Goal: Task Accomplishment & Management: Manage account settings

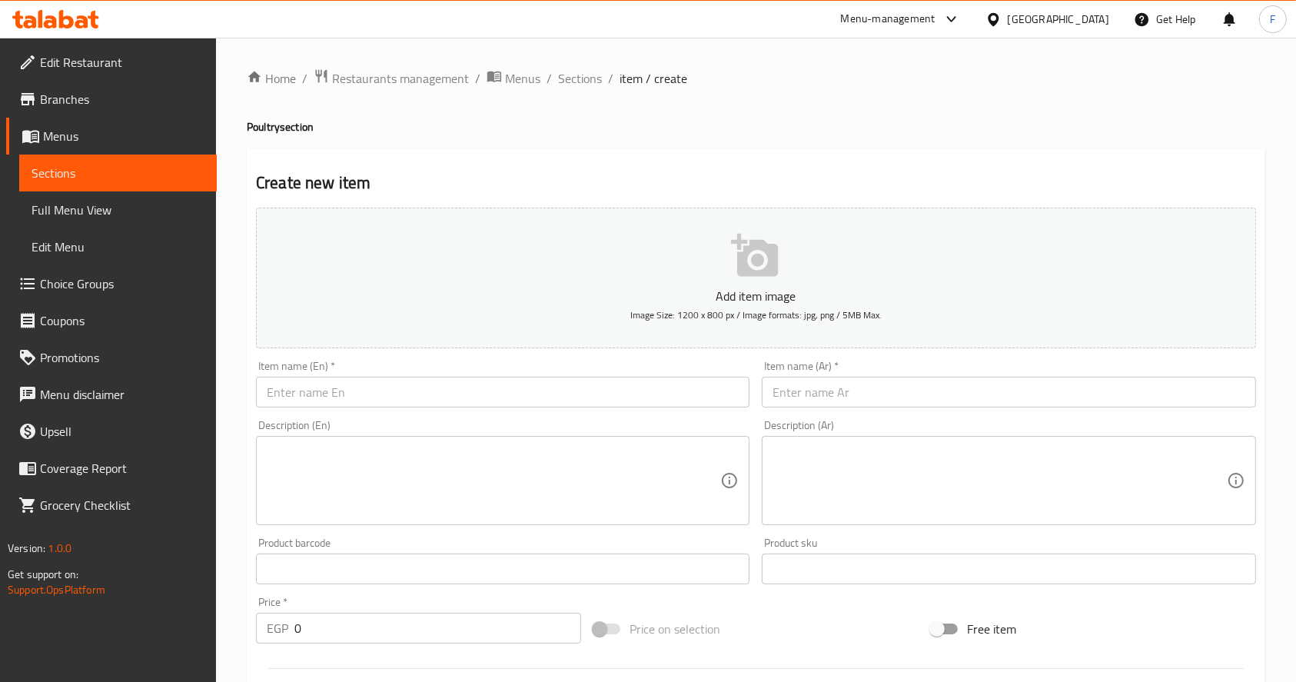
click at [1295, 192] on html "​ Menu-management [GEOGRAPHIC_DATA] Get Help F Edit Restaurant Branches Menus S…" at bounding box center [648, 341] width 1296 height 682
click at [505, 76] on span "Menus" at bounding box center [522, 78] width 35 height 18
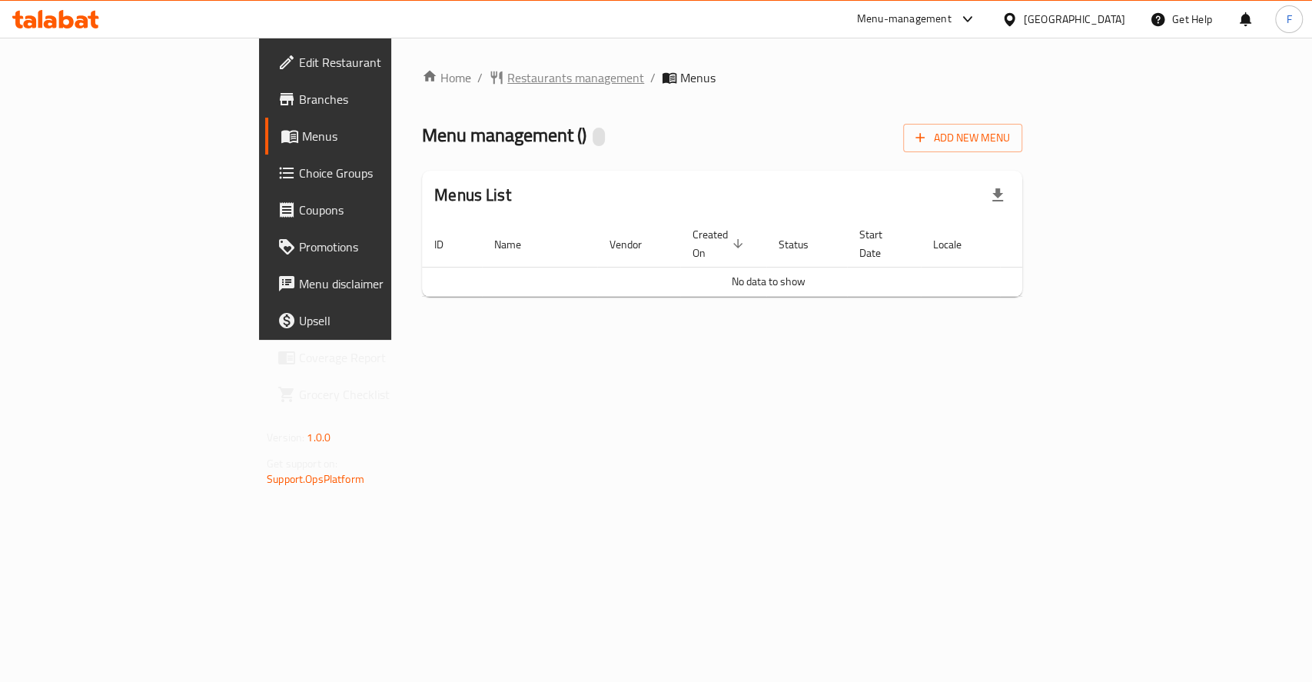
click at [507, 82] on span "Restaurants management" at bounding box center [575, 77] width 137 height 18
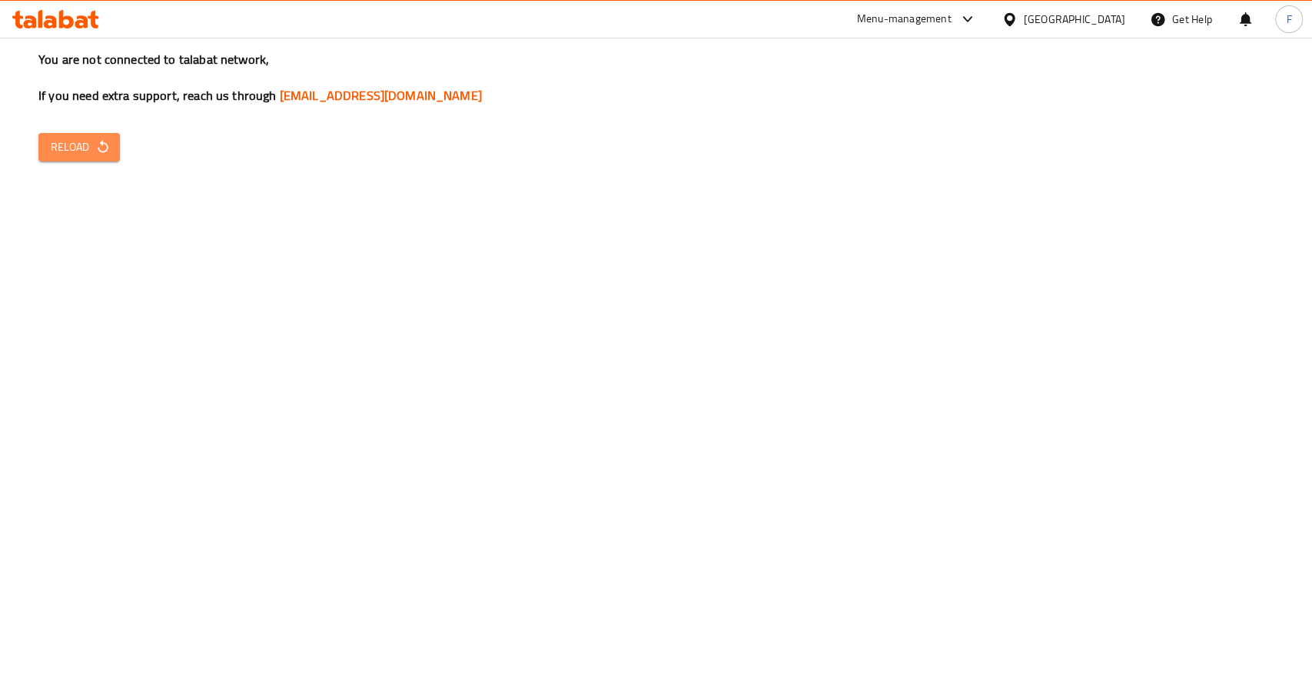
click at [97, 144] on icon "button" at bounding box center [102, 146] width 15 height 15
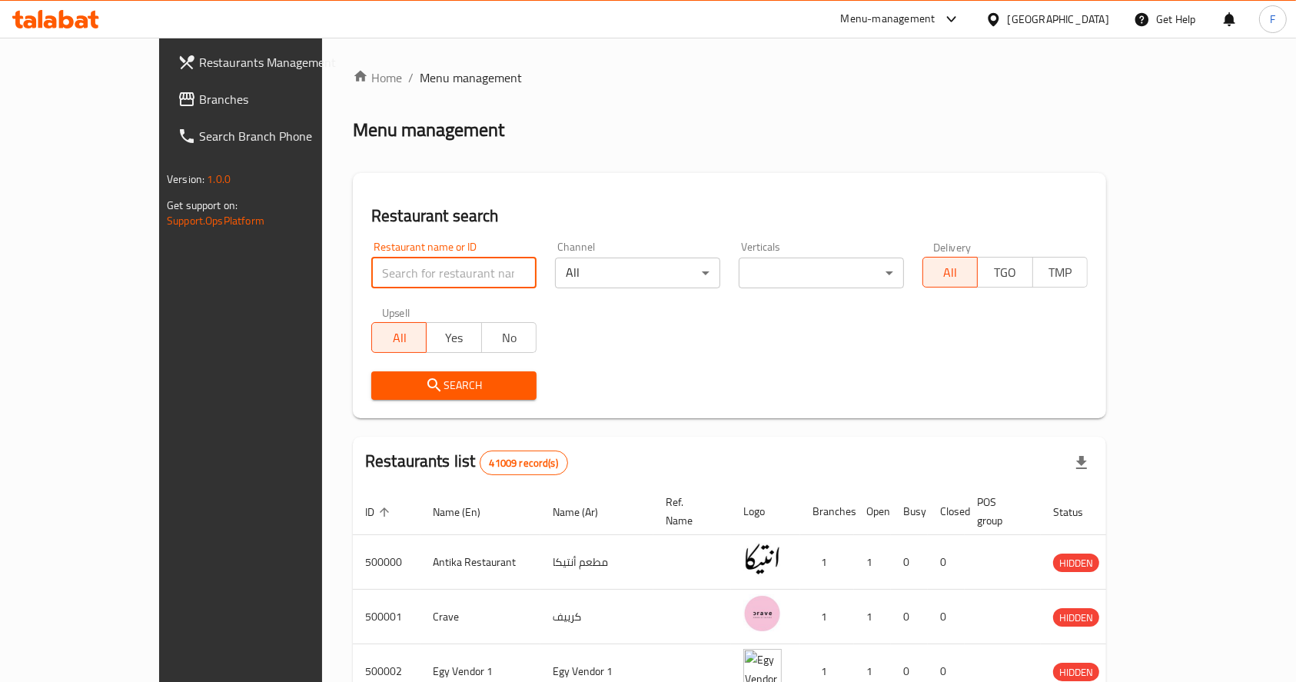
click at [430, 284] on input "search" at bounding box center [453, 272] width 165 height 31
type input "chicken roushdy"
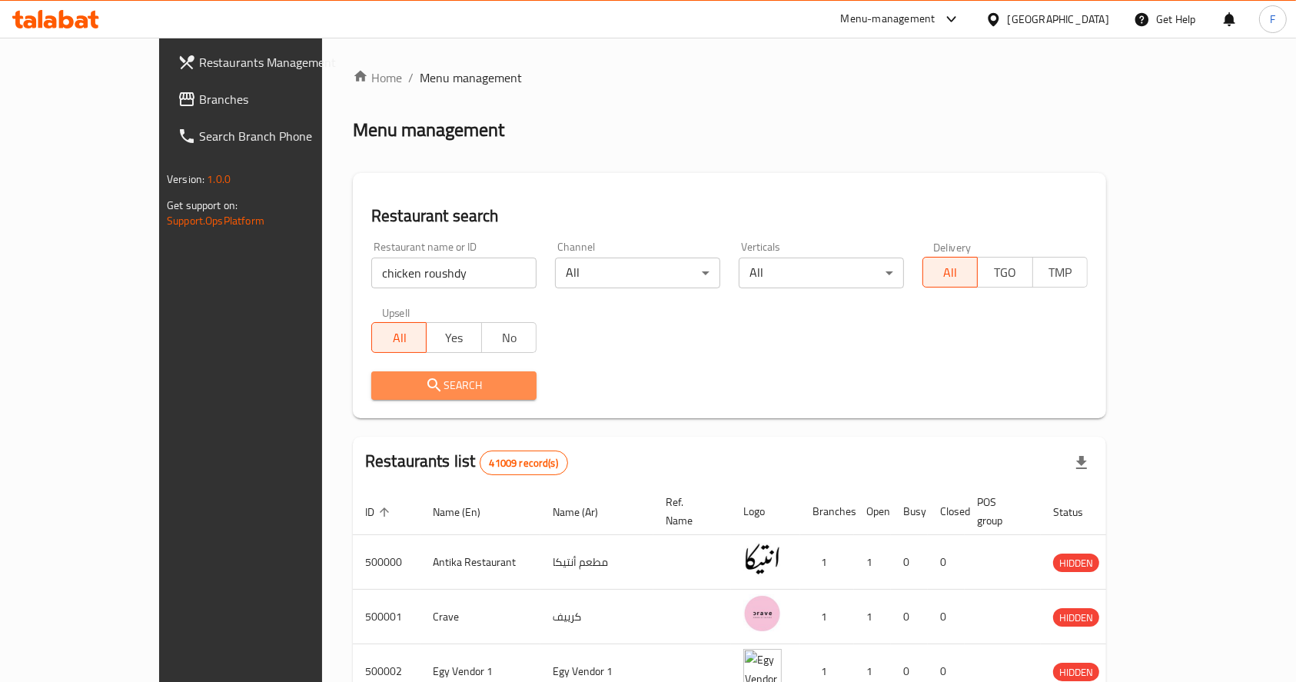
click at [471, 384] on span "Search" at bounding box center [453, 385] width 141 height 19
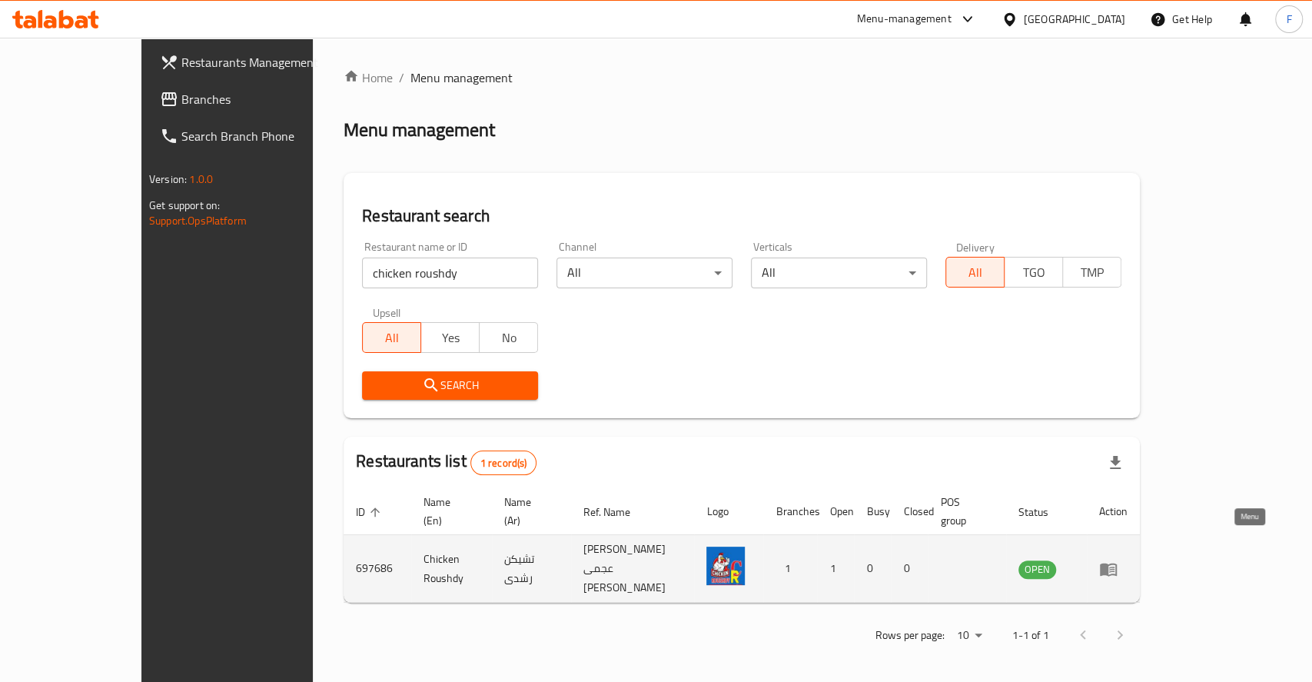
click at [1117, 559] on icon "enhanced table" at bounding box center [1108, 568] width 18 height 18
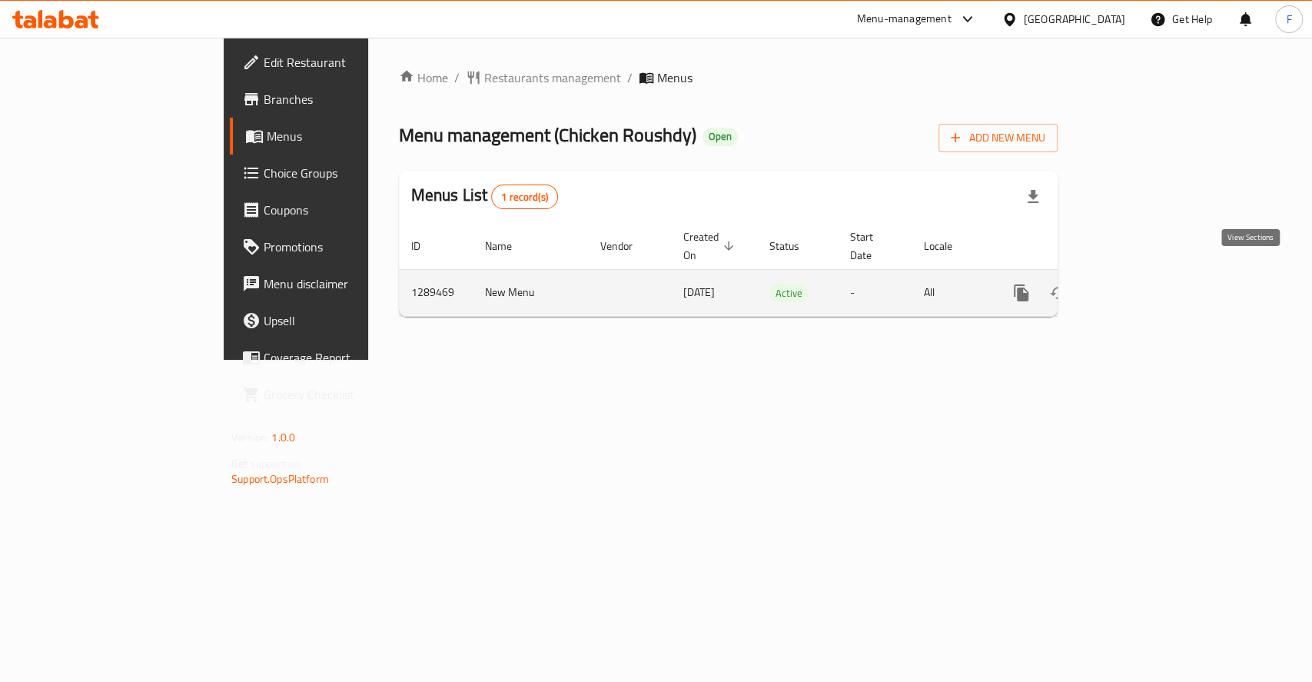
click at [1141, 284] on icon "enhanced table" at bounding box center [1132, 293] width 18 height 18
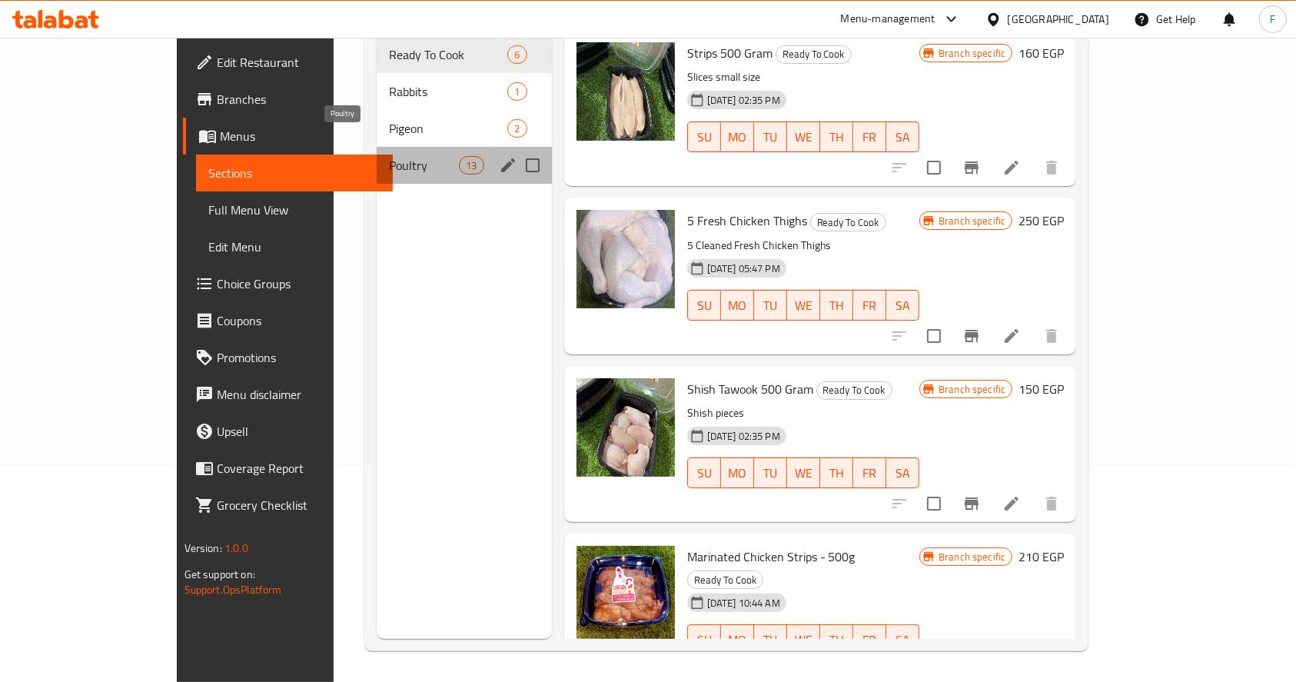
click at [389, 156] on span "Poultry" at bounding box center [424, 165] width 70 height 18
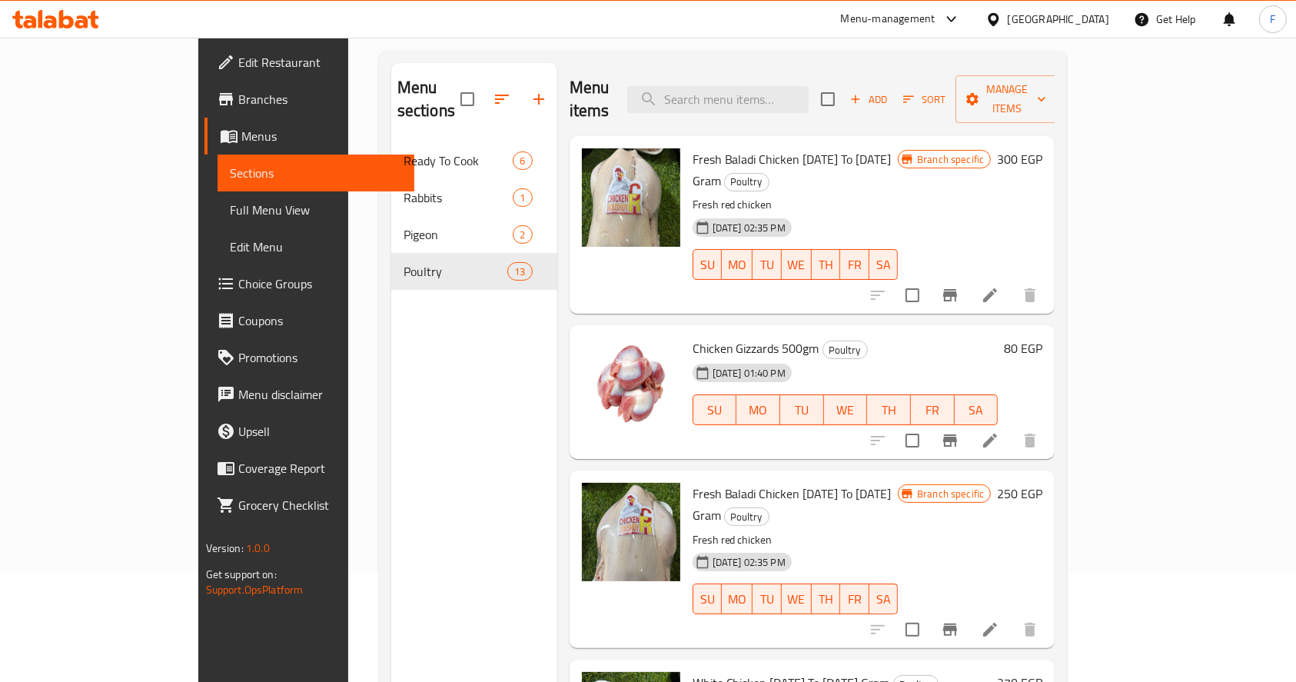
scroll to position [107, 0]
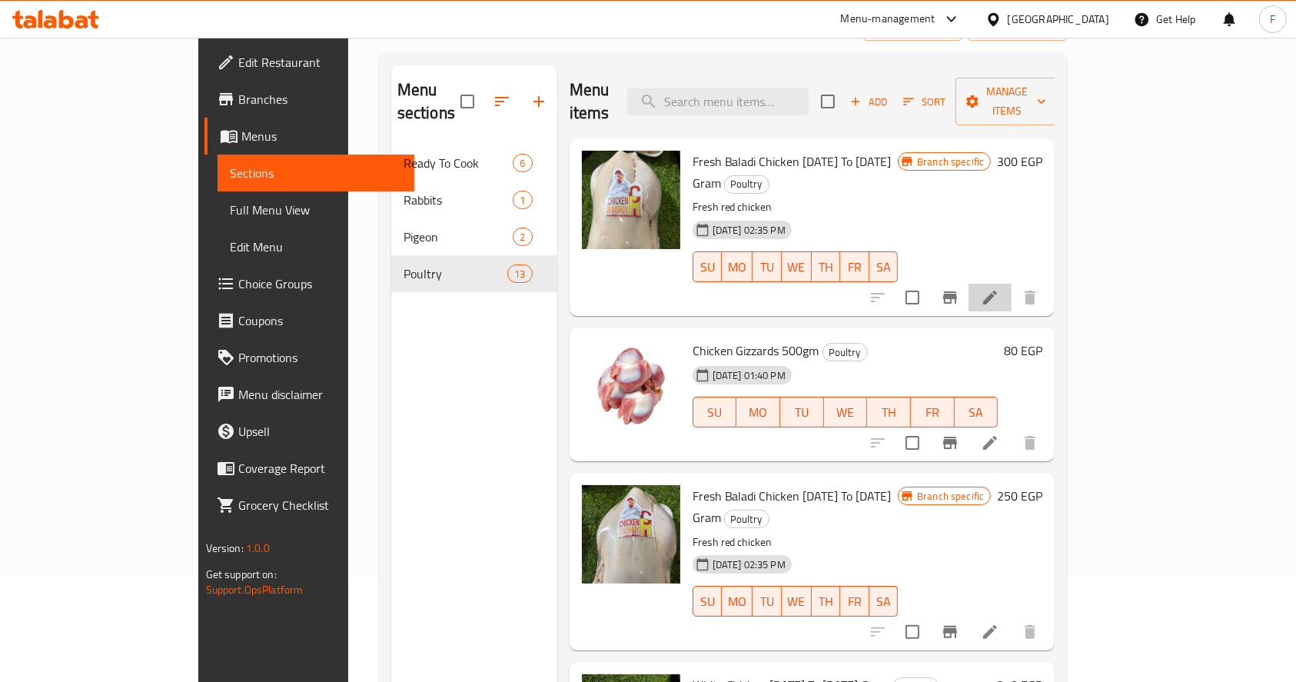
click at [1011, 284] on li at bounding box center [989, 298] width 43 height 28
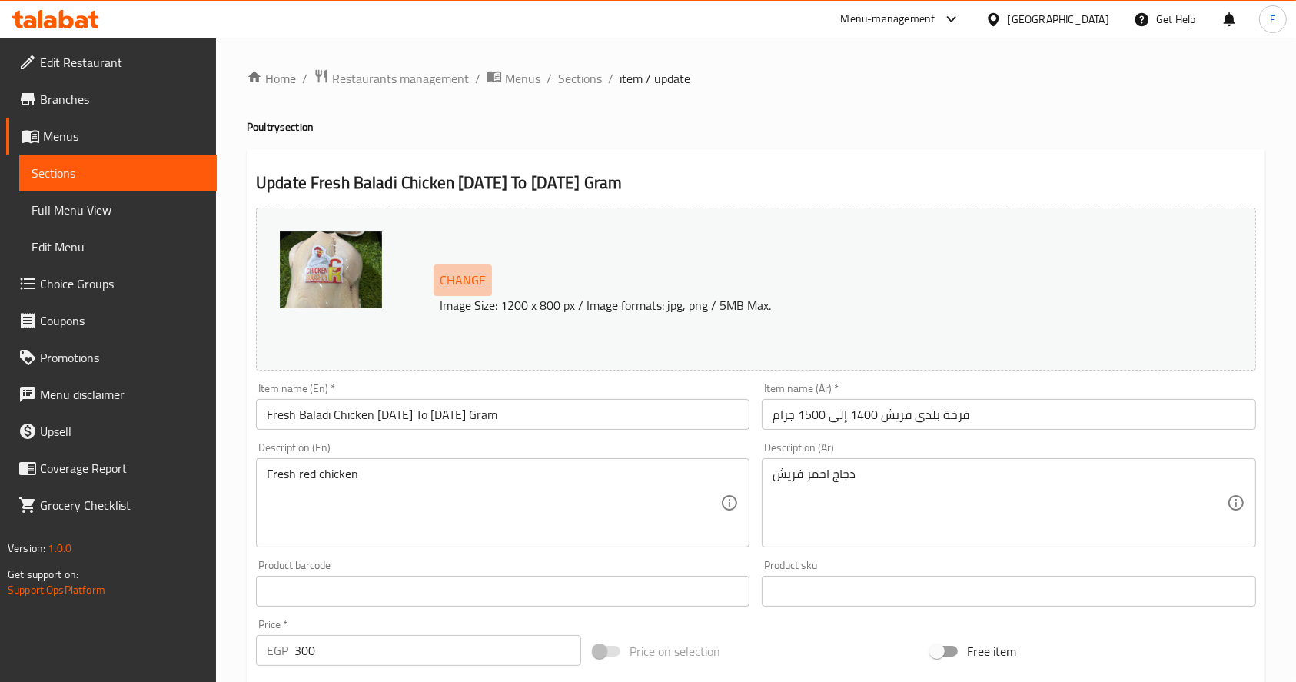
click at [486, 276] on button "Change" at bounding box center [462, 280] width 58 height 32
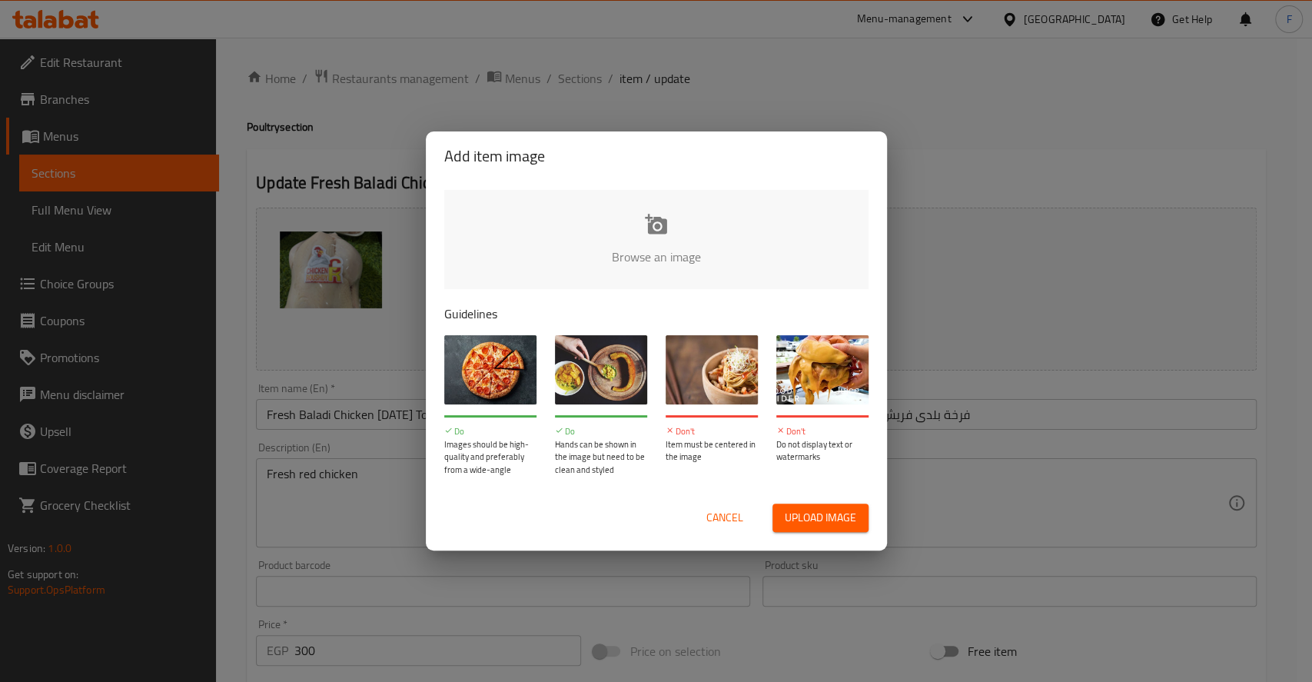
click at [652, 245] on input "file" at bounding box center [1175, 262] width 1463 height 144
type input "C:\fakepath\FRESH-CHICKEN-Katkoot-700g.jpg"
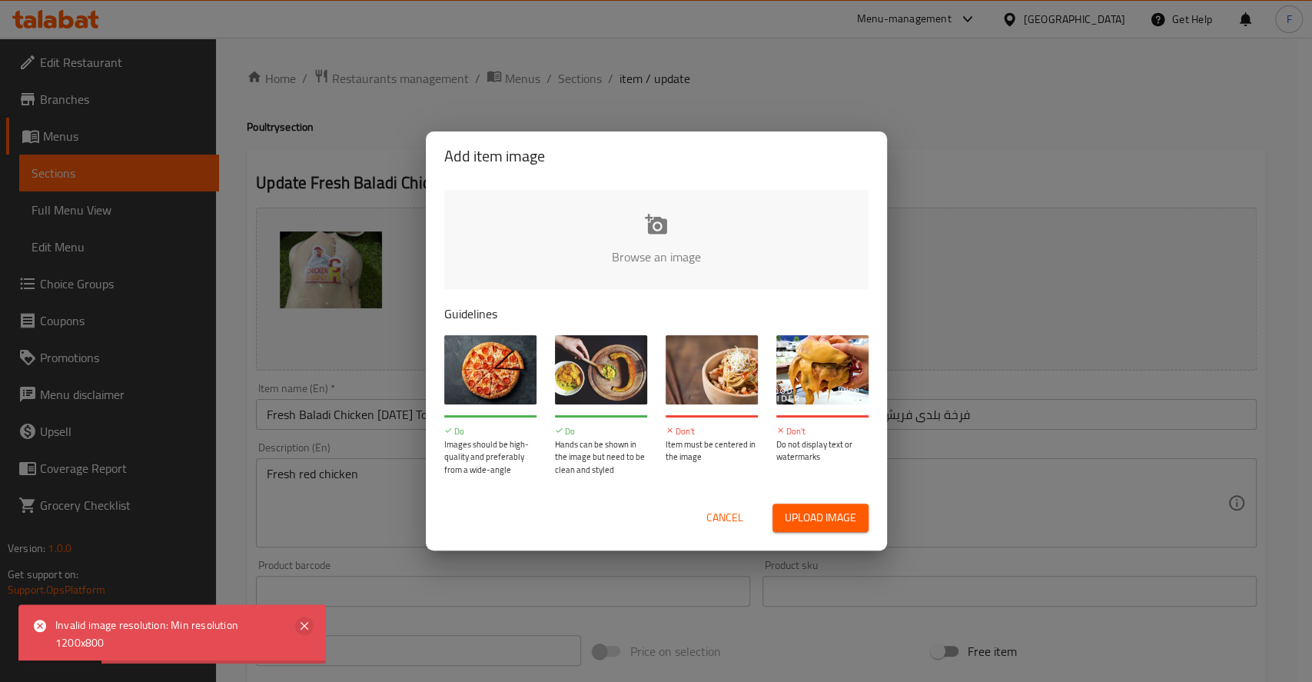
click at [300, 619] on icon at bounding box center [304, 625] width 18 height 18
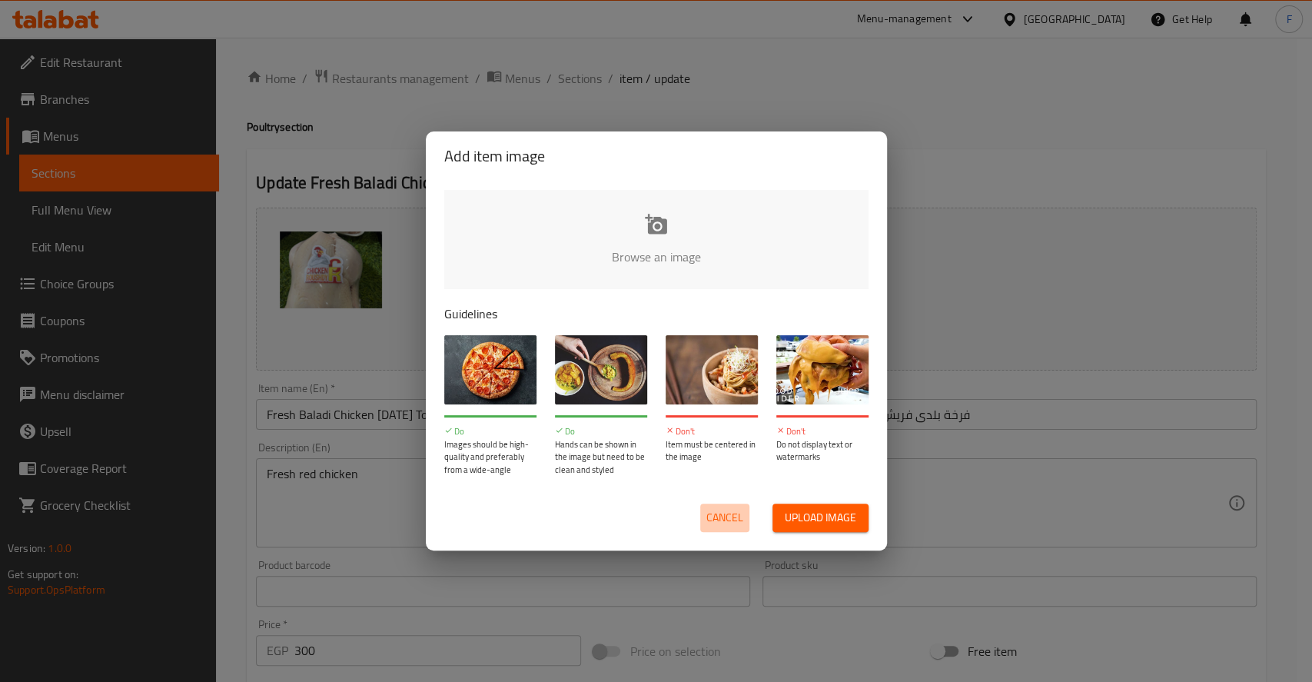
click at [730, 523] on span "Cancel" at bounding box center [724, 517] width 37 height 19
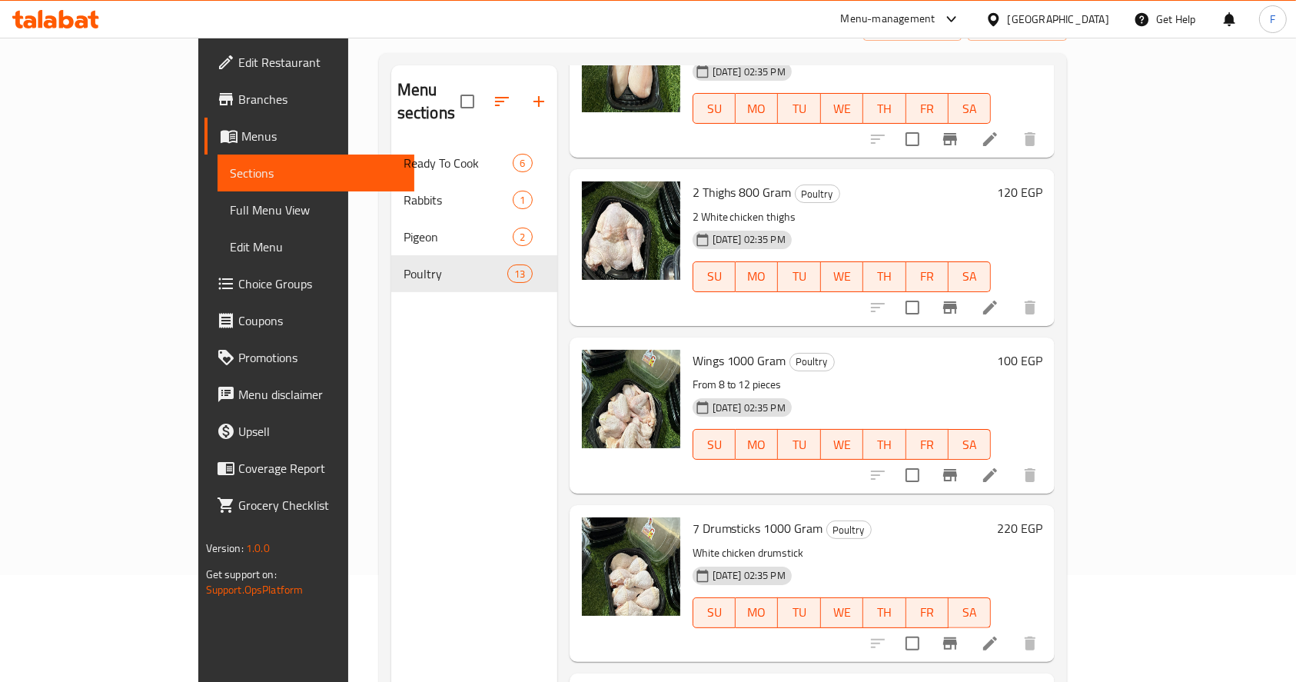
scroll to position [1516, 0]
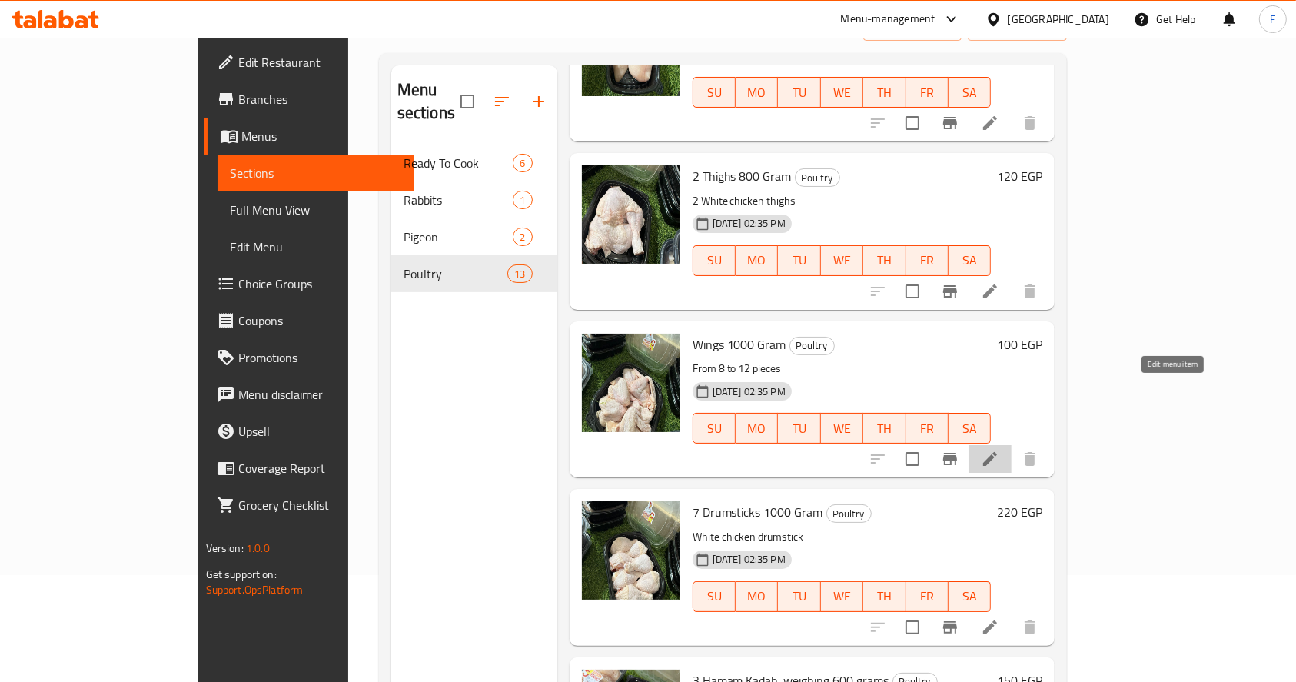
click at [997, 452] on icon at bounding box center [990, 459] width 14 height 14
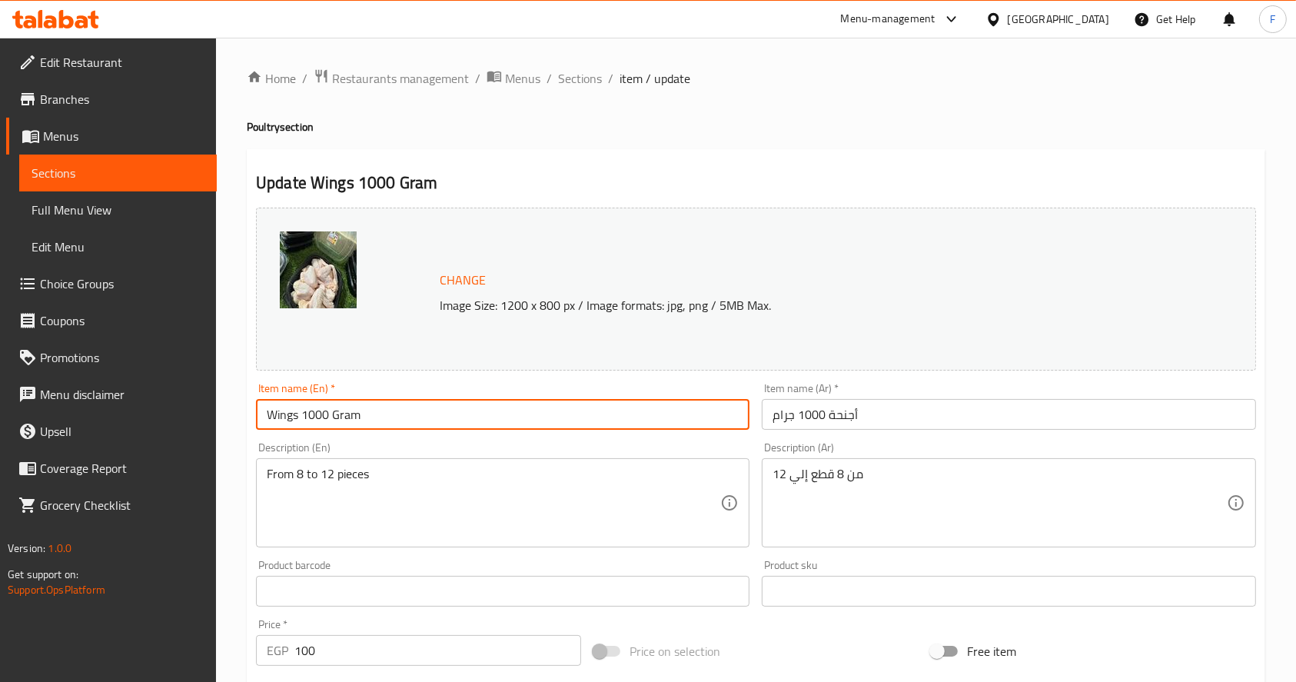
click at [265, 418] on input "Wings 1000 Gram" at bounding box center [502, 414] width 493 height 31
type input "Chicken Wings 1000 Gram"
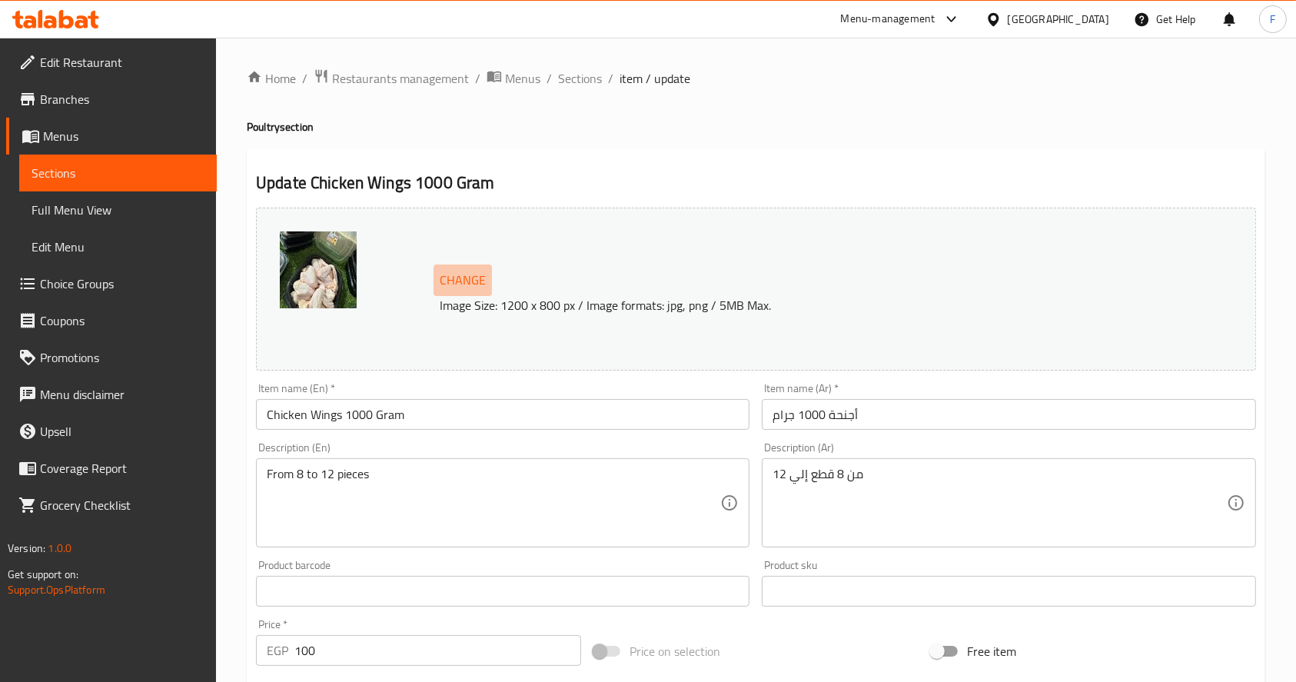
click at [468, 285] on span "Change" at bounding box center [463, 280] width 46 height 22
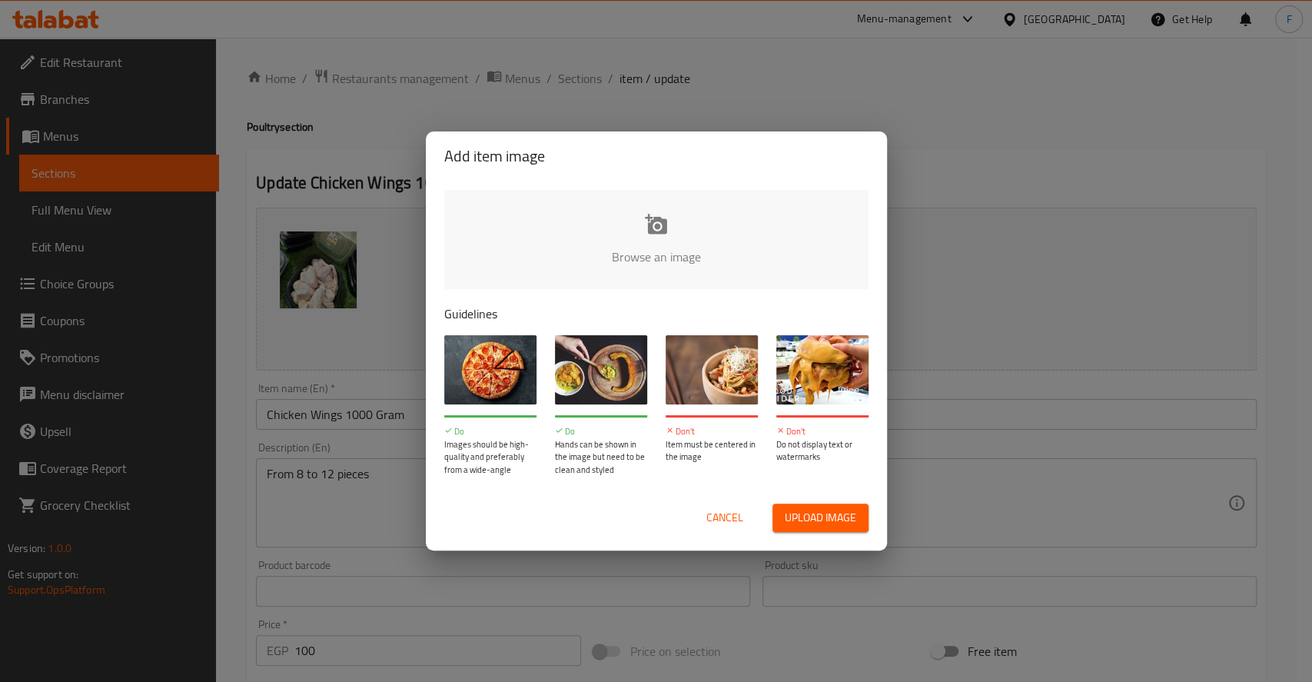
click at [664, 244] on input "file" at bounding box center [1175, 262] width 1463 height 144
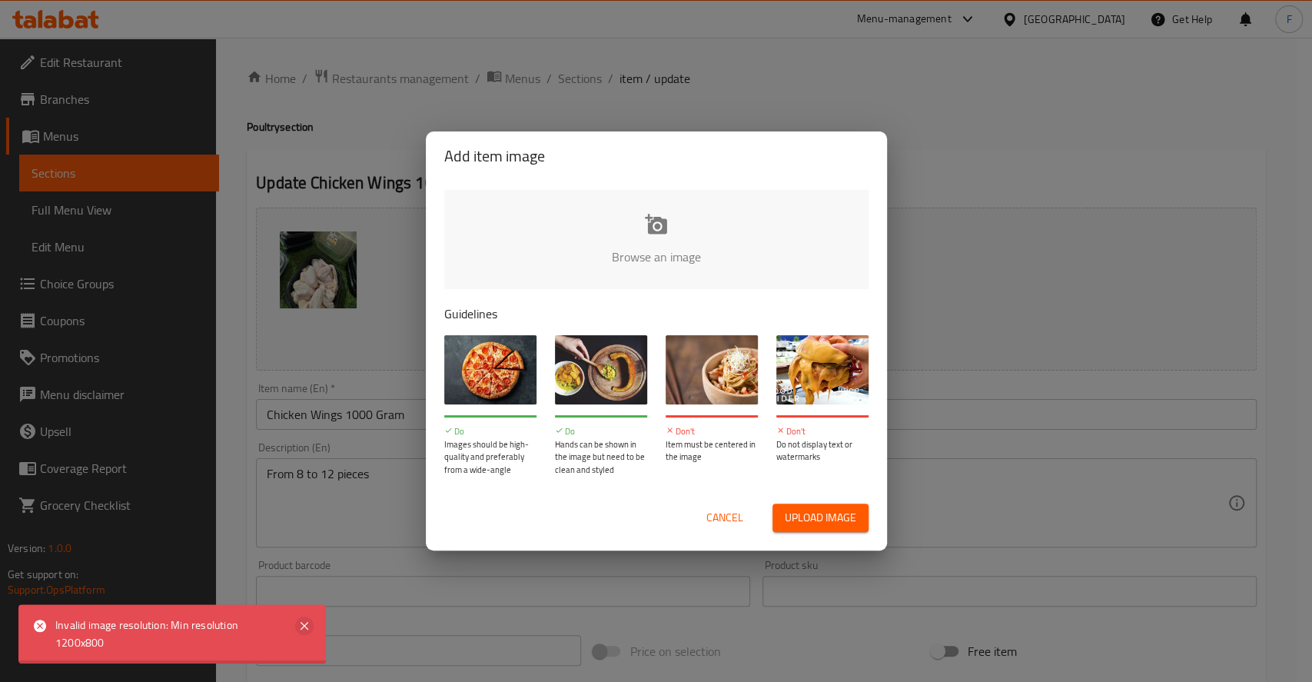
click at [304, 624] on icon at bounding box center [304, 626] width 8 height 8
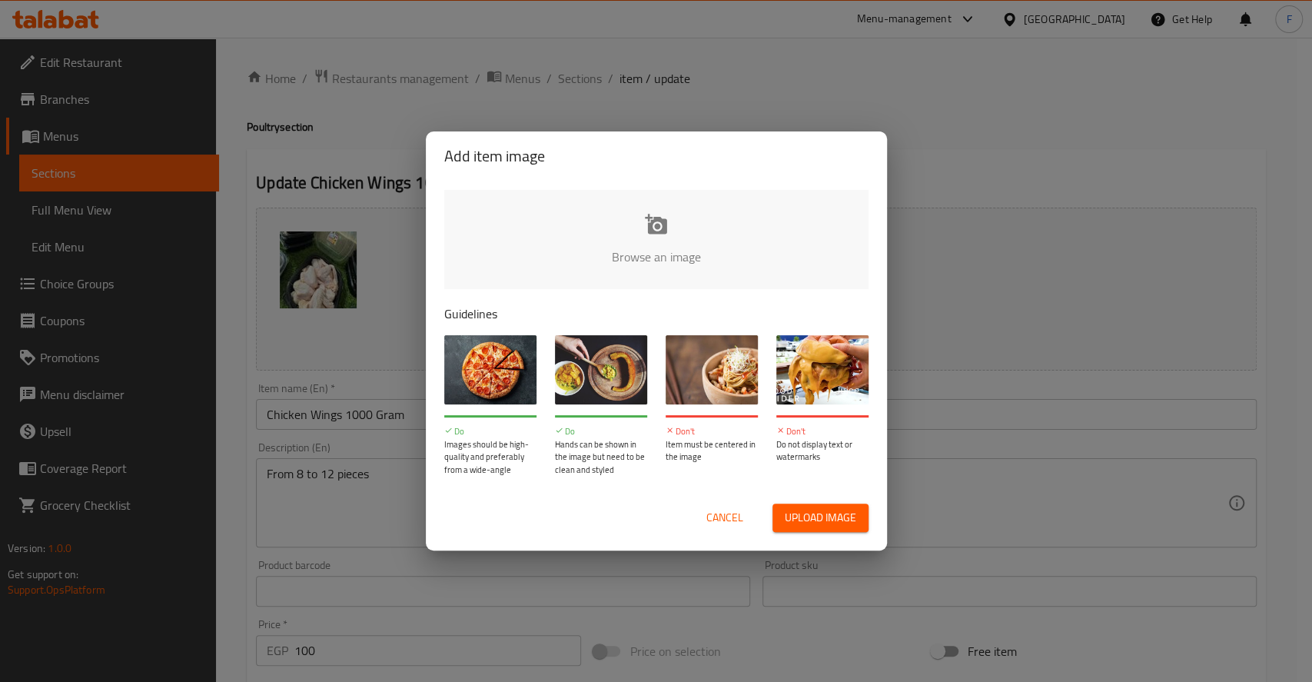
click at [657, 224] on input "file" at bounding box center [1175, 262] width 1463 height 144
type input "C:\fakepath\Screenshot 2025-09-08 123806.png"
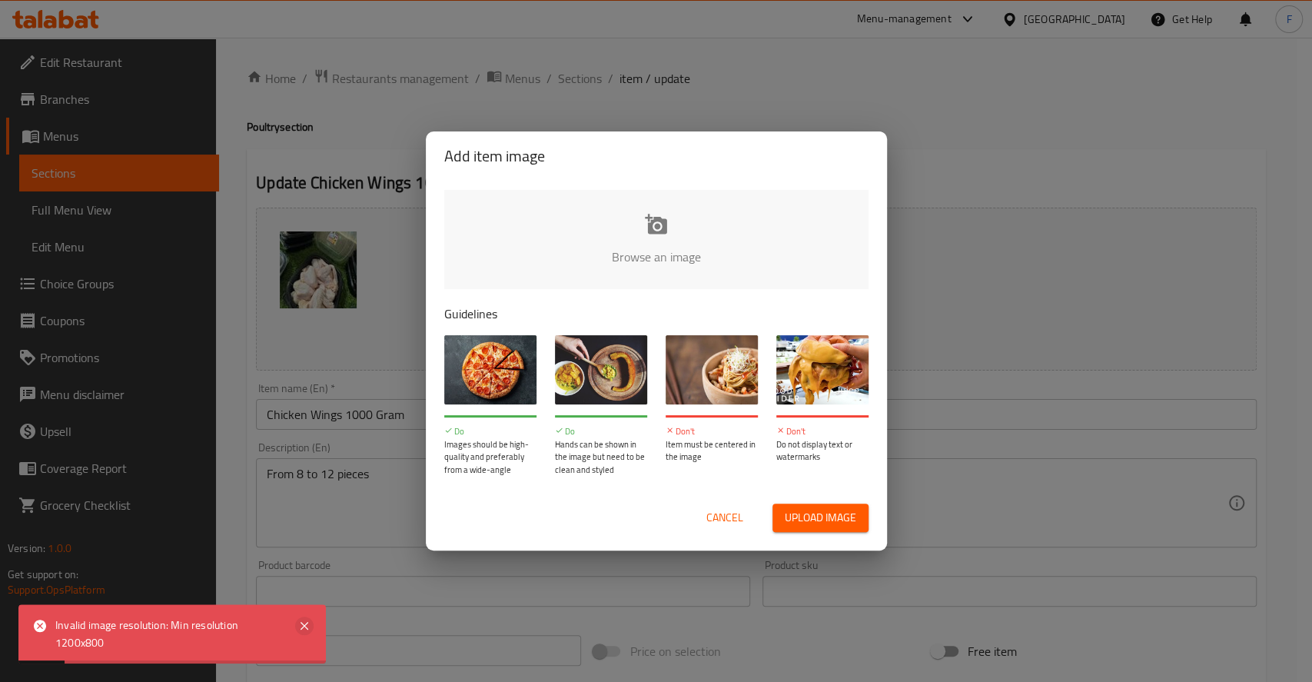
click at [308, 626] on icon at bounding box center [304, 625] width 18 height 18
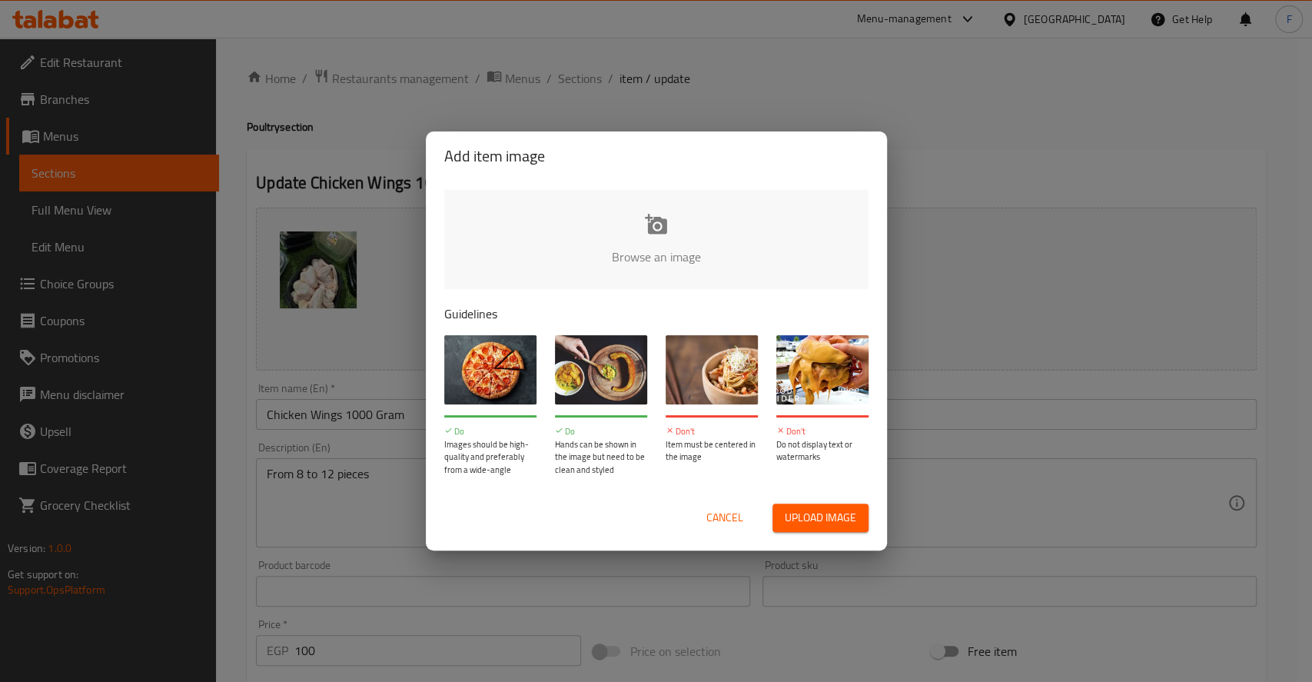
click at [646, 218] on input "file" at bounding box center [1175, 262] width 1463 height 144
click at [656, 245] on input "file" at bounding box center [1175, 262] width 1463 height 144
click at [738, 516] on span "Cancel" at bounding box center [724, 517] width 37 height 19
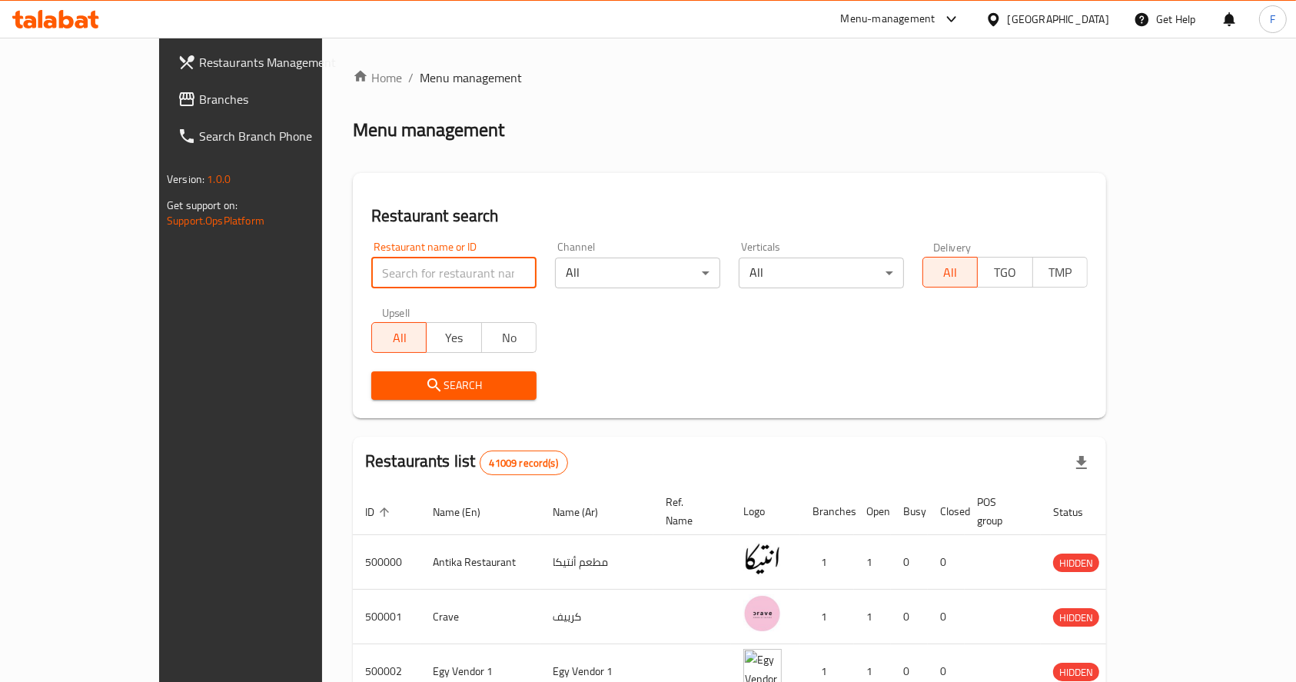
click at [422, 281] on input "search" at bounding box center [453, 272] width 165 height 31
type input "chicken roushdy"
click at [456, 401] on div "Search" at bounding box center [454, 385] width 184 height 47
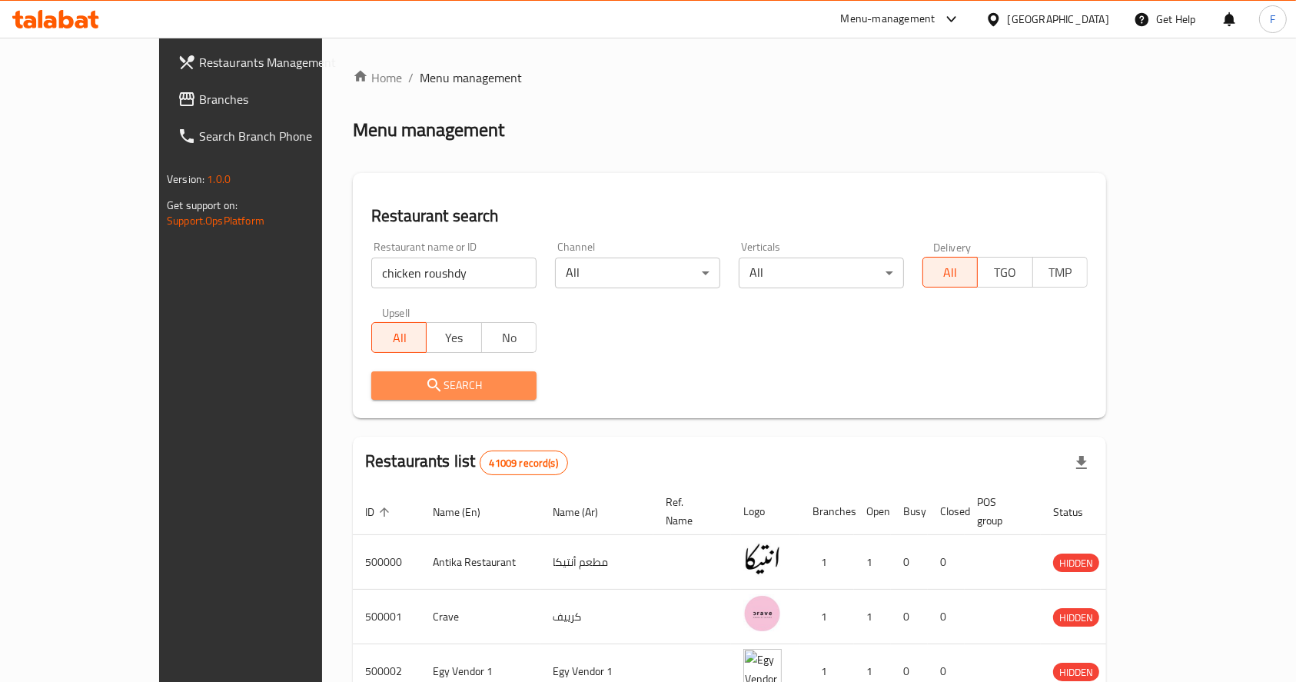
click at [453, 391] on span "Search" at bounding box center [453, 385] width 141 height 19
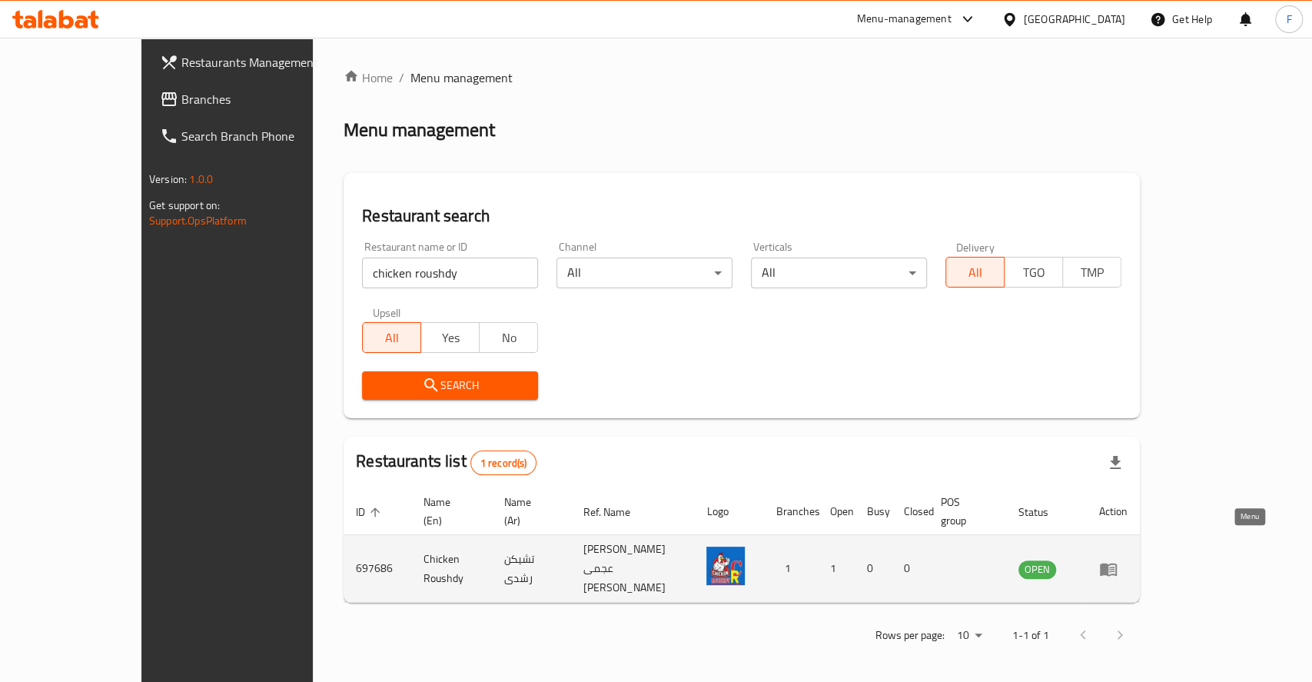
click at [1117, 563] on icon "enhanced table" at bounding box center [1108, 569] width 17 height 13
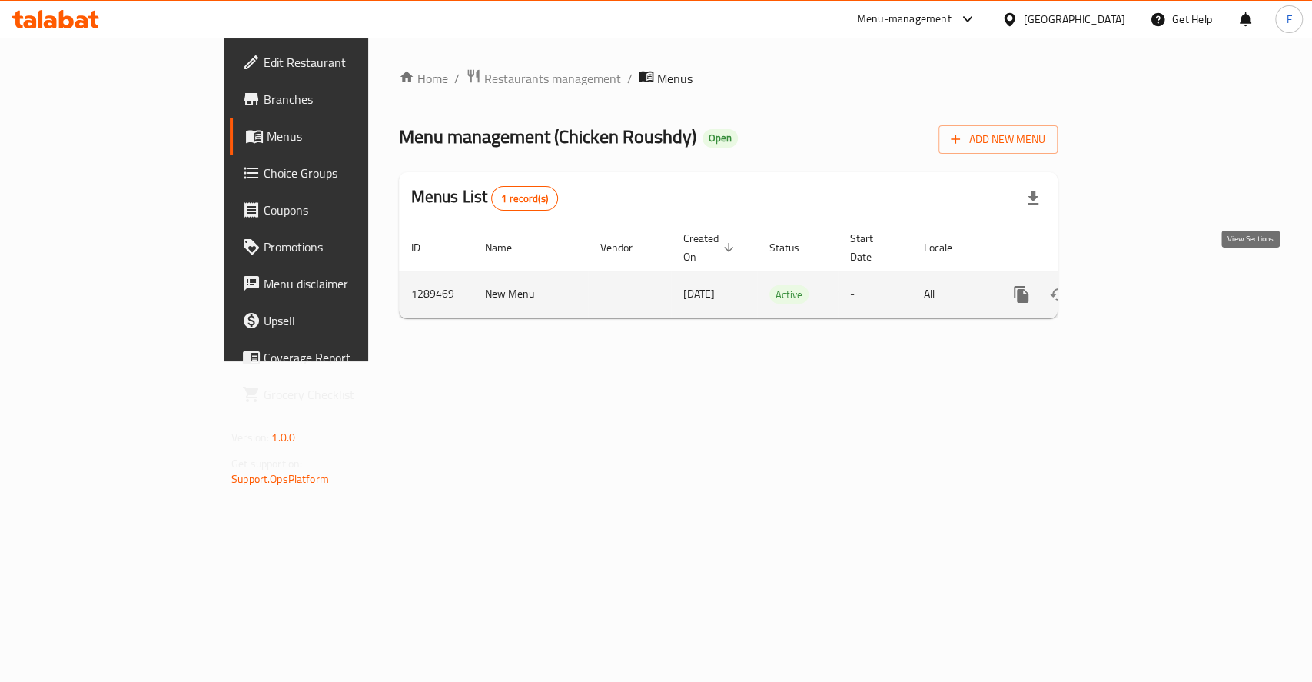
click at [1150, 284] on link "enhanced table" at bounding box center [1132, 294] width 37 height 37
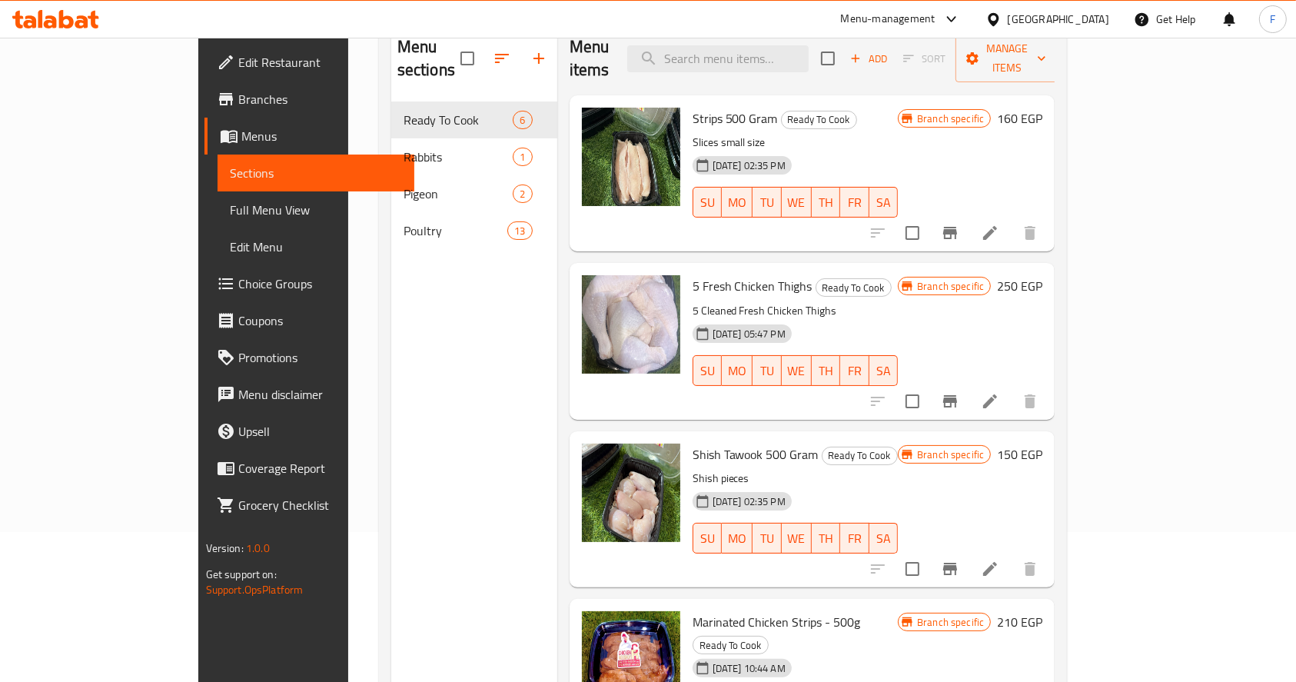
scroll to position [148, 0]
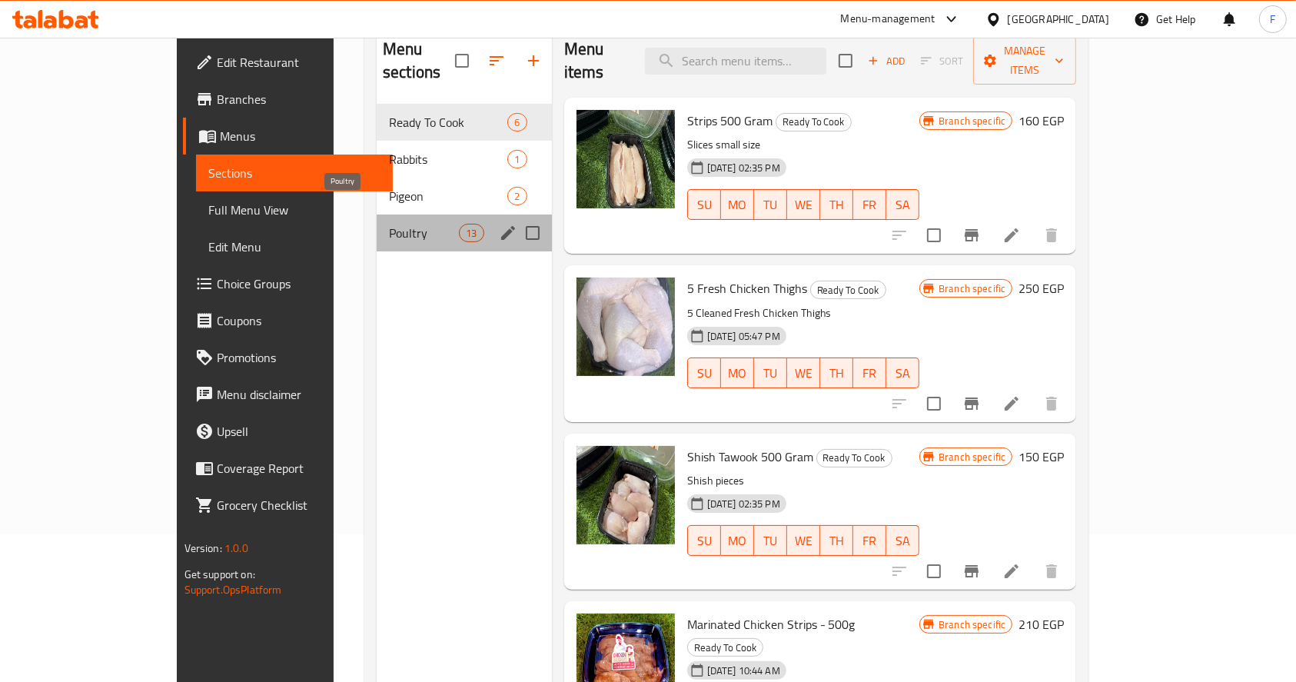
click at [389, 224] on span "Poultry" at bounding box center [424, 233] width 70 height 18
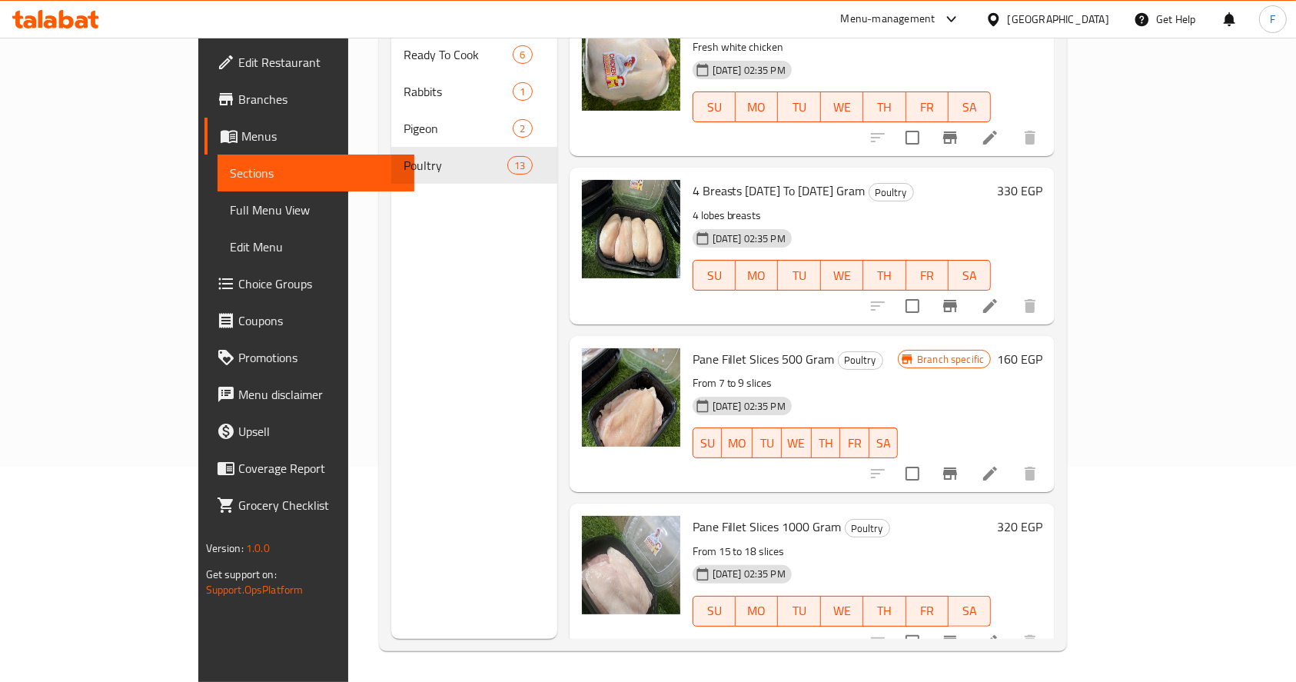
scroll to position [694, 0]
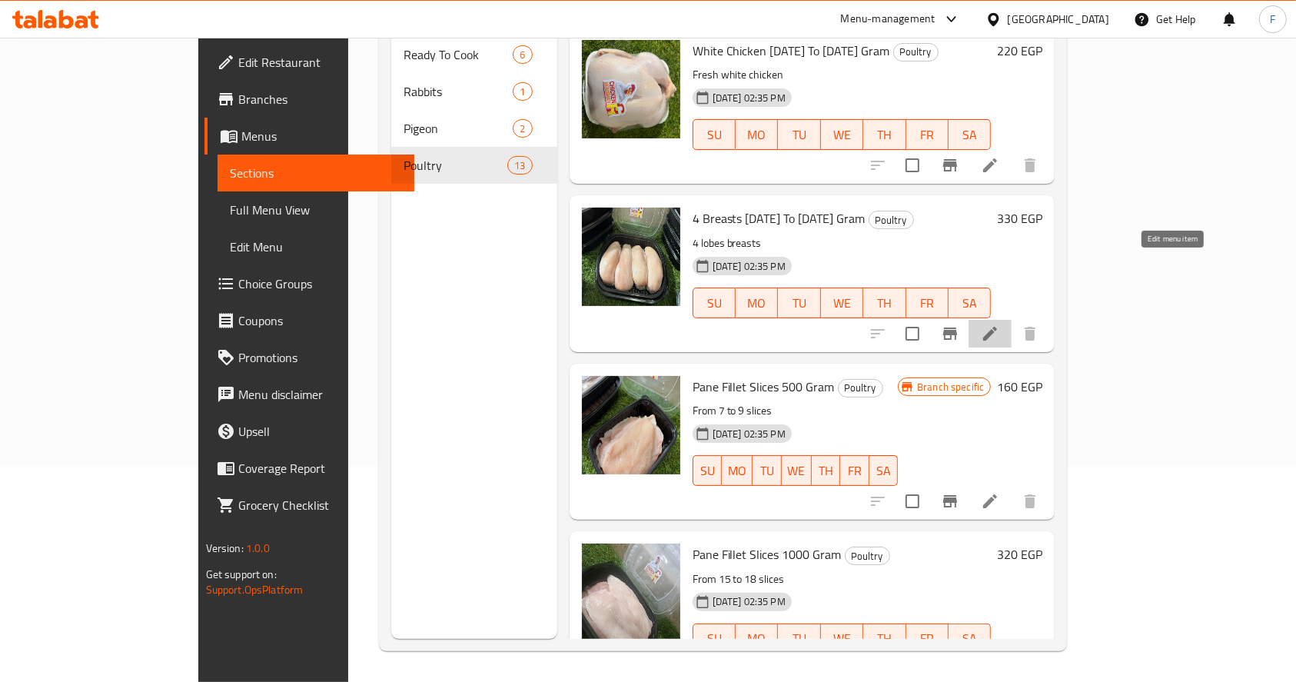
click at [999, 324] on icon at bounding box center [990, 333] width 18 height 18
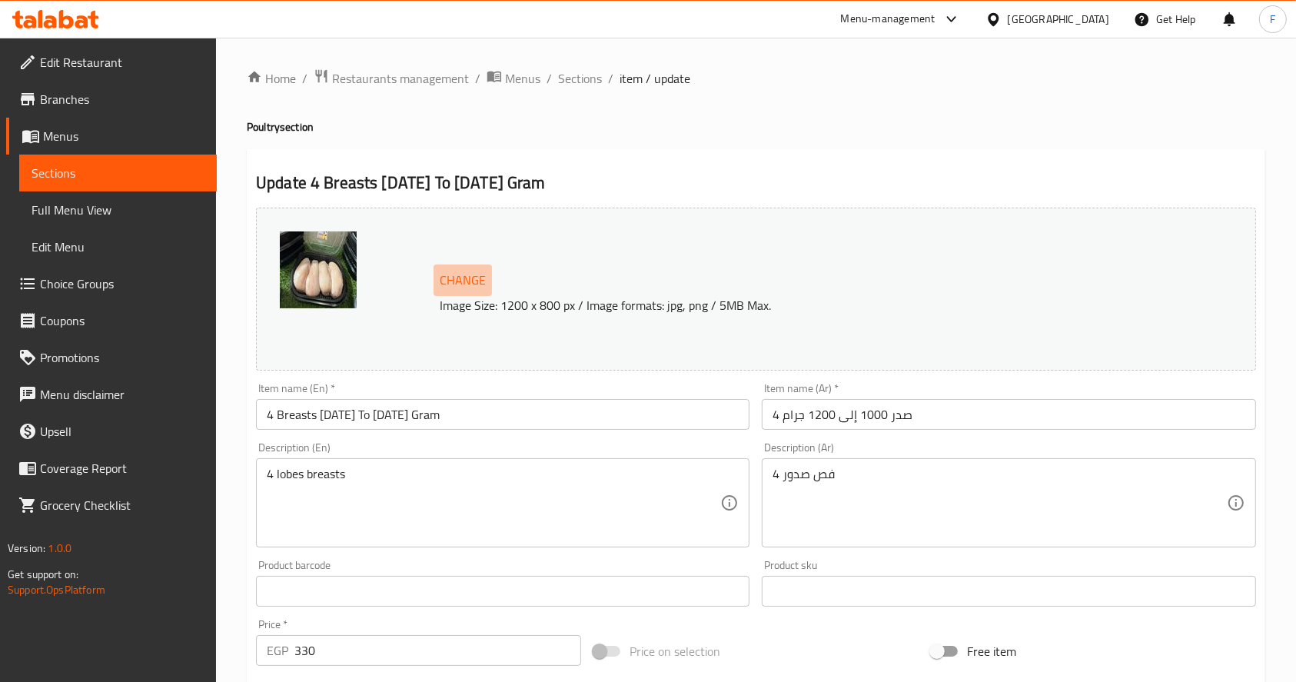
click at [473, 291] on span "Change" at bounding box center [463, 280] width 46 height 22
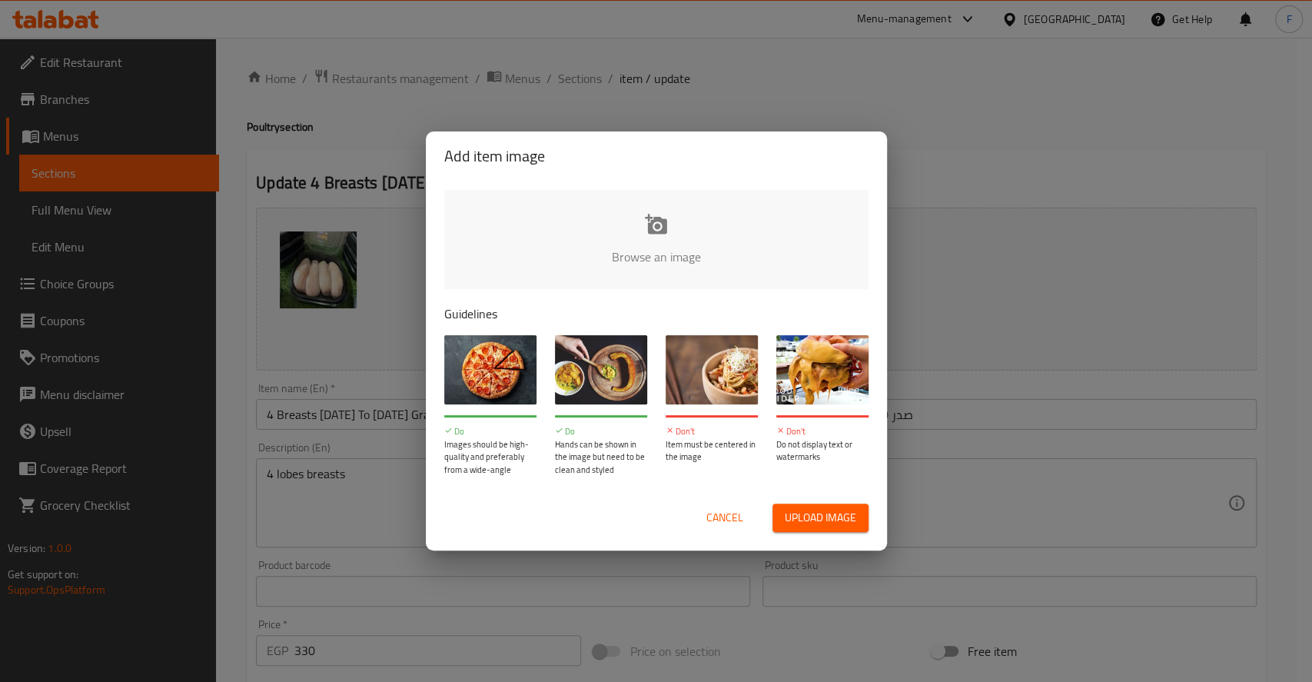
click at [473, 291] on div "Browse an image Guidelines Do Images should be high-quality and preferably from…" at bounding box center [656, 333] width 461 height 304
click at [616, 249] on input "file" at bounding box center [1175, 262] width 1463 height 144
type input "C:\fakepath\vecteezy_ai-generated-raw-chicken-meat_40350469.png"
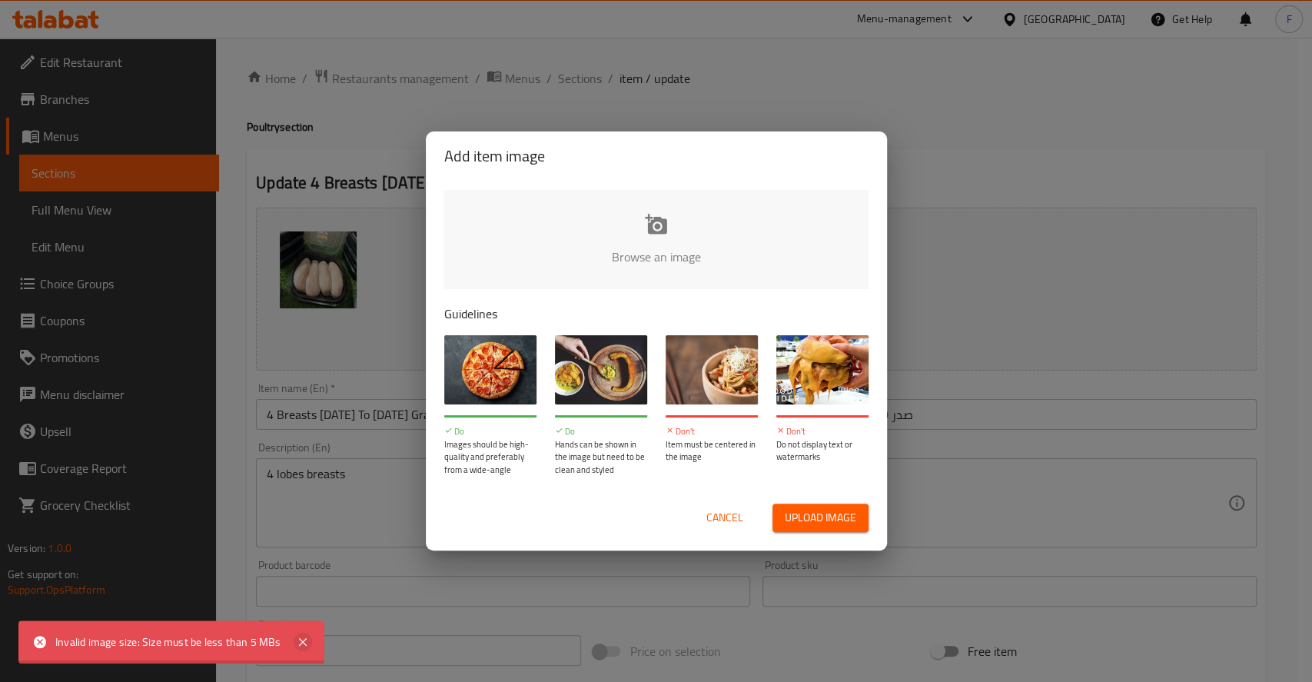
click at [294, 648] on icon at bounding box center [303, 641] width 18 height 18
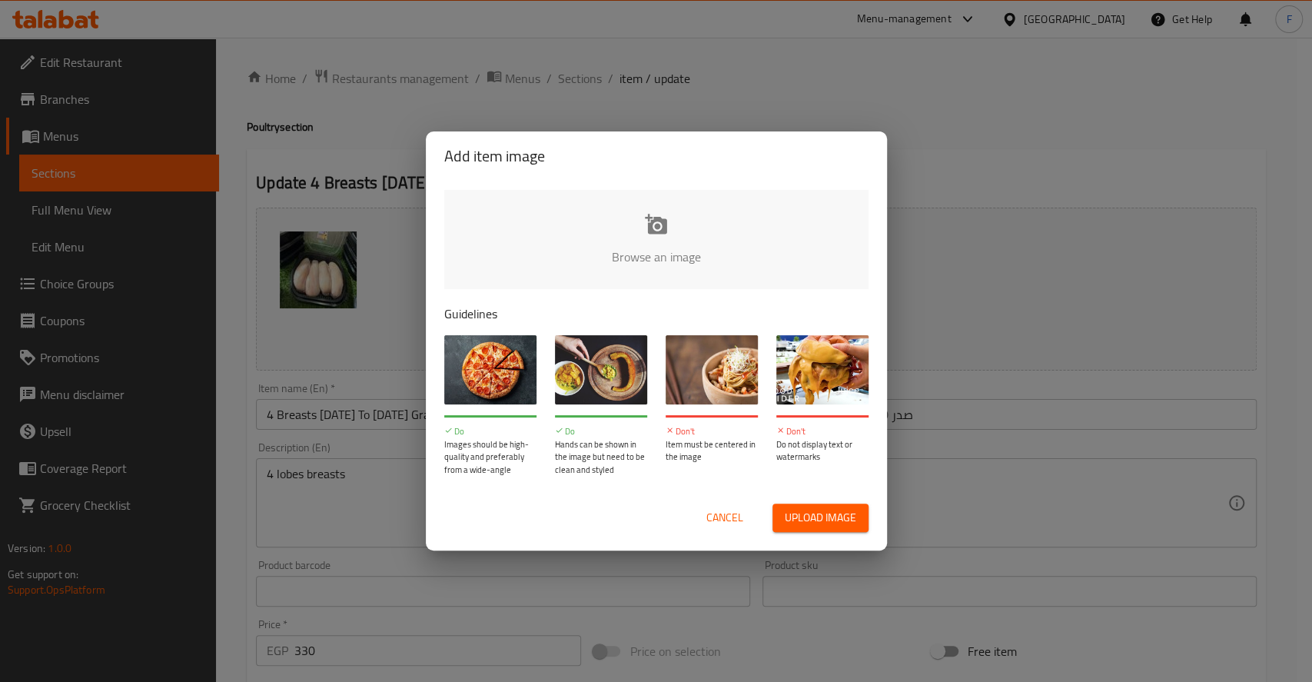
click at [919, 65] on div "Add item image Browse an image Guidelines Do Images should be high-quality and …" at bounding box center [656, 341] width 1312 height 682
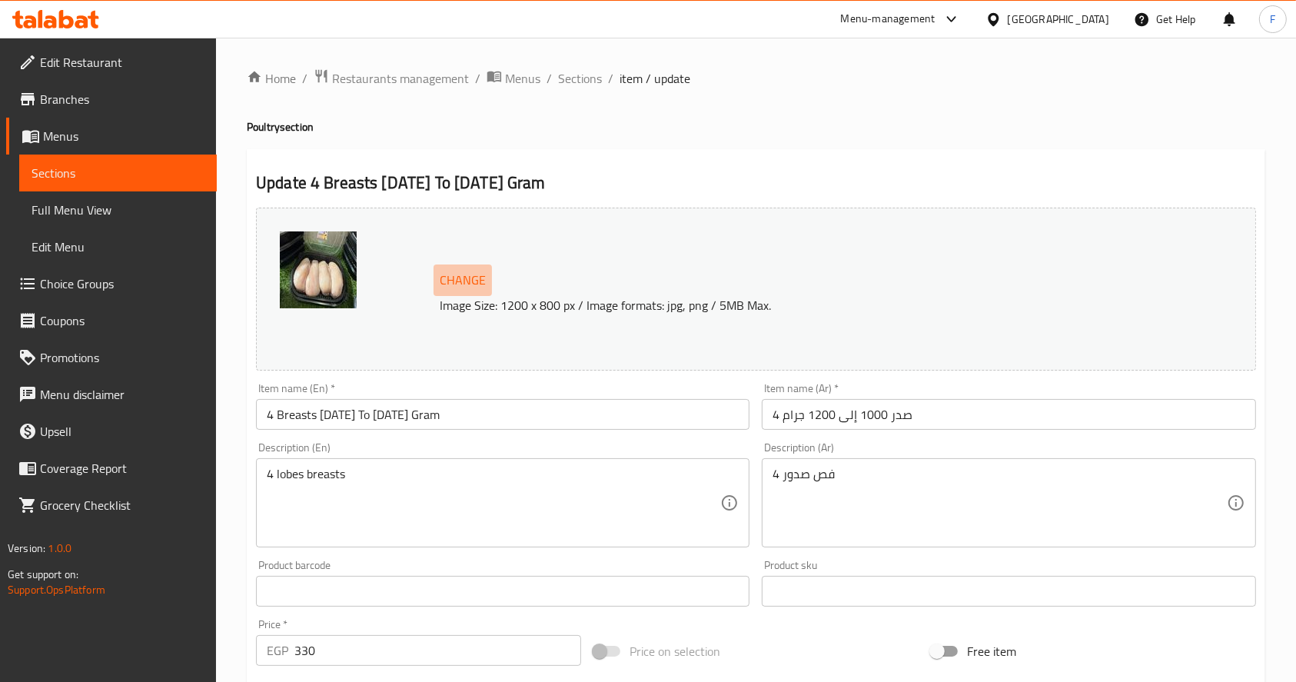
click at [473, 281] on span "Change" at bounding box center [463, 280] width 46 height 22
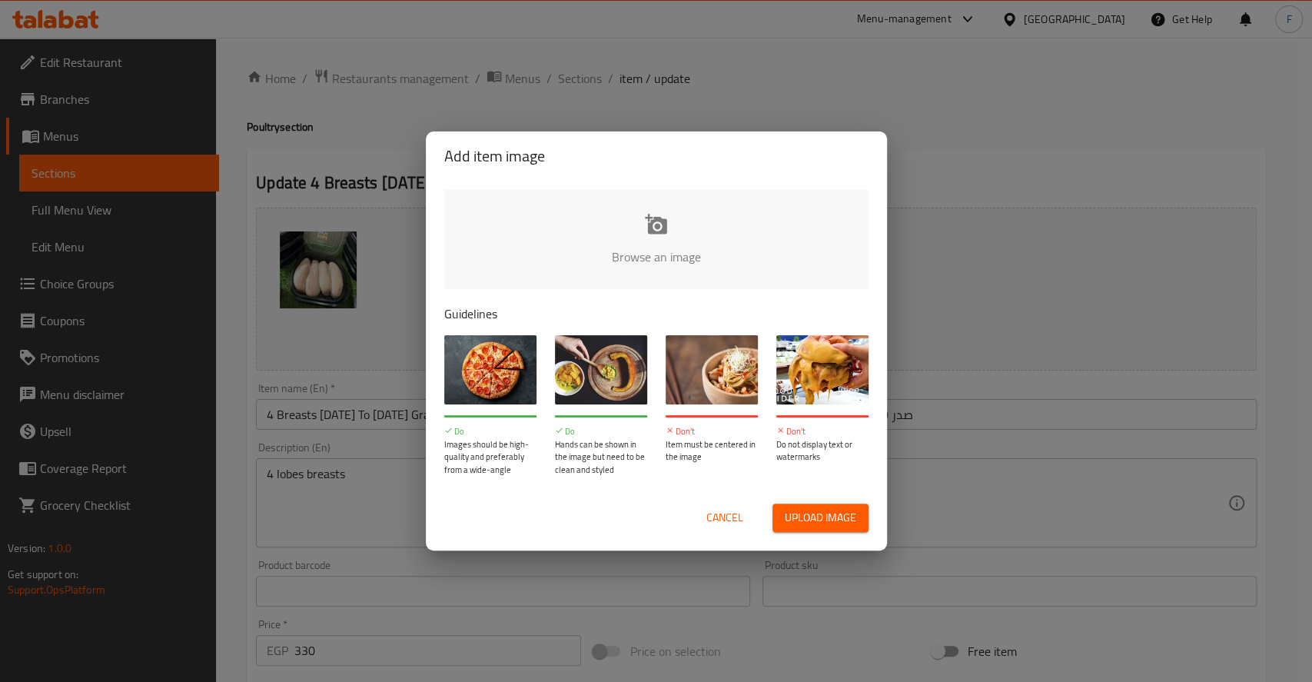
click at [658, 246] on input "file" at bounding box center [1175, 262] width 1463 height 144
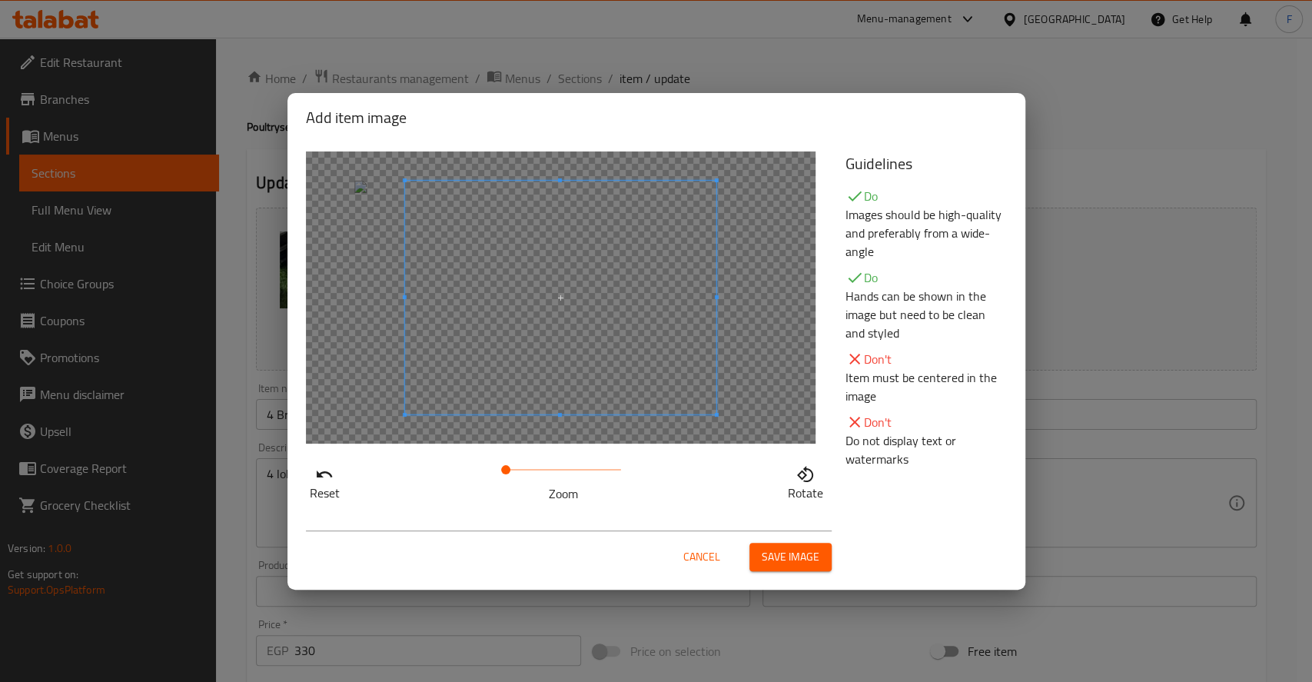
drag, startPoint x: 505, startPoint y: 469, endPoint x: 490, endPoint y: 473, distance: 15.8
click at [501, 473] on span at bounding box center [505, 469] width 9 height 9
click at [450, 386] on span at bounding box center [534, 298] width 311 height 234
click at [317, 466] on div "Reset Zoom Rotate" at bounding box center [567, 327] width 540 height 370
drag, startPoint x: 495, startPoint y: 469, endPoint x: 393, endPoint y: 506, distance: 108.2
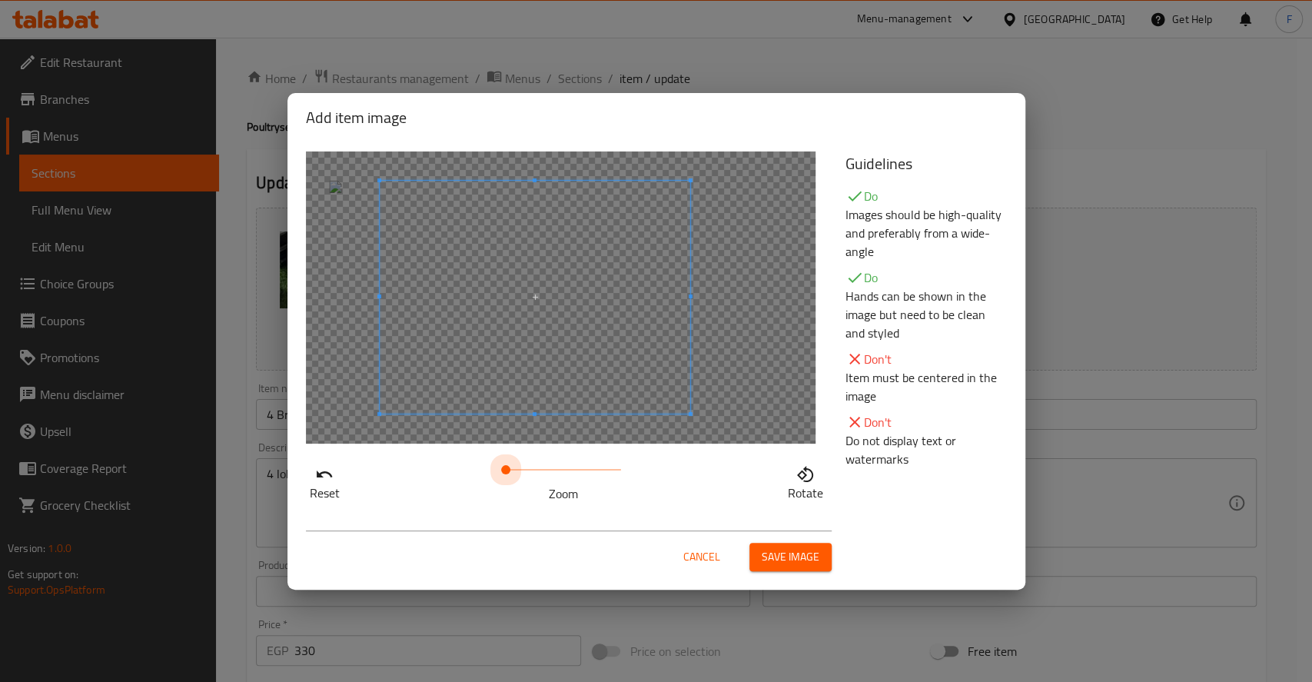
click at [393, 506] on div "Reset Zoom Rotate" at bounding box center [567, 327] width 540 height 370
click at [616, 372] on span at bounding box center [534, 297] width 310 height 233
click at [476, 291] on span at bounding box center [506, 297] width 310 height 233
click at [476, 271] on span at bounding box center [505, 297] width 310 height 233
click at [776, 553] on span "Save image" at bounding box center [791, 556] width 58 height 19
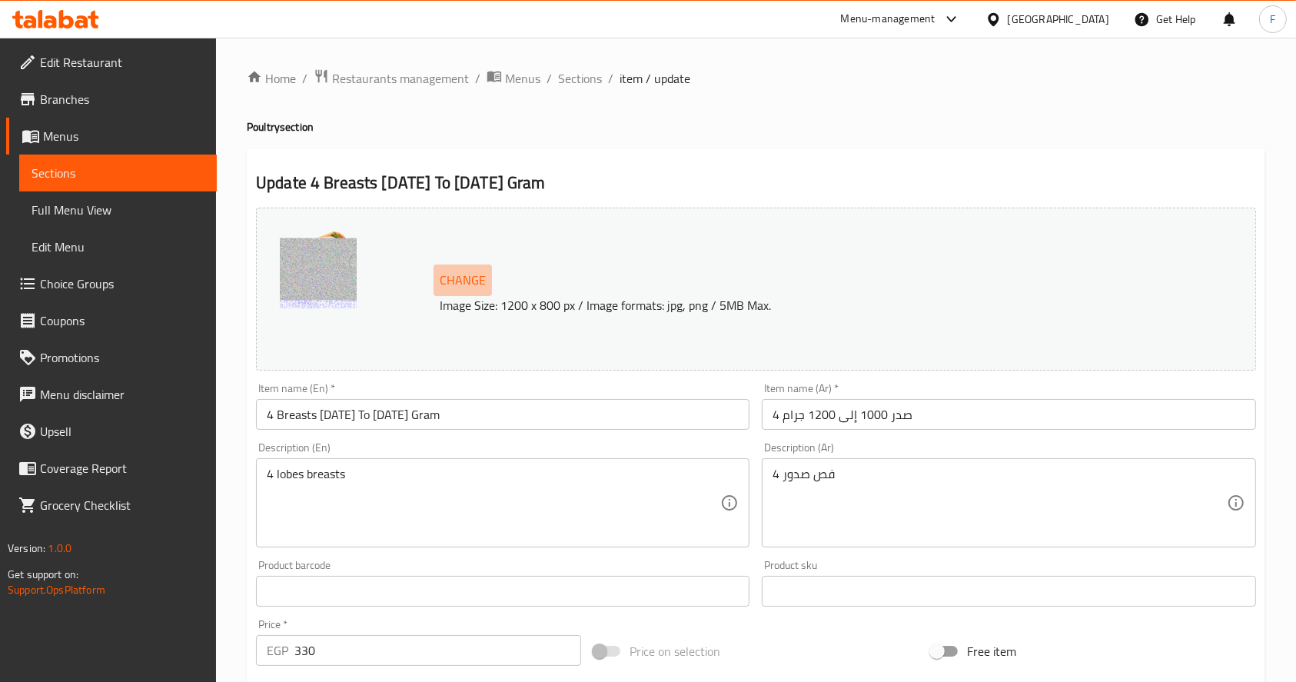
click at [467, 281] on span "Change" at bounding box center [463, 280] width 46 height 22
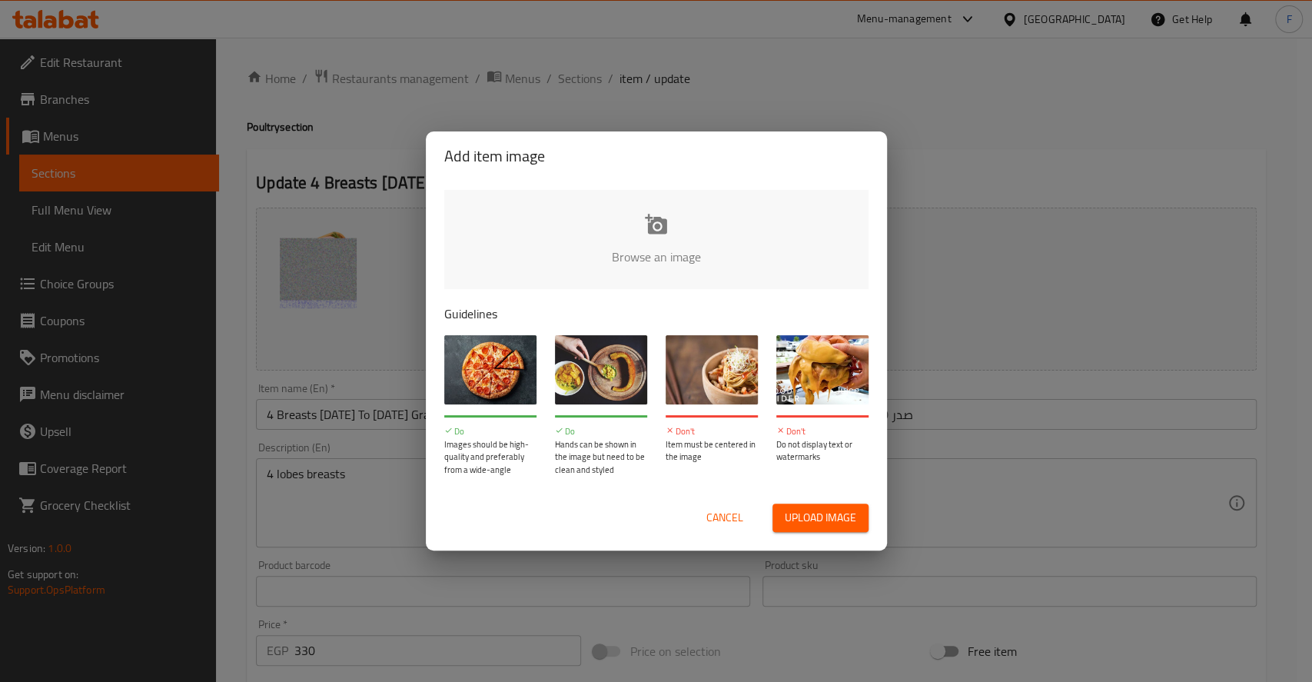
click at [634, 231] on input "file" at bounding box center [1175, 262] width 1463 height 144
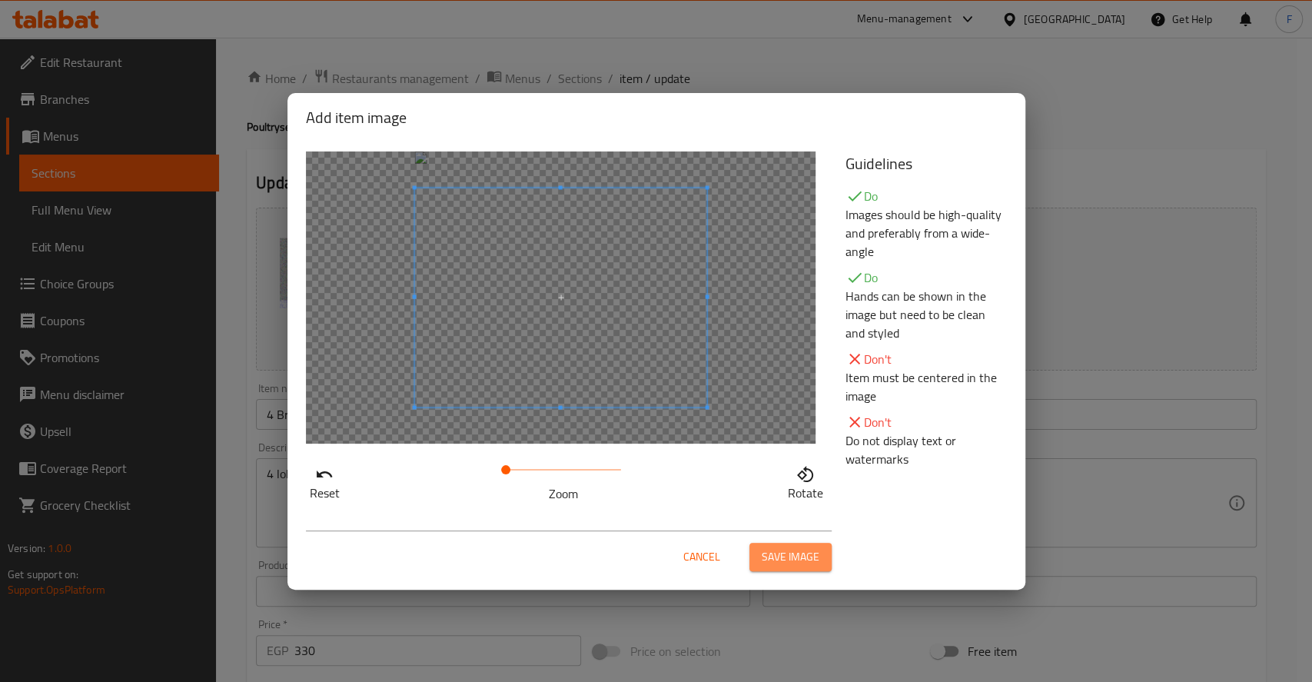
click at [787, 566] on span "Save image" at bounding box center [791, 556] width 58 height 19
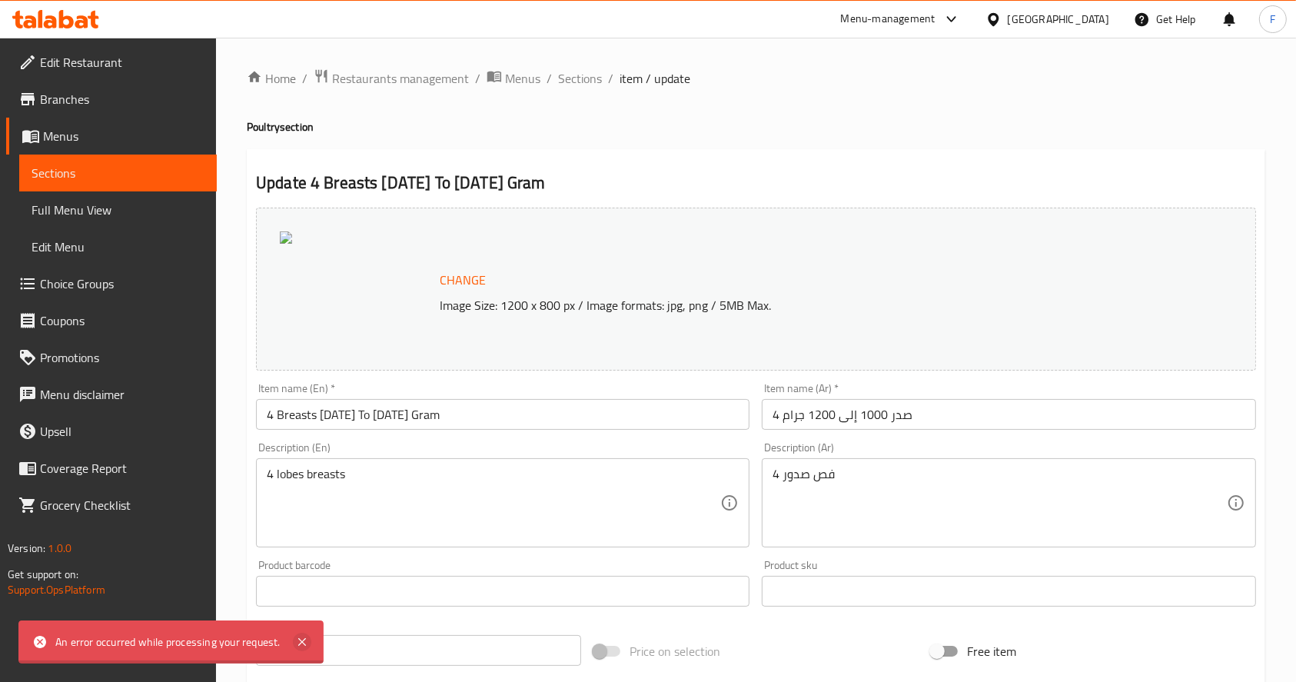
click at [302, 636] on icon at bounding box center [302, 641] width 18 height 18
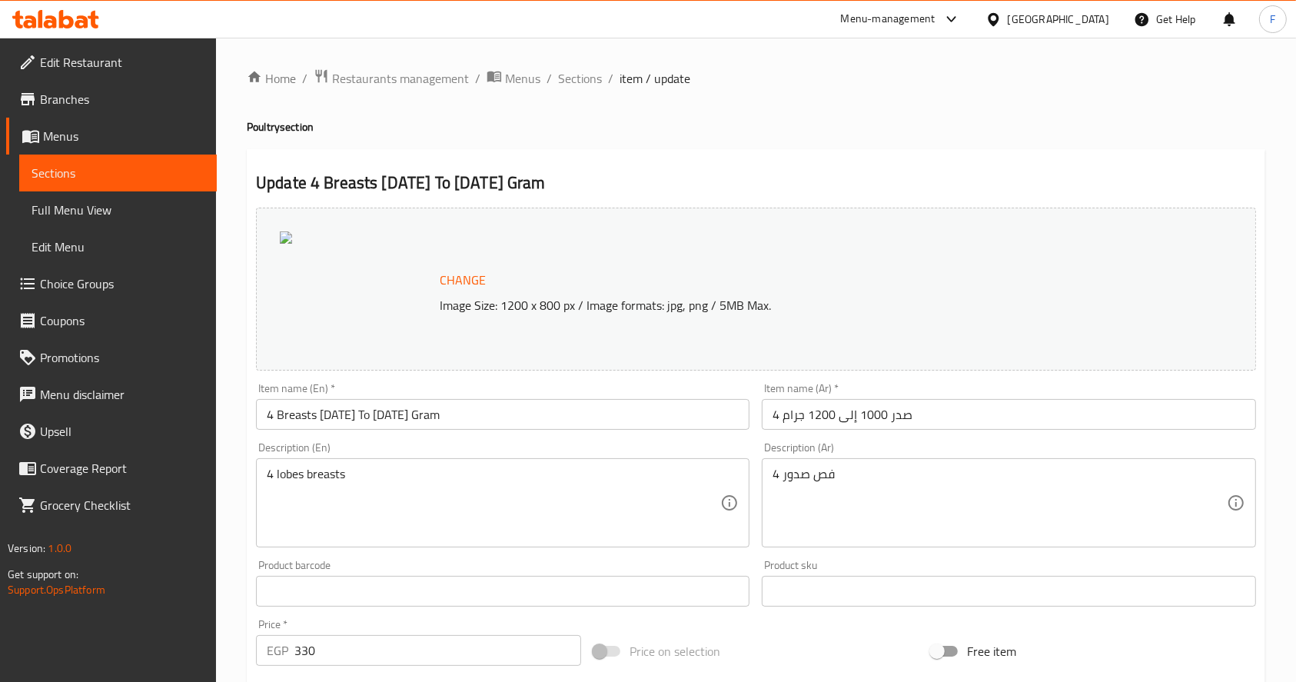
click at [457, 280] on span "Change" at bounding box center [463, 280] width 46 height 22
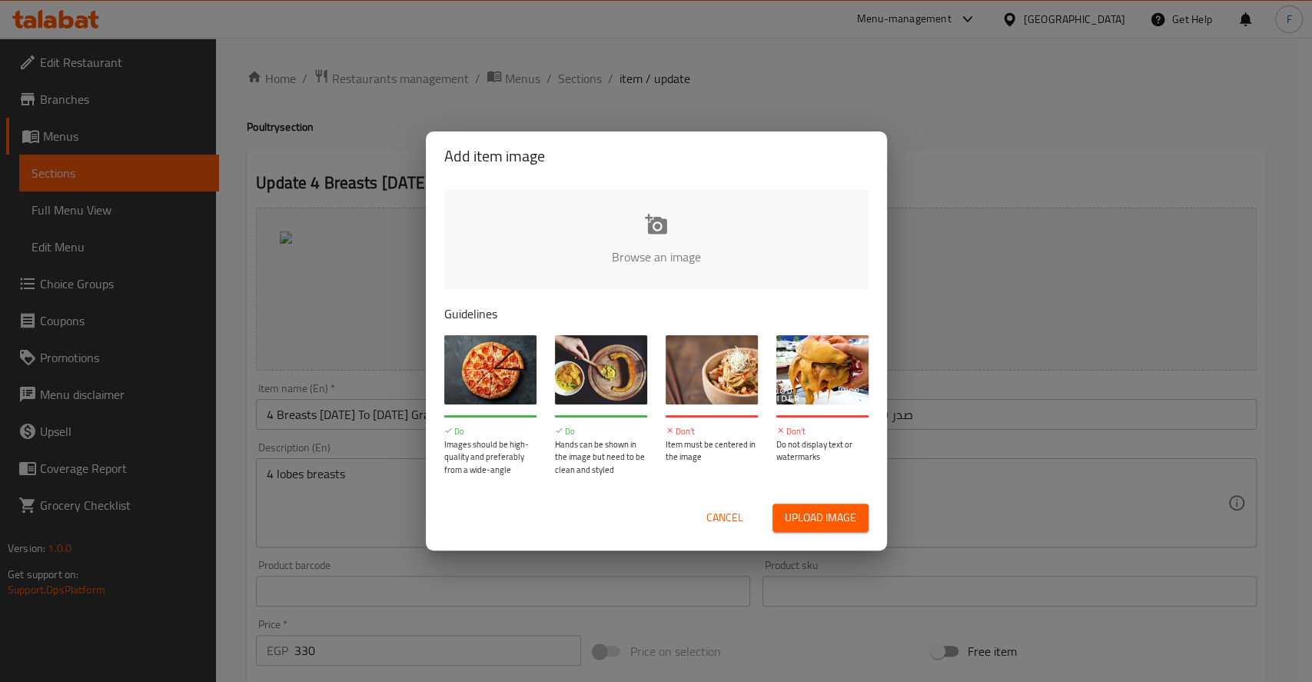
click at [656, 242] on input "file" at bounding box center [1175, 262] width 1463 height 144
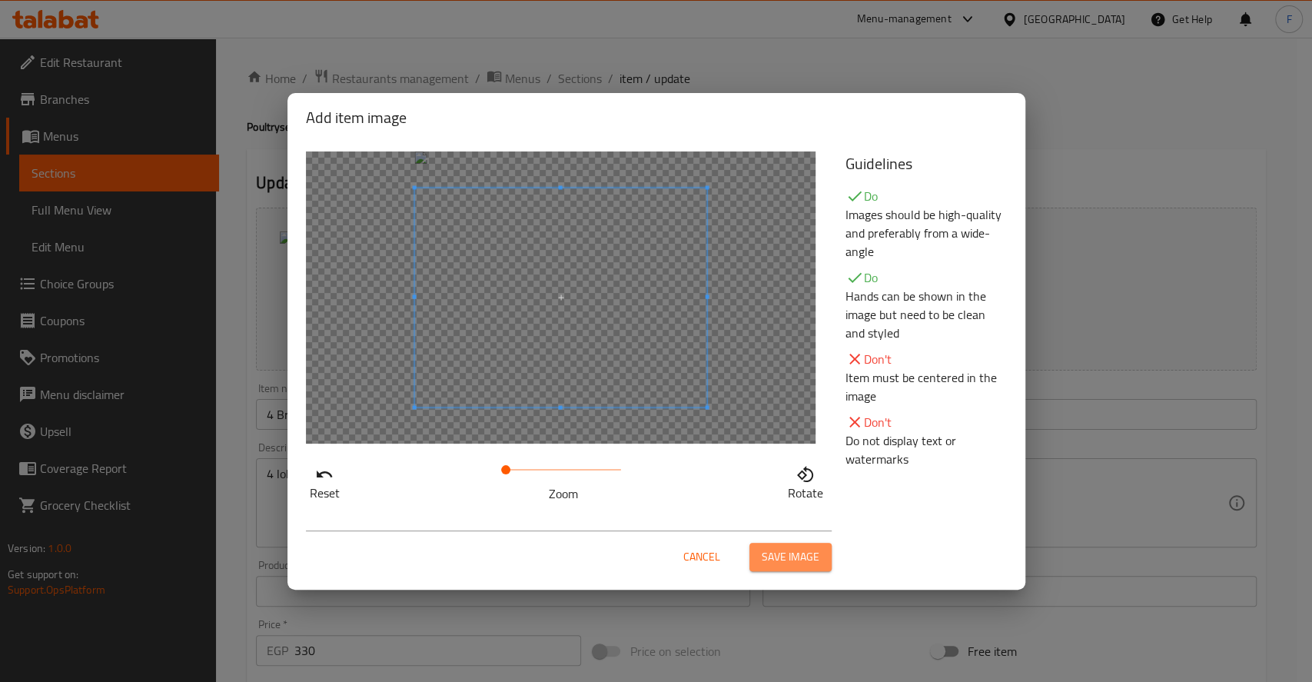
click at [774, 554] on span "Save image" at bounding box center [791, 556] width 58 height 19
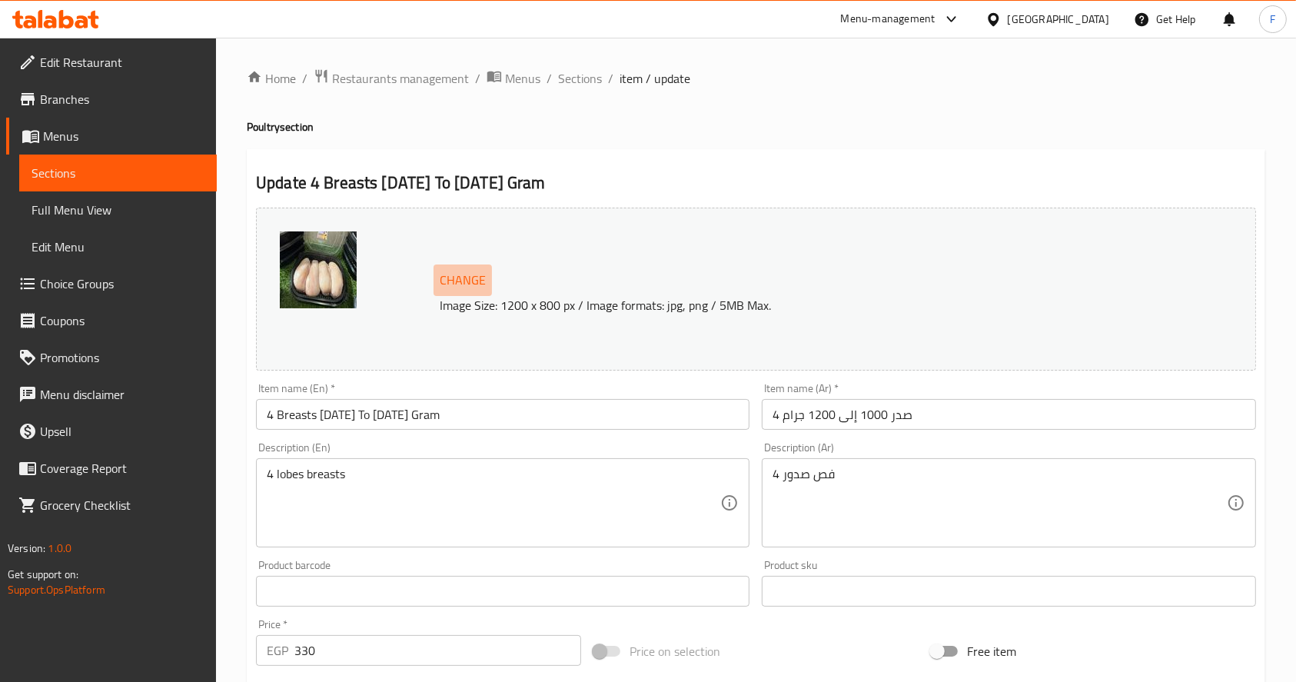
click at [466, 264] on button "Change" at bounding box center [462, 280] width 58 height 32
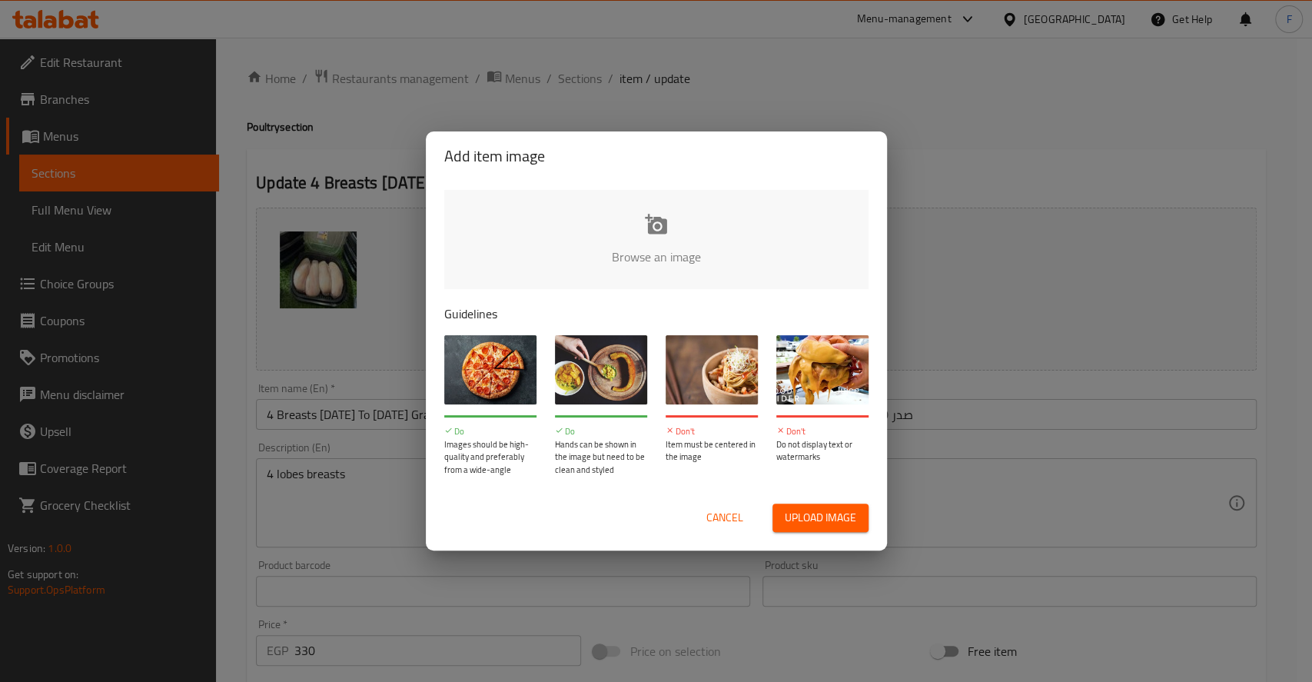
click at [670, 237] on input "file" at bounding box center [1175, 262] width 1463 height 144
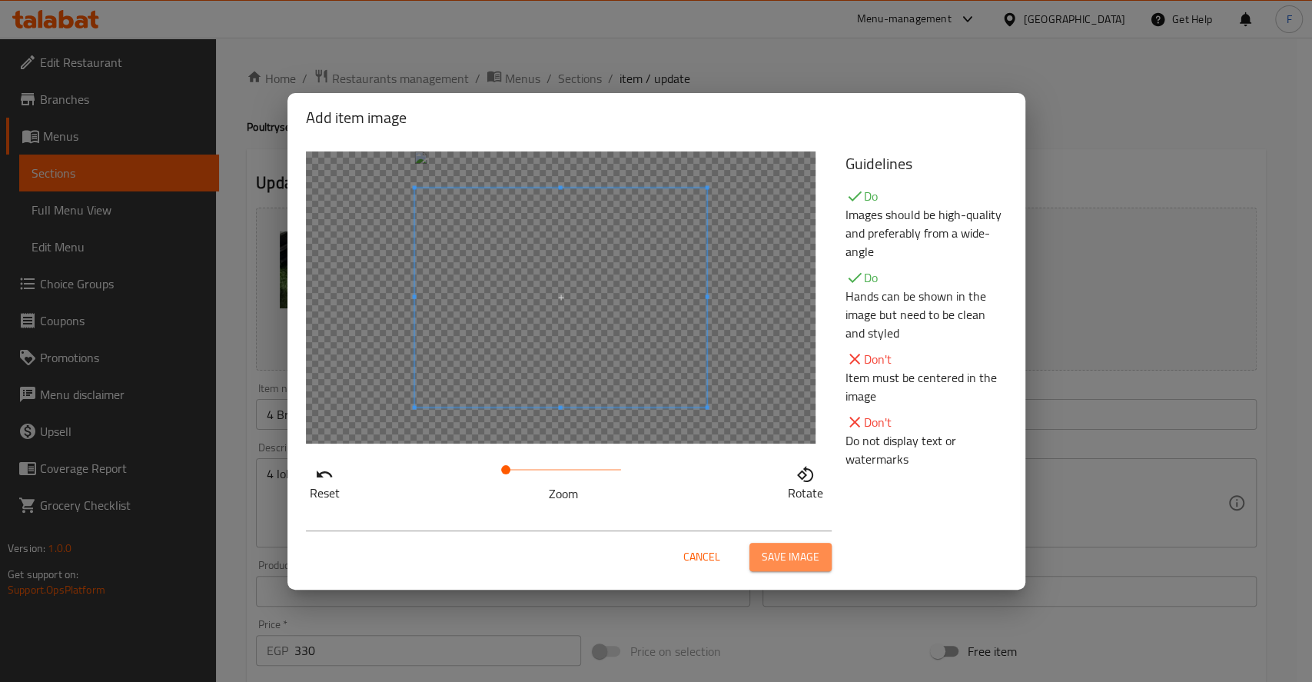
click at [782, 563] on span "Save image" at bounding box center [791, 556] width 58 height 19
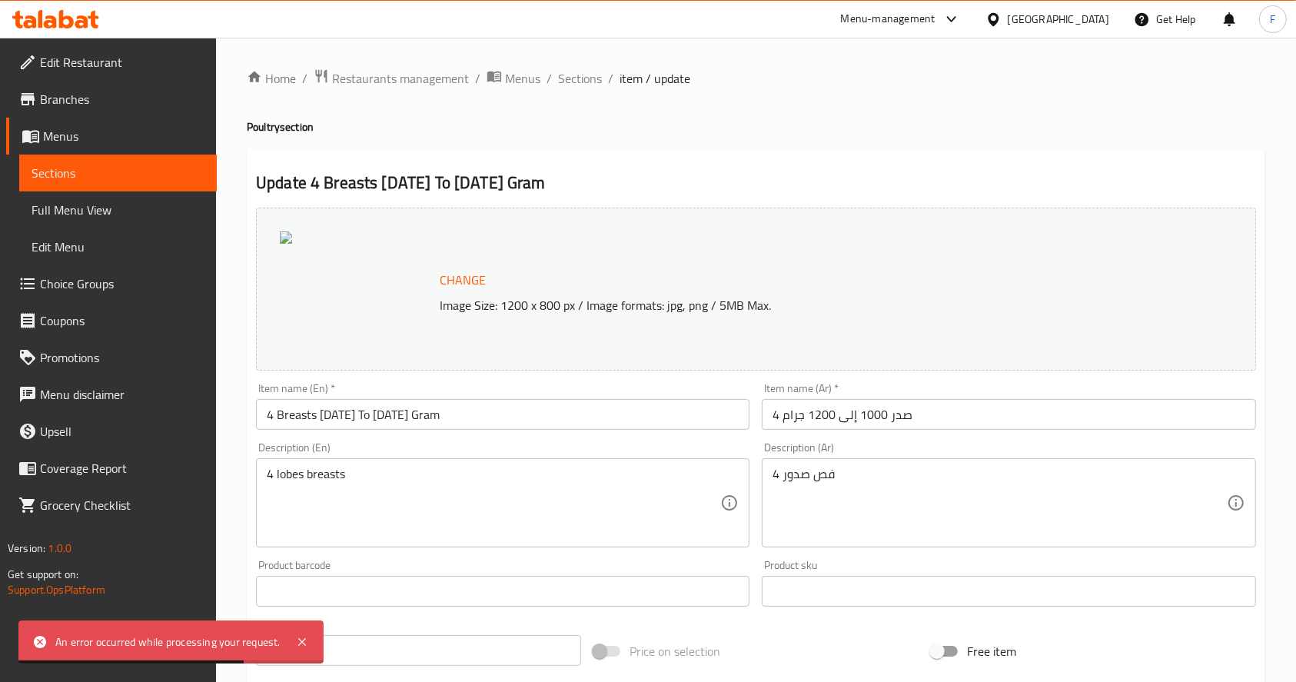
click at [323, 186] on h2 "Update 4 Breasts [DATE] To [DATE] Gram" at bounding box center [756, 182] width 1000 height 23
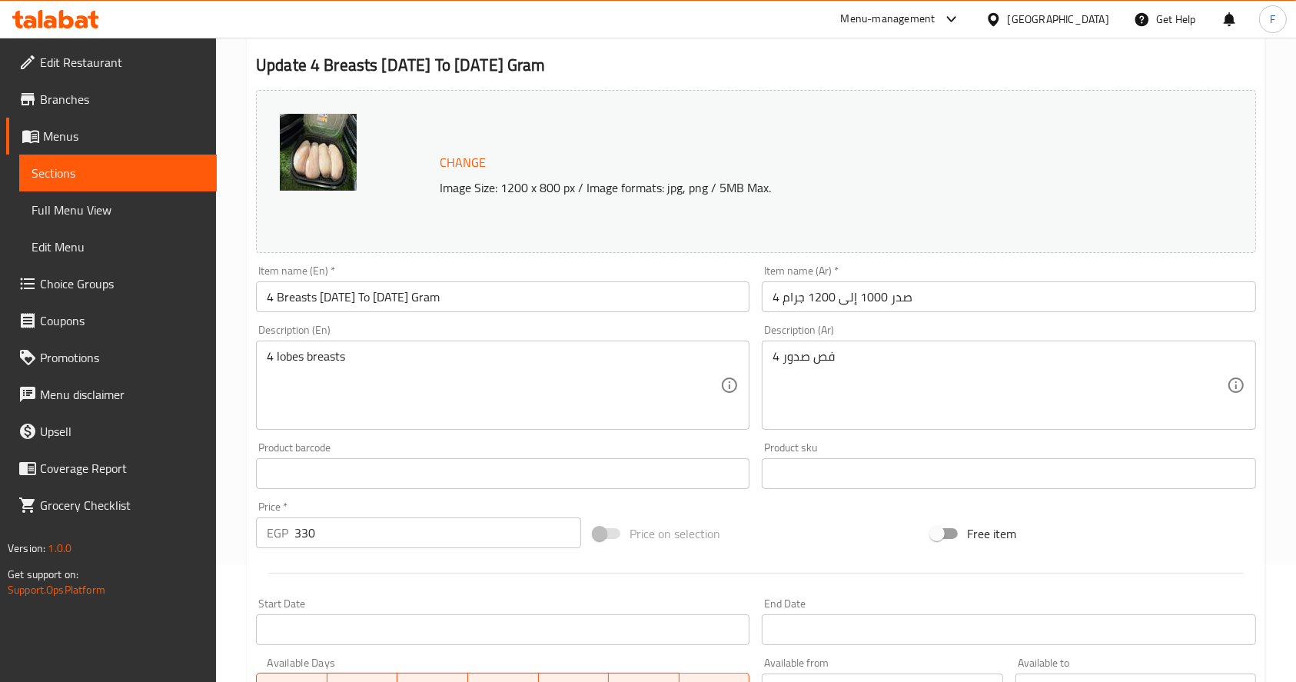
scroll to position [117, 0]
click at [455, 169] on span "Change" at bounding box center [463, 163] width 46 height 22
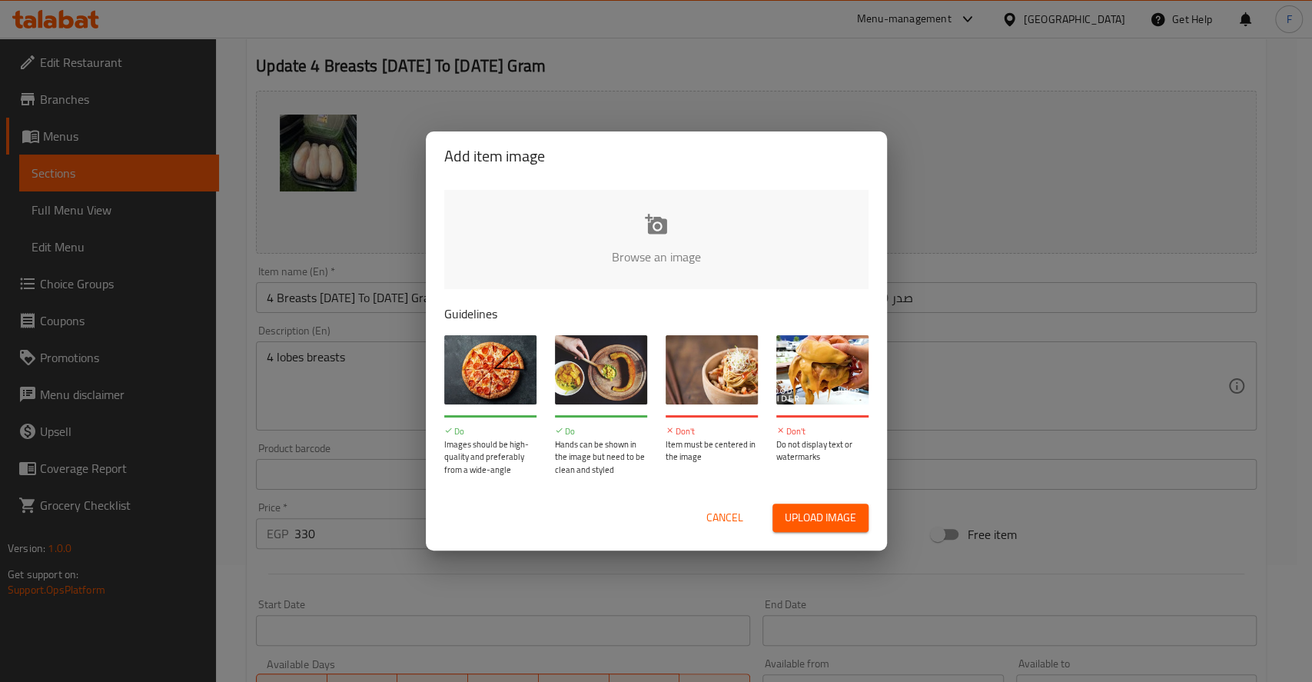
click at [656, 224] on input "file" at bounding box center [1175, 262] width 1463 height 144
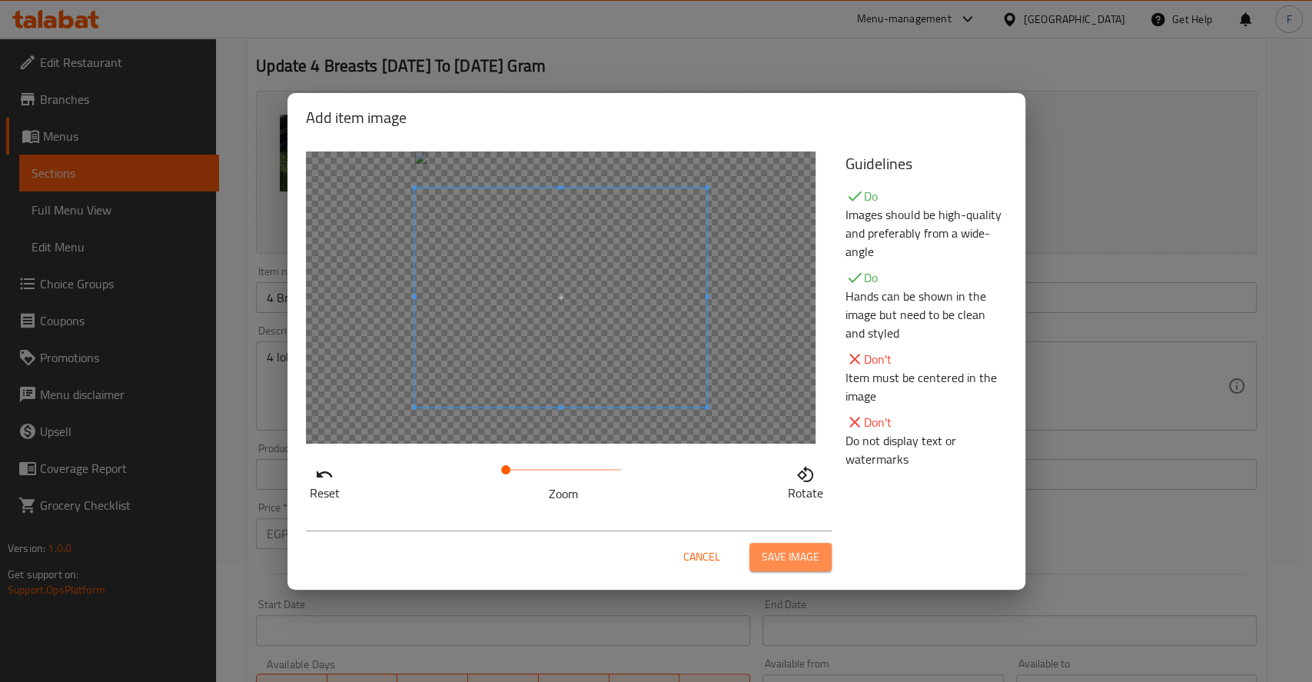
click at [768, 563] on span "Save image" at bounding box center [791, 556] width 58 height 19
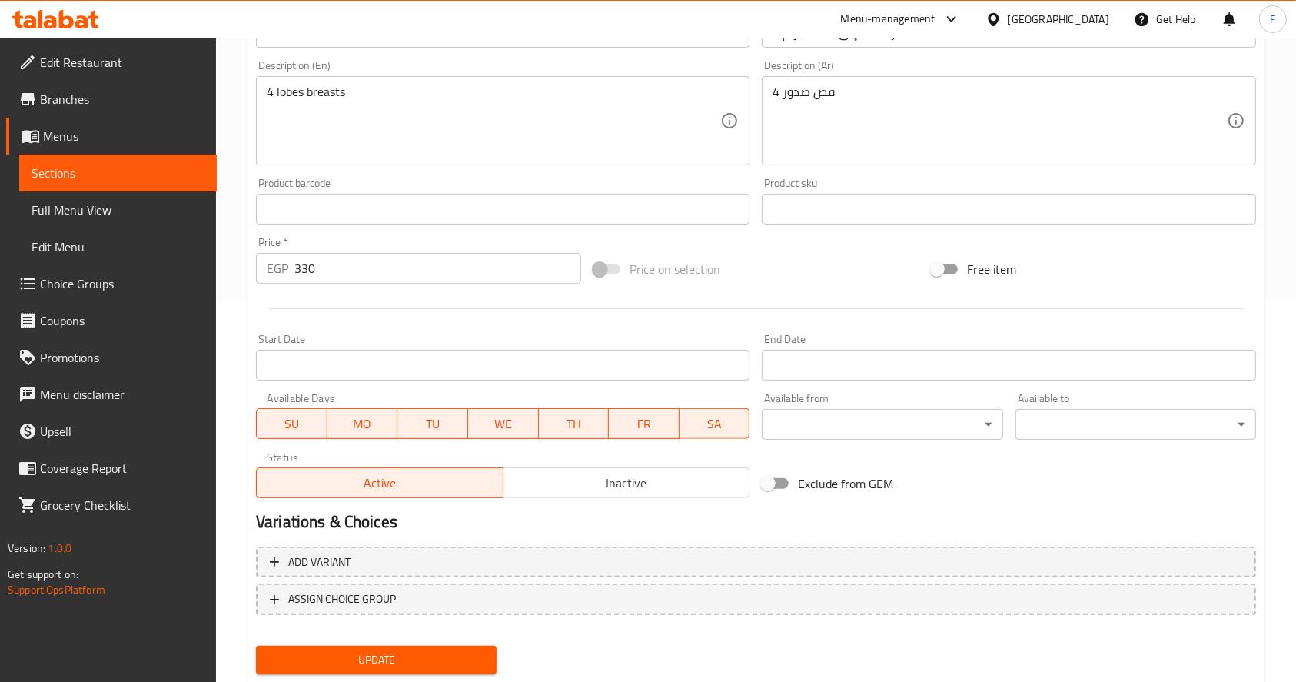
scroll to position [426, 0]
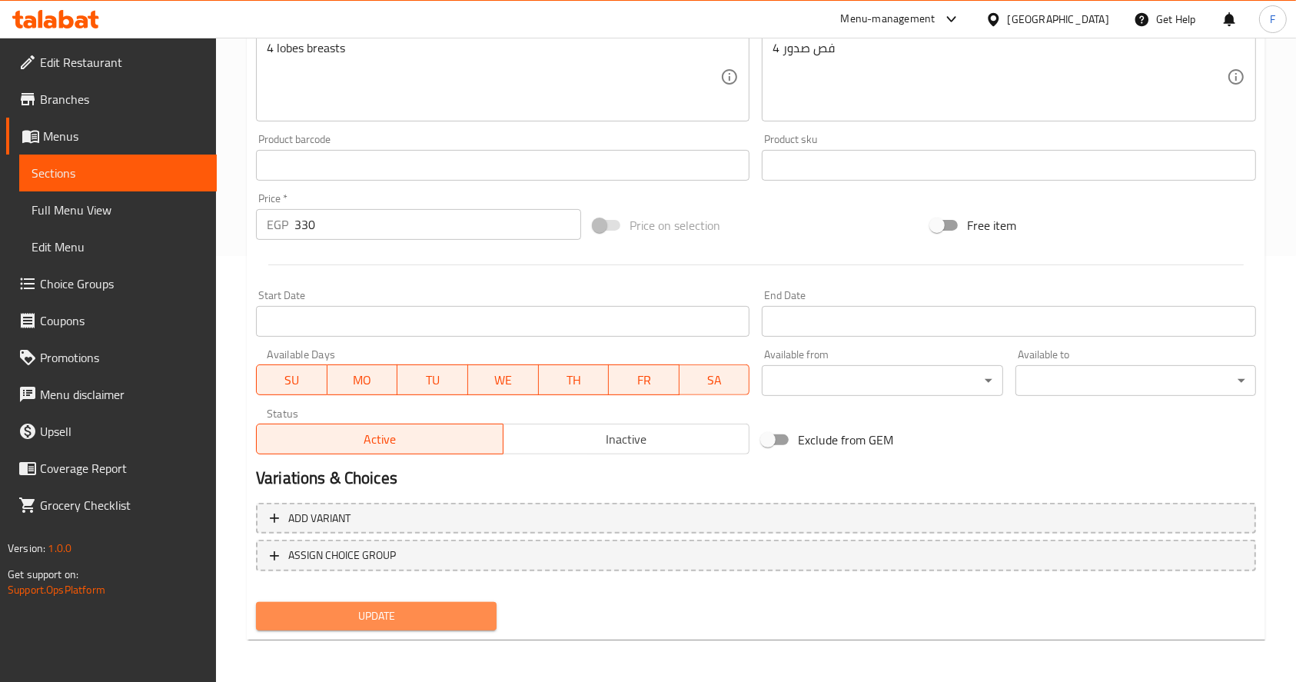
click at [392, 611] on span "Update" at bounding box center [376, 615] width 216 height 19
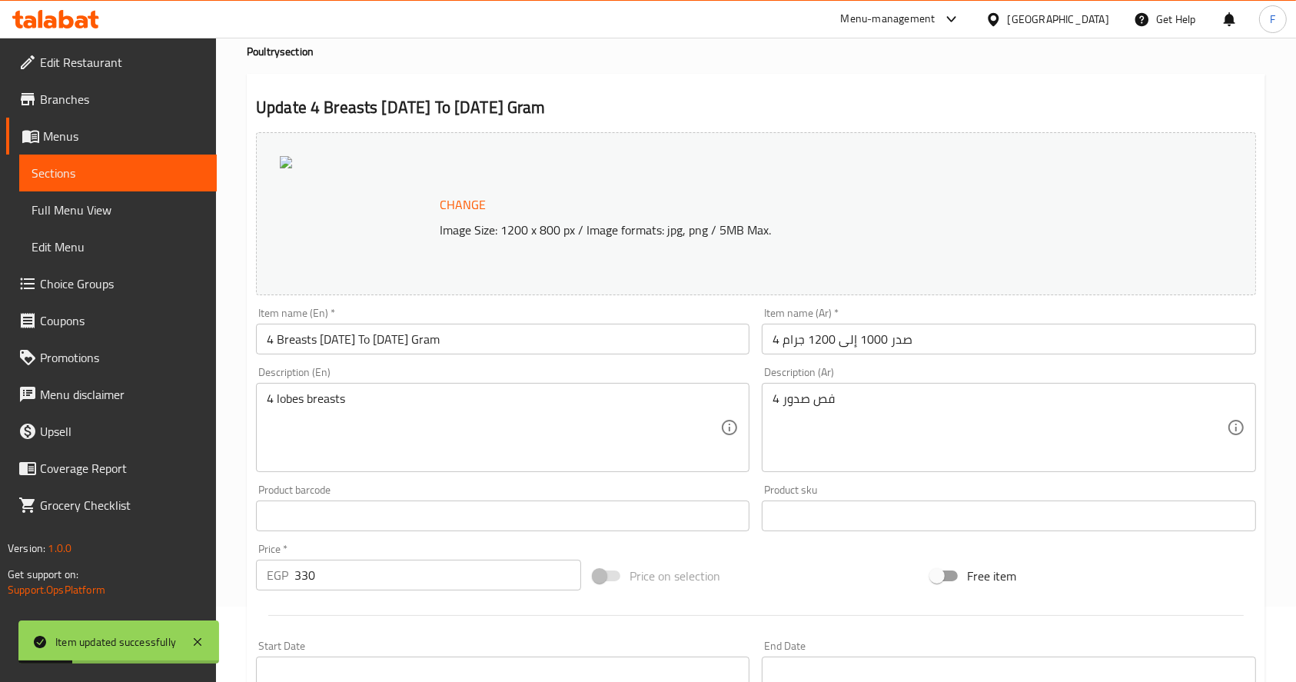
scroll to position [0, 0]
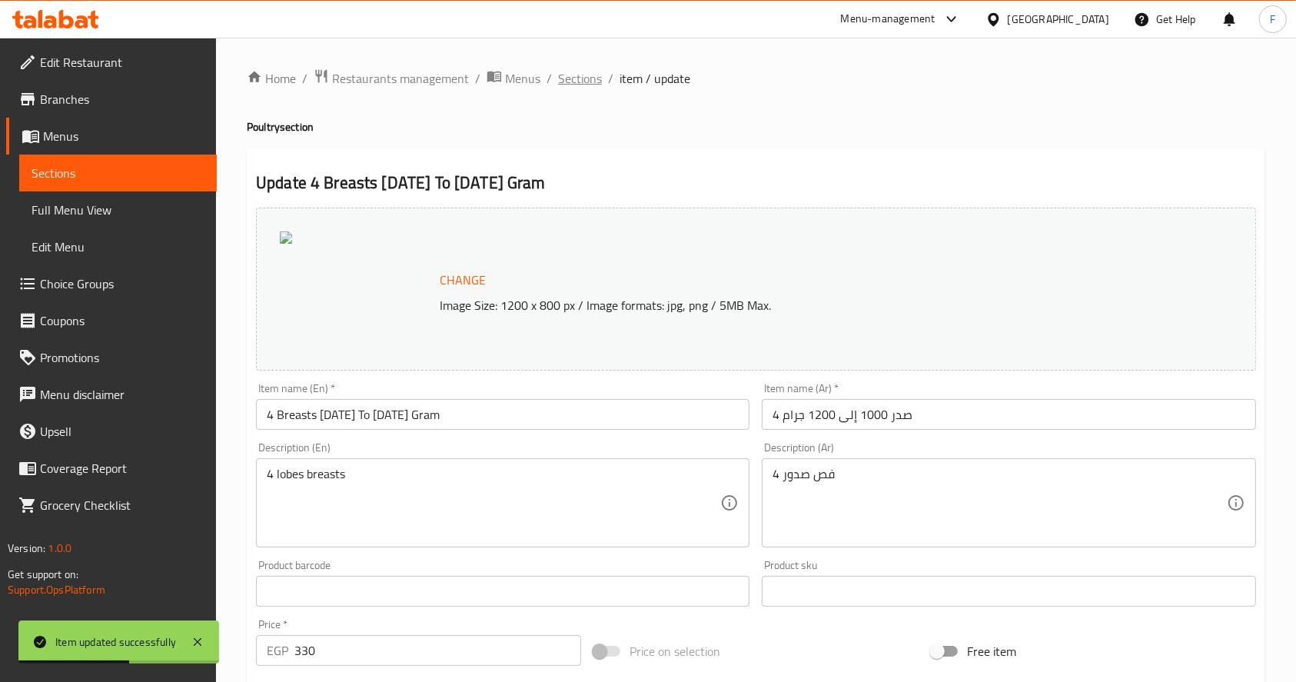
click at [584, 77] on span "Sections" at bounding box center [580, 78] width 44 height 18
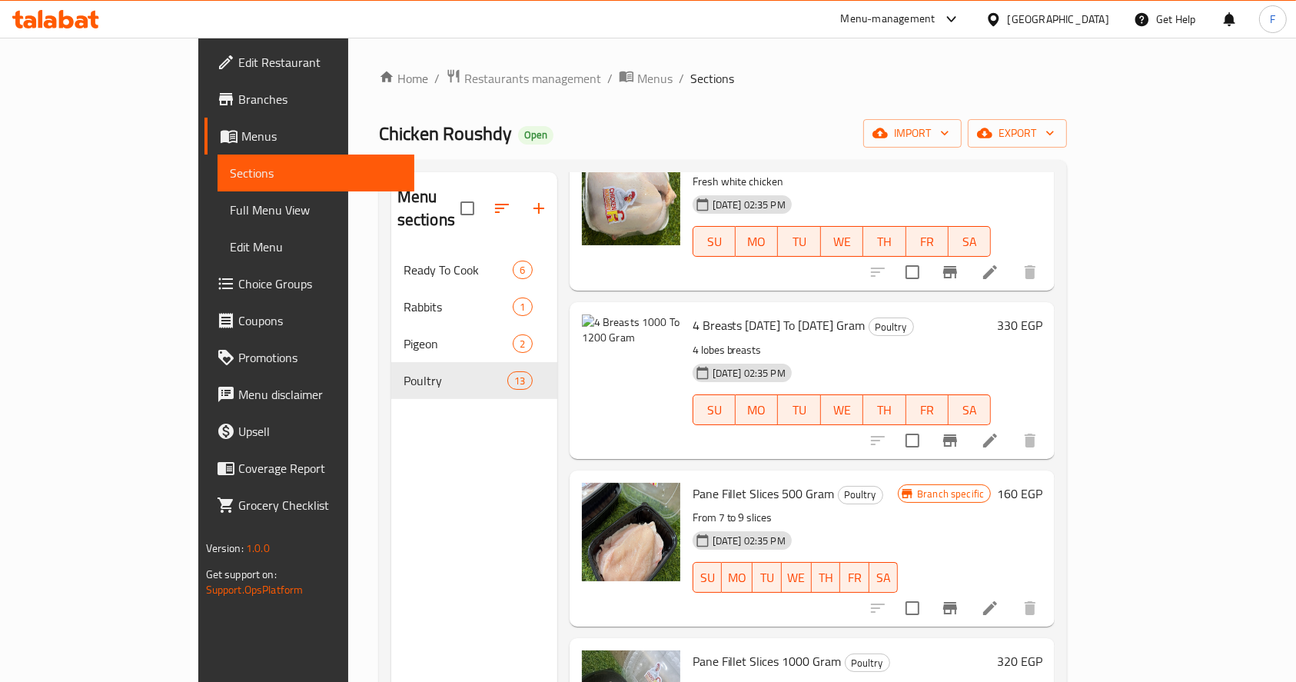
scroll to position [799, 0]
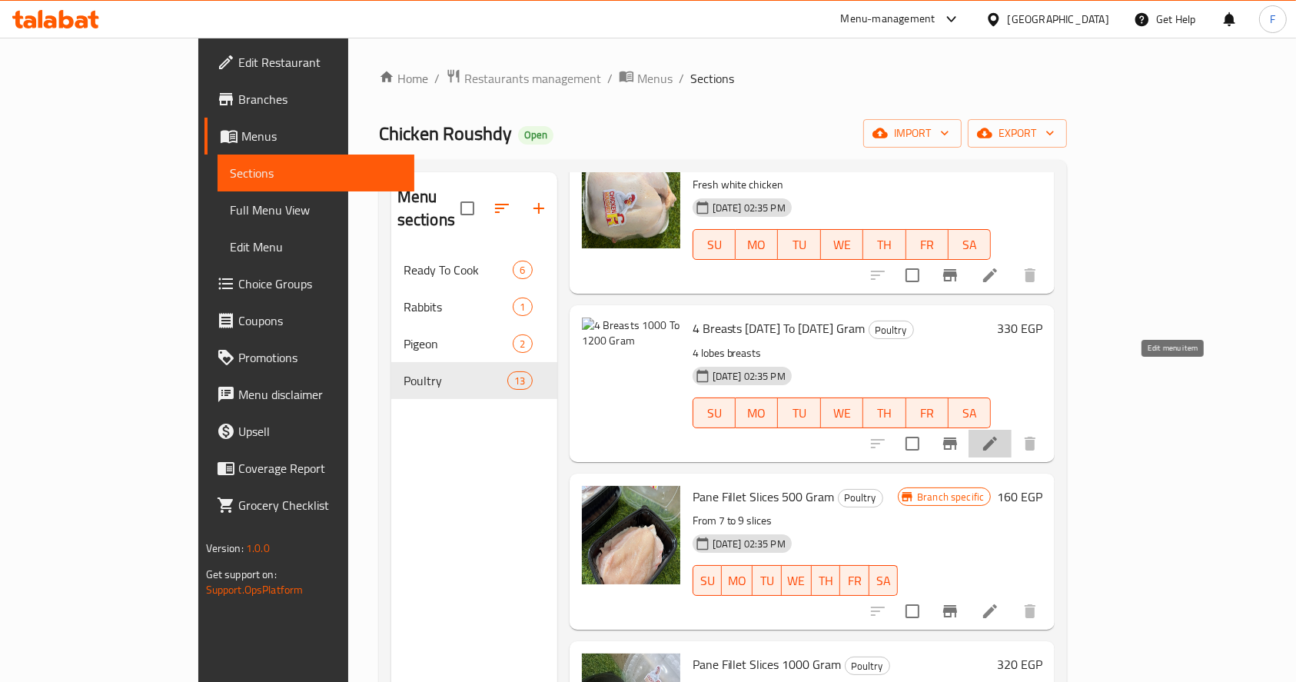
click at [999, 434] on icon at bounding box center [990, 443] width 18 height 18
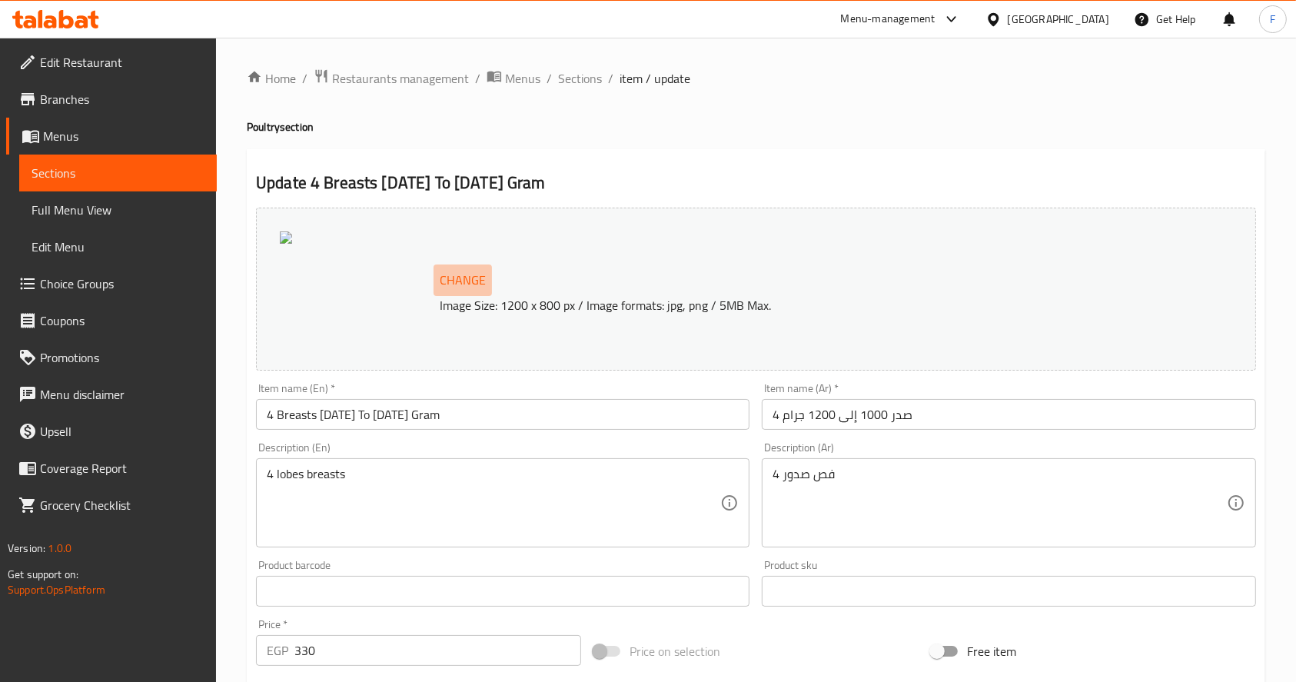
click at [454, 273] on span "Change" at bounding box center [463, 280] width 46 height 22
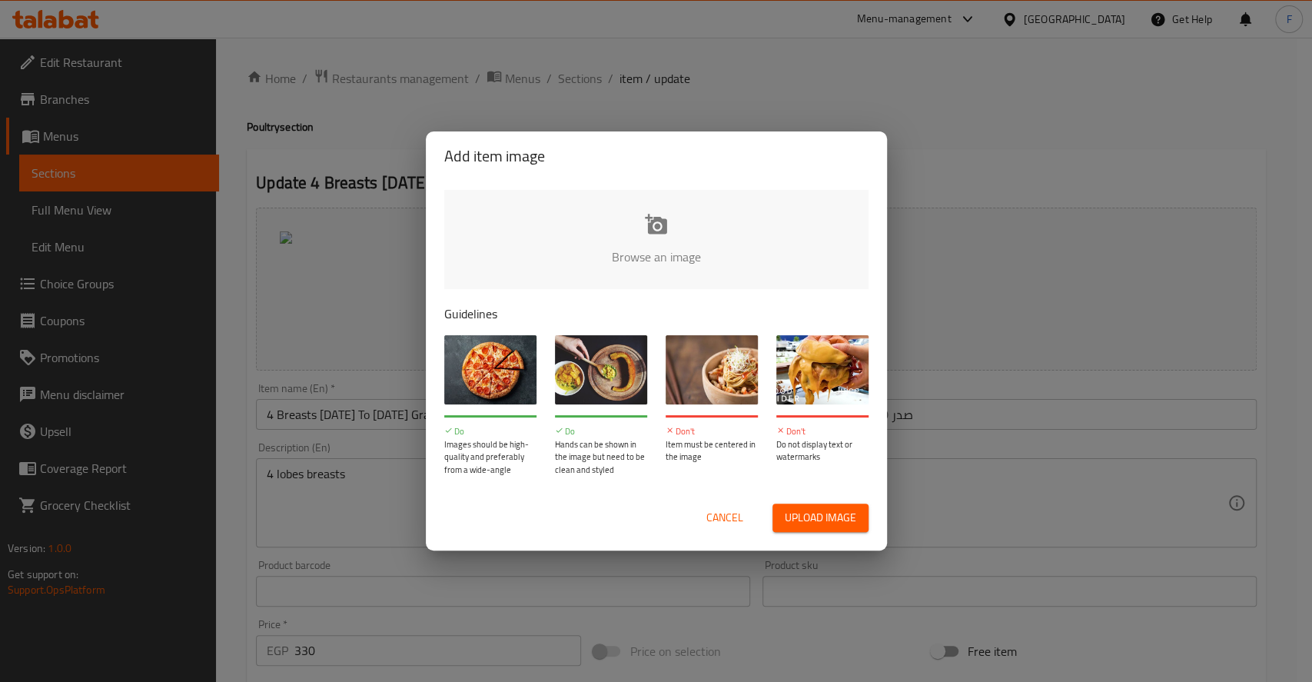
click at [625, 264] on input "file" at bounding box center [1175, 262] width 1463 height 144
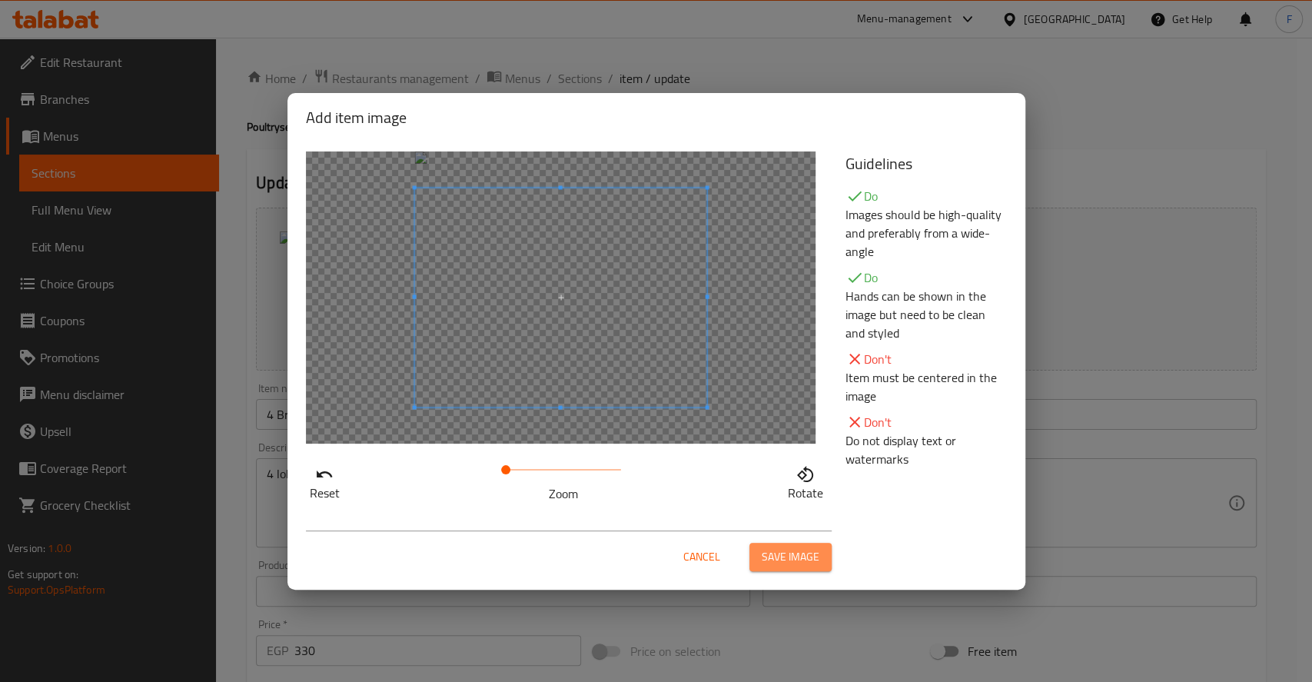
click at [777, 556] on span "Save image" at bounding box center [791, 556] width 58 height 19
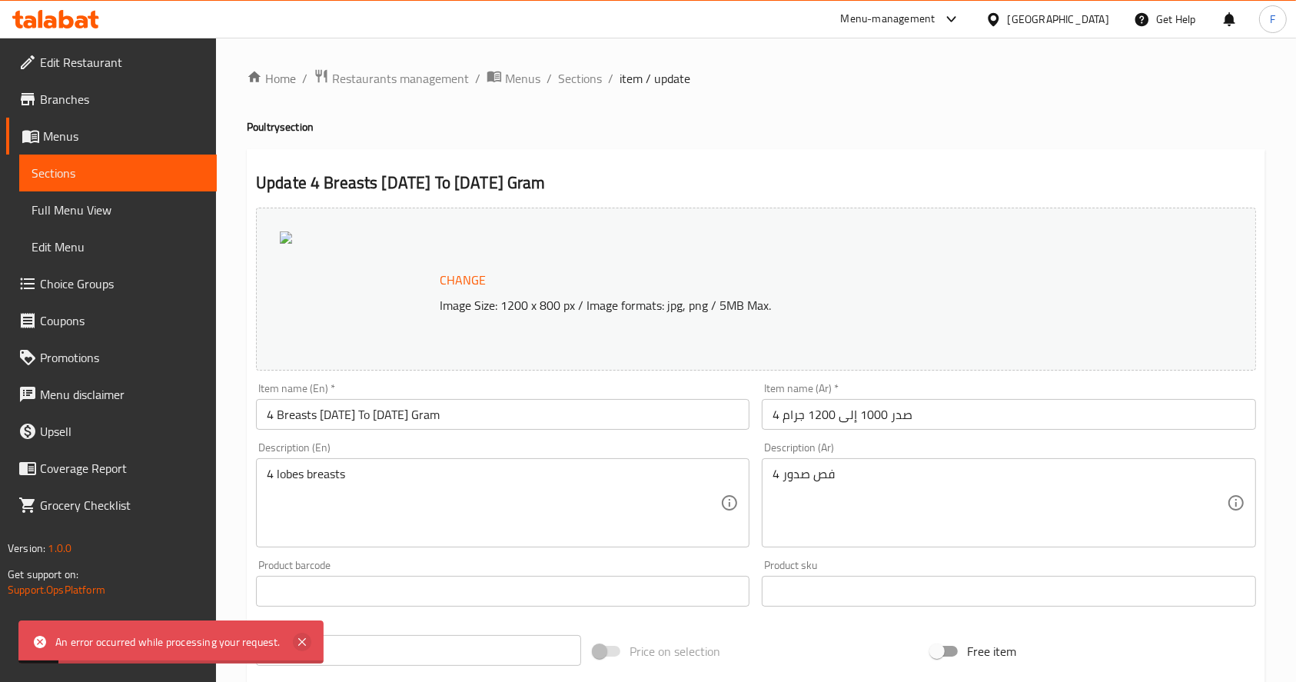
click at [295, 642] on icon at bounding box center [302, 641] width 18 height 18
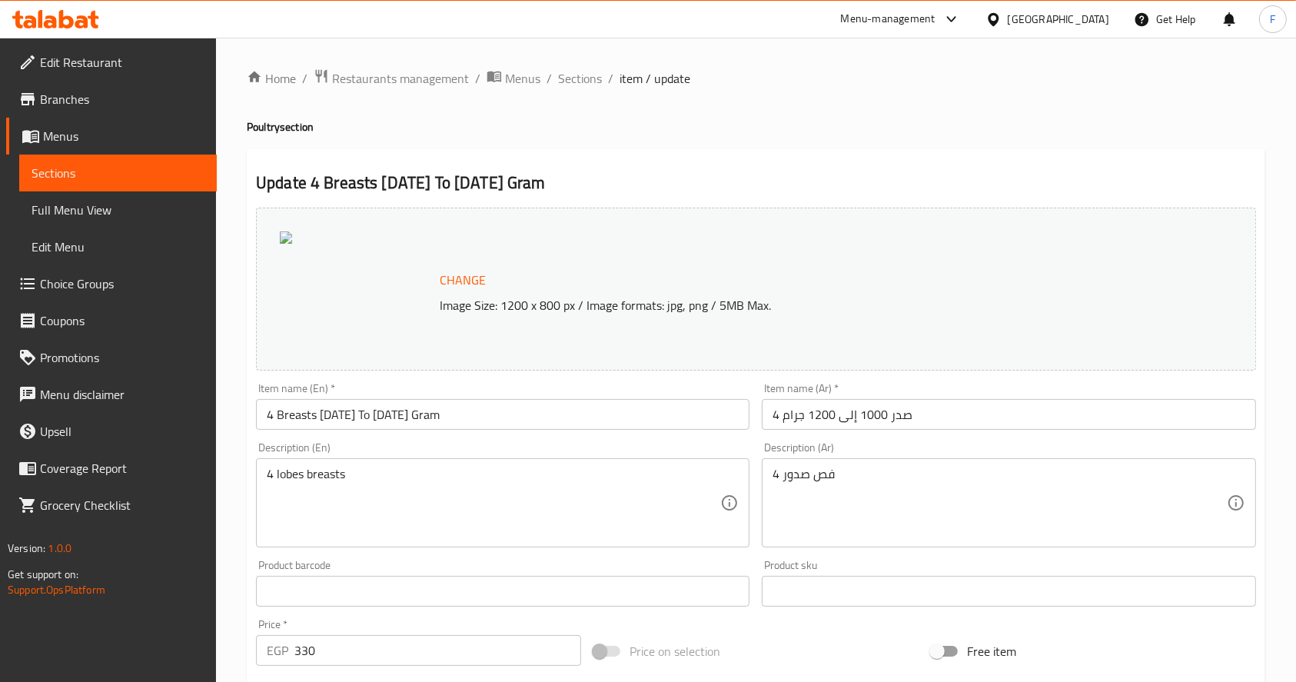
click at [470, 277] on span "Change" at bounding box center [463, 280] width 46 height 22
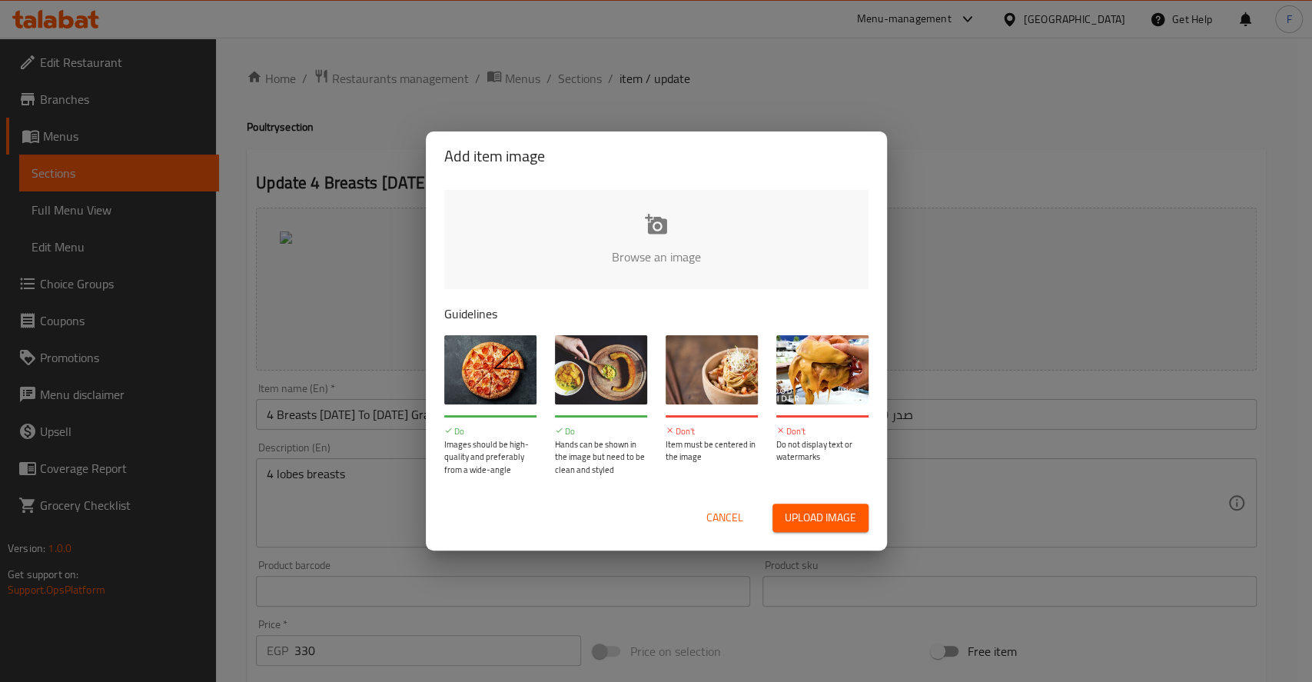
click at [646, 244] on input "file" at bounding box center [1175, 262] width 1463 height 144
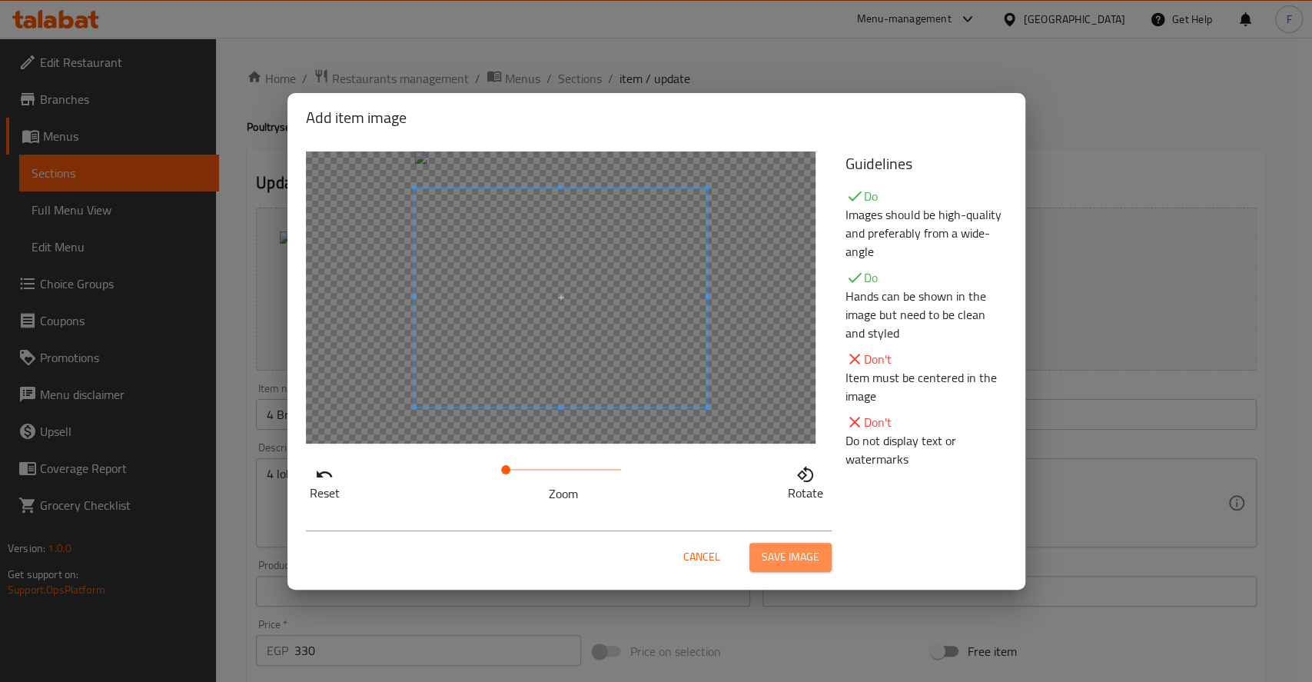
click at [795, 557] on span "Save image" at bounding box center [791, 556] width 58 height 19
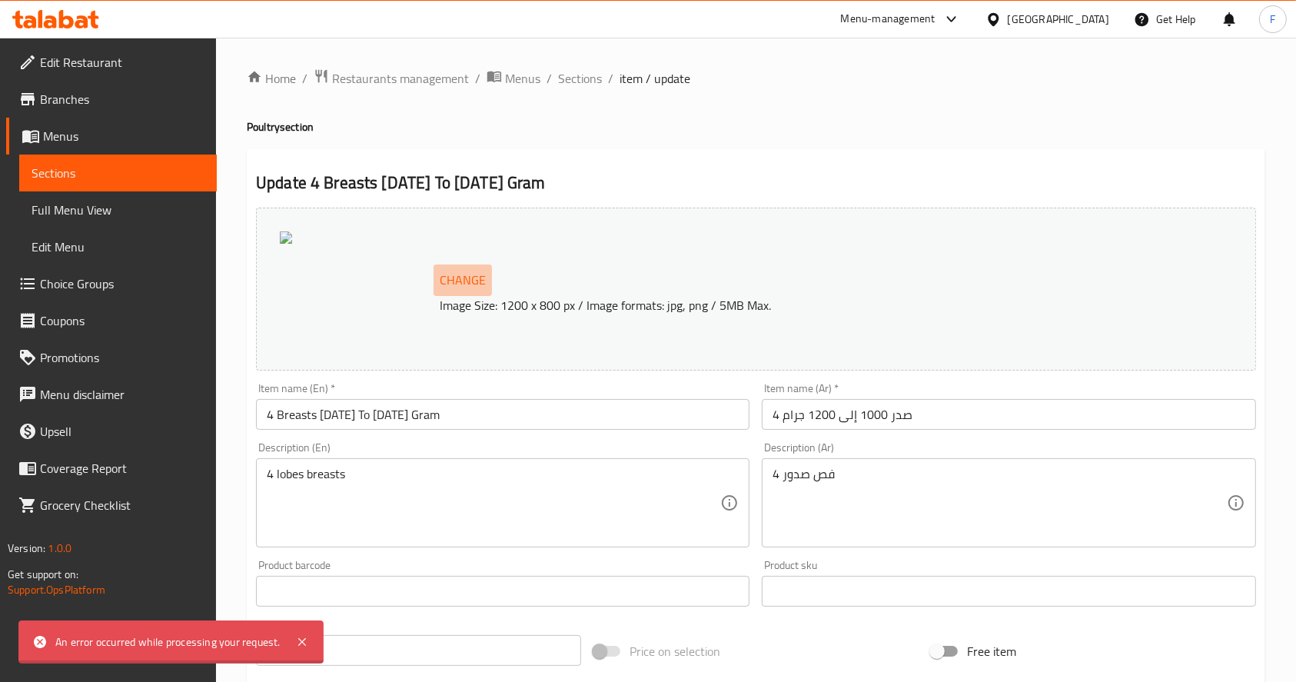
click at [458, 279] on span "Change" at bounding box center [463, 280] width 46 height 22
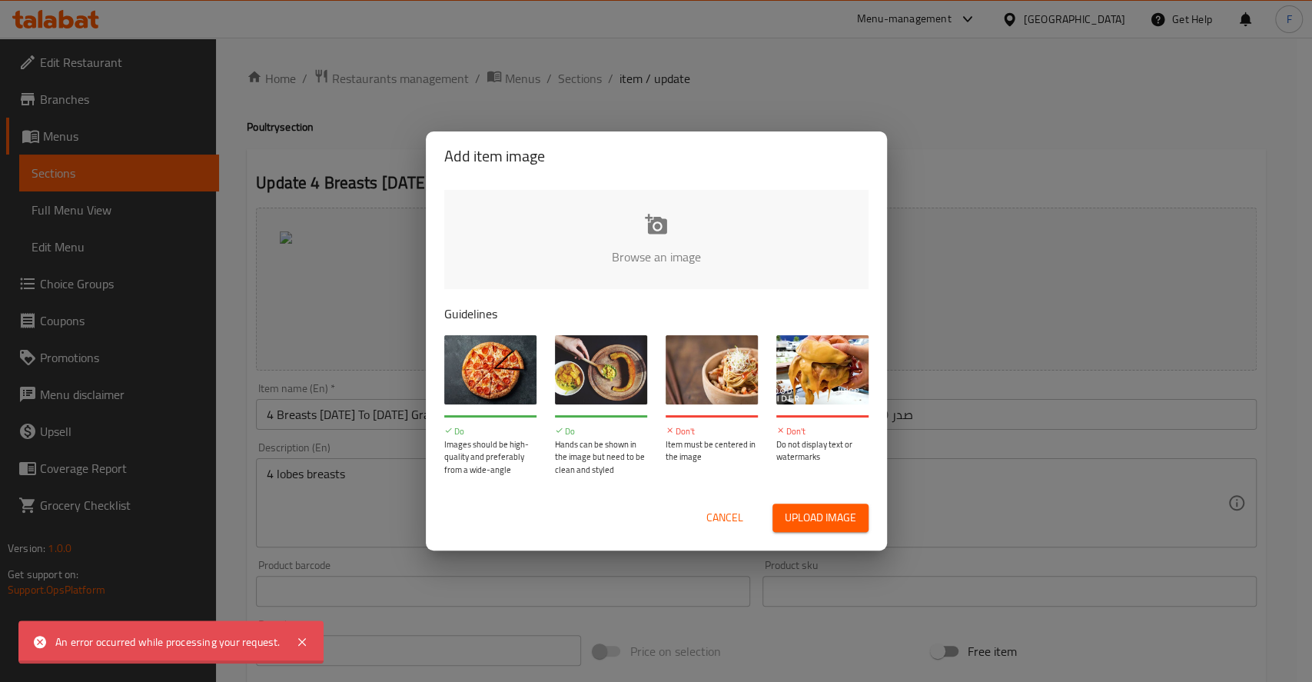
click at [623, 229] on input "file" at bounding box center [1175, 262] width 1463 height 144
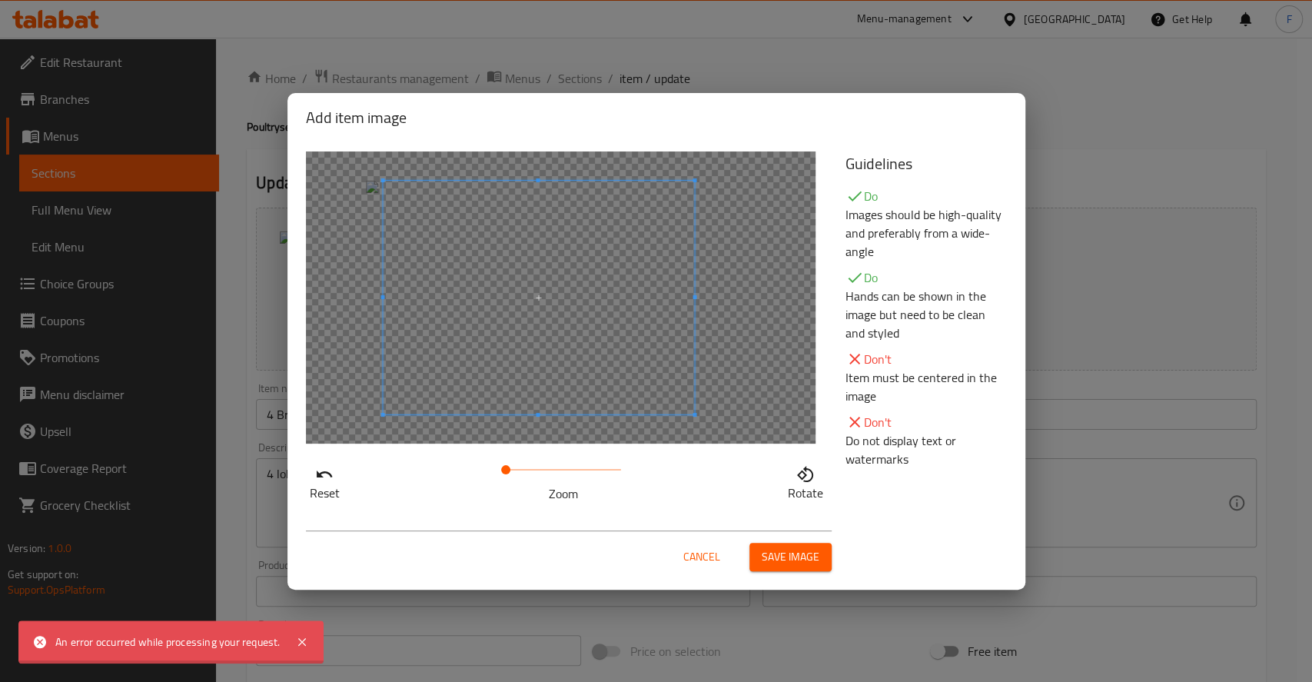
click at [453, 280] on span at bounding box center [538, 298] width 311 height 234
click at [776, 549] on span "Save image" at bounding box center [791, 556] width 58 height 19
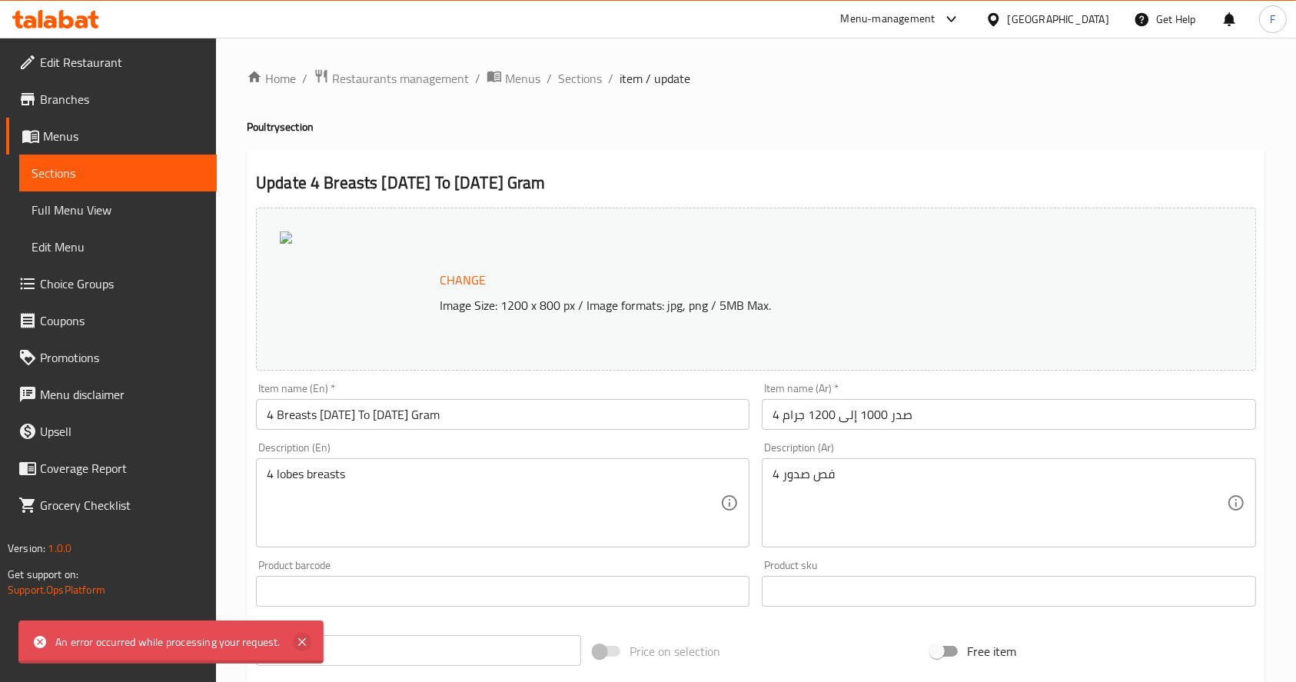
click at [300, 640] on icon at bounding box center [302, 642] width 8 height 8
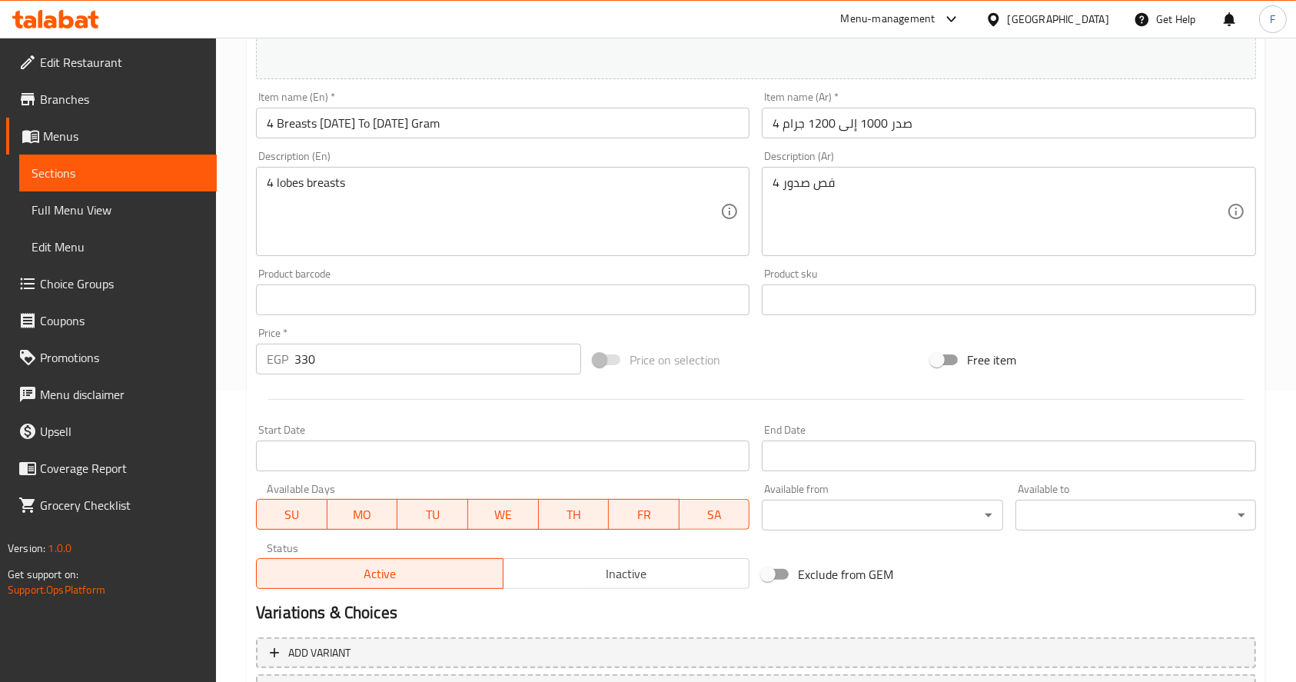
scroll to position [426, 0]
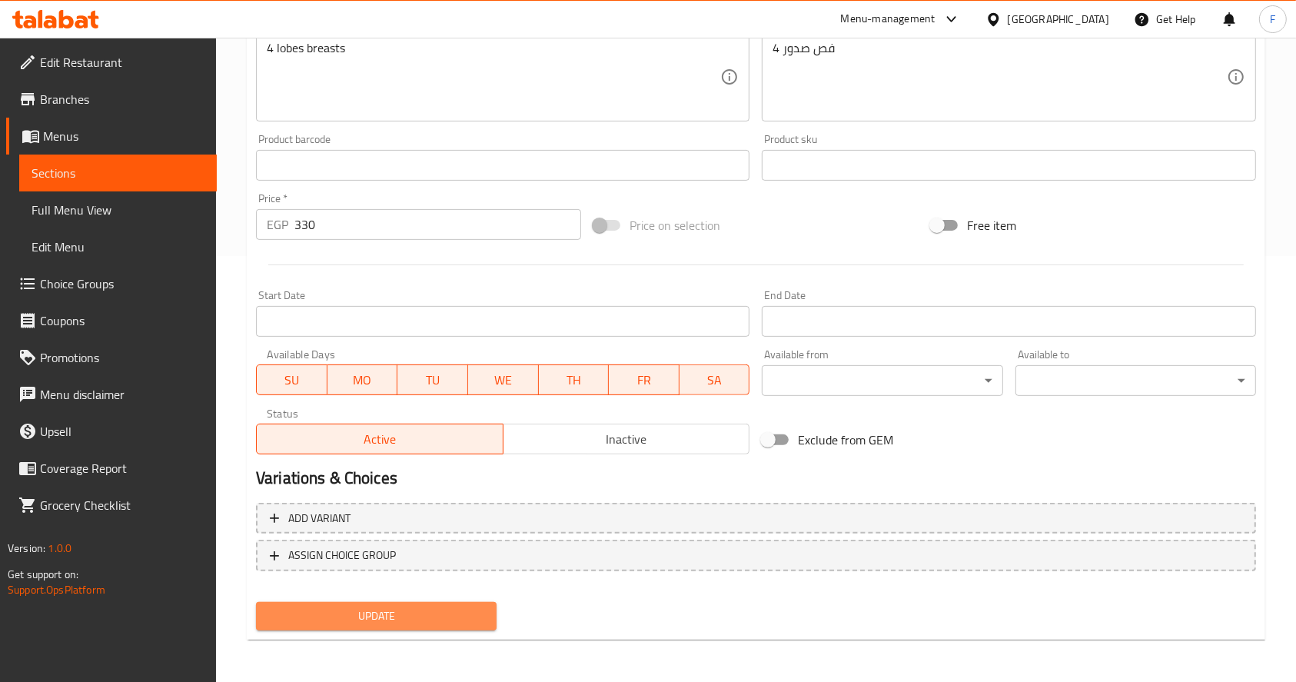
click at [387, 622] on span "Update" at bounding box center [376, 615] width 216 height 19
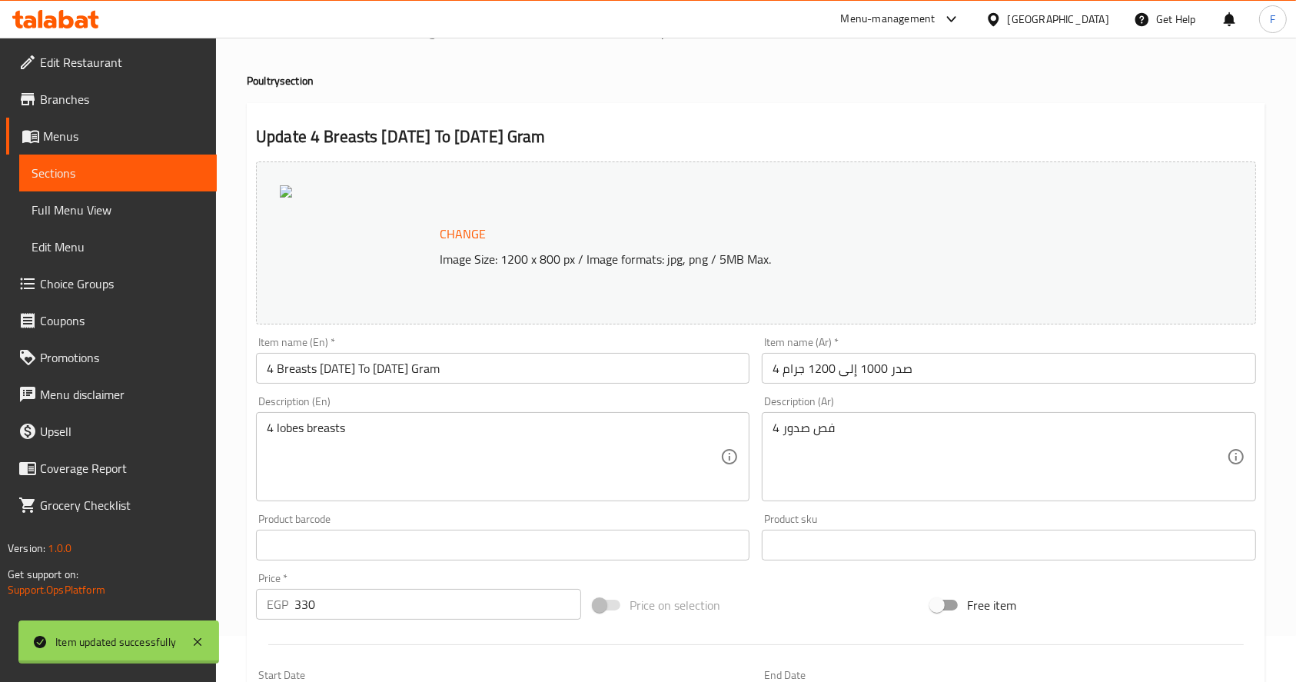
scroll to position [0, 0]
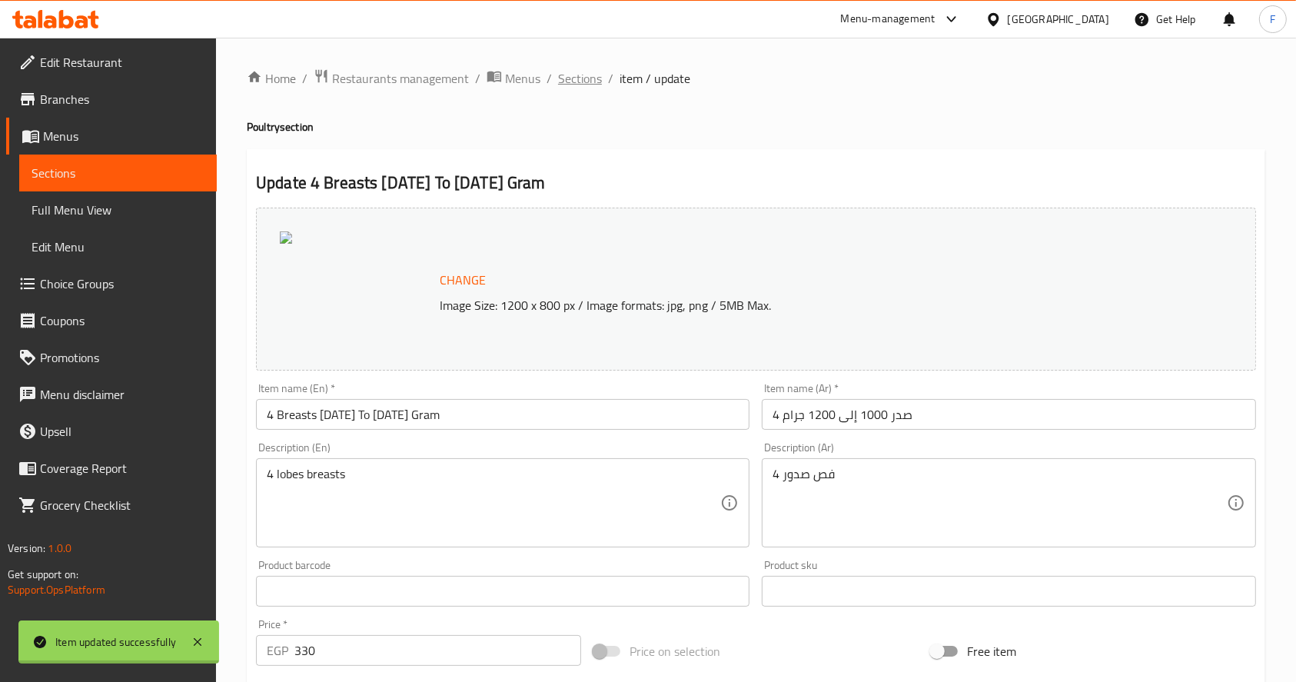
click at [584, 85] on span "Sections" at bounding box center [580, 78] width 44 height 18
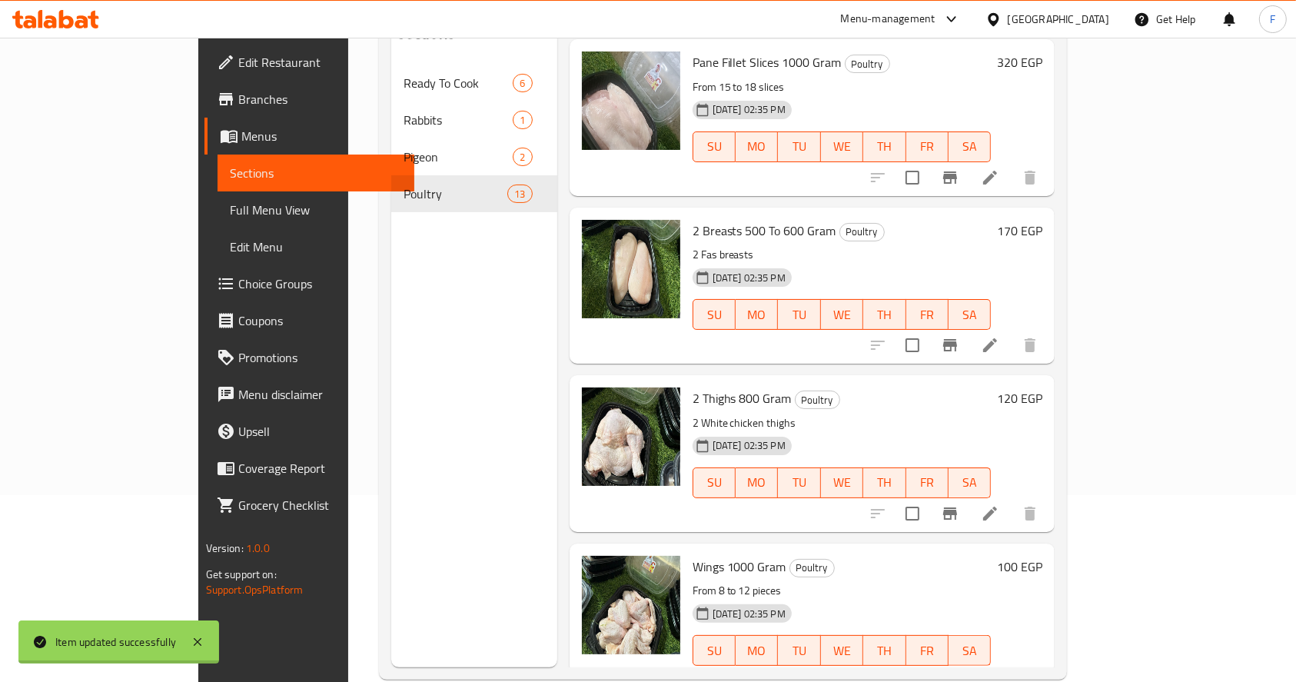
scroll to position [1245, 0]
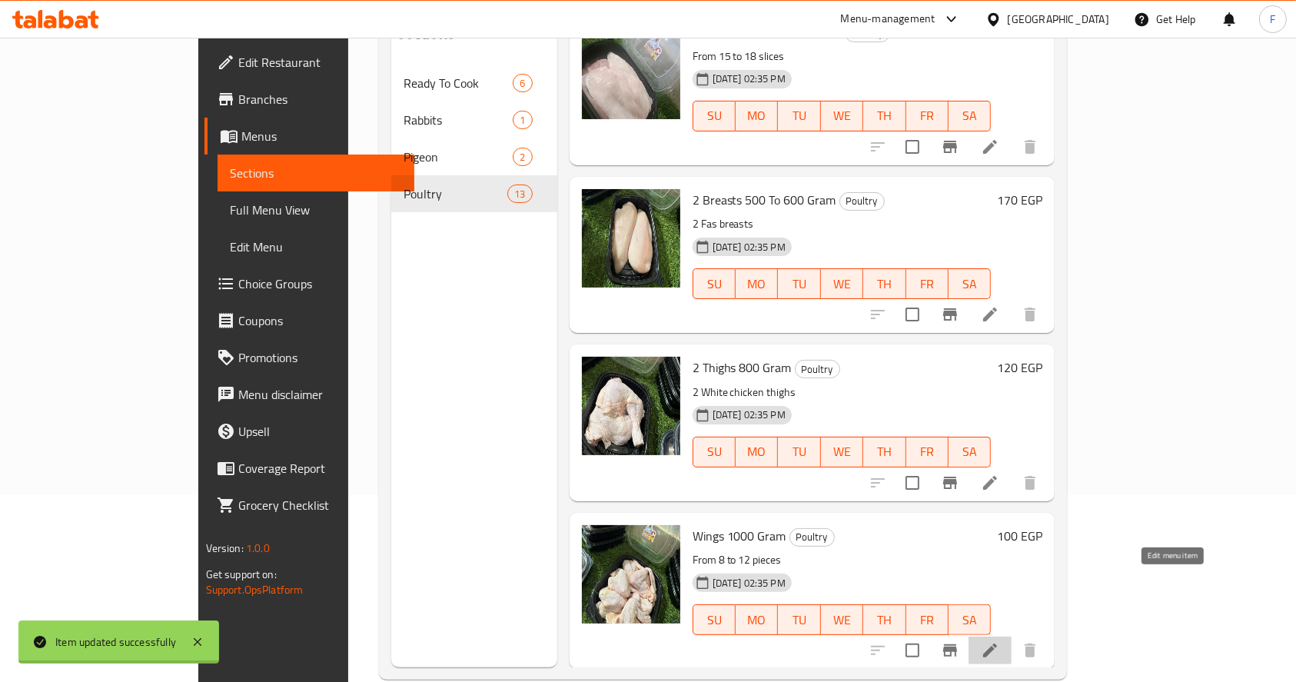
click at [999, 641] on icon at bounding box center [990, 650] width 18 height 18
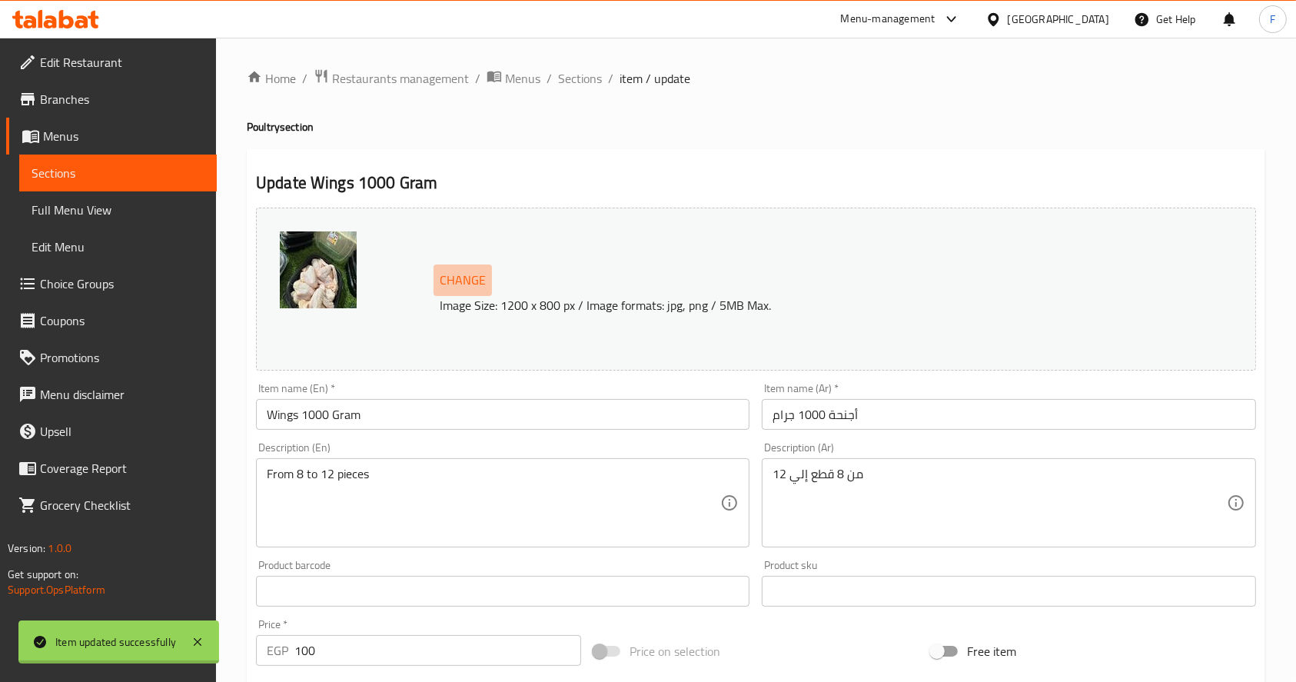
click at [458, 277] on span "Change" at bounding box center [463, 280] width 46 height 22
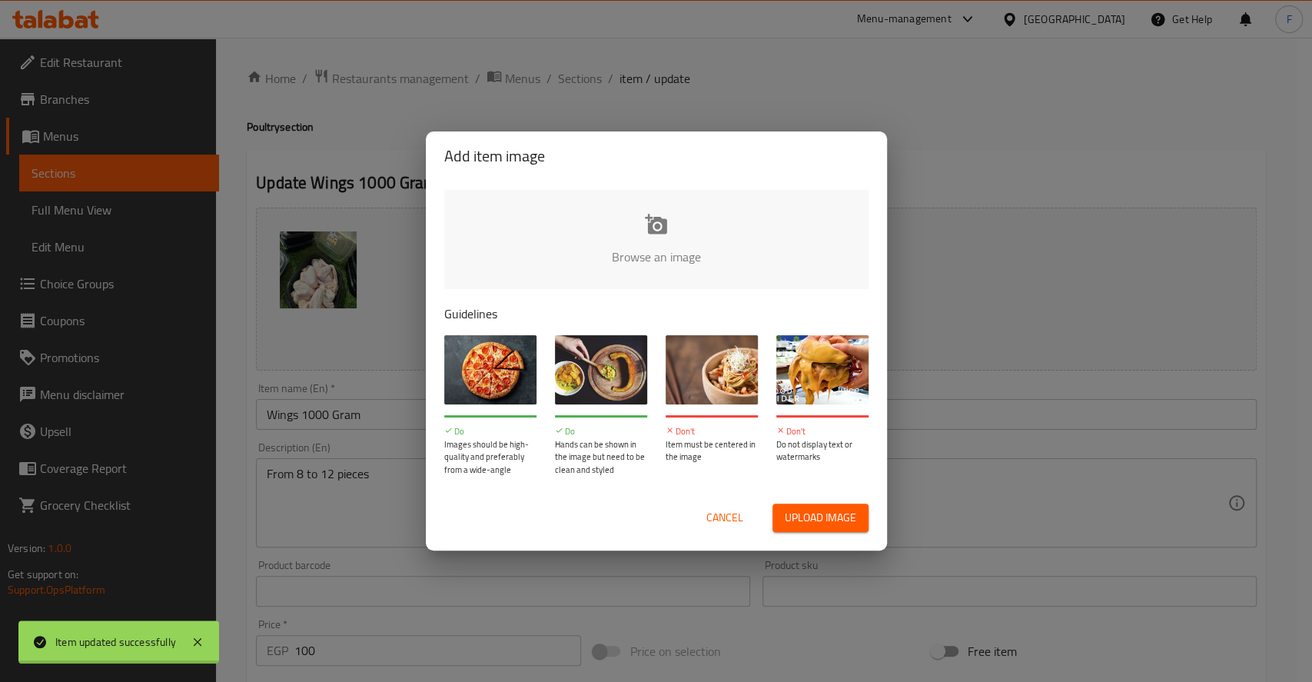
click at [626, 247] on input "file" at bounding box center [1175, 262] width 1463 height 144
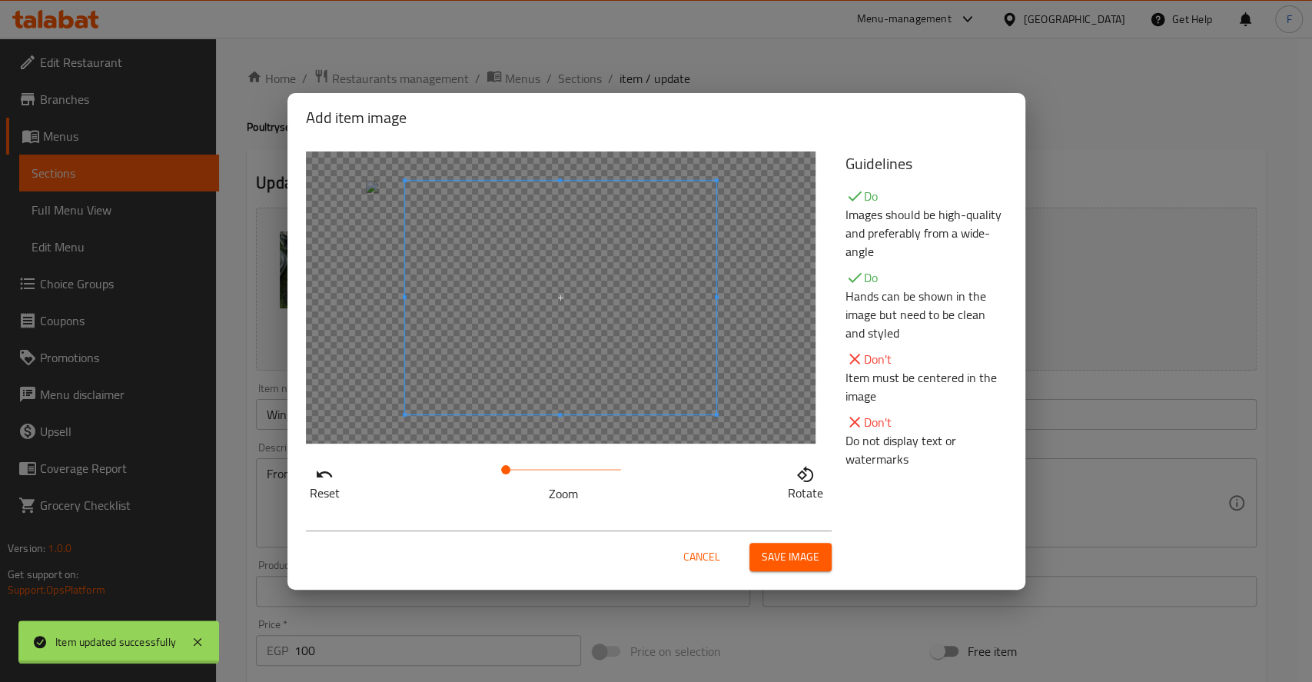
click at [605, 309] on span at bounding box center [559, 298] width 311 height 234
click at [814, 548] on span "Save image" at bounding box center [791, 556] width 58 height 19
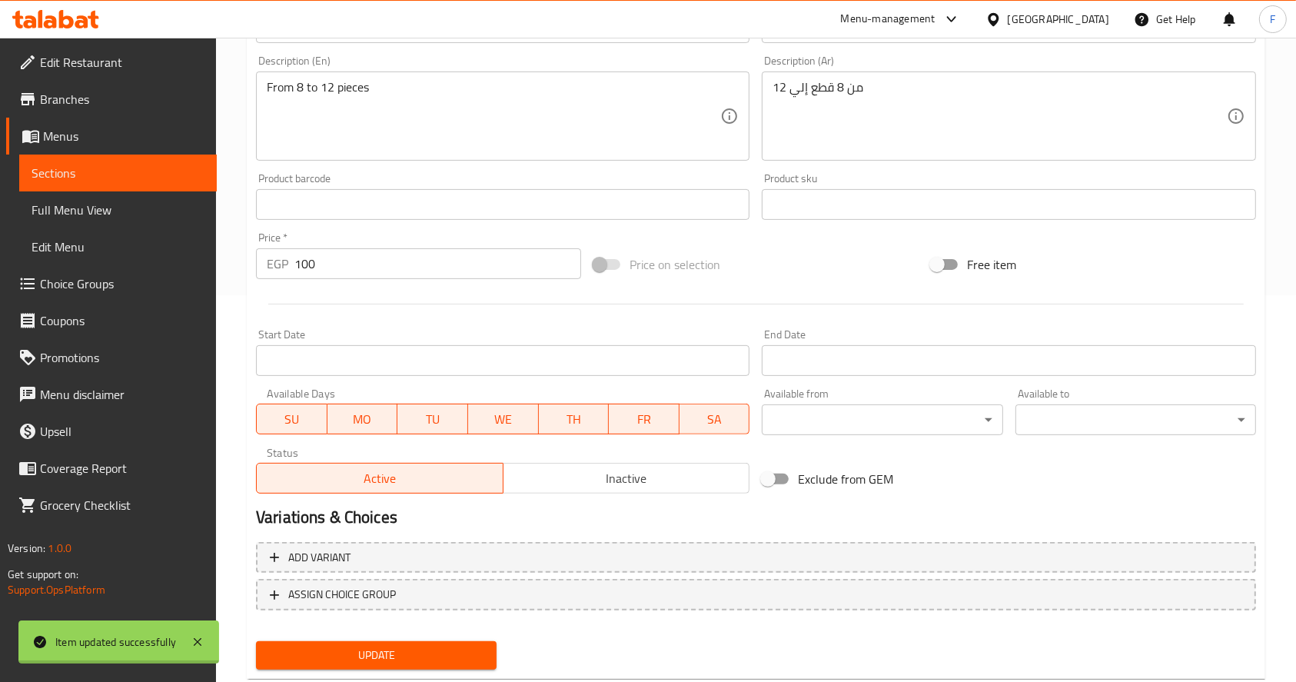
scroll to position [426, 0]
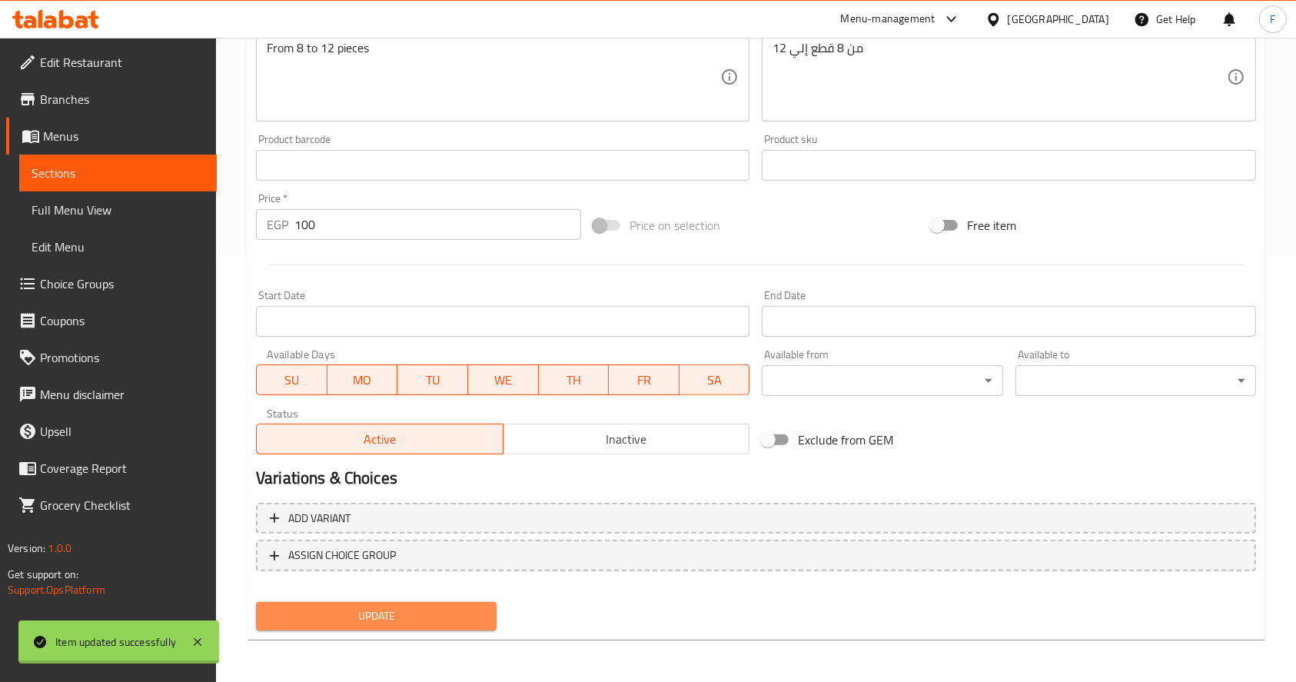
click at [400, 624] on span "Update" at bounding box center [376, 615] width 216 height 19
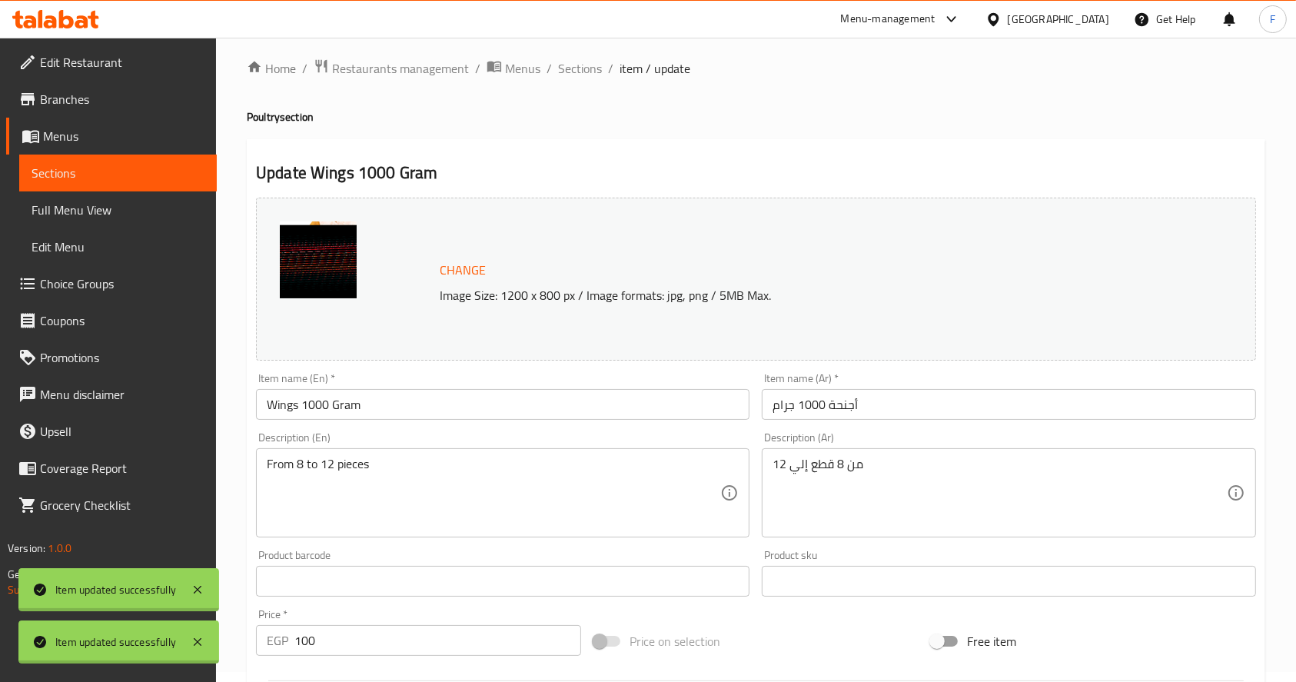
scroll to position [0, 0]
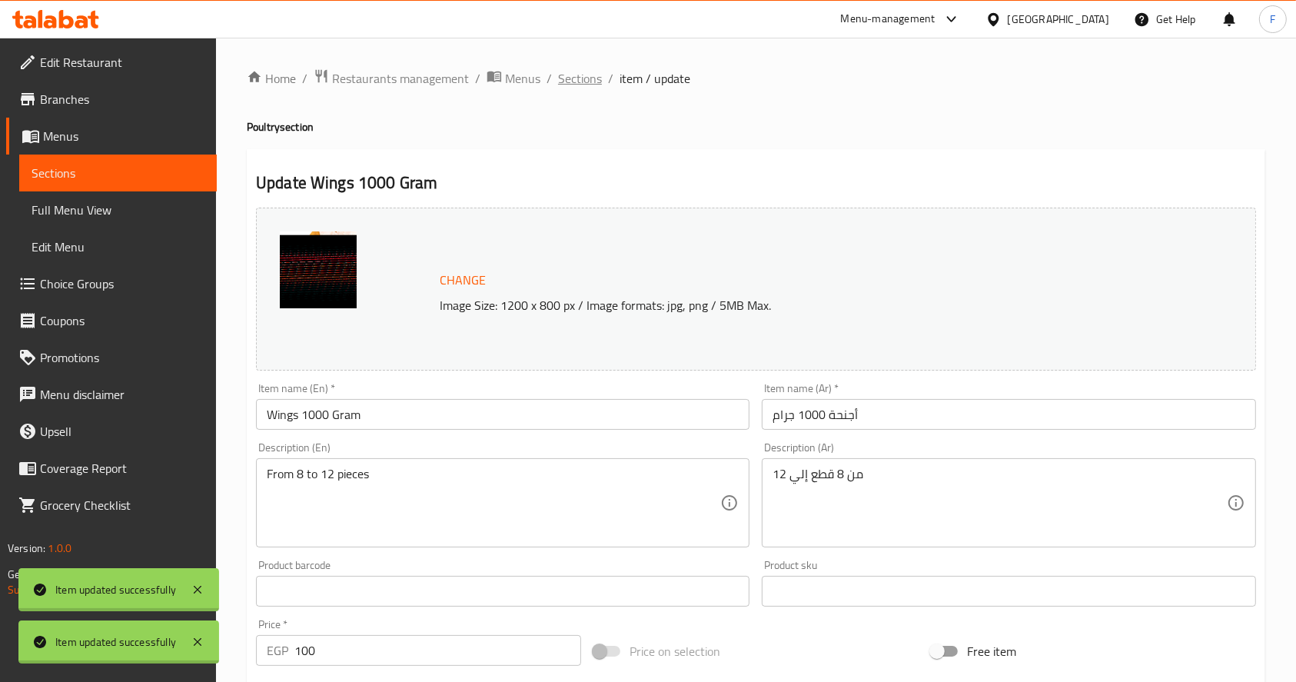
click at [572, 76] on span "Sections" at bounding box center [580, 78] width 44 height 18
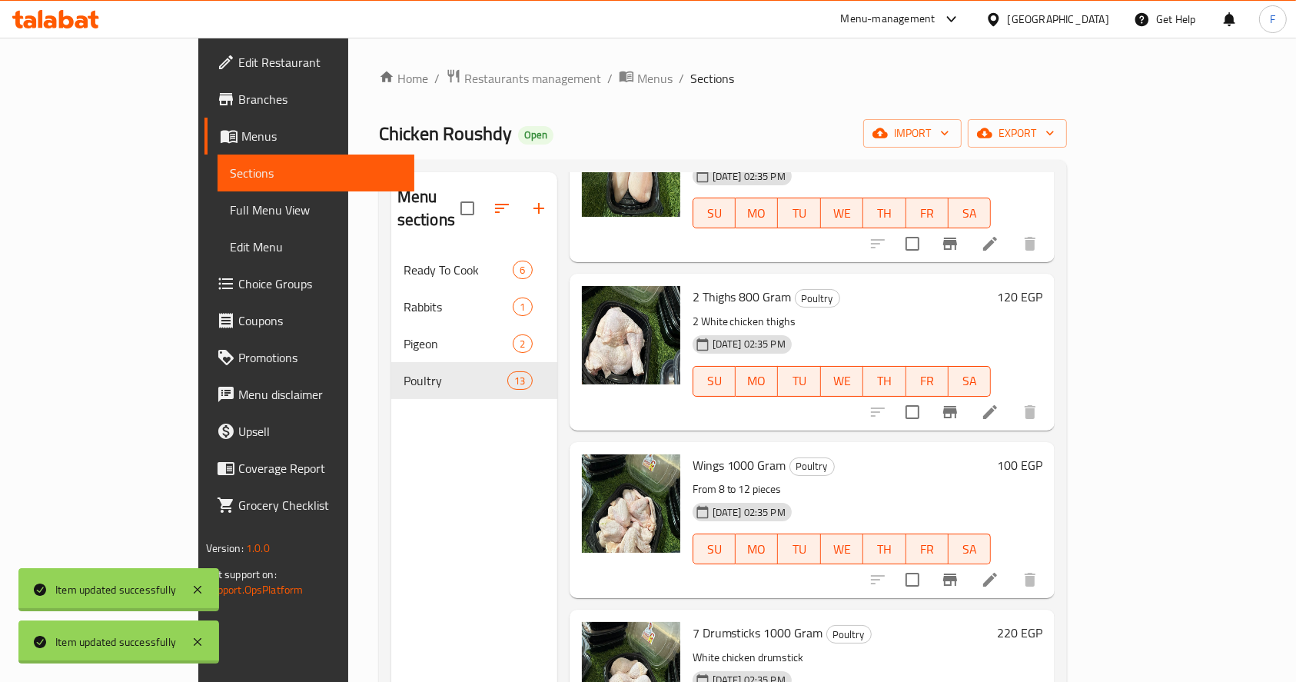
scroll to position [1516, 0]
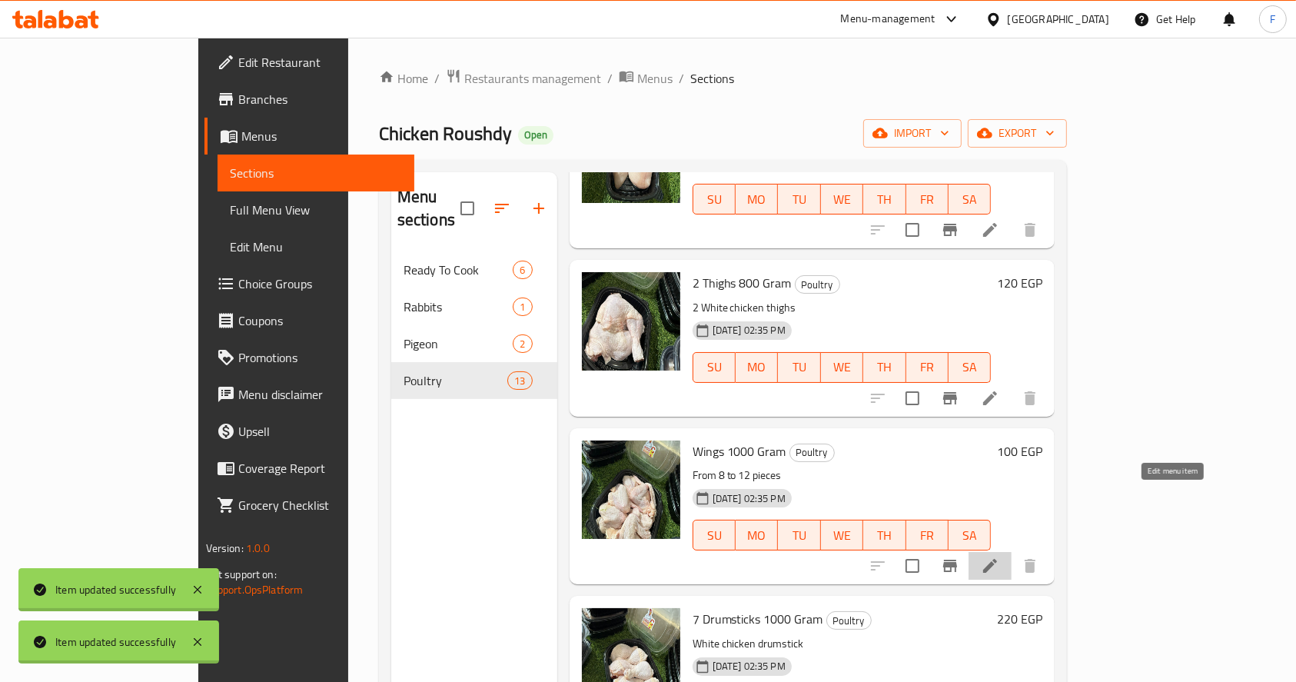
click at [999, 556] on icon at bounding box center [990, 565] width 18 height 18
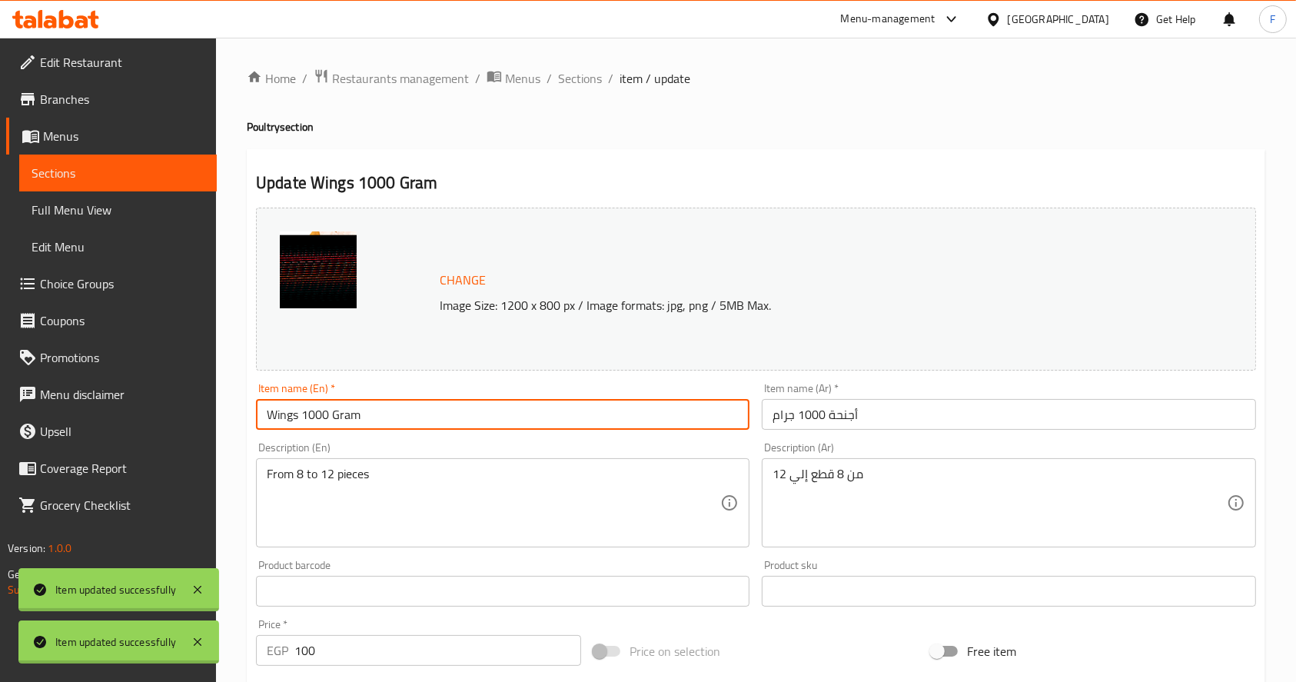
click at [268, 418] on input "Wings 1000 Gram" at bounding box center [502, 414] width 493 height 31
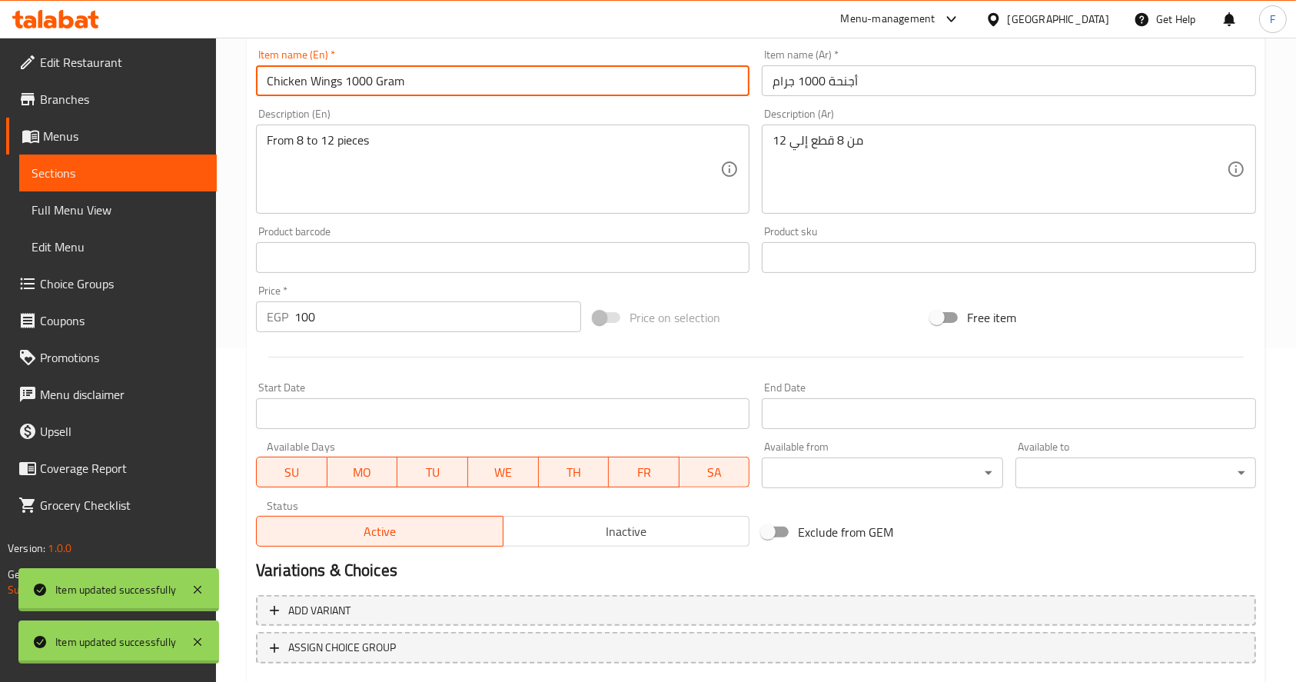
scroll to position [426, 0]
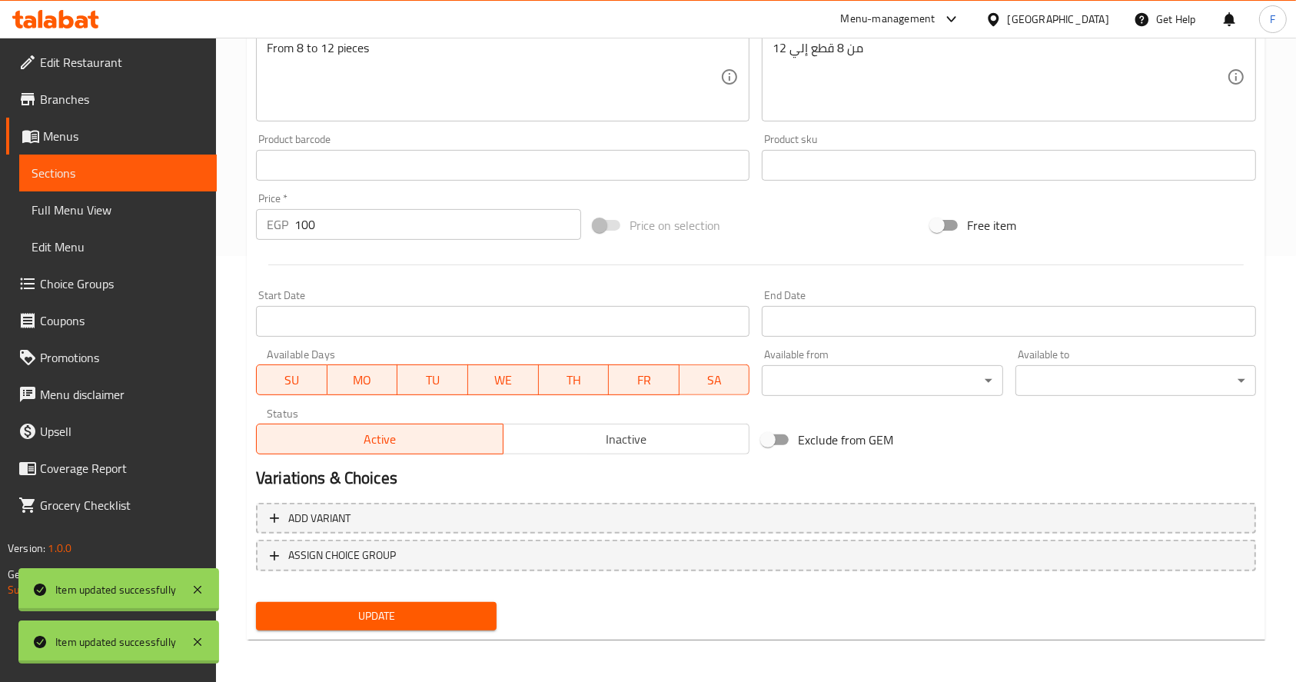
type input "Chicken Wings 1000 Gram"
click at [368, 614] on span "Update" at bounding box center [376, 615] width 216 height 19
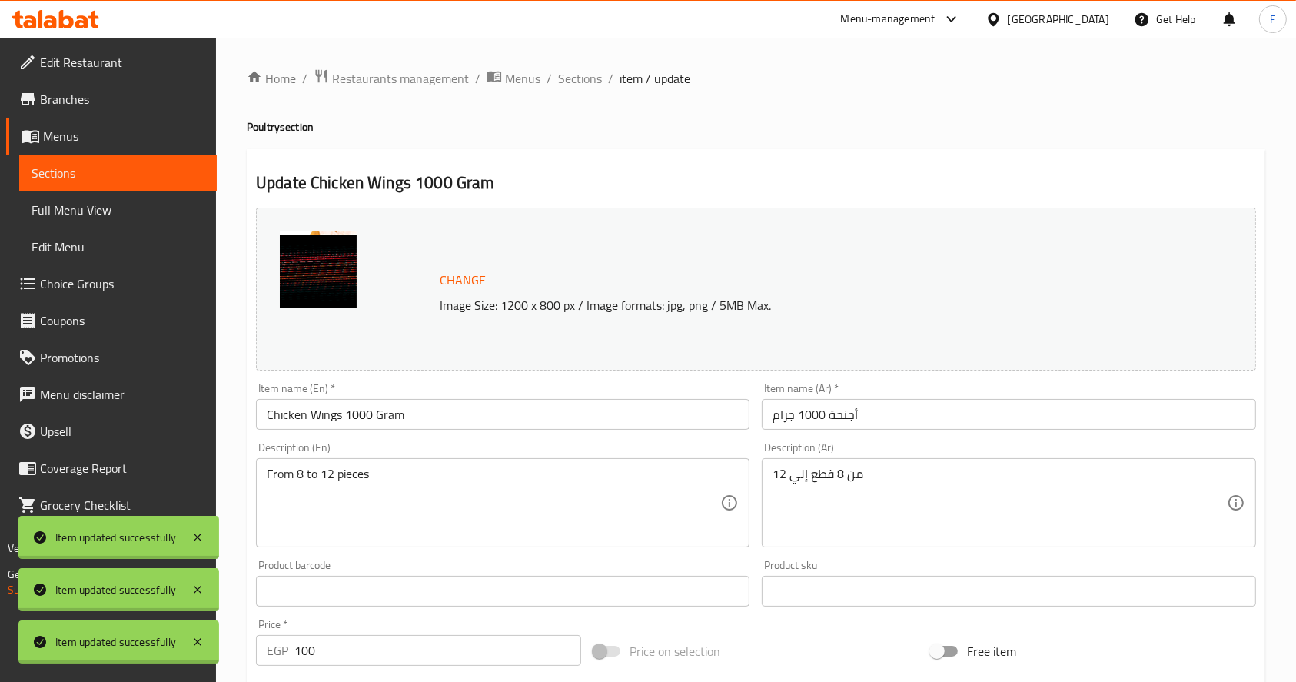
scroll to position [13, 0]
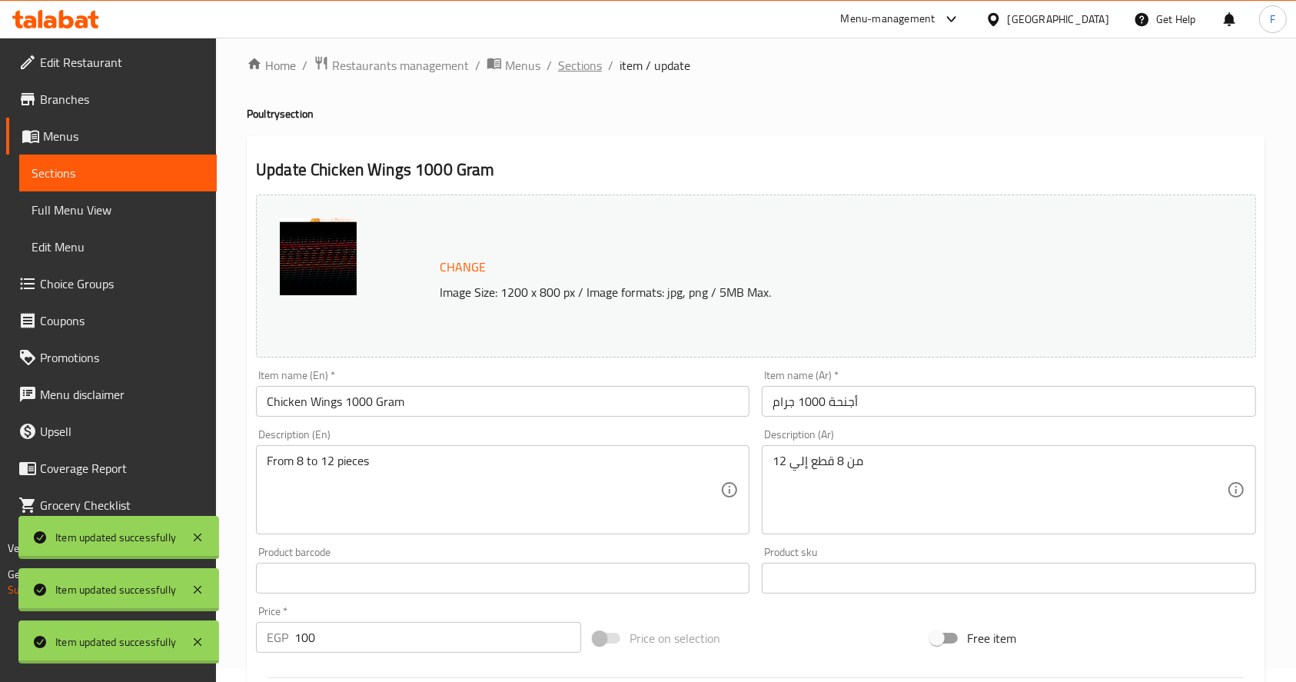
click at [583, 65] on span "Sections" at bounding box center [580, 65] width 44 height 18
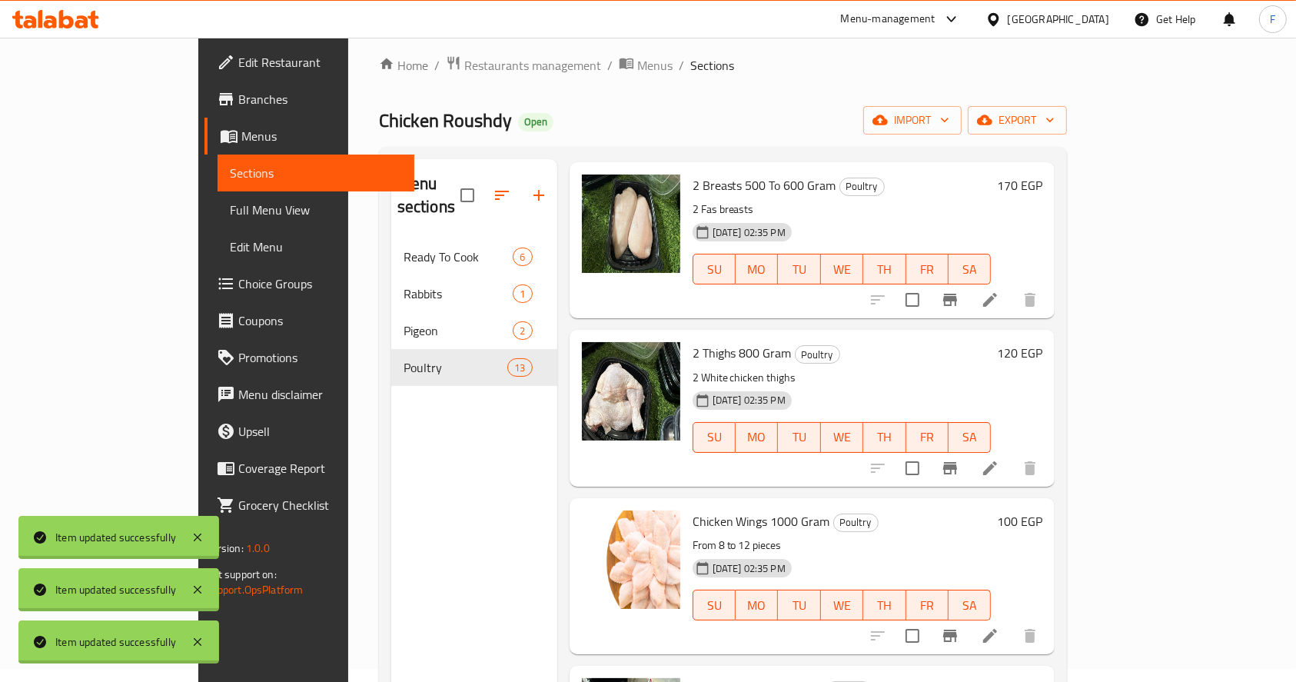
scroll to position [1516, 0]
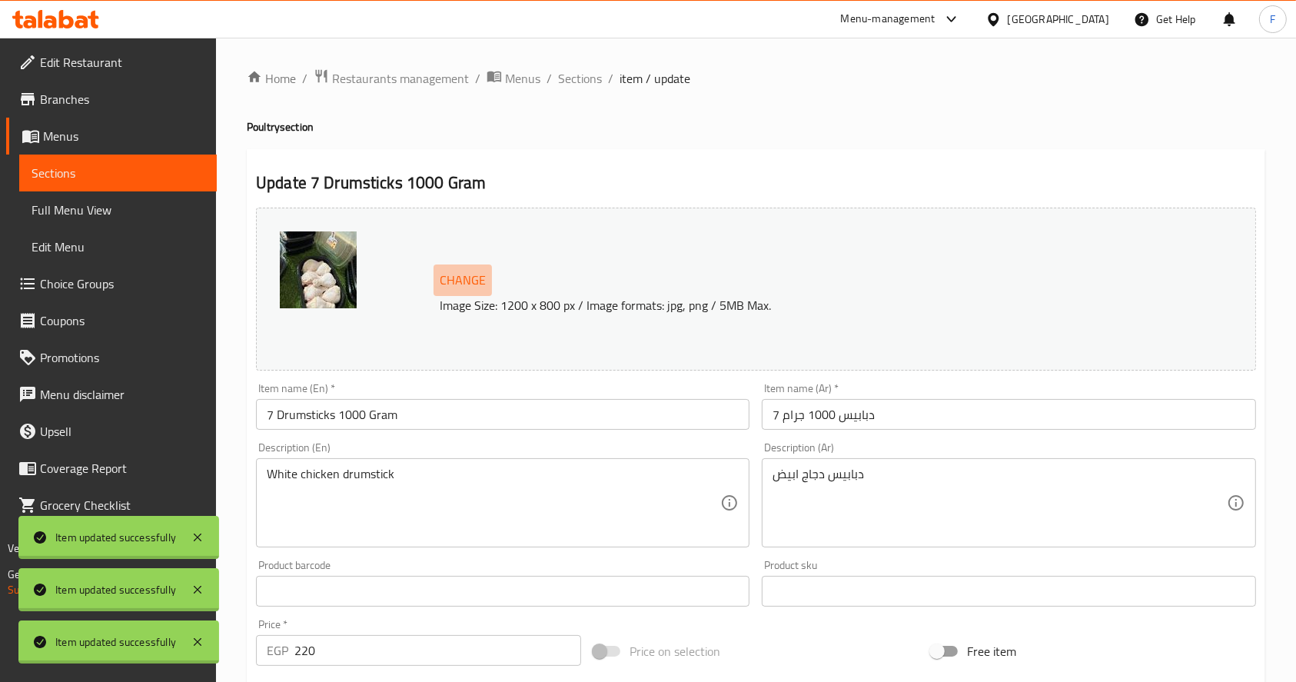
click at [468, 277] on span "Change" at bounding box center [463, 280] width 46 height 22
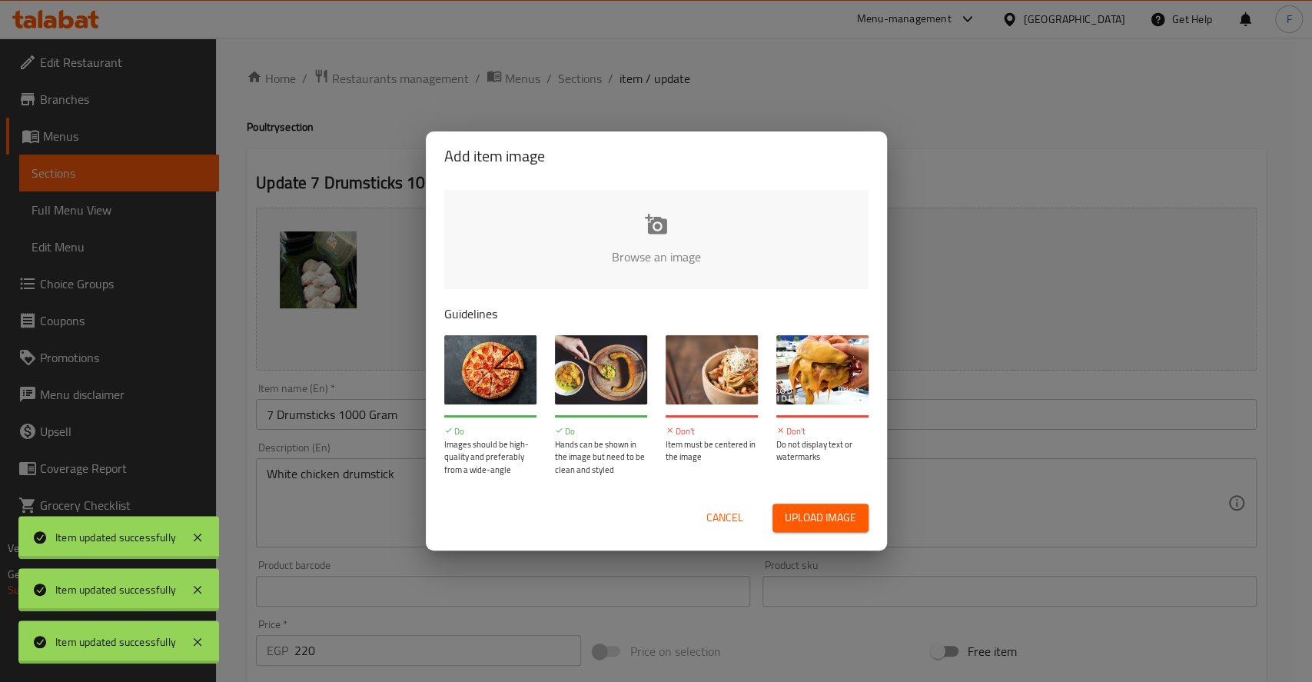
click at [637, 249] on input "file" at bounding box center [1175, 262] width 1463 height 144
click at [730, 510] on span "Cancel" at bounding box center [724, 517] width 37 height 19
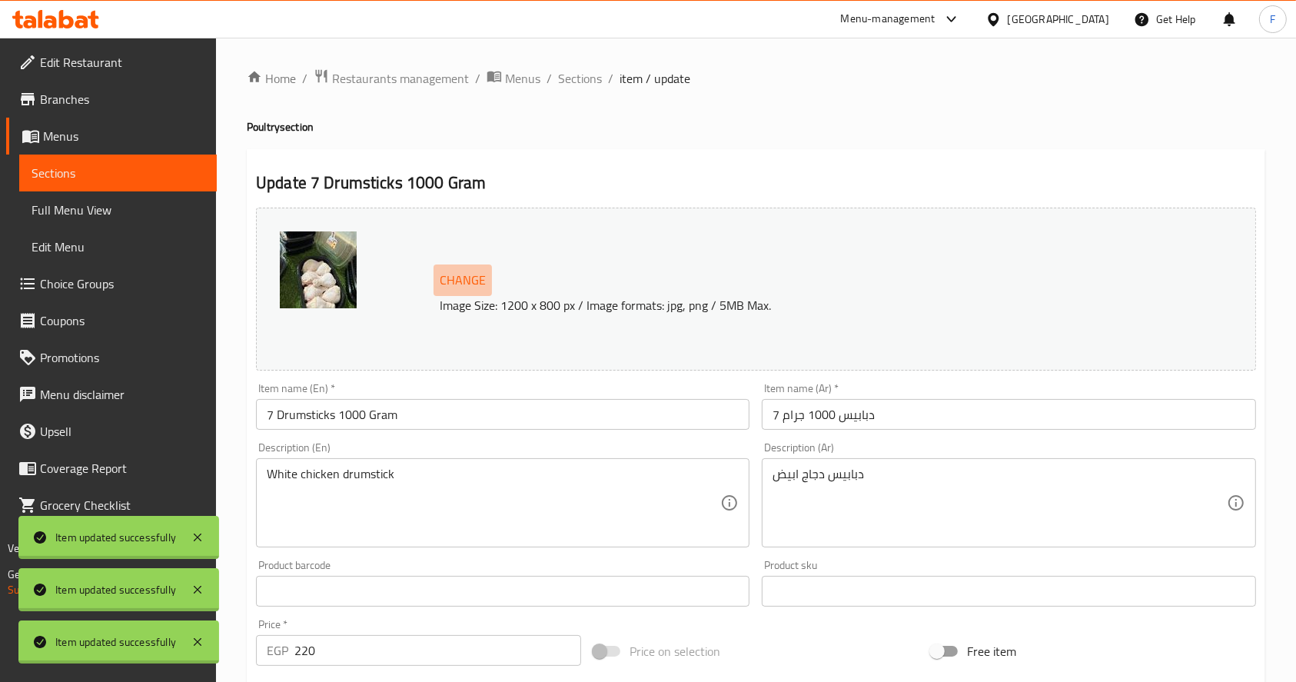
click at [461, 276] on span "Change" at bounding box center [463, 280] width 46 height 22
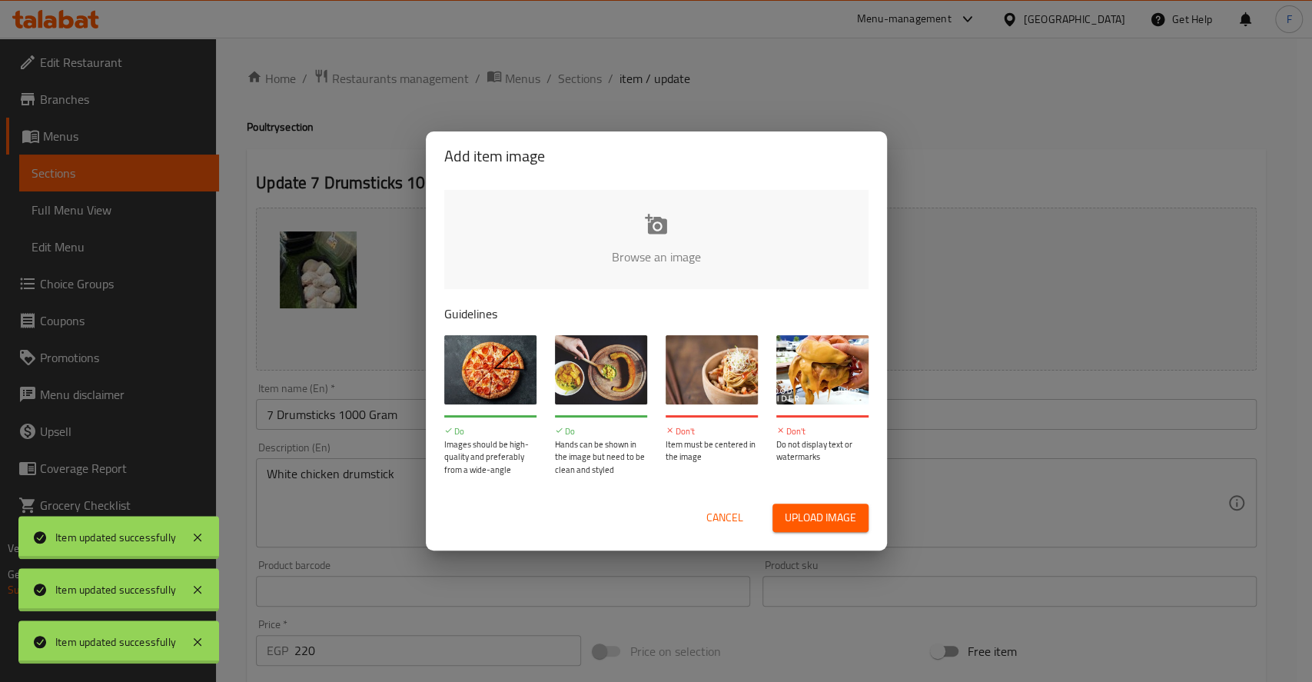
click at [626, 248] on input "file" at bounding box center [1175, 262] width 1463 height 144
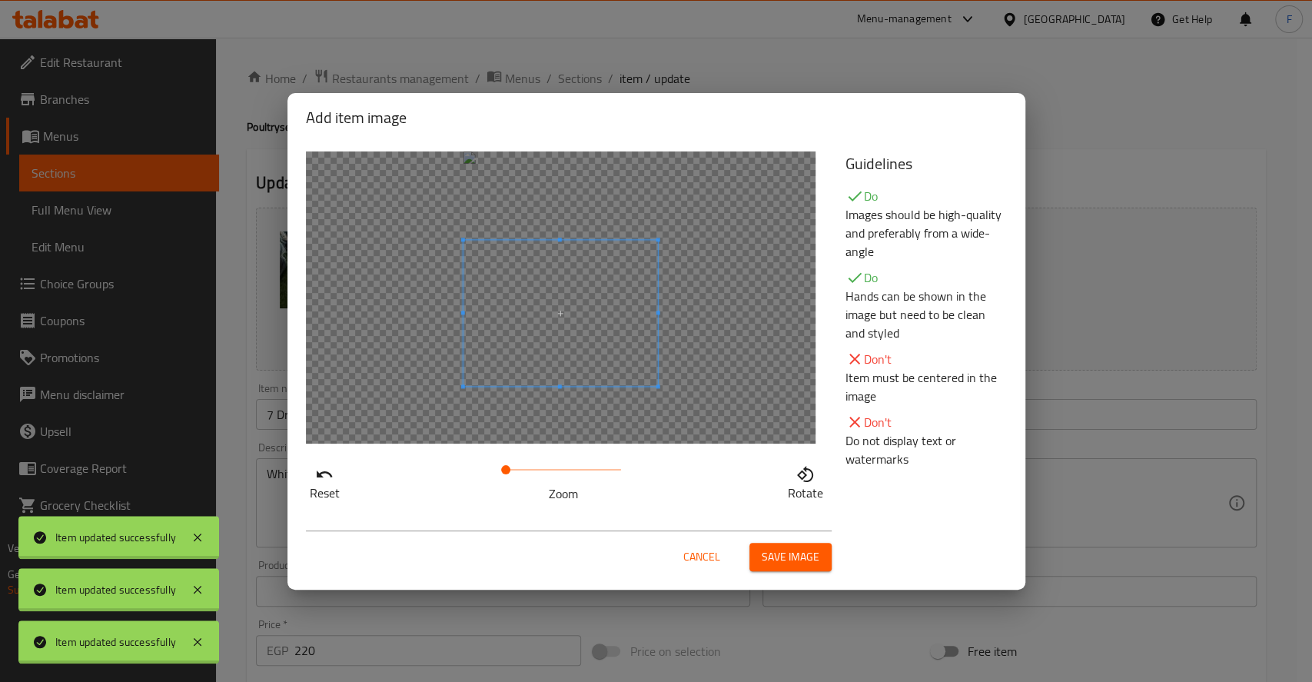
click at [583, 375] on span at bounding box center [560, 313] width 195 height 146
click at [445, 477] on div "Reset Zoom Rotate" at bounding box center [567, 327] width 540 height 370
click at [715, 554] on span "Cancel" at bounding box center [701, 556] width 37 height 19
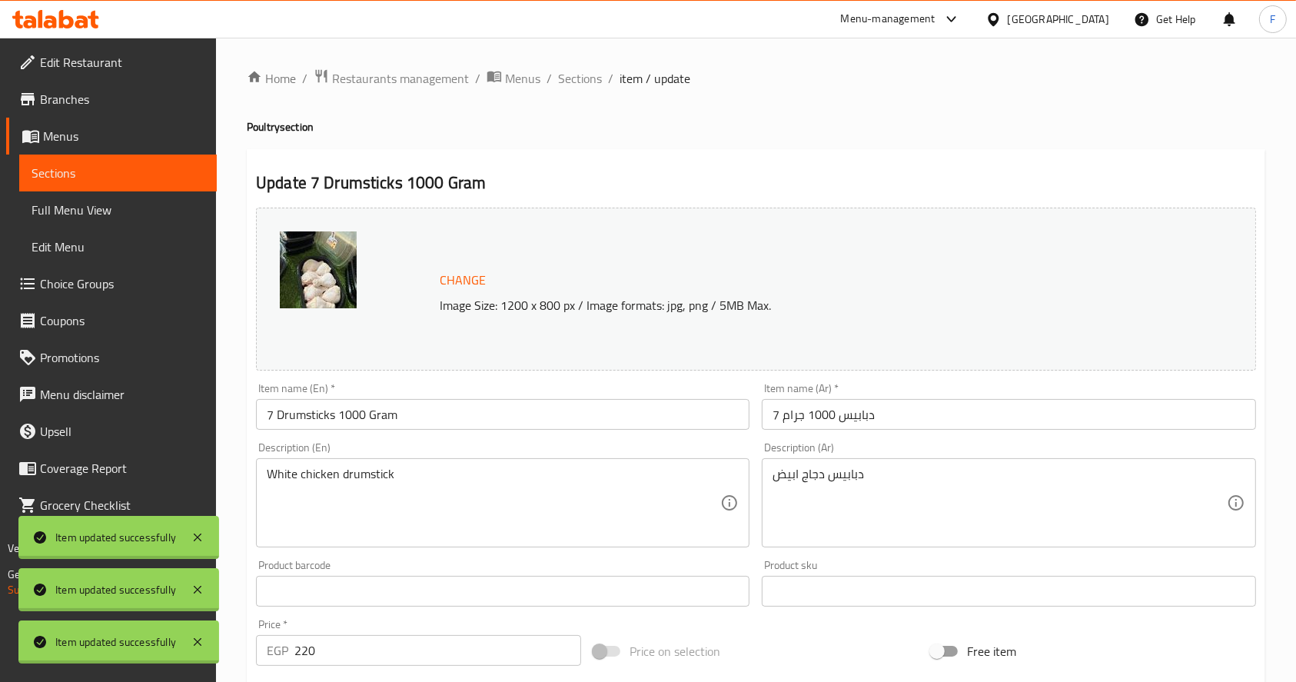
click at [462, 274] on span "Change" at bounding box center [463, 280] width 46 height 22
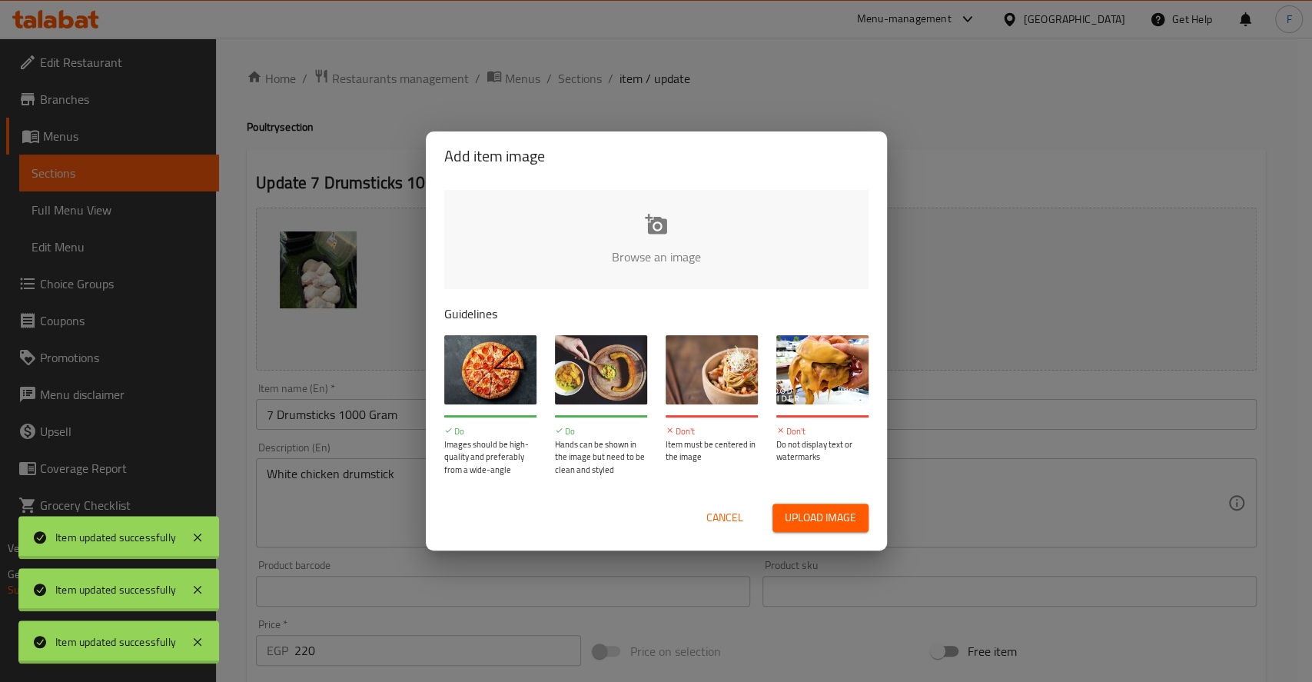
click at [674, 231] on input "file" at bounding box center [1175, 262] width 1463 height 144
click at [658, 238] on input "file" at bounding box center [1175, 262] width 1463 height 144
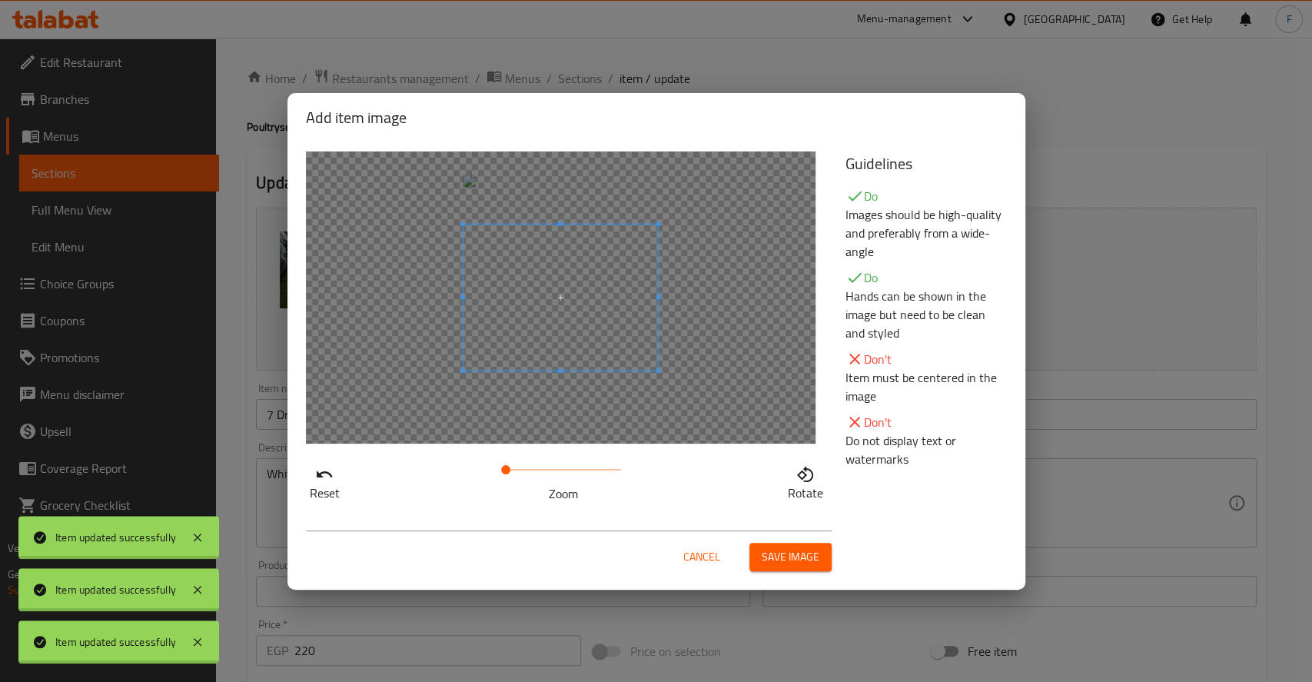
click at [583, 400] on div at bounding box center [561, 297] width 510 height 292
click at [581, 233] on div at bounding box center [561, 297] width 510 height 292
click at [706, 548] on span "Cancel" at bounding box center [701, 556] width 37 height 19
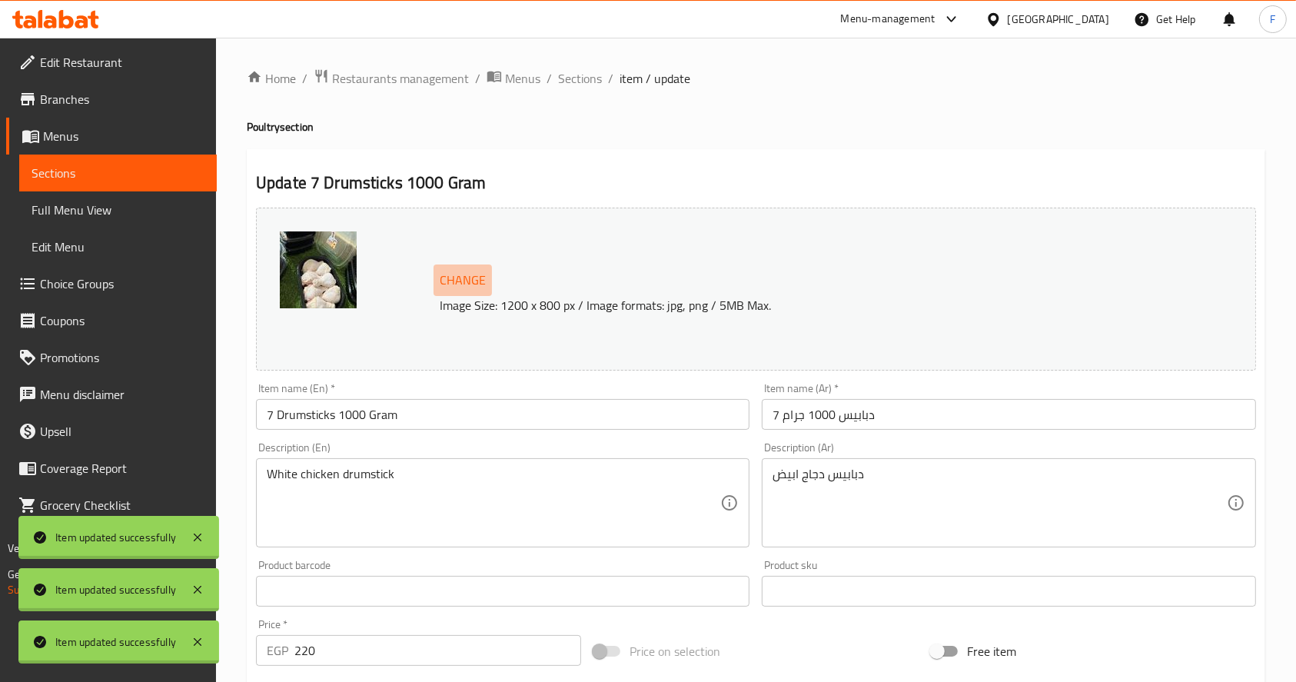
click at [489, 274] on button "Change" at bounding box center [462, 280] width 58 height 32
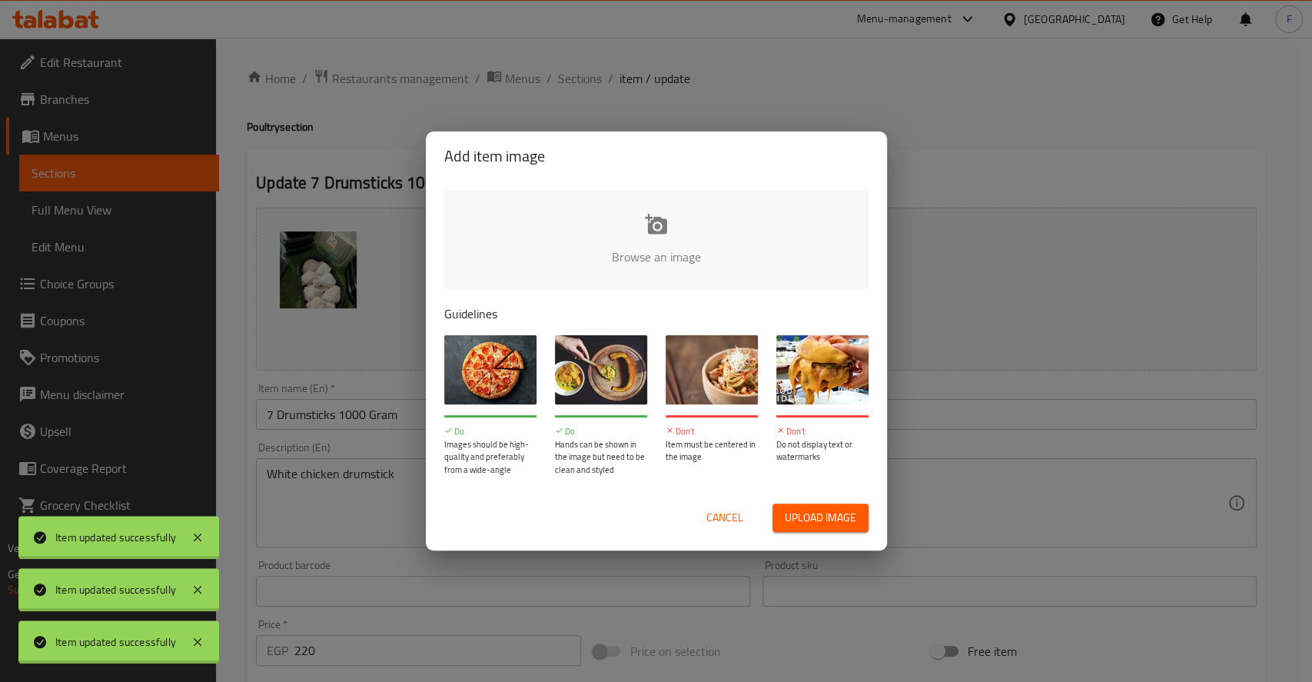
click at [659, 260] on input "file" at bounding box center [1175, 262] width 1463 height 144
type input "C:\fakepath\vistu-pusstilbi-saldeti.jpg"
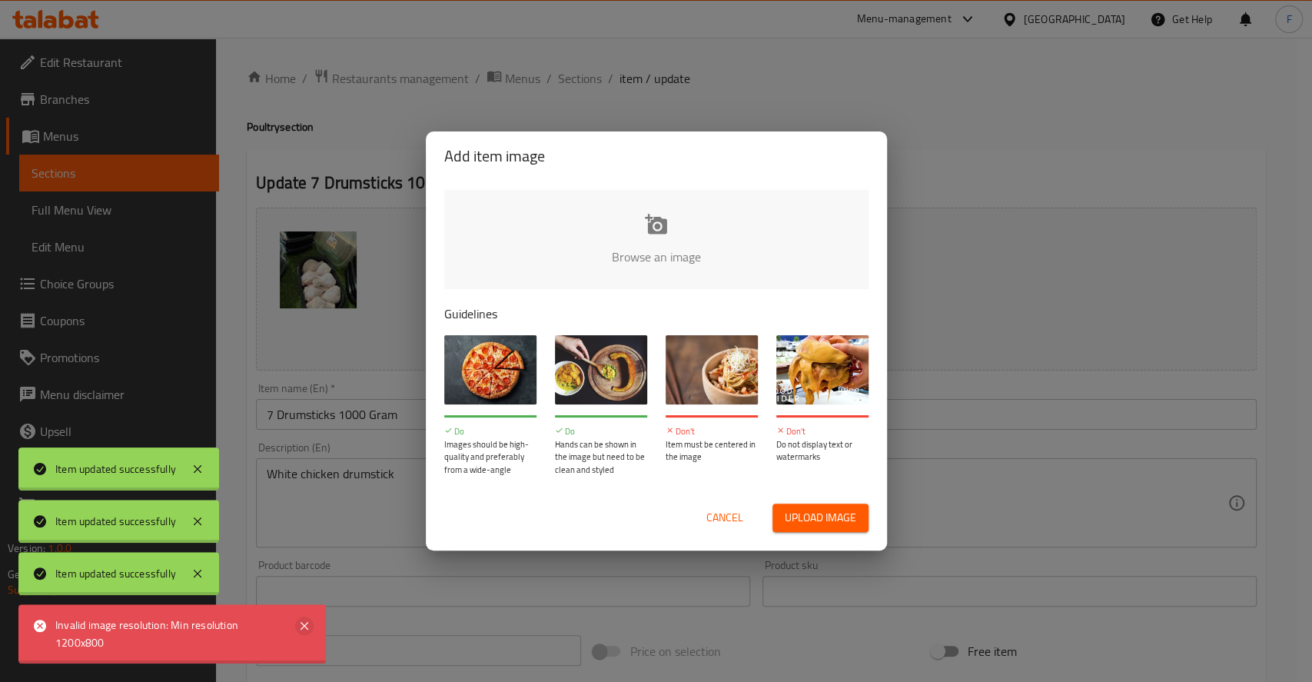
click at [297, 624] on icon at bounding box center [304, 625] width 18 height 18
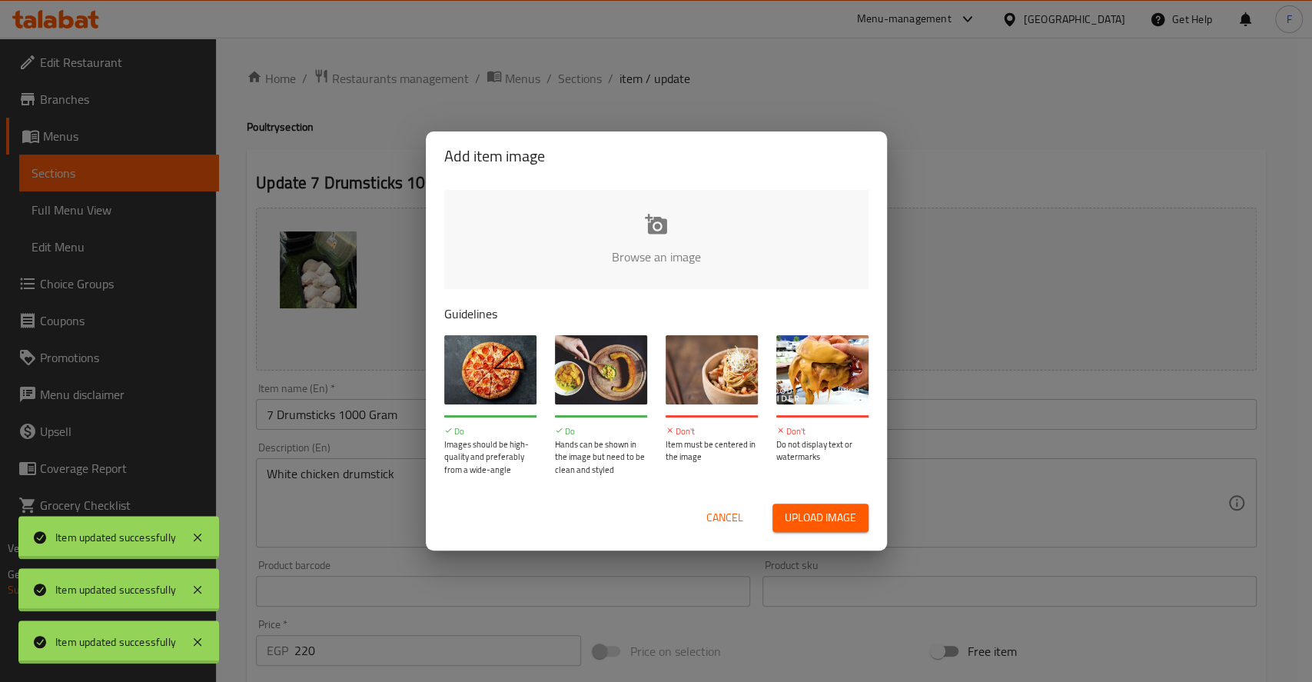
click at [635, 225] on input "file" at bounding box center [1175, 262] width 1463 height 144
click at [726, 511] on span "Cancel" at bounding box center [724, 517] width 37 height 19
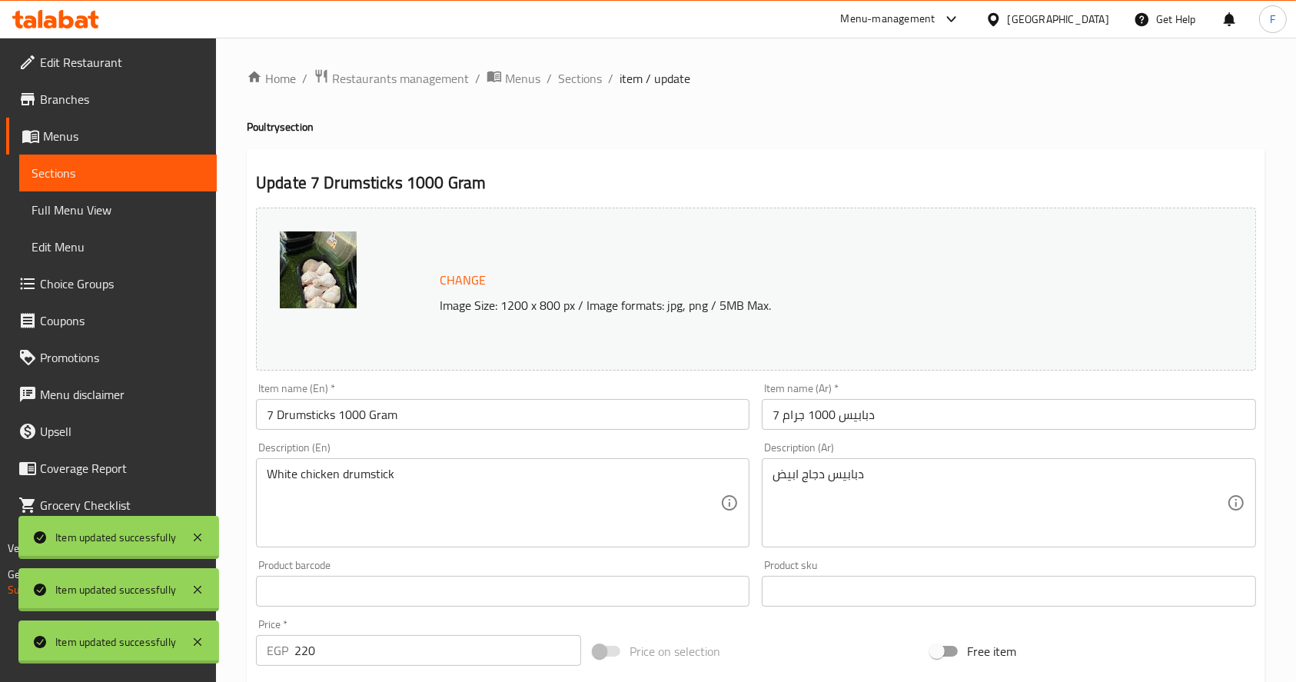
click at [471, 279] on span "Change" at bounding box center [463, 280] width 46 height 22
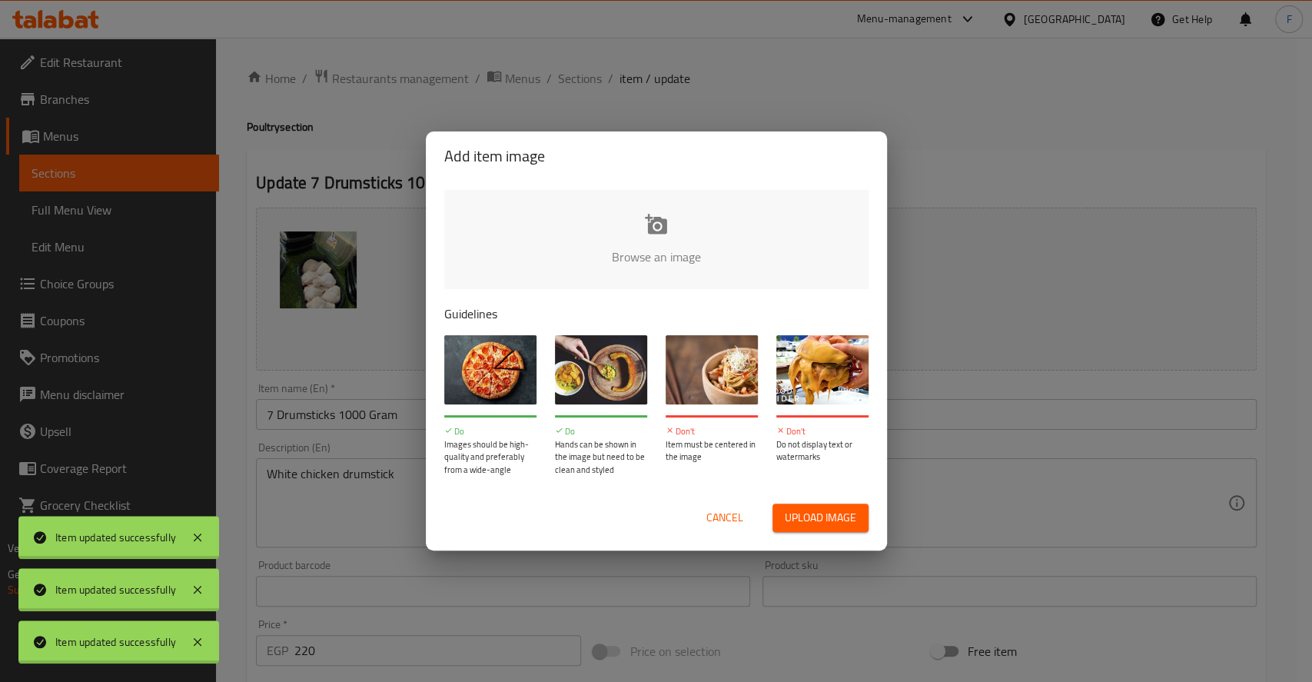
click at [622, 219] on input "file" at bounding box center [1175, 262] width 1463 height 144
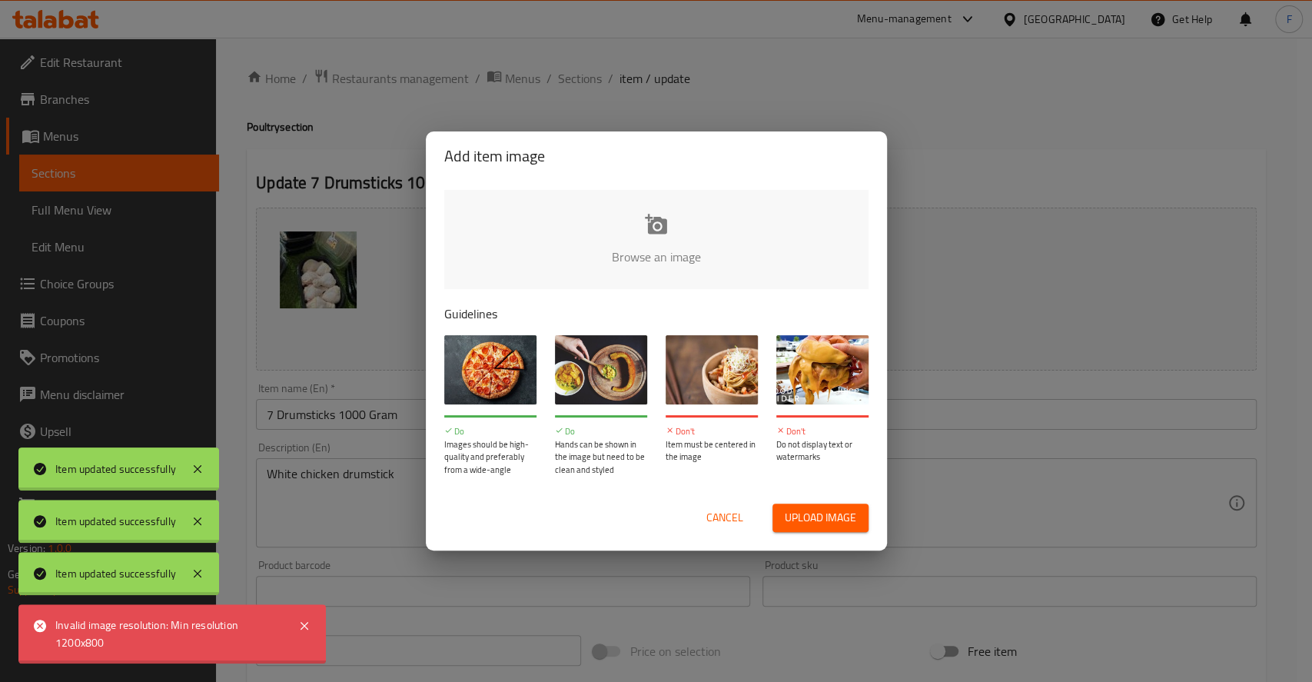
click at [677, 204] on input "file" at bounding box center [1175, 262] width 1463 height 144
type input "C:\fakepath\vistu-pusstilbi-saldeti (1).jpg"
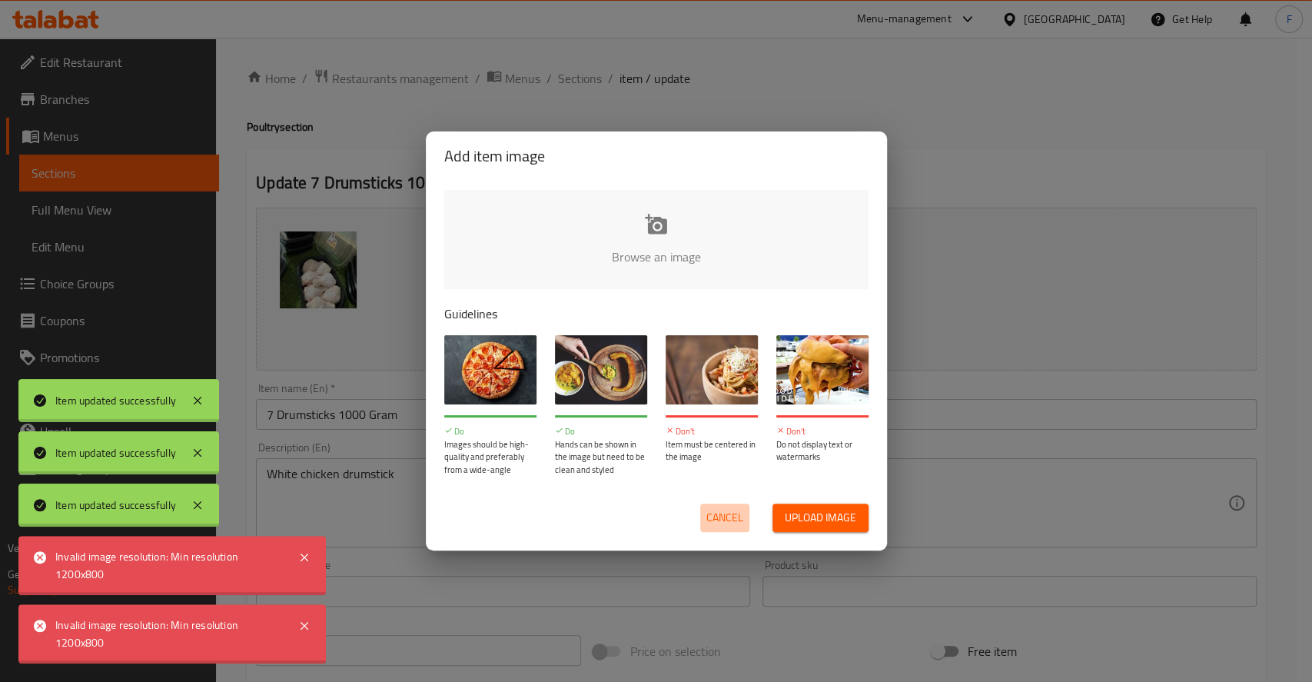
click at [721, 508] on span "Cancel" at bounding box center [724, 517] width 37 height 19
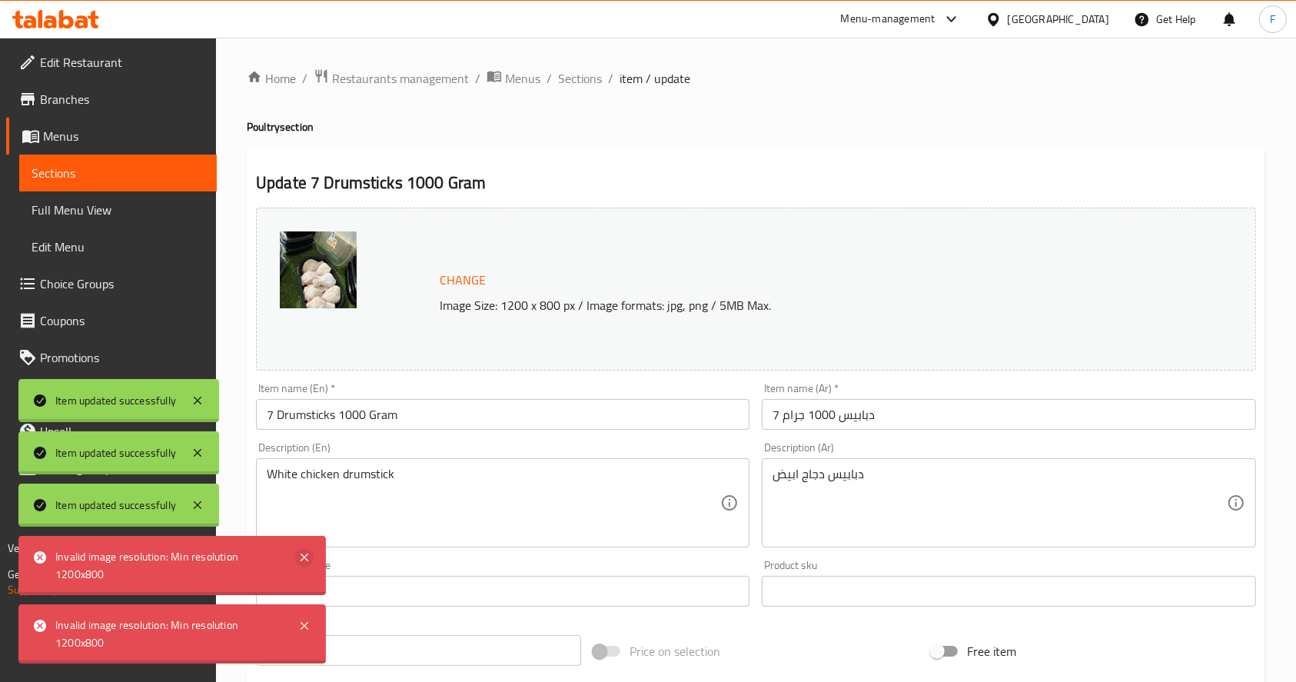
click at [301, 550] on icon at bounding box center [304, 557] width 18 height 18
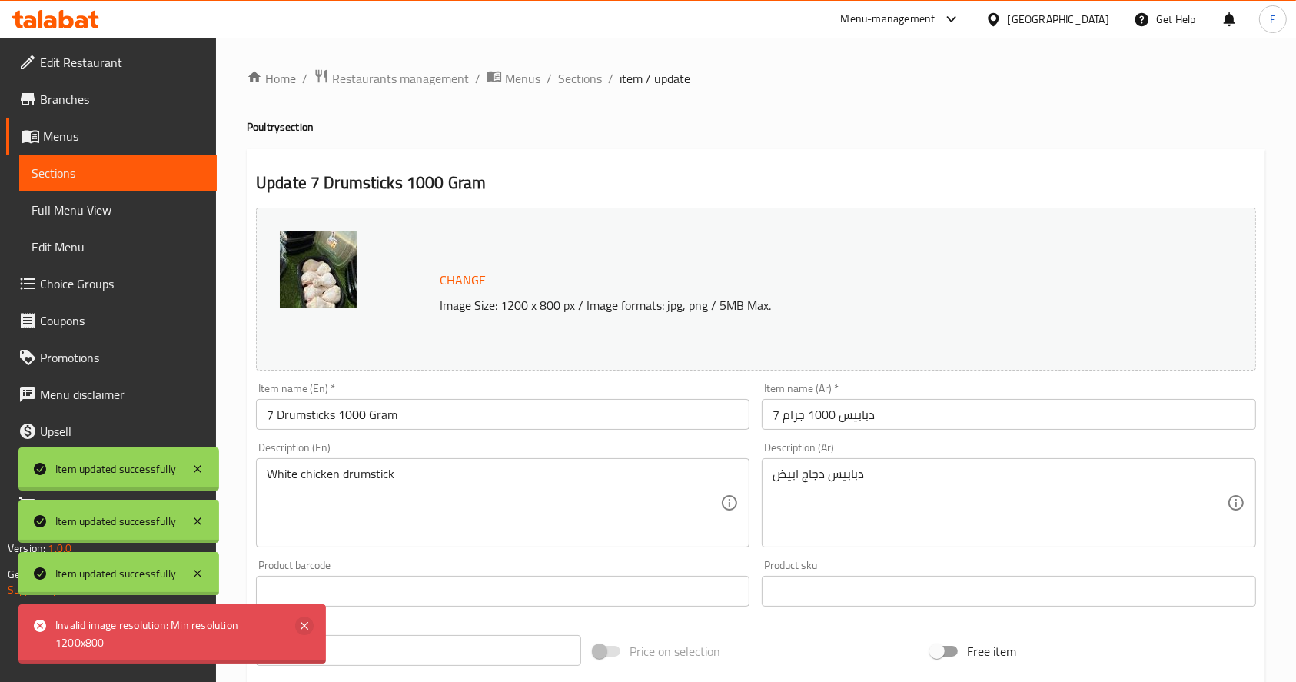
click at [307, 634] on icon at bounding box center [304, 625] width 18 height 18
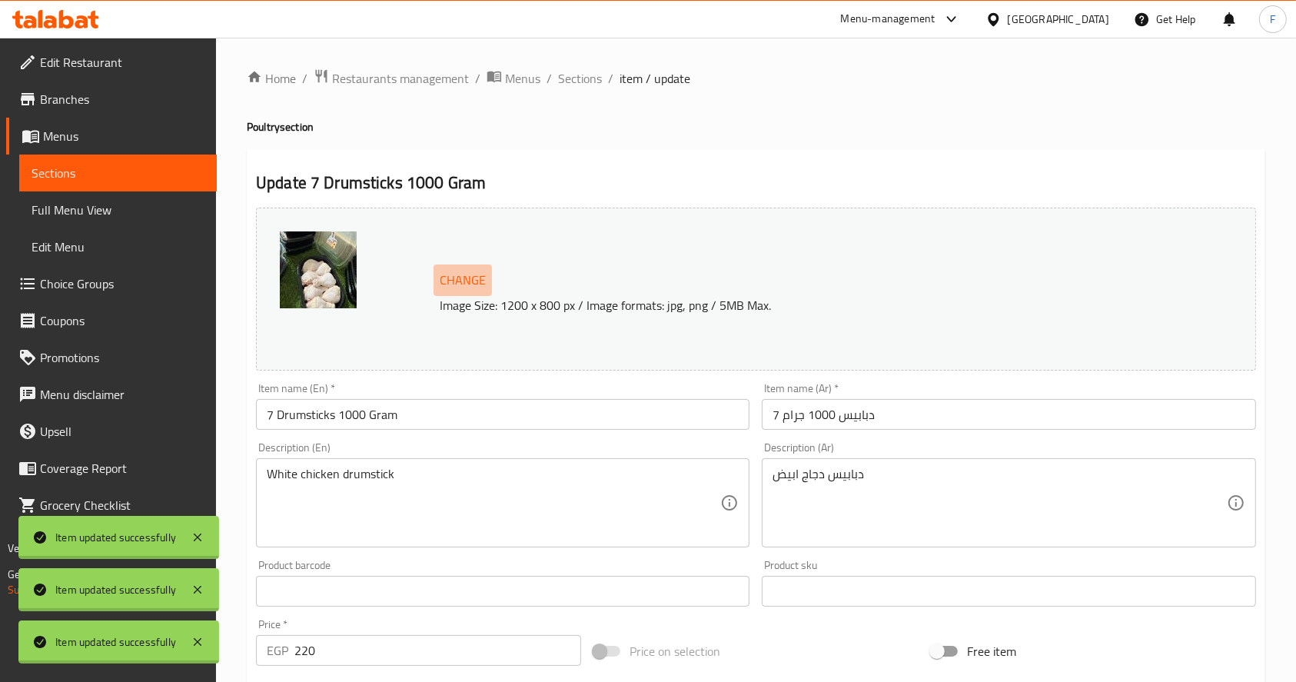
click at [472, 271] on span "Change" at bounding box center [463, 280] width 46 height 22
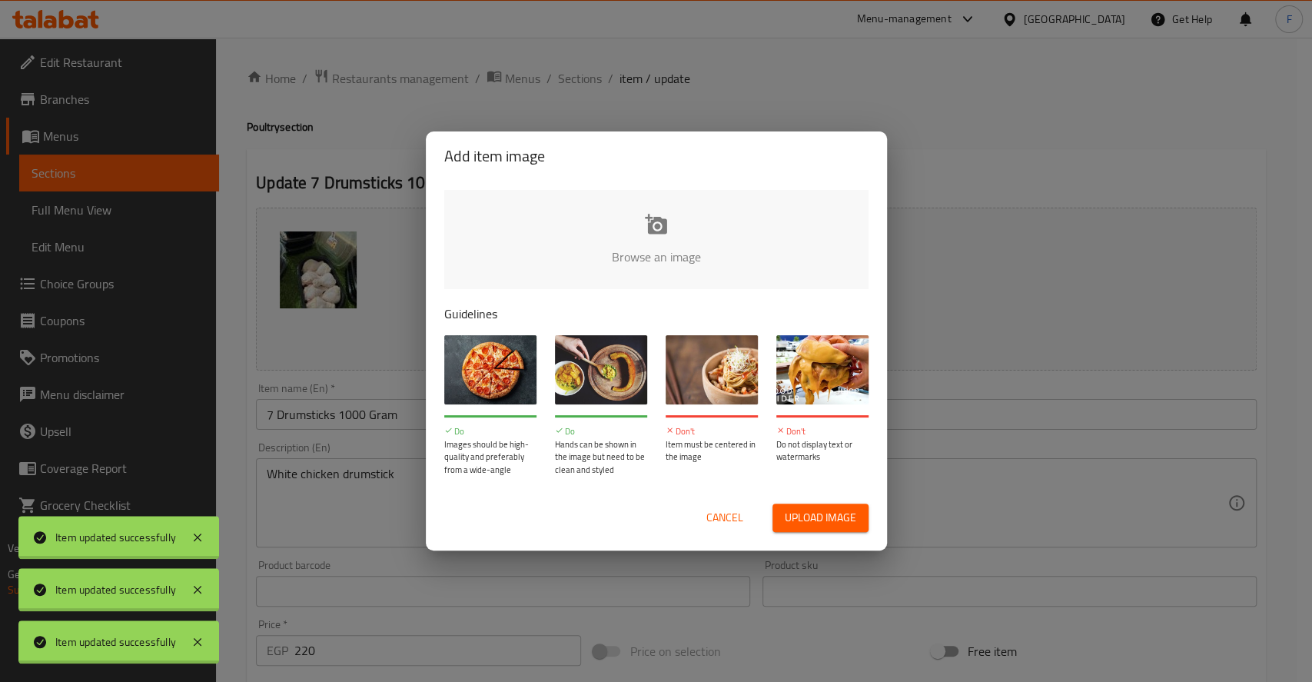
click at [631, 242] on input "file" at bounding box center [1175, 262] width 1463 height 144
type input "C:\fakepath\190-1900968_chicken-legs-png-transparent-png.png"
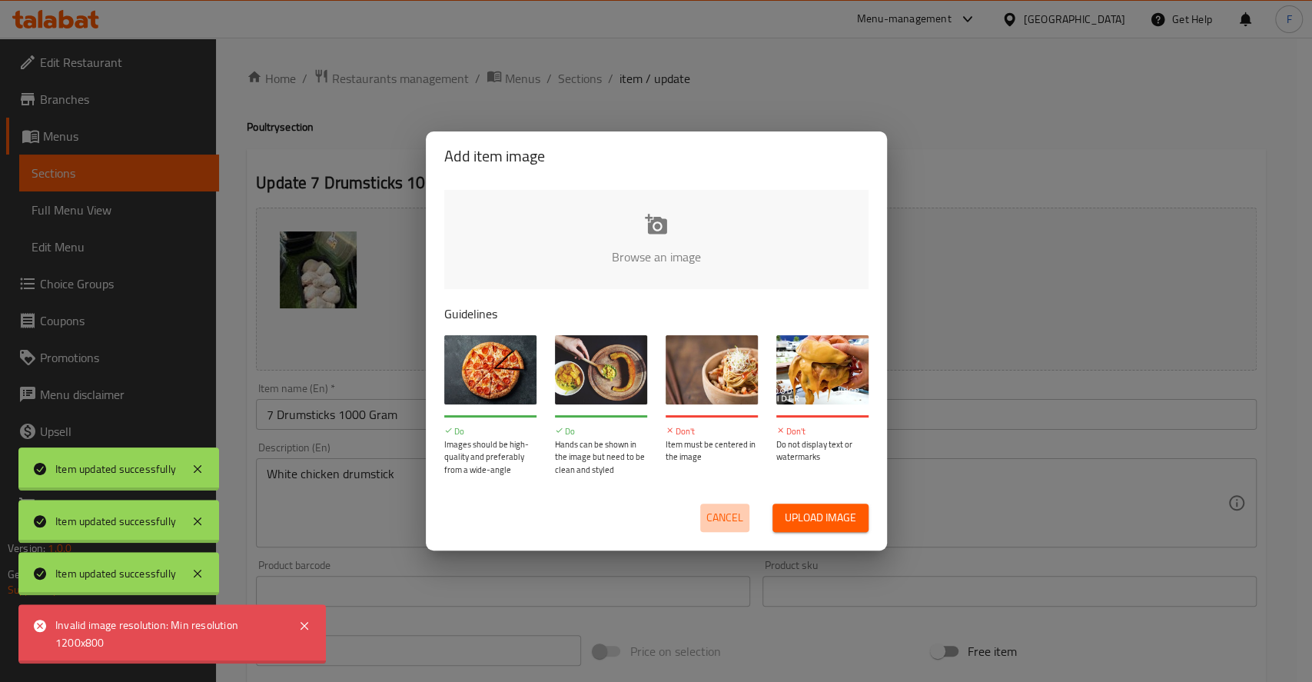
click at [718, 513] on span "Cancel" at bounding box center [724, 517] width 37 height 19
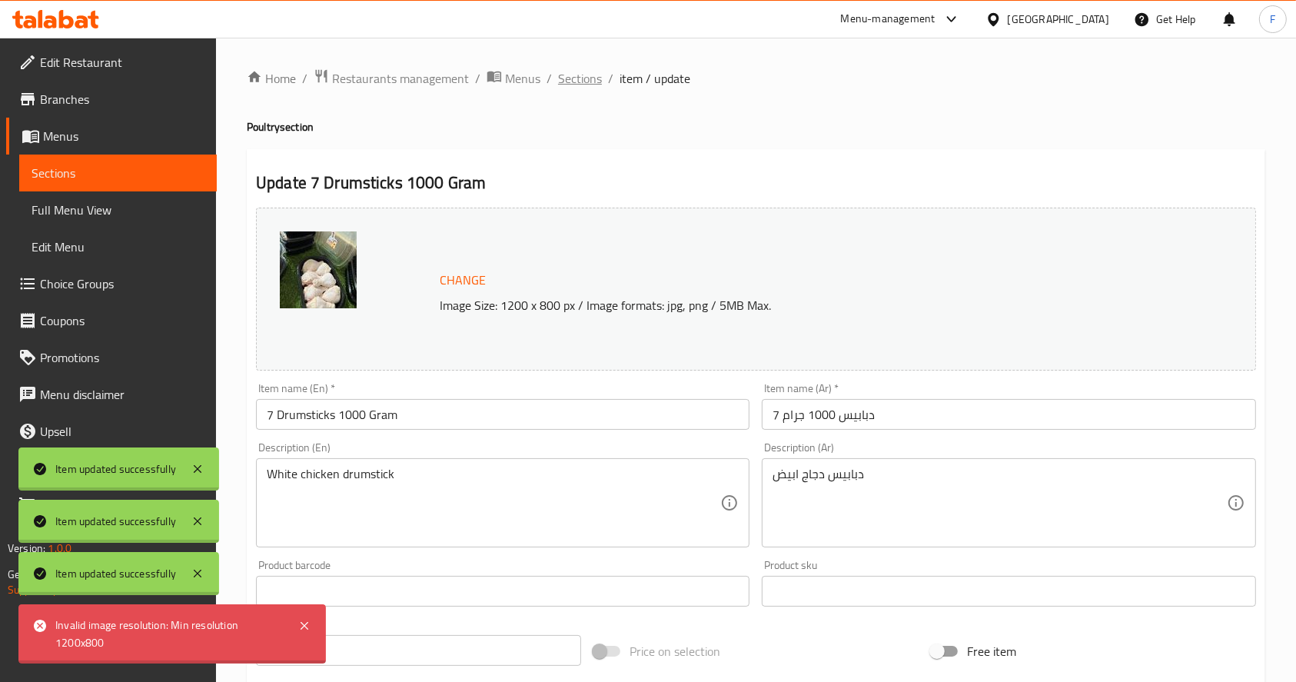
click at [573, 78] on span "Sections" at bounding box center [580, 78] width 44 height 18
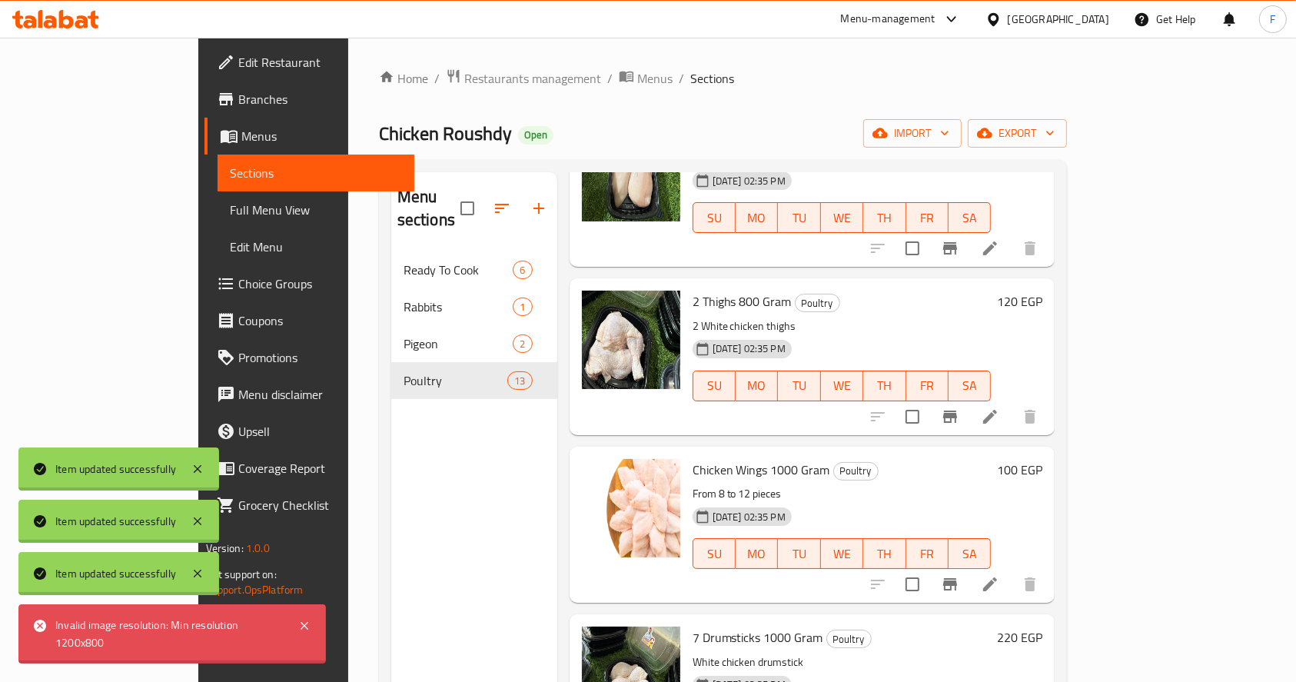
scroll to position [1516, 0]
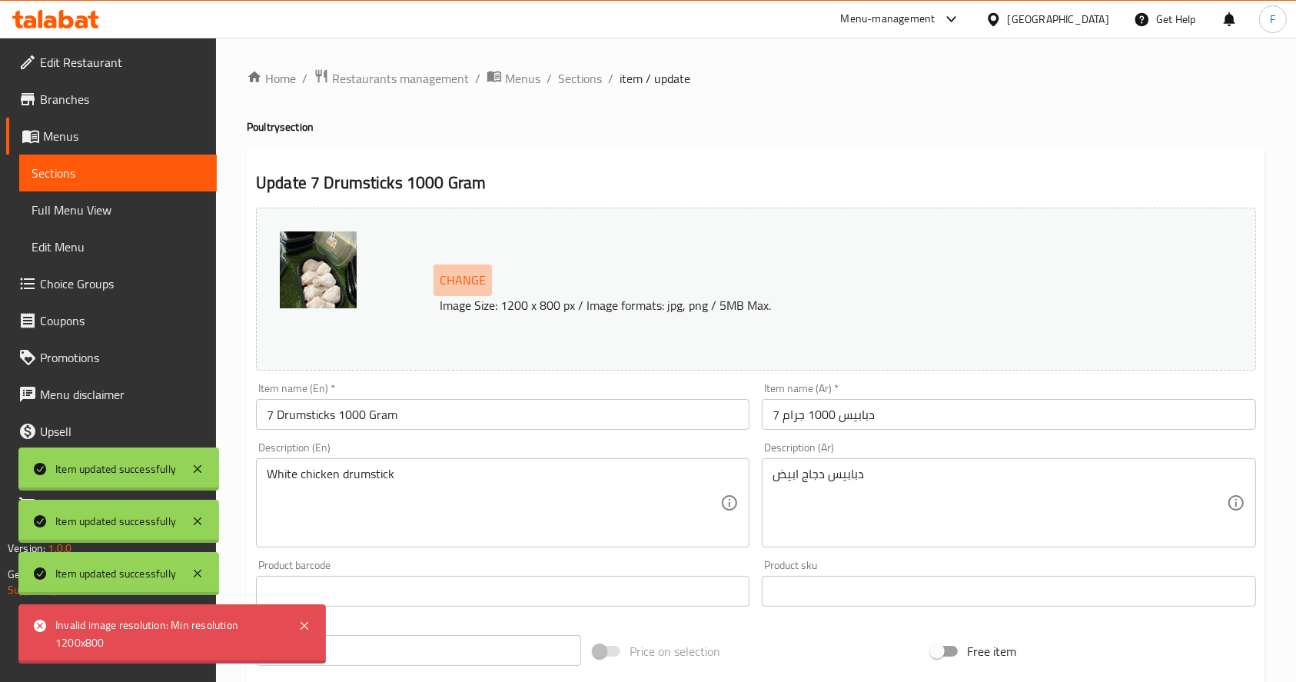
click at [461, 267] on button "Change" at bounding box center [462, 280] width 58 height 32
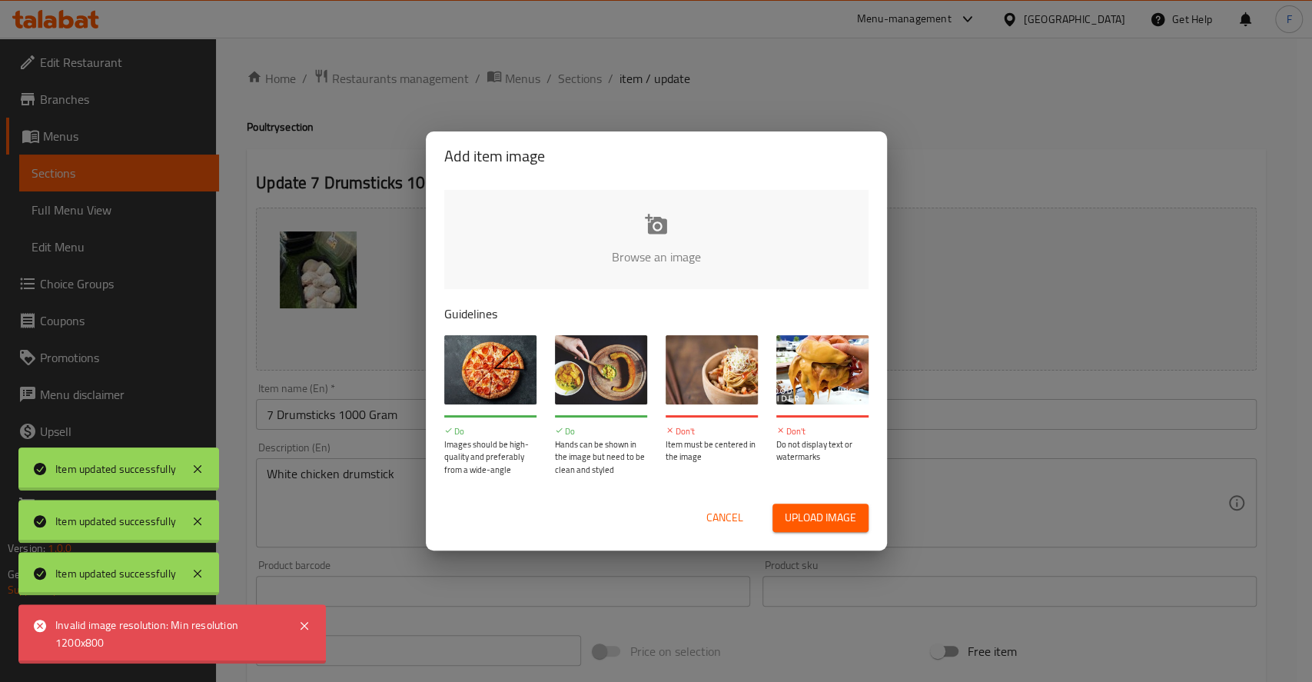
click at [623, 245] on input "file" at bounding box center [1175, 262] width 1463 height 144
type input "C:\fakepath\chicken-drumsticks-8kg-approx.2jpg.jpg"
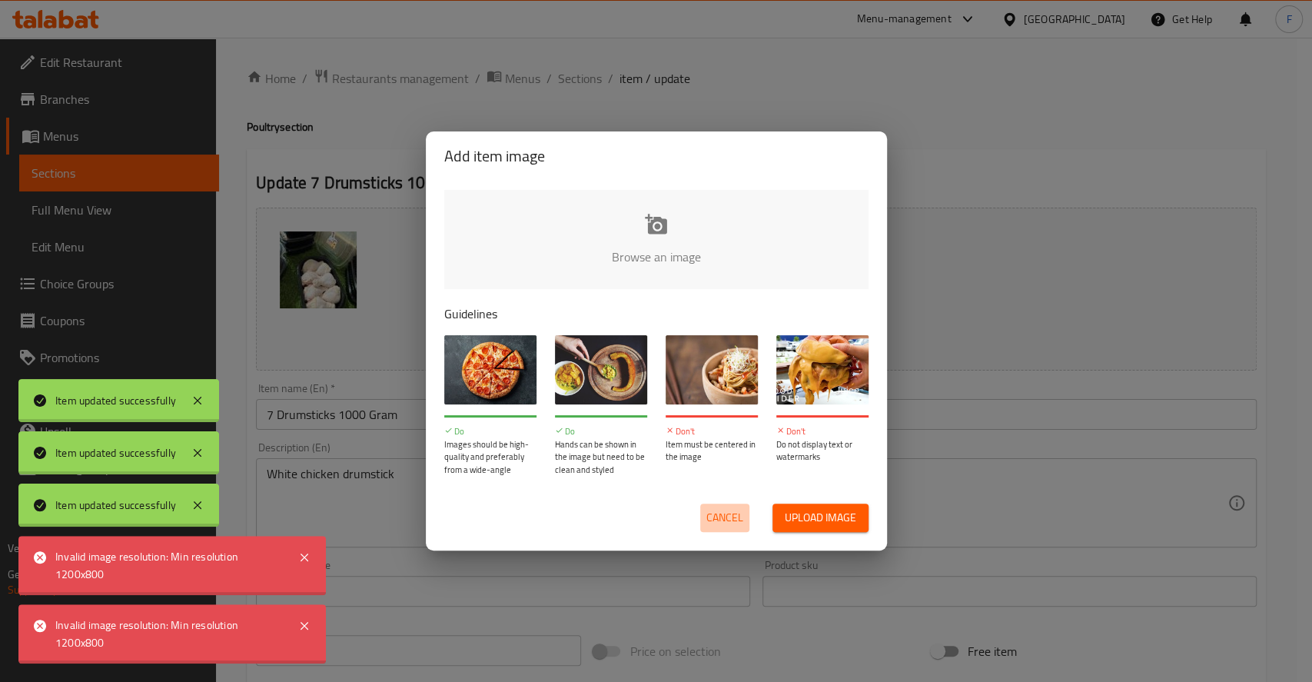
click at [729, 510] on span "Cancel" at bounding box center [724, 517] width 37 height 19
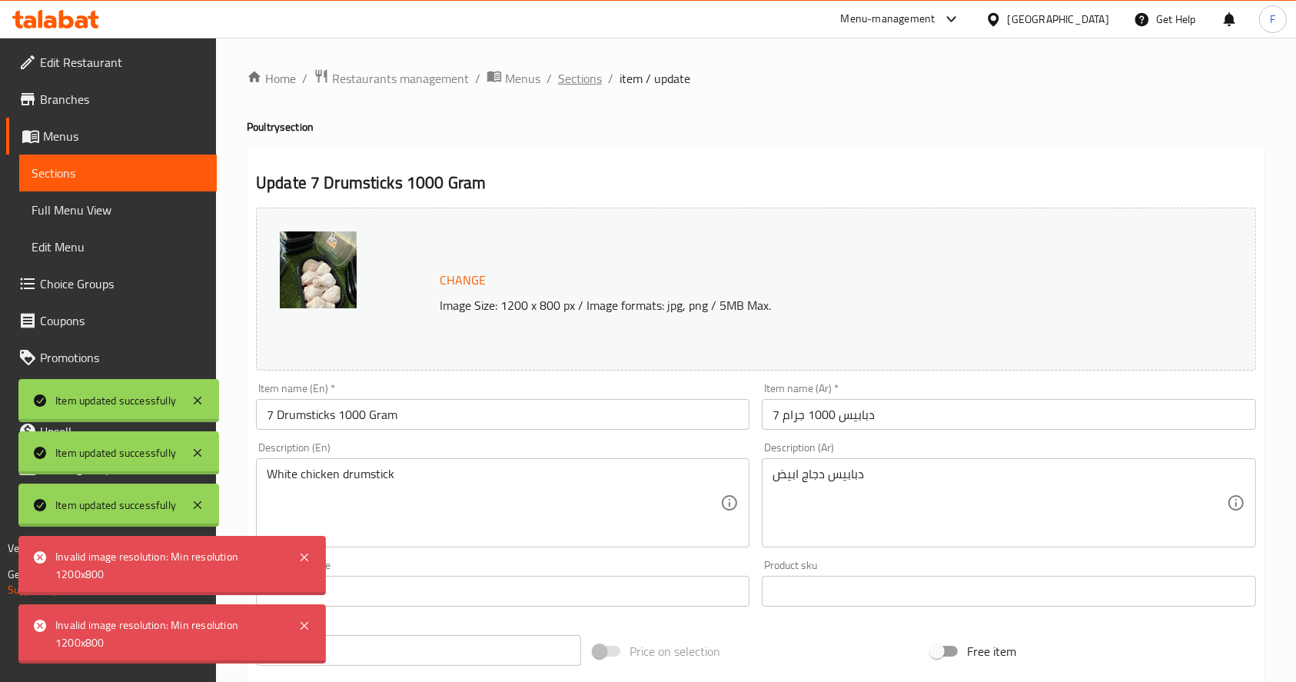
click at [594, 81] on span "Sections" at bounding box center [580, 78] width 44 height 18
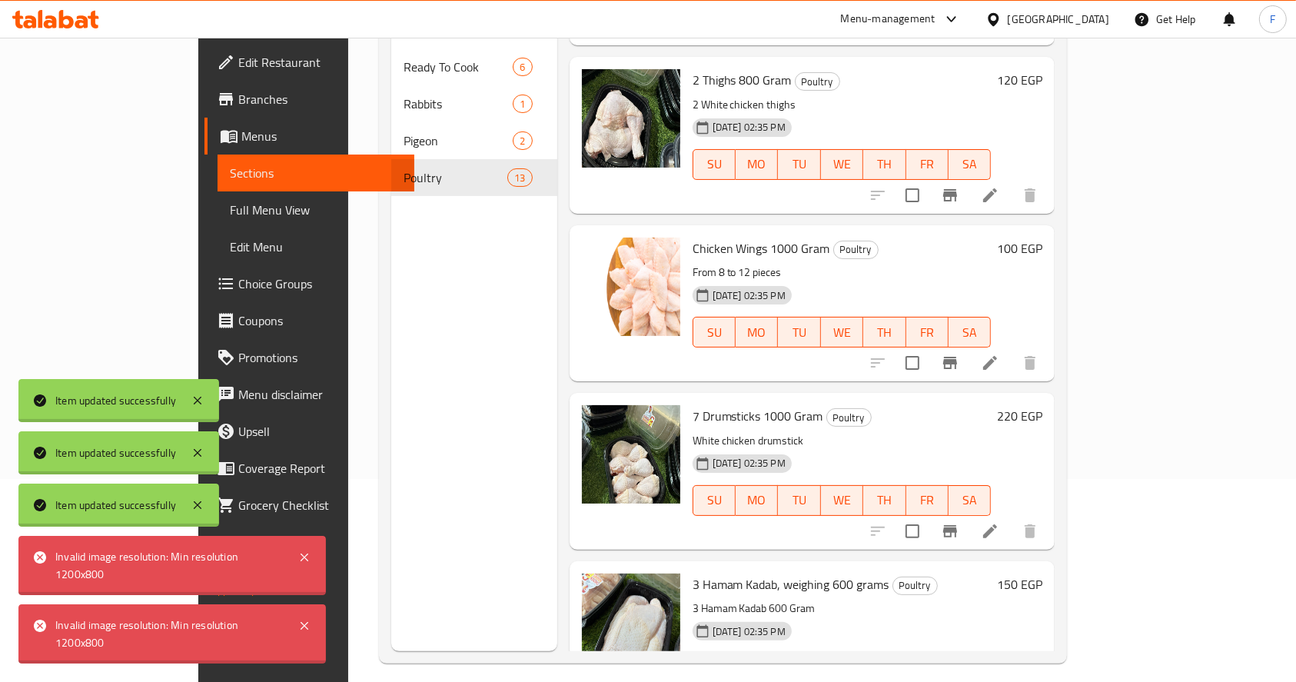
scroll to position [215, 0]
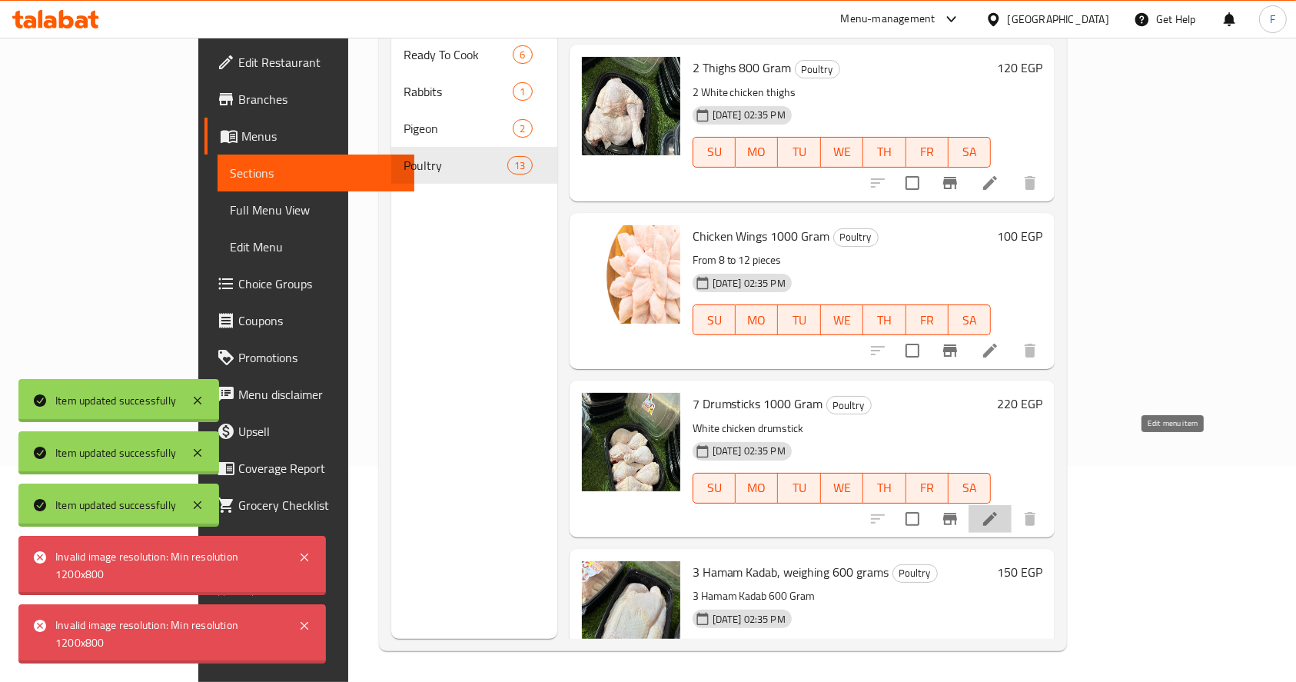
click at [999, 510] on icon at bounding box center [990, 519] width 18 height 18
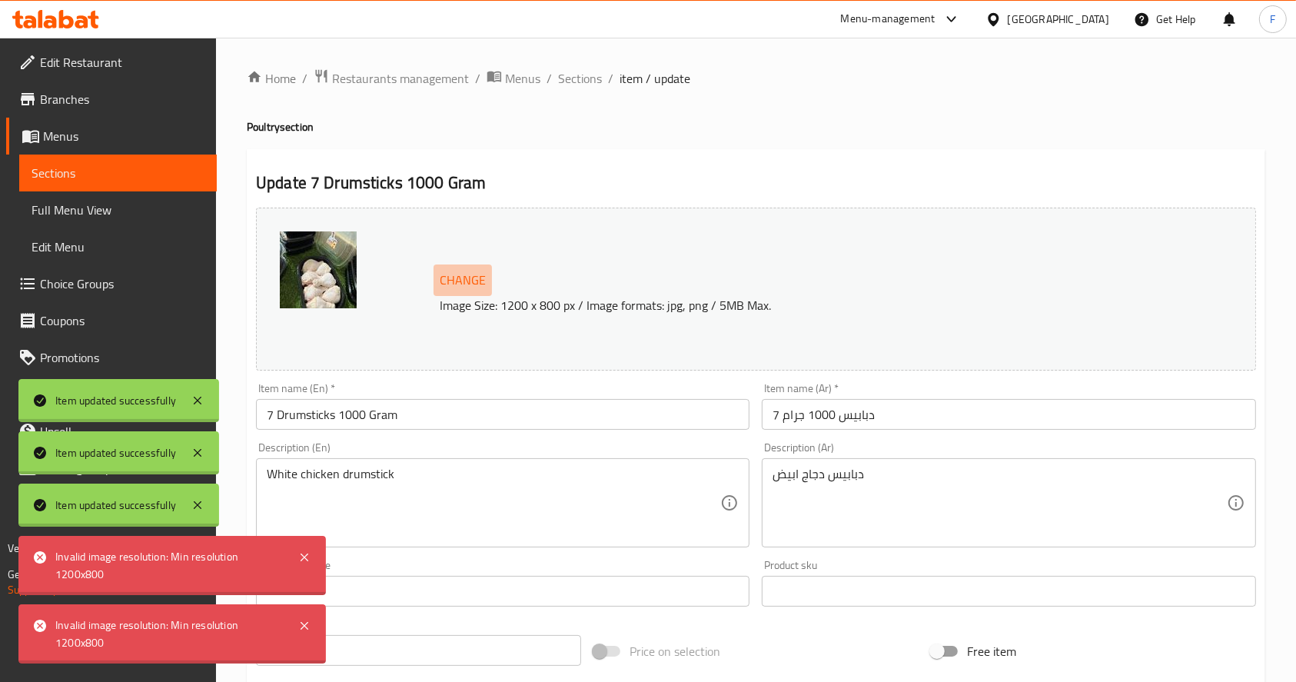
click at [461, 277] on span "Change" at bounding box center [463, 280] width 46 height 22
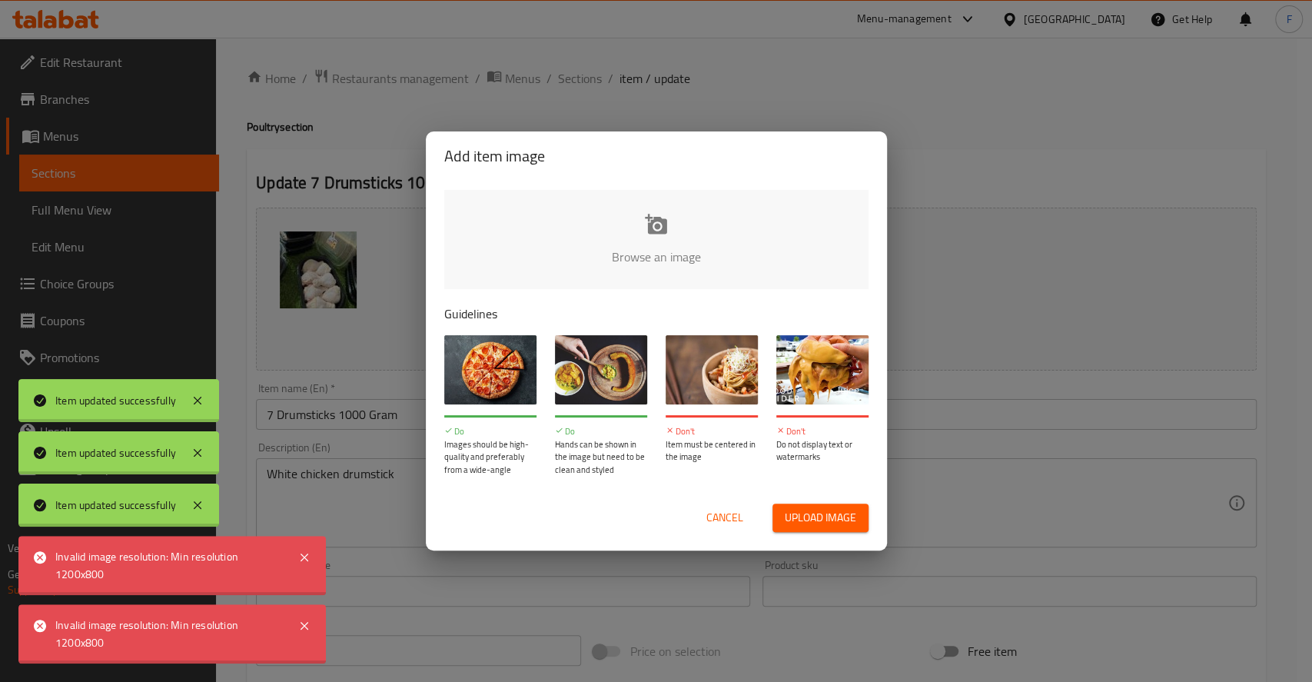
click at [639, 227] on input "file" at bounding box center [1175, 262] width 1463 height 144
type input "C:\fakepath\Screenshot [DATE] 133615.png"
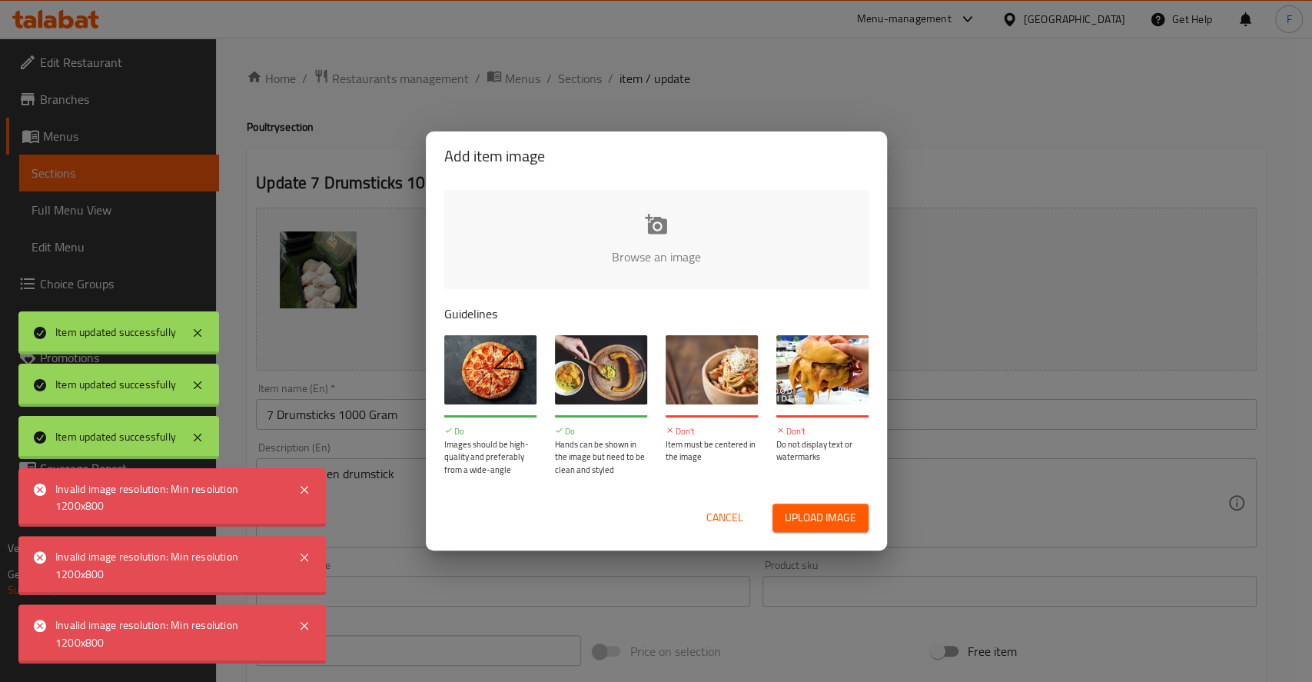
click at [732, 508] on span "Cancel" at bounding box center [724, 517] width 37 height 19
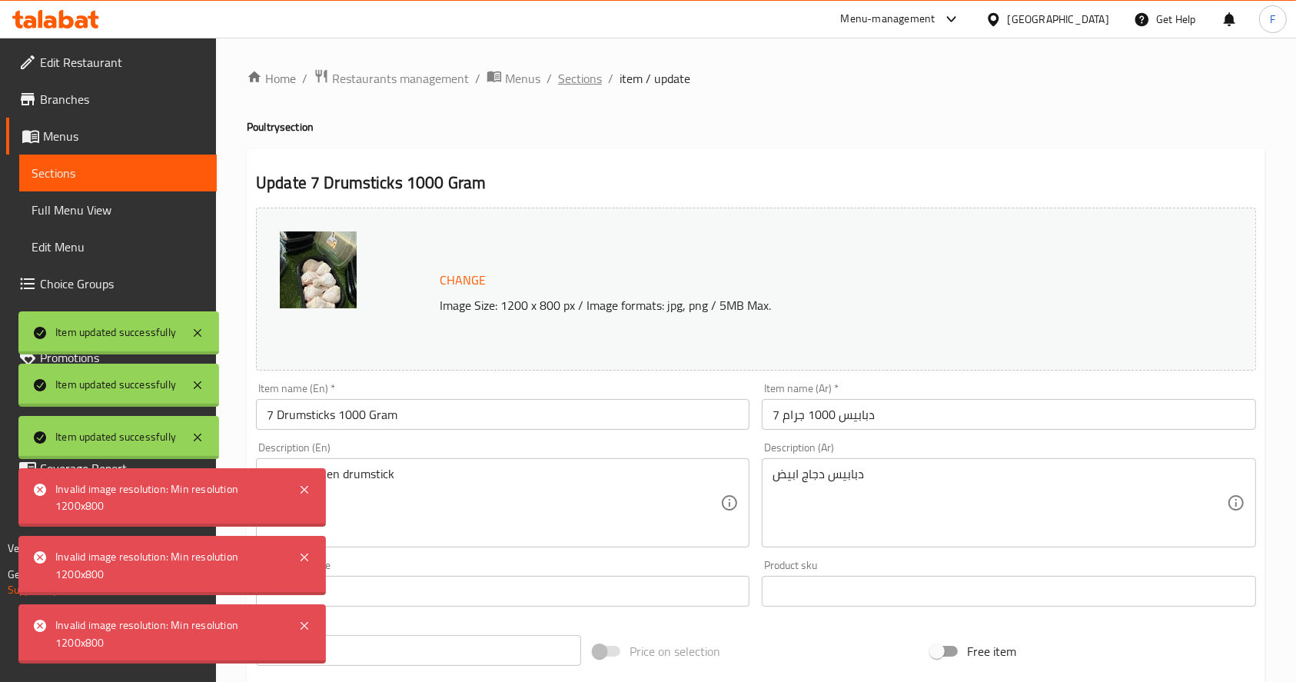
click at [589, 78] on span "Sections" at bounding box center [580, 78] width 44 height 18
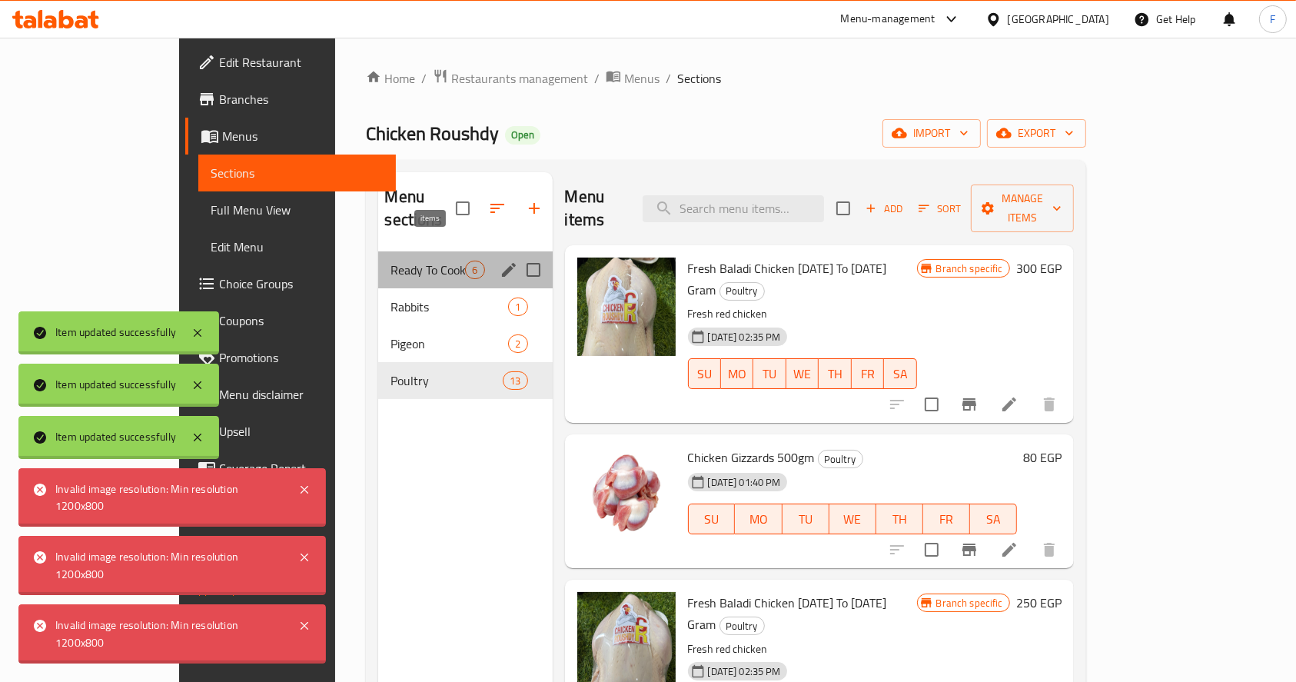
click at [466, 263] on span "6" at bounding box center [475, 270] width 18 height 15
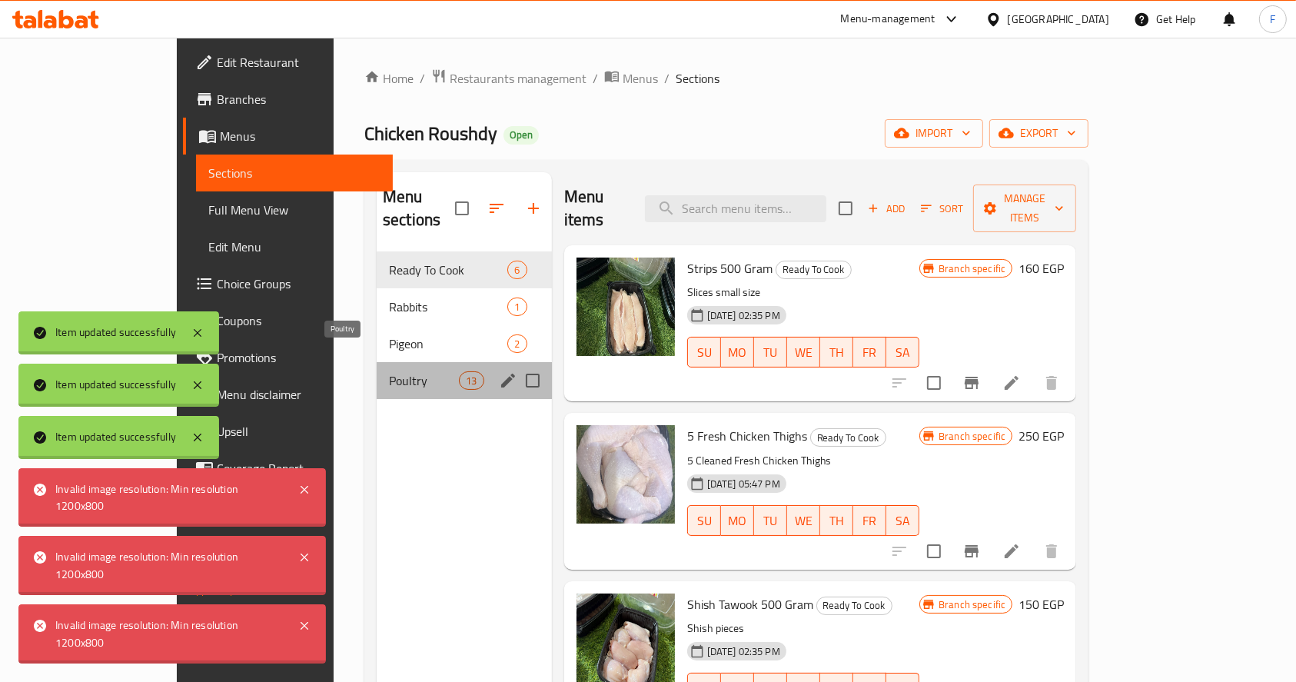
click at [412, 371] on span "Poultry" at bounding box center [424, 380] width 70 height 18
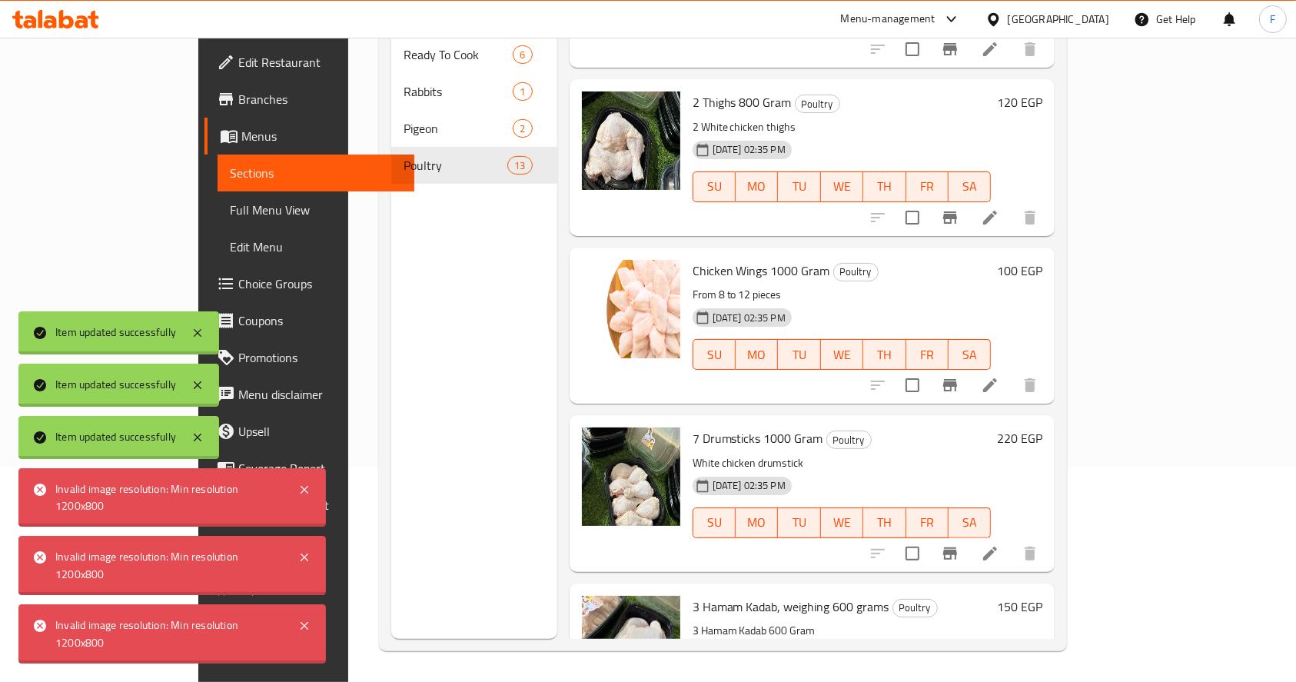
scroll to position [1516, 0]
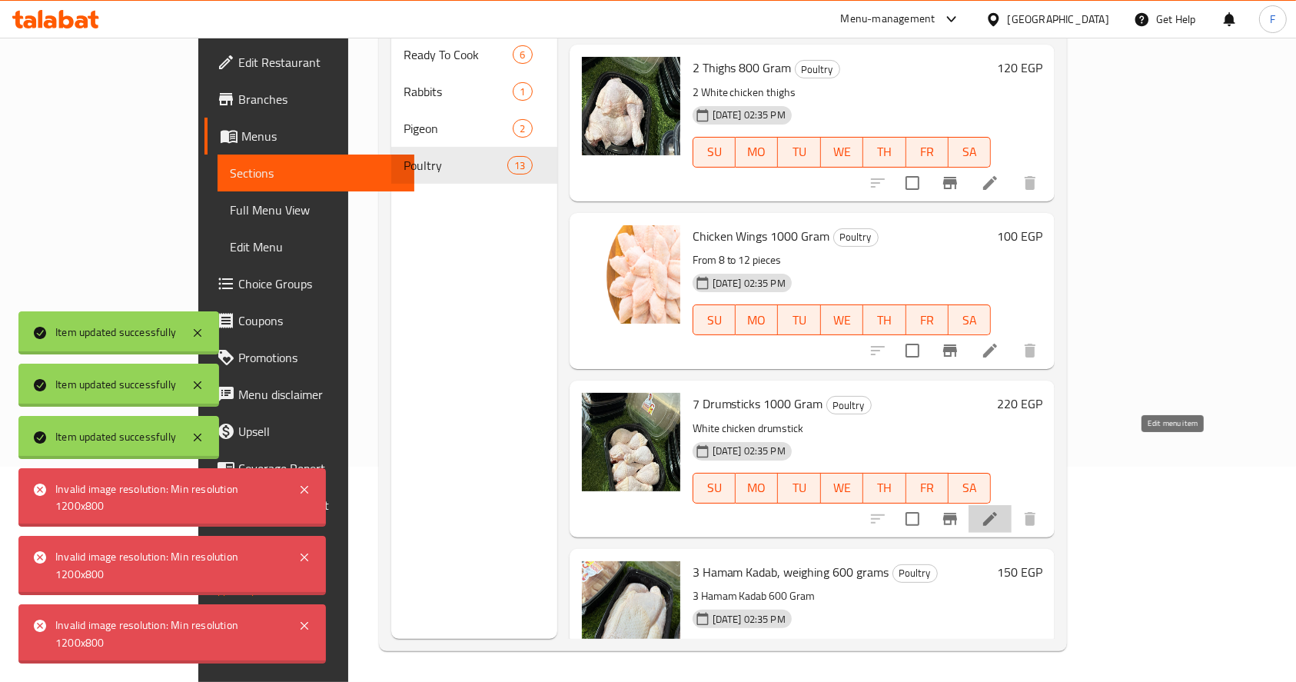
click at [999, 510] on icon at bounding box center [990, 519] width 18 height 18
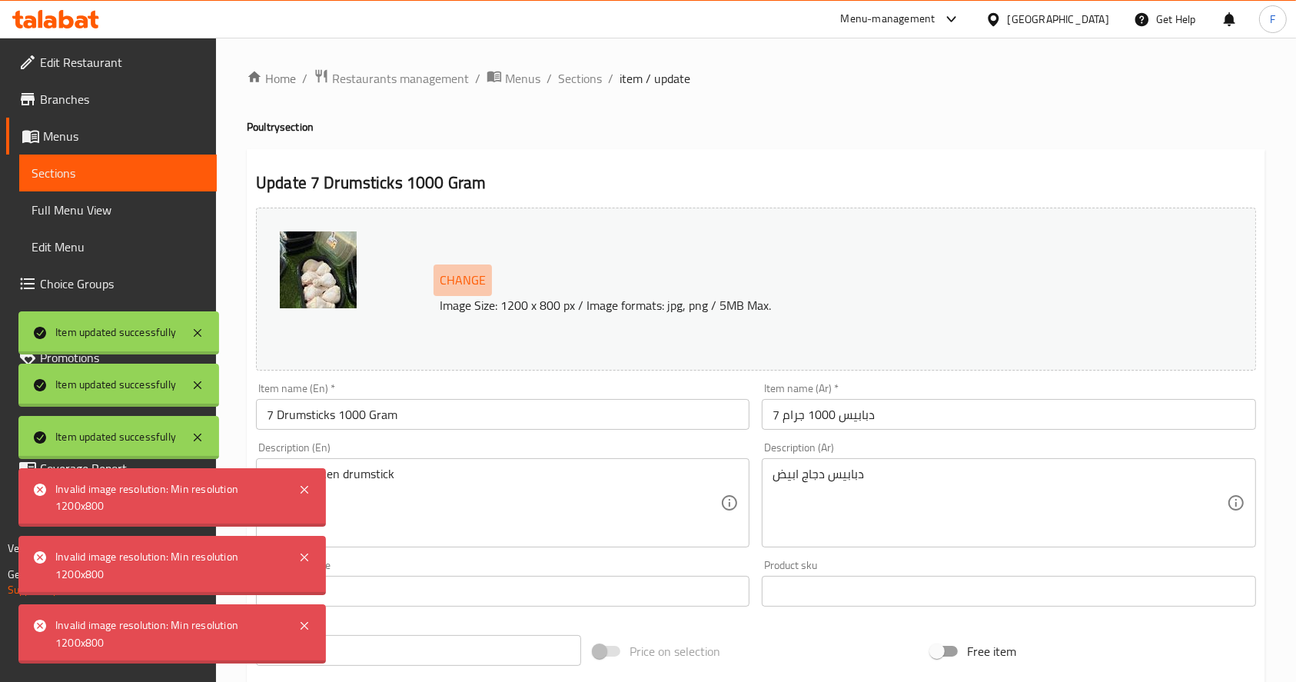
click at [464, 277] on span "Change" at bounding box center [463, 280] width 46 height 22
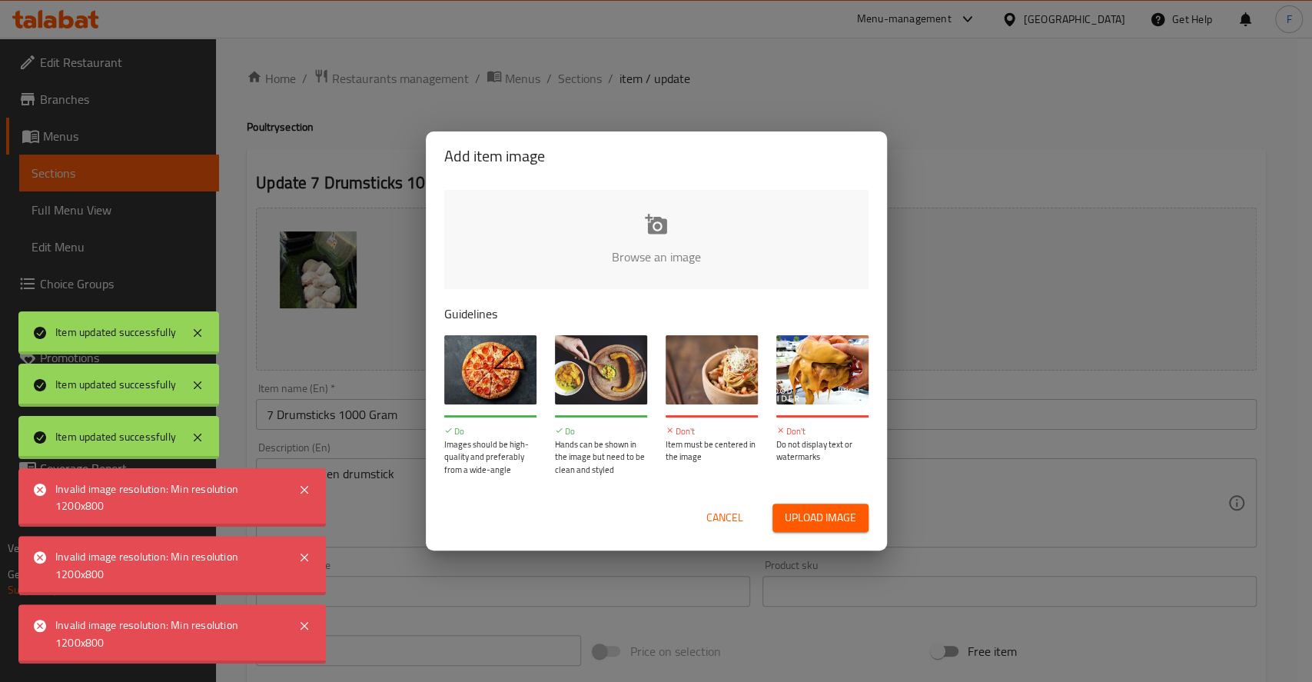
click at [652, 250] on input "file" at bounding box center [1175, 262] width 1463 height 144
click at [682, 237] on input "file" at bounding box center [1175, 262] width 1463 height 144
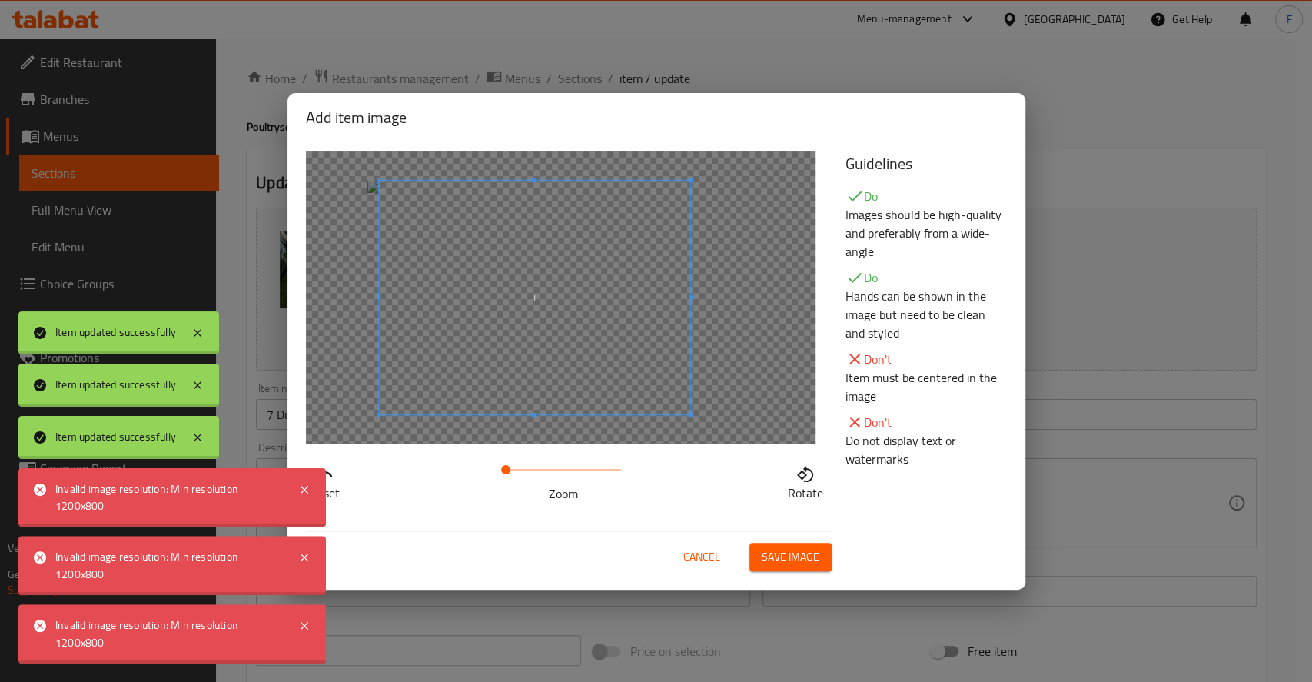
click at [479, 274] on span at bounding box center [534, 298] width 311 height 234
click at [775, 543] on button "Save image" at bounding box center [790, 557] width 82 height 28
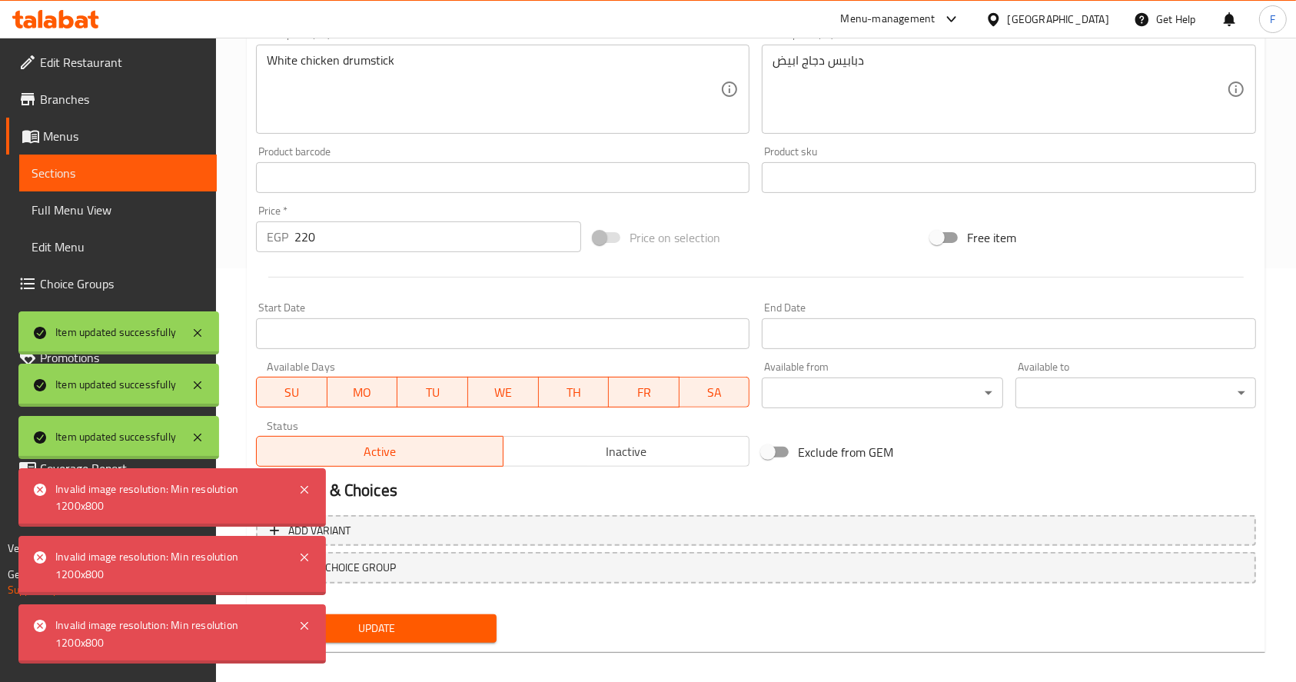
scroll to position [426, 0]
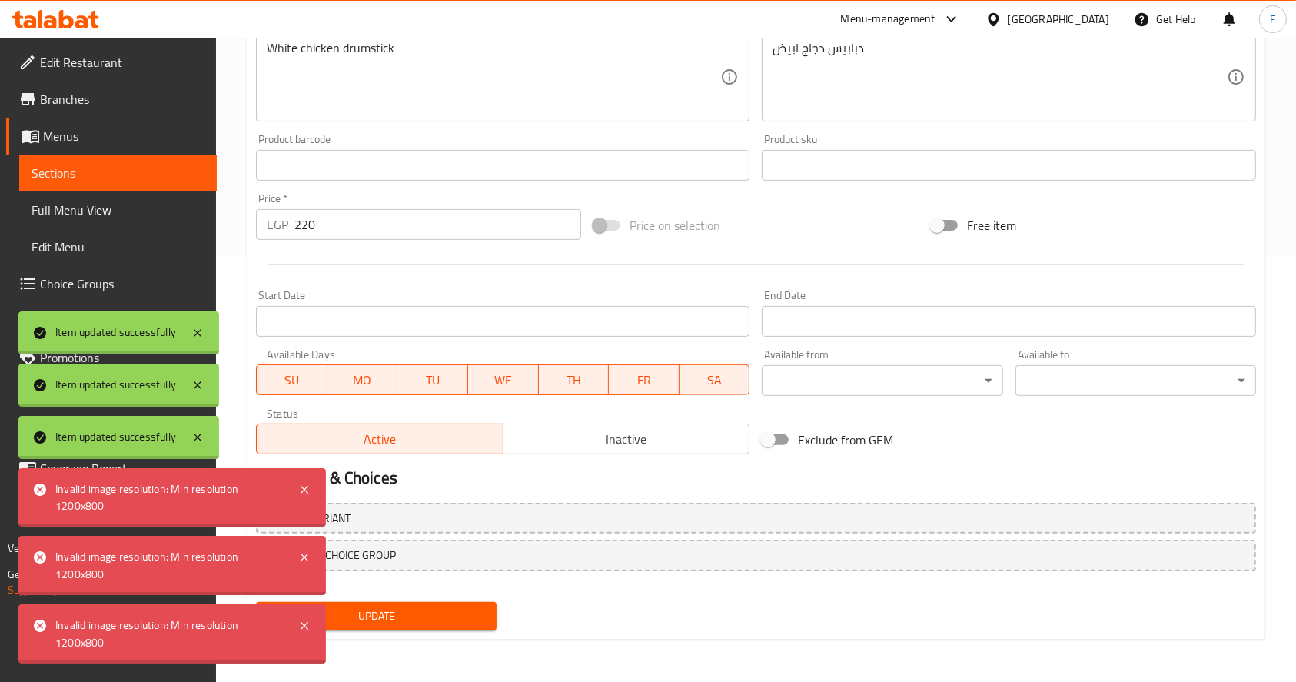
click at [469, 626] on button "Update" at bounding box center [376, 616] width 241 height 28
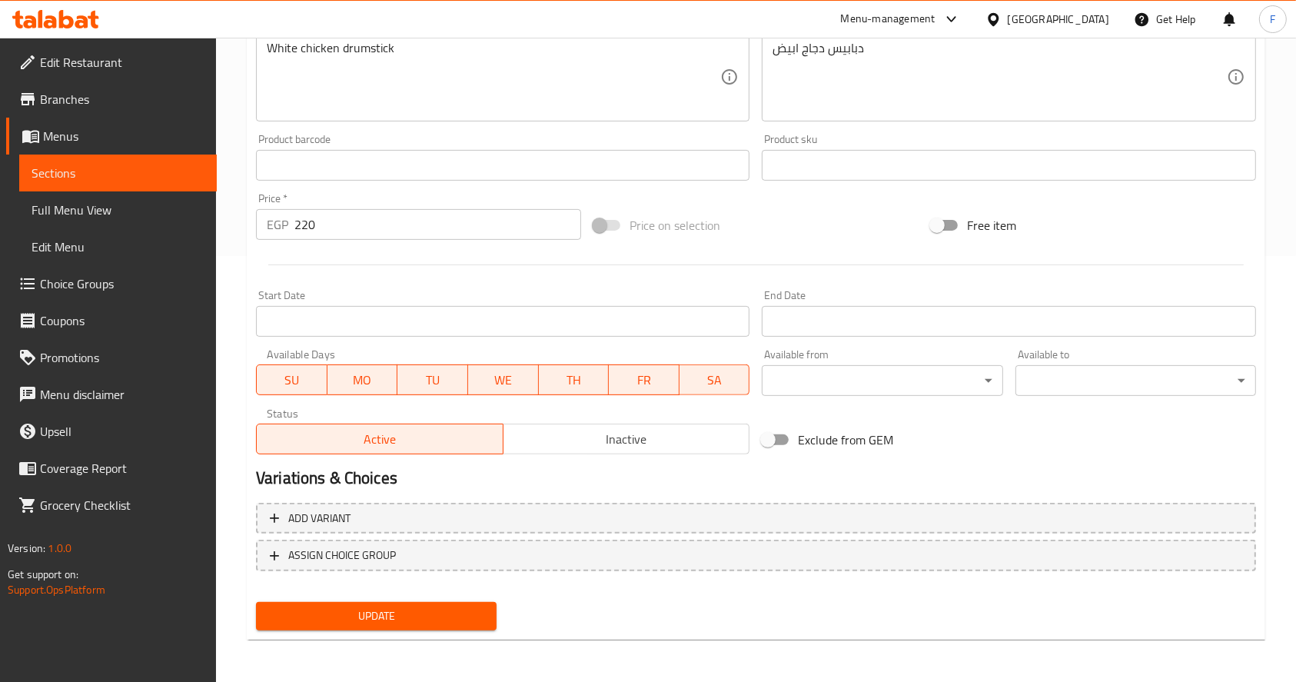
scroll to position [0, 0]
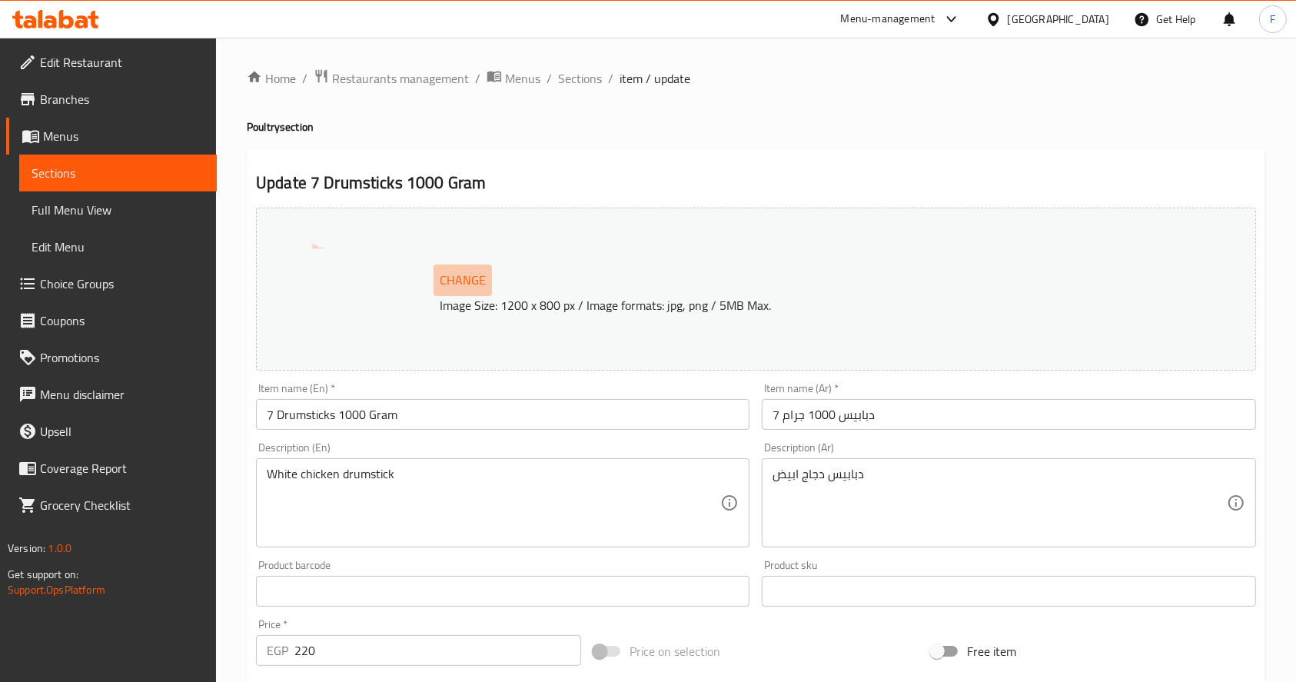
click at [460, 280] on span "Change" at bounding box center [463, 280] width 46 height 22
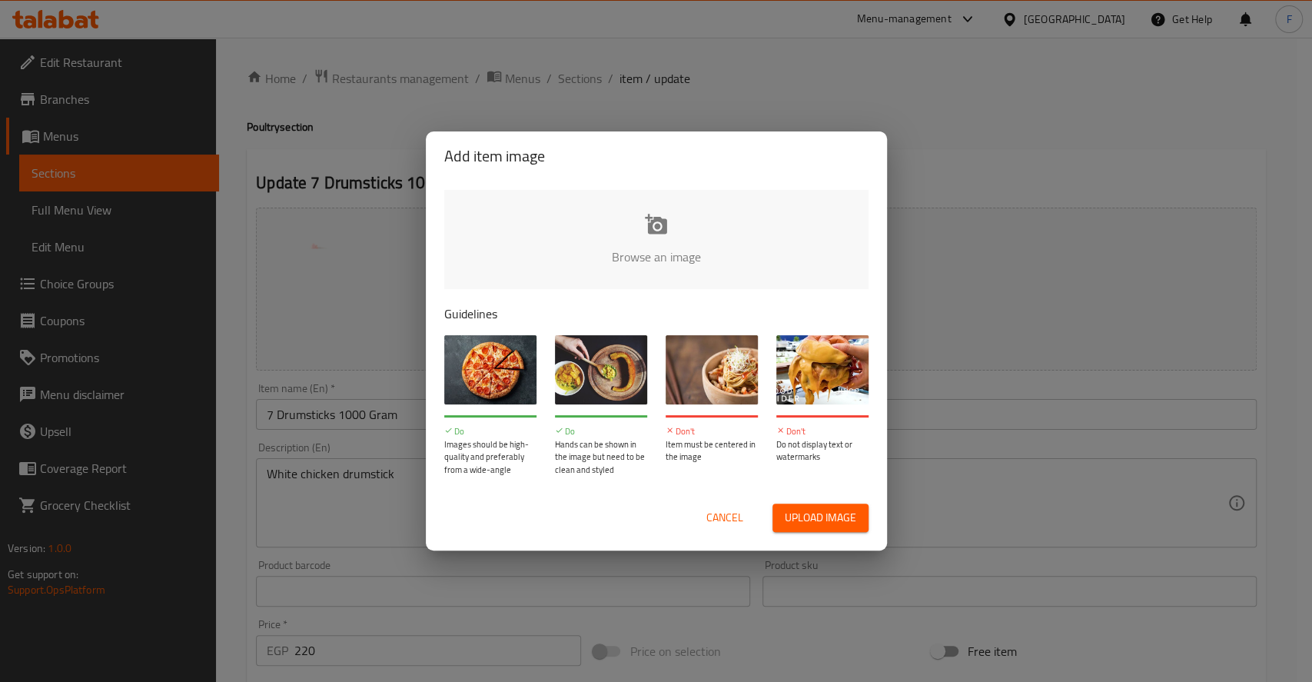
click at [669, 254] on input "file" at bounding box center [1175, 262] width 1463 height 144
type input "C:\fakepath\Drumsticks-e1716738911659.jpg"
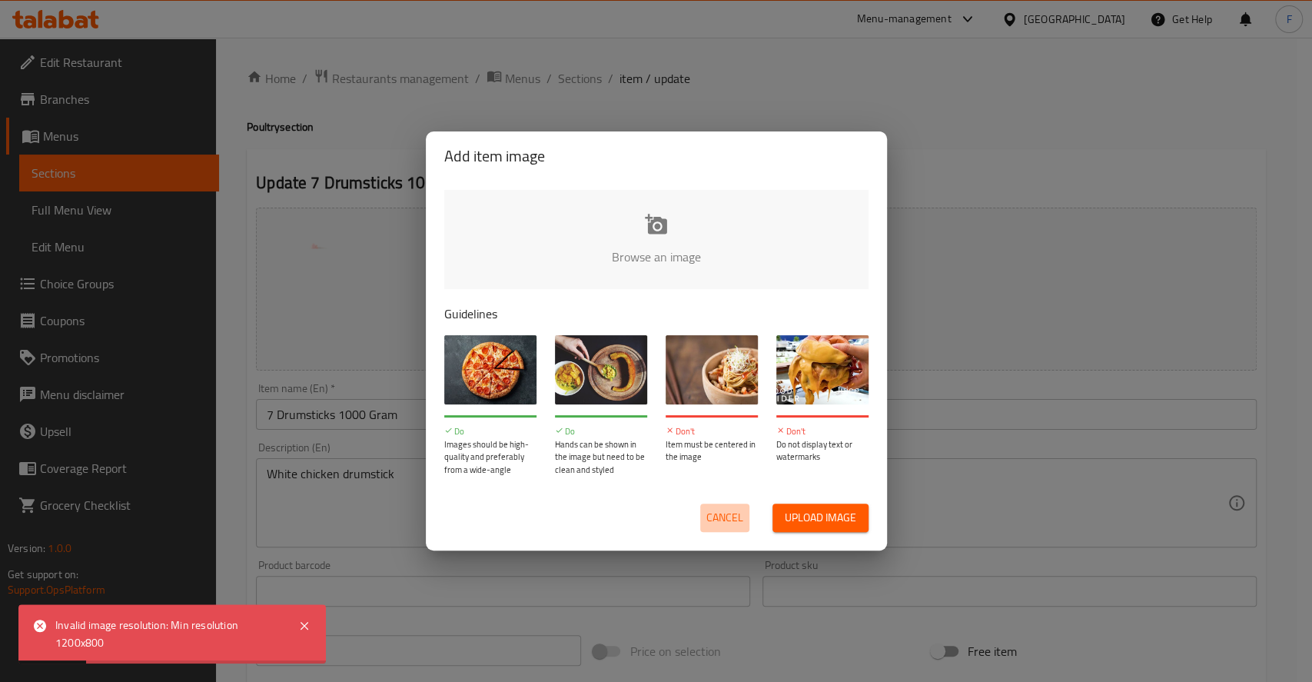
click at [721, 508] on span "Cancel" at bounding box center [724, 517] width 37 height 19
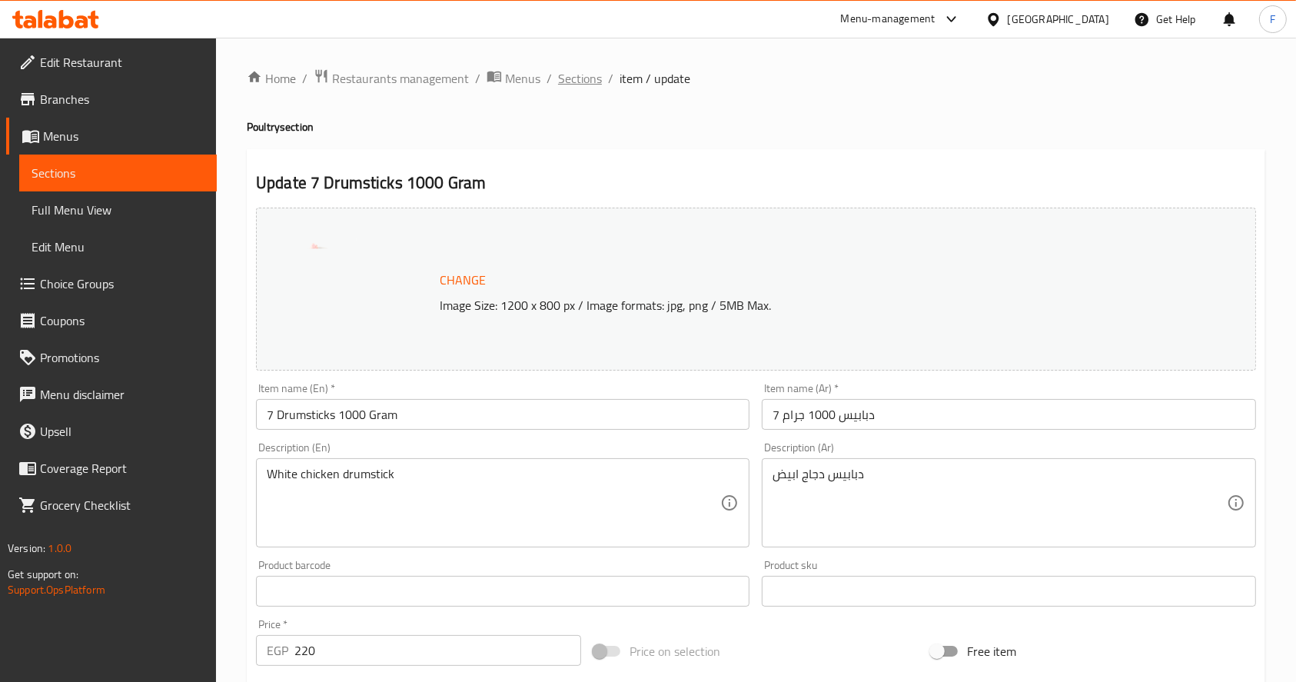
click at [580, 75] on span "Sections" at bounding box center [580, 78] width 44 height 18
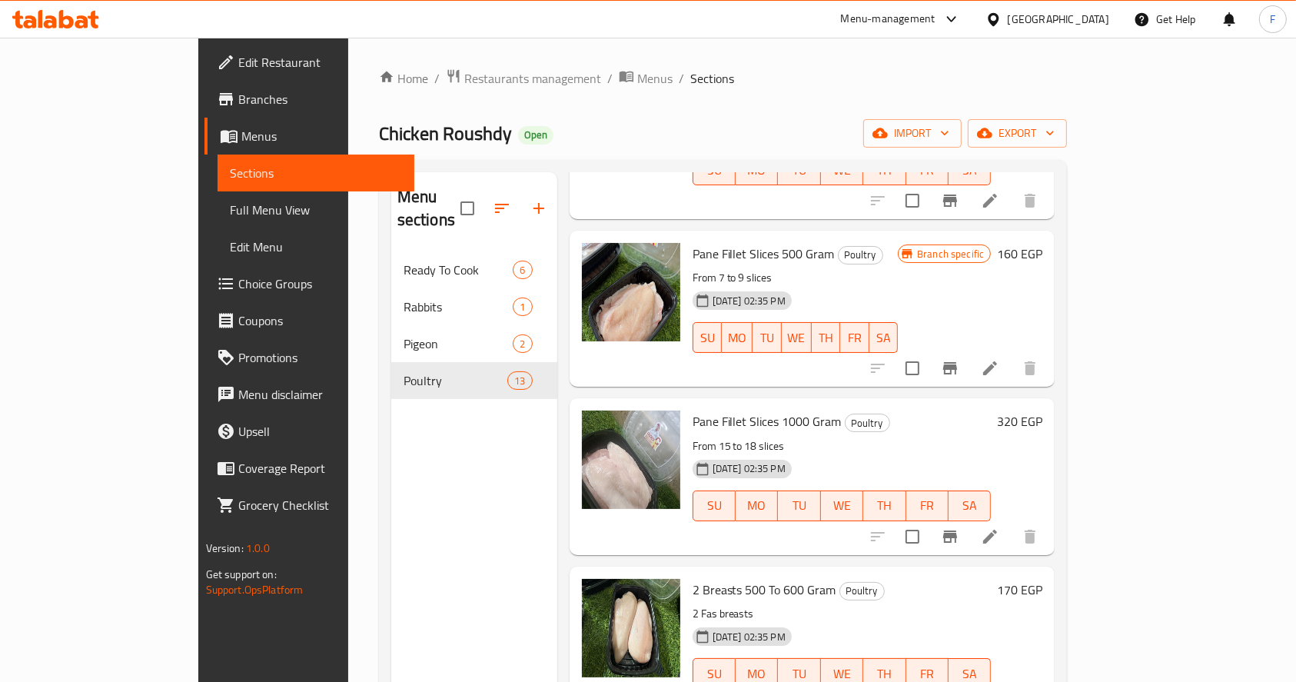
scroll to position [994, 0]
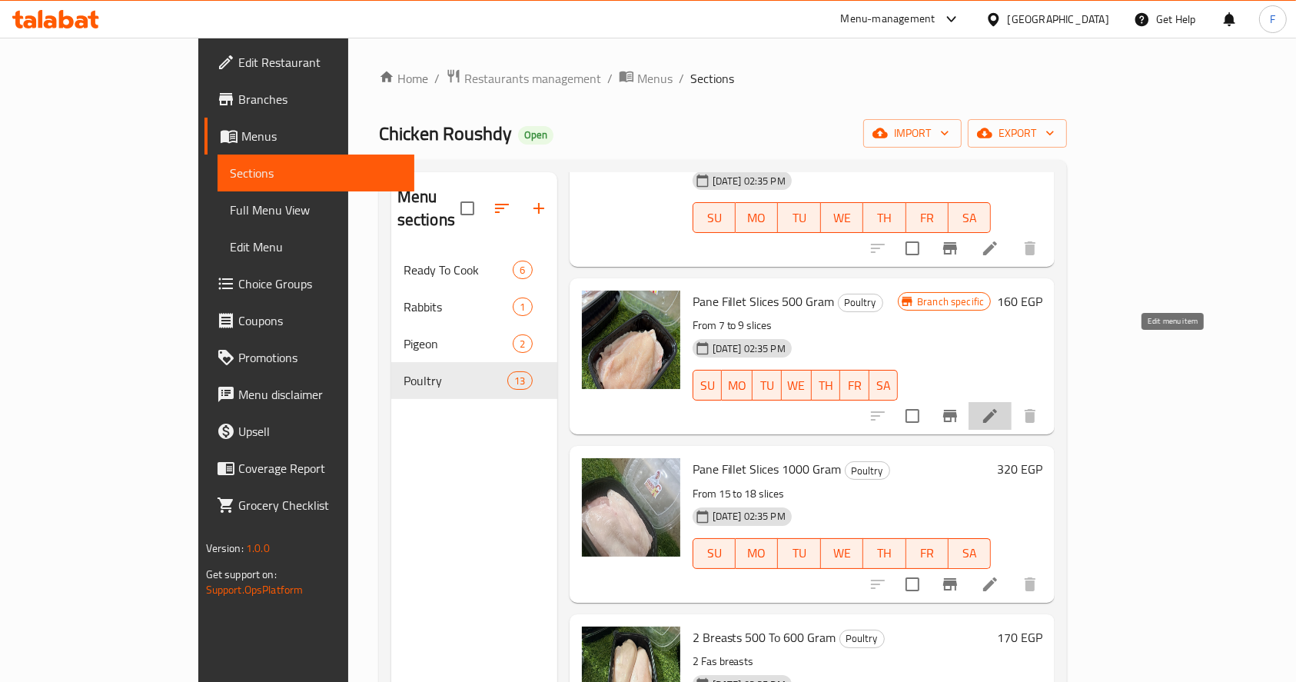
click at [997, 409] on icon at bounding box center [990, 416] width 14 height 14
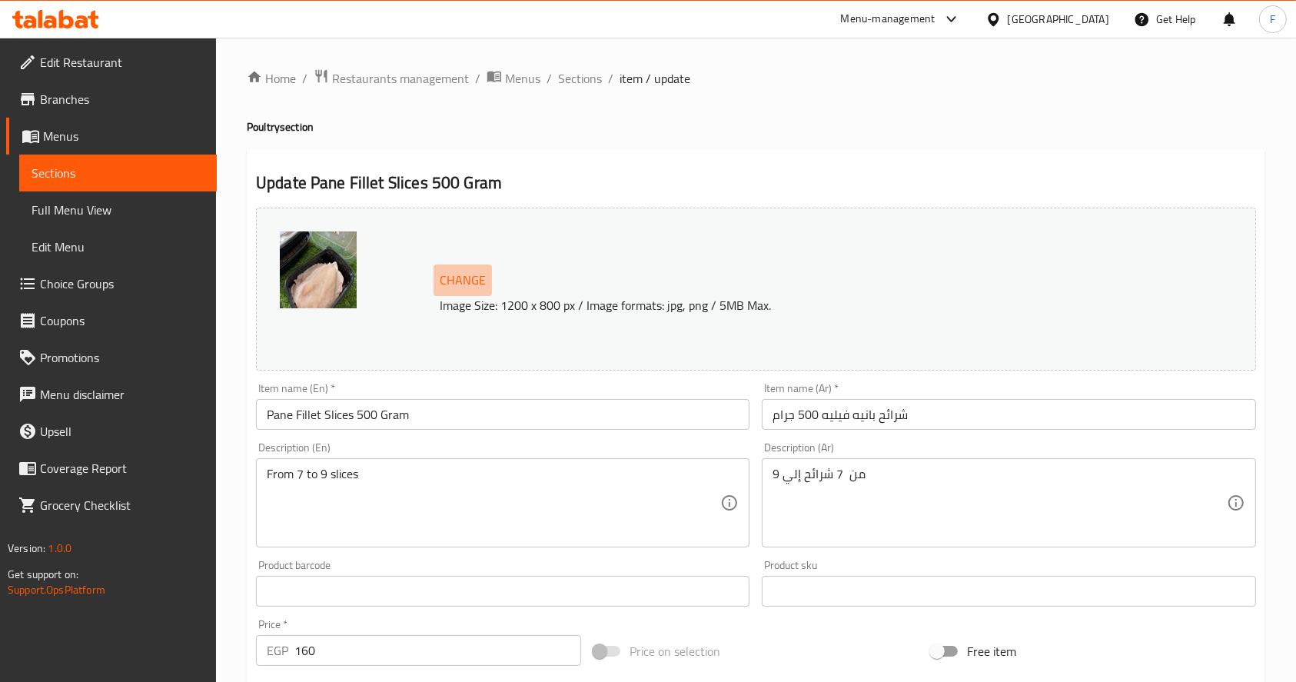
click at [479, 281] on span "Change" at bounding box center [463, 280] width 46 height 22
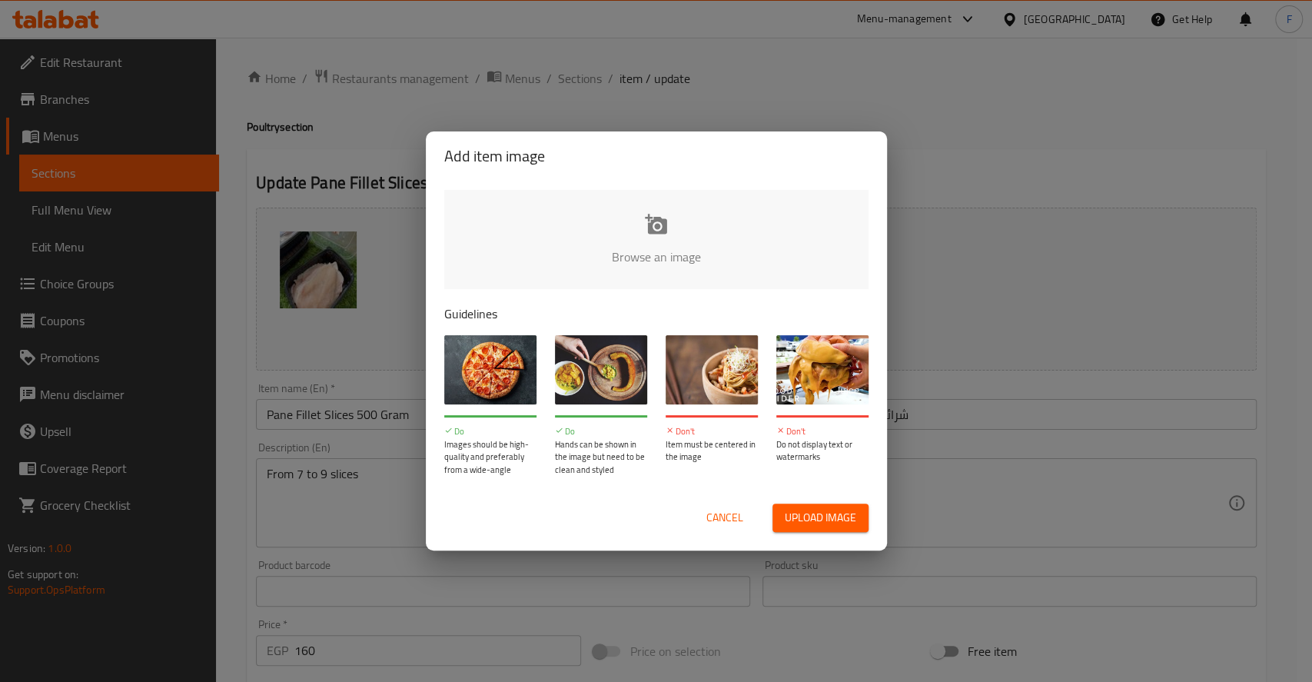
click at [625, 234] on input "file" at bounding box center [1175, 262] width 1463 height 144
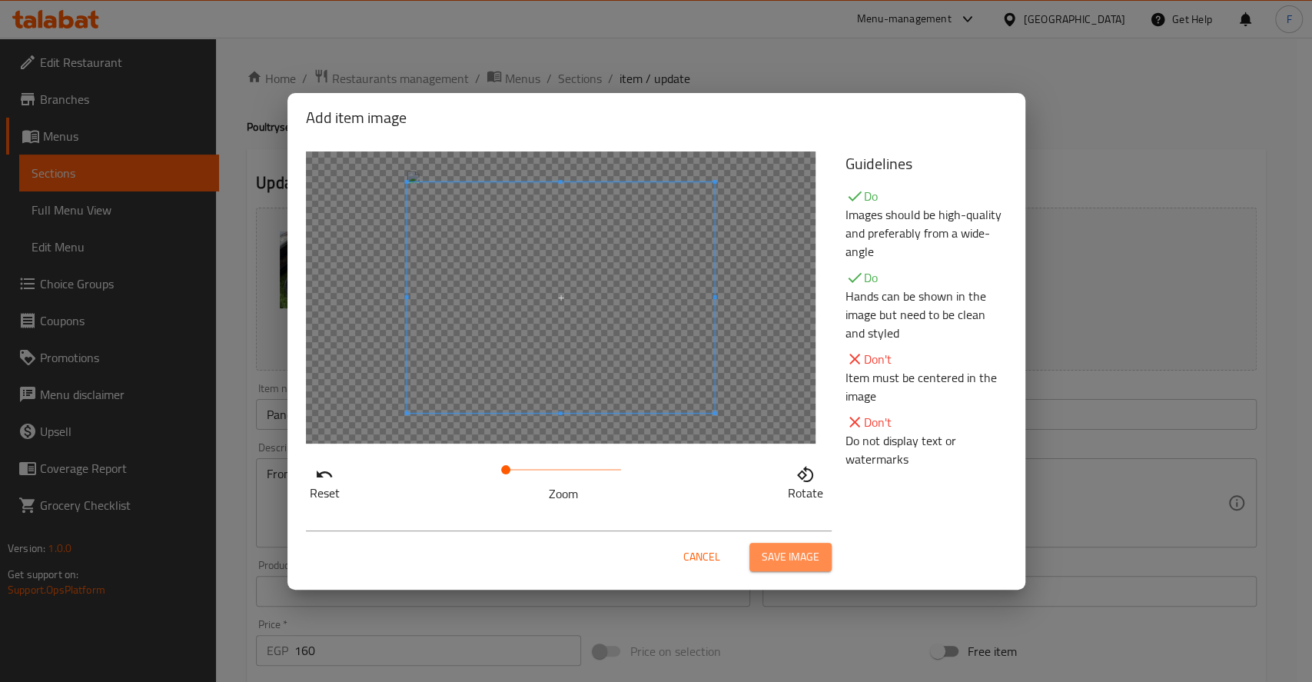
click at [770, 548] on span "Save image" at bounding box center [791, 556] width 58 height 19
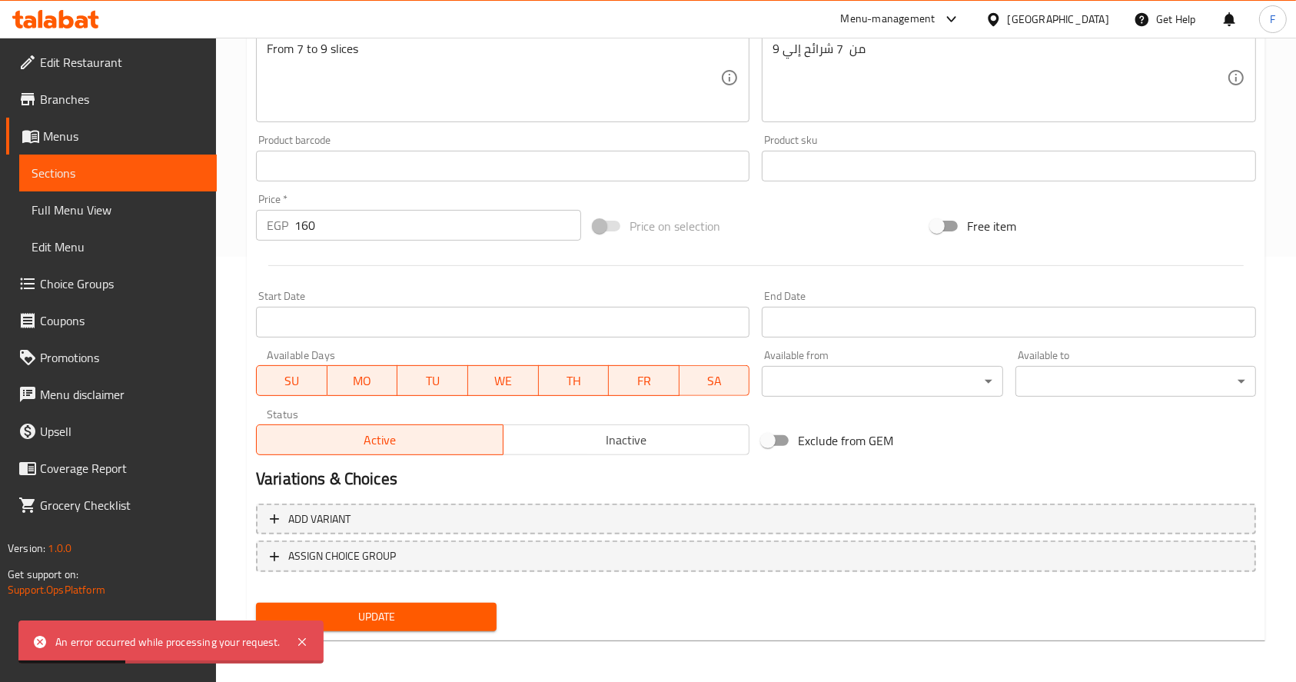
scroll to position [426, 0]
click at [435, 608] on span "Update" at bounding box center [376, 615] width 216 height 19
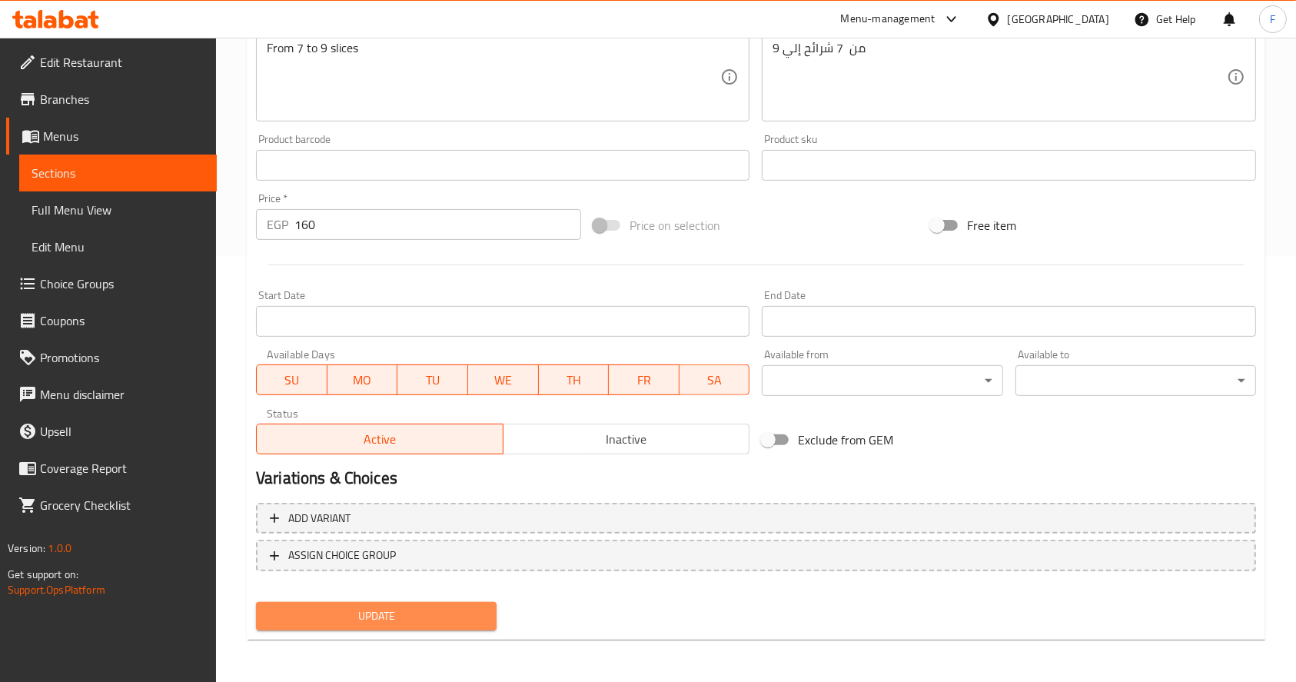
click at [427, 624] on span "Update" at bounding box center [376, 615] width 216 height 19
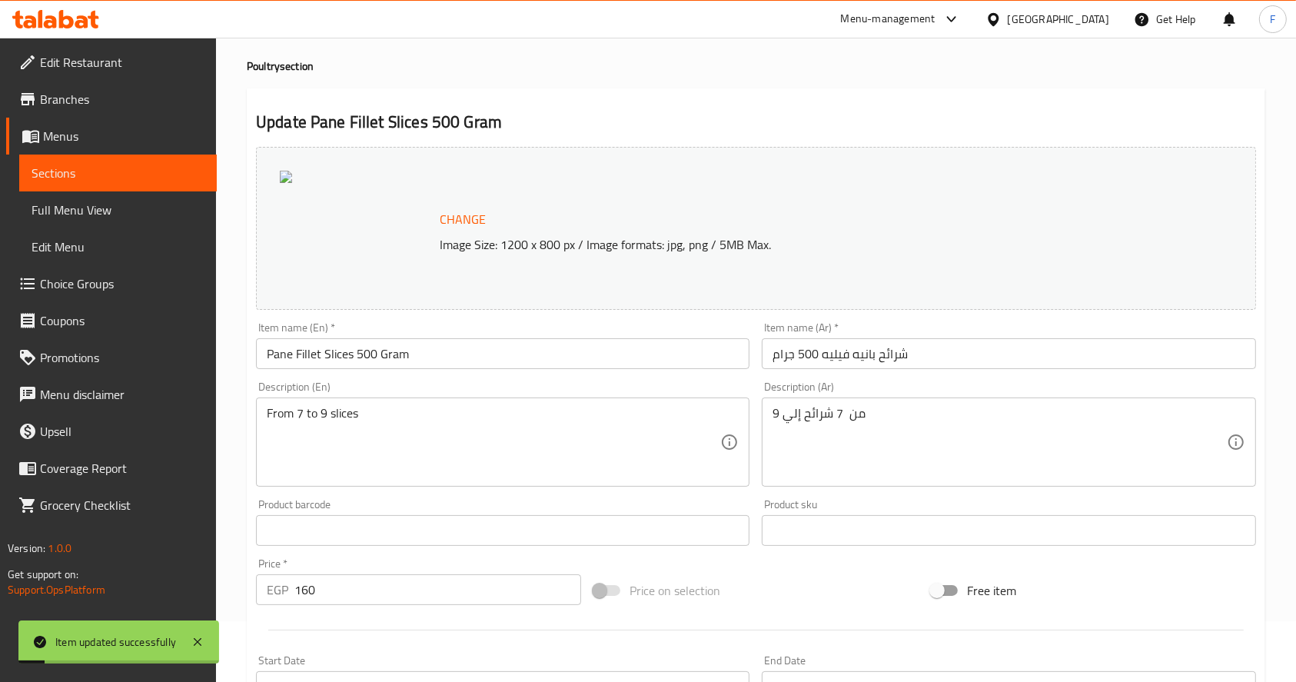
scroll to position [0, 0]
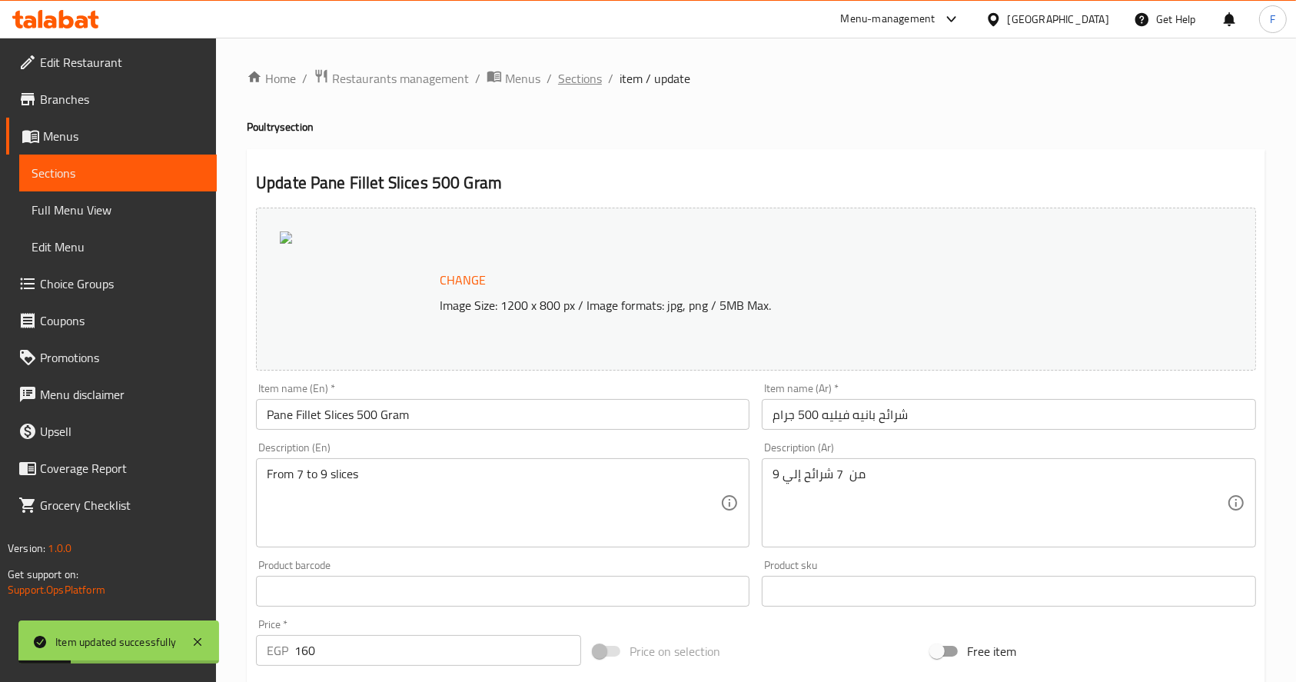
click at [595, 71] on span "Sections" at bounding box center [580, 78] width 44 height 18
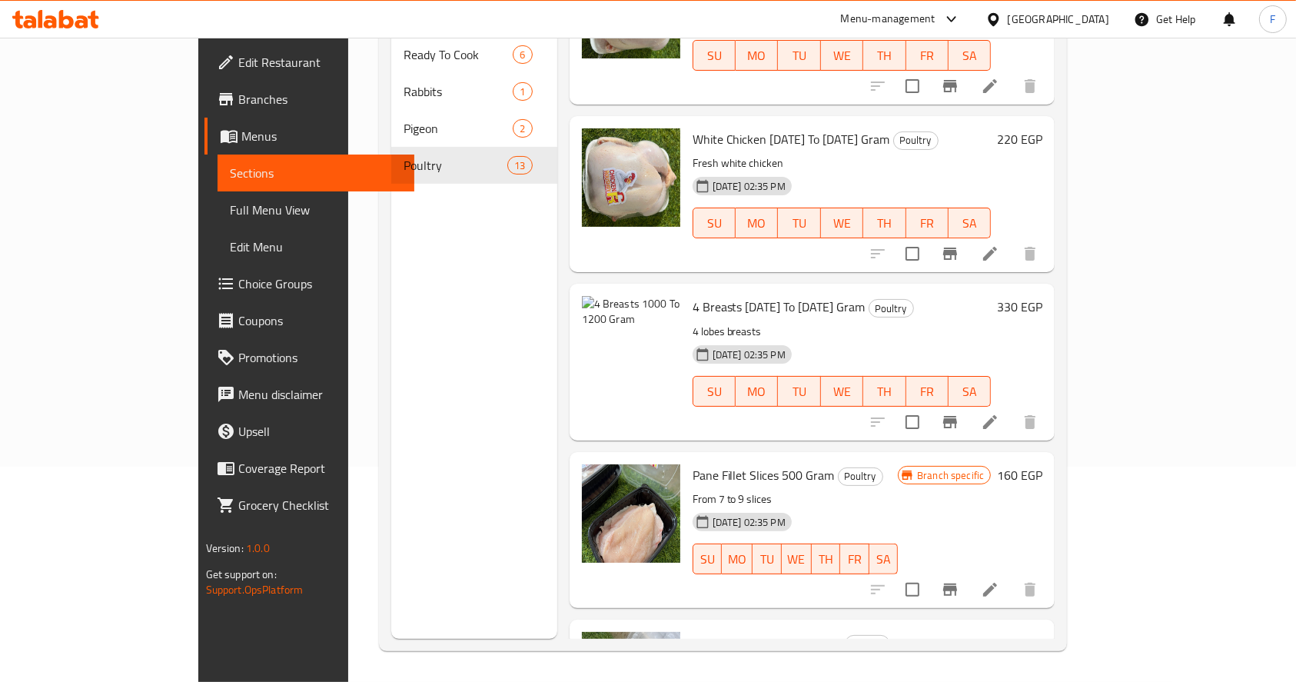
scroll to position [601, 0]
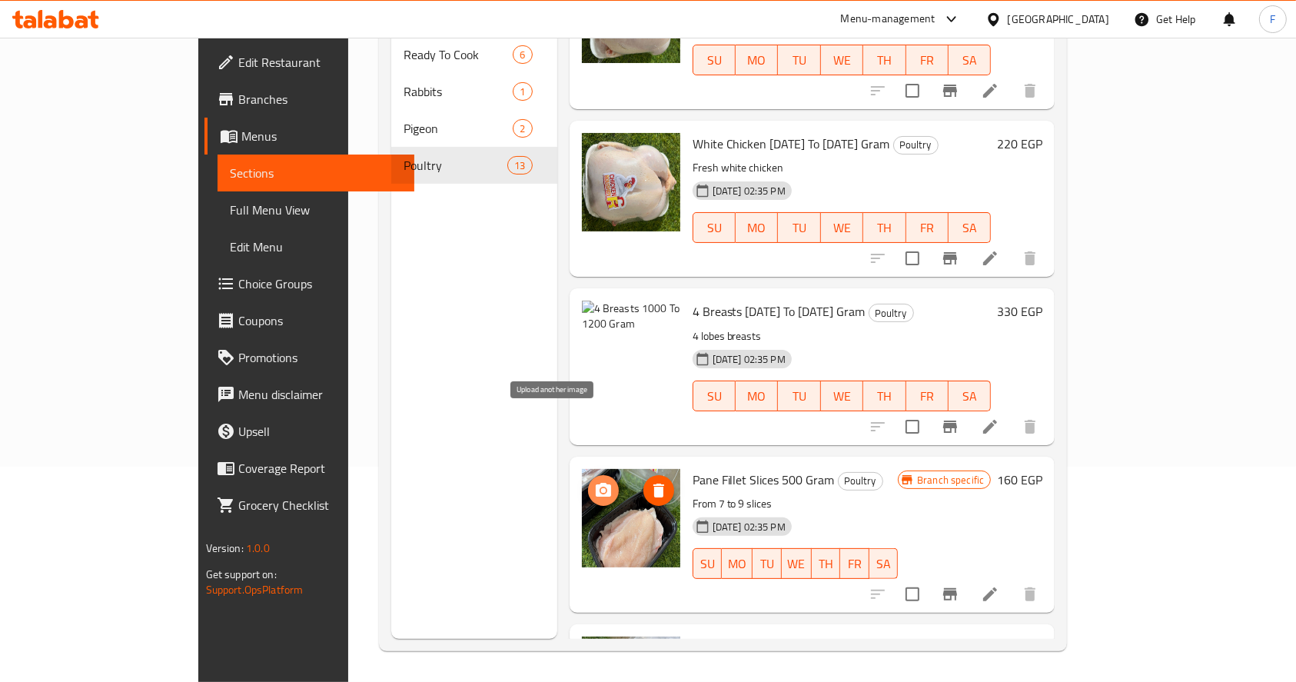
click at [600, 488] on circle "upload picture" at bounding box center [602, 490] width 5 height 5
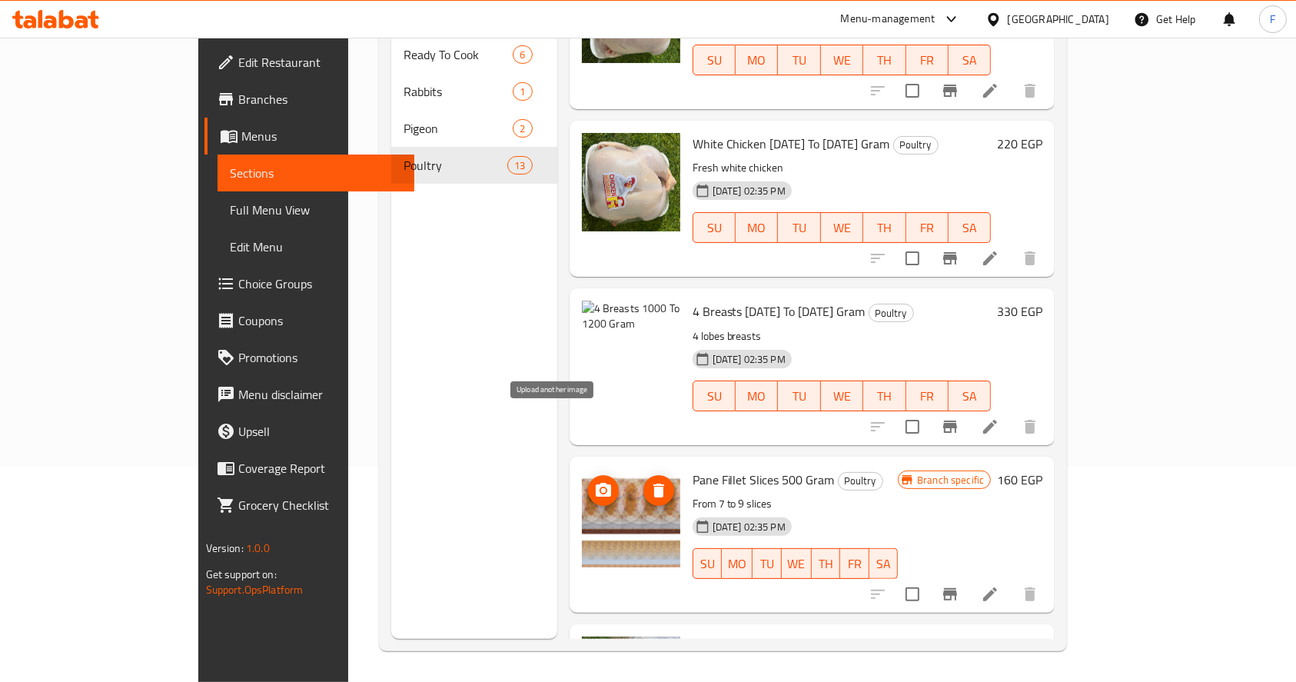
click at [594, 481] on icon "upload picture" at bounding box center [603, 490] width 18 height 18
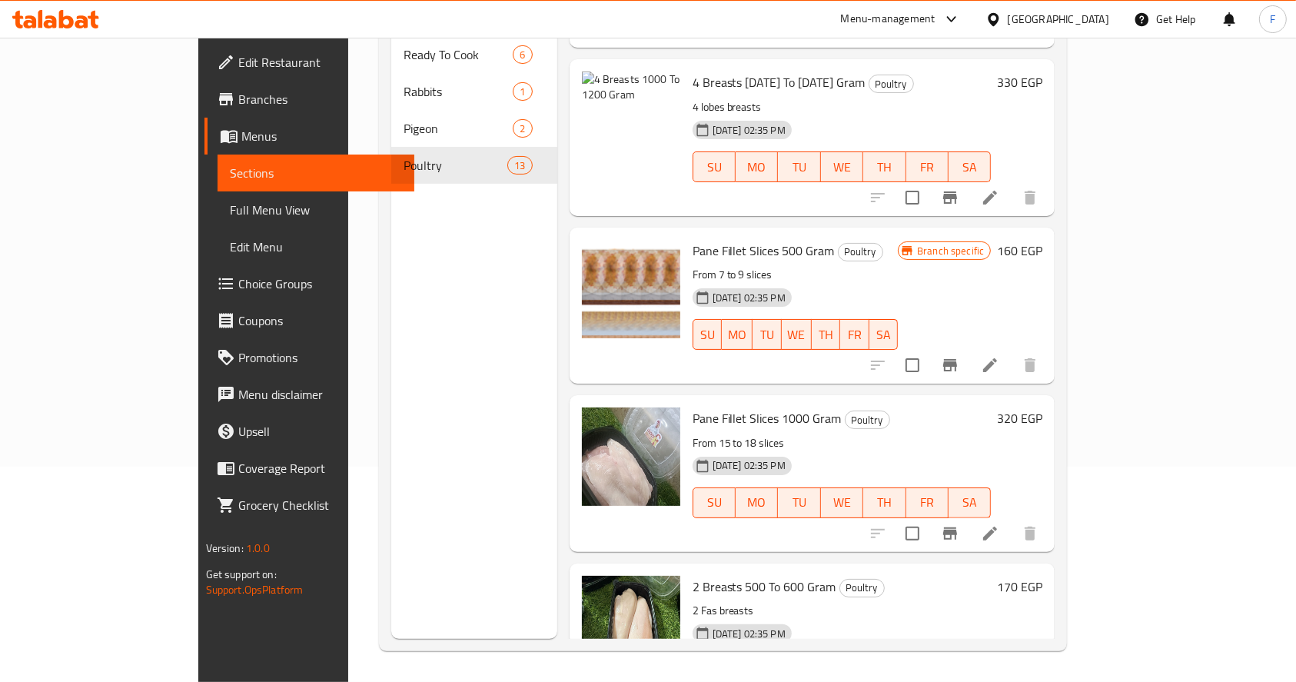
scroll to position [835, 0]
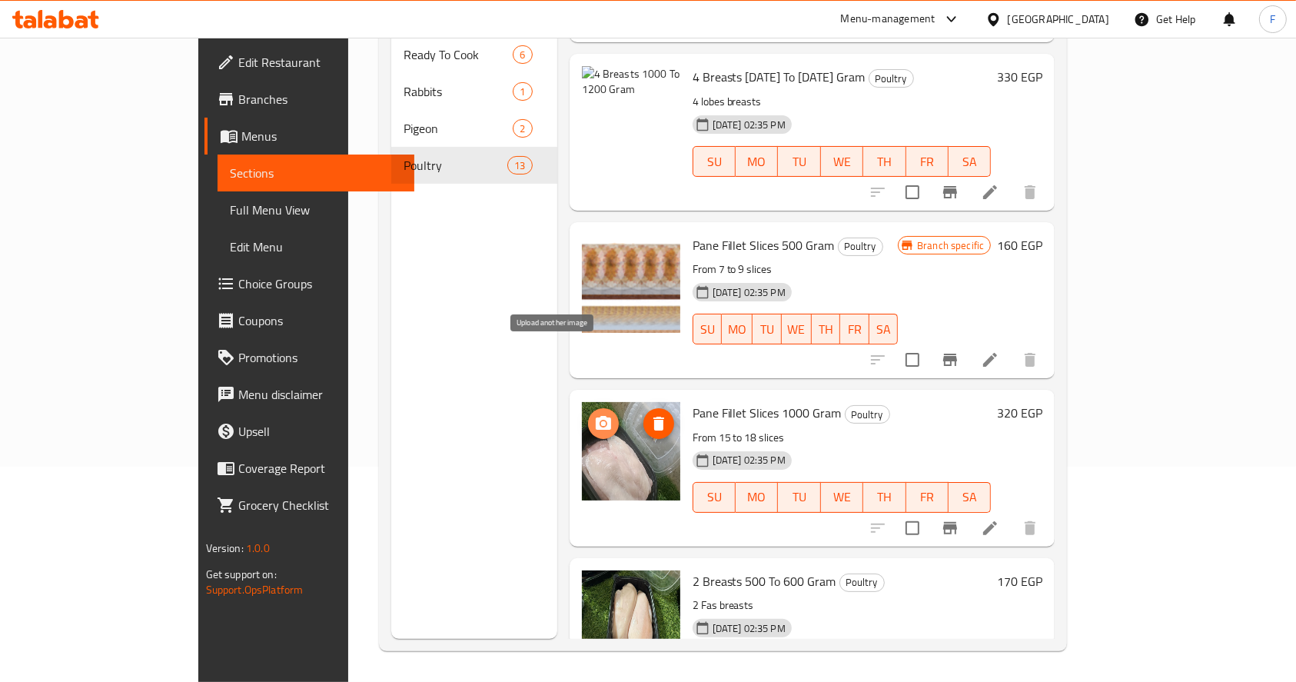
click at [600, 421] on circle "upload picture" at bounding box center [602, 423] width 5 height 5
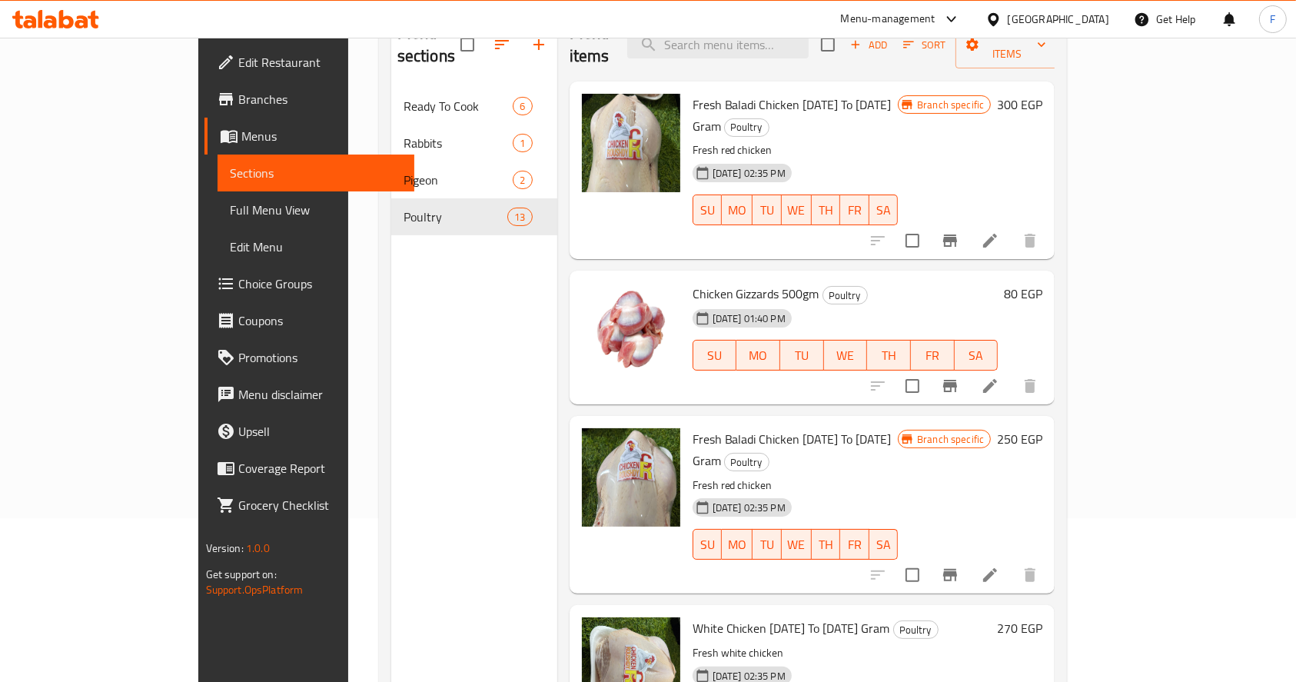
scroll to position [151, 0]
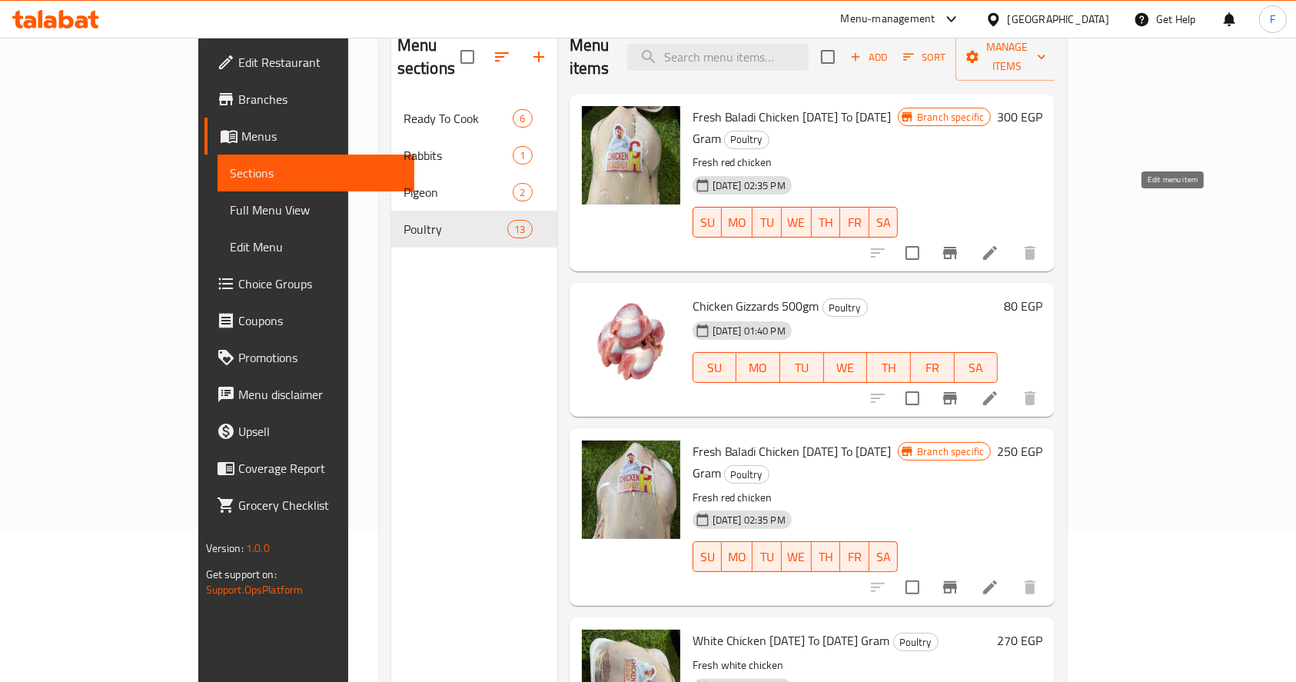
click at [999, 244] on icon at bounding box center [990, 253] width 18 height 18
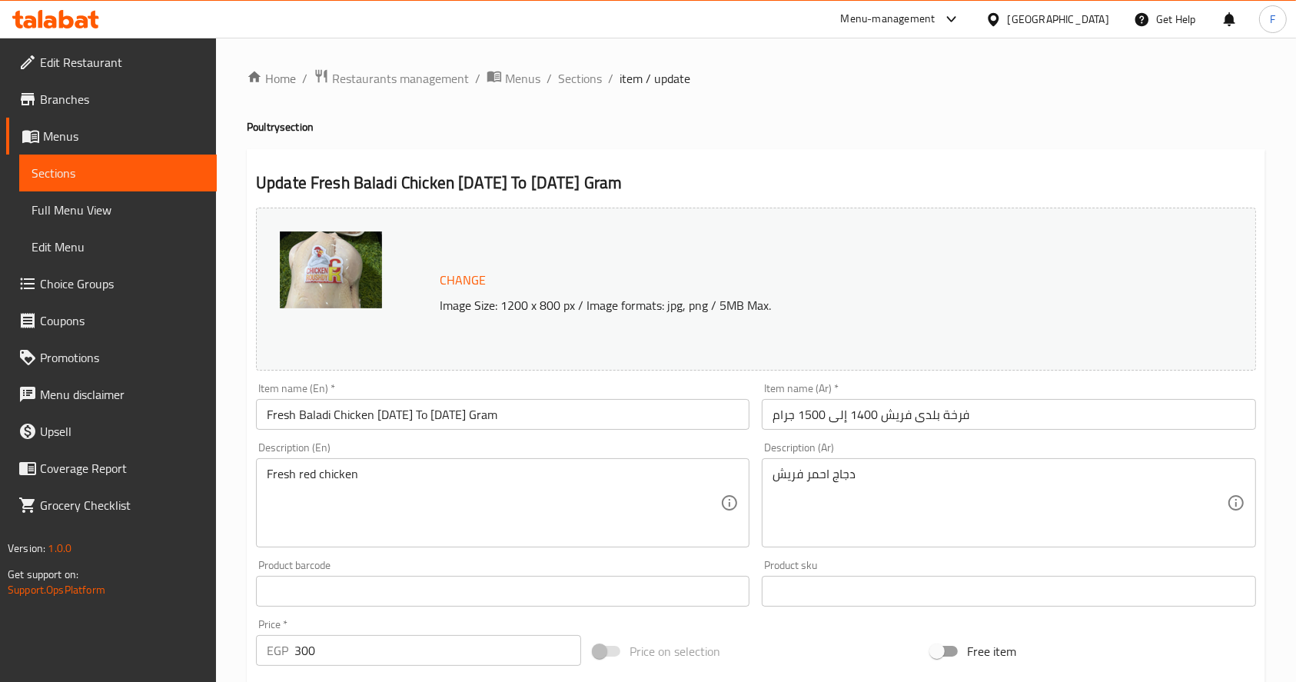
click at [471, 285] on span "Change" at bounding box center [463, 280] width 46 height 22
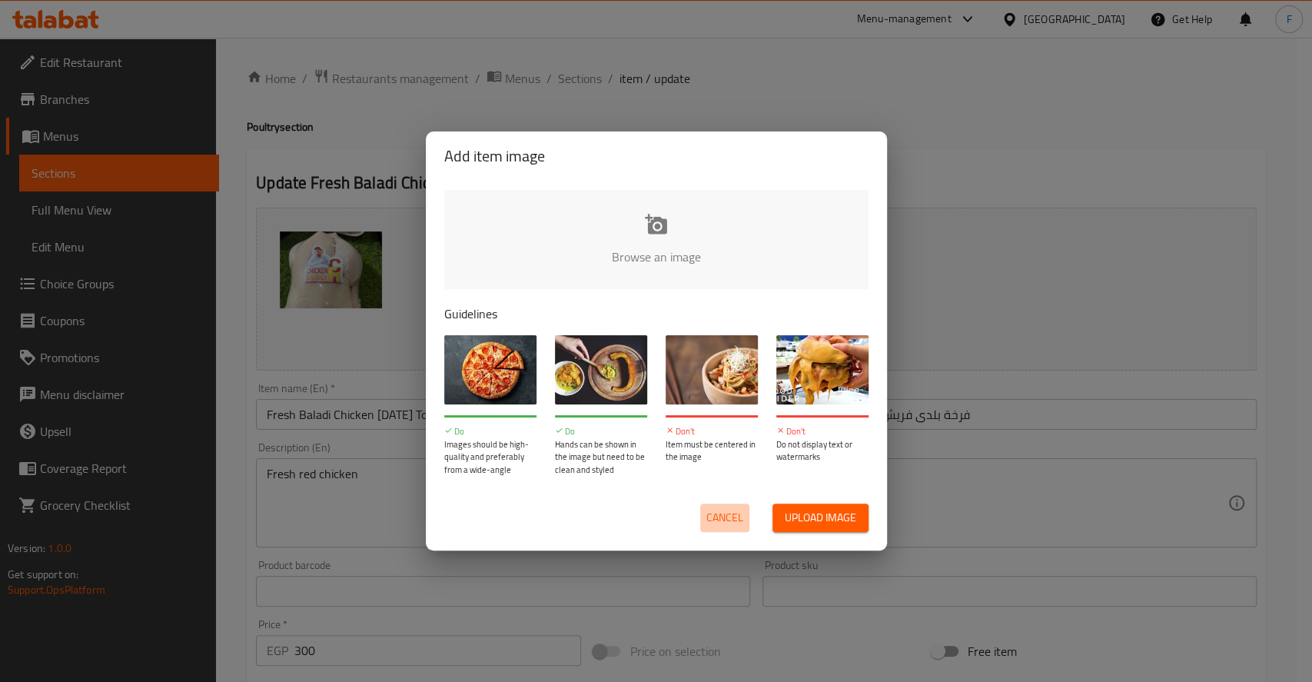
click at [725, 510] on span "Cancel" at bounding box center [724, 517] width 37 height 19
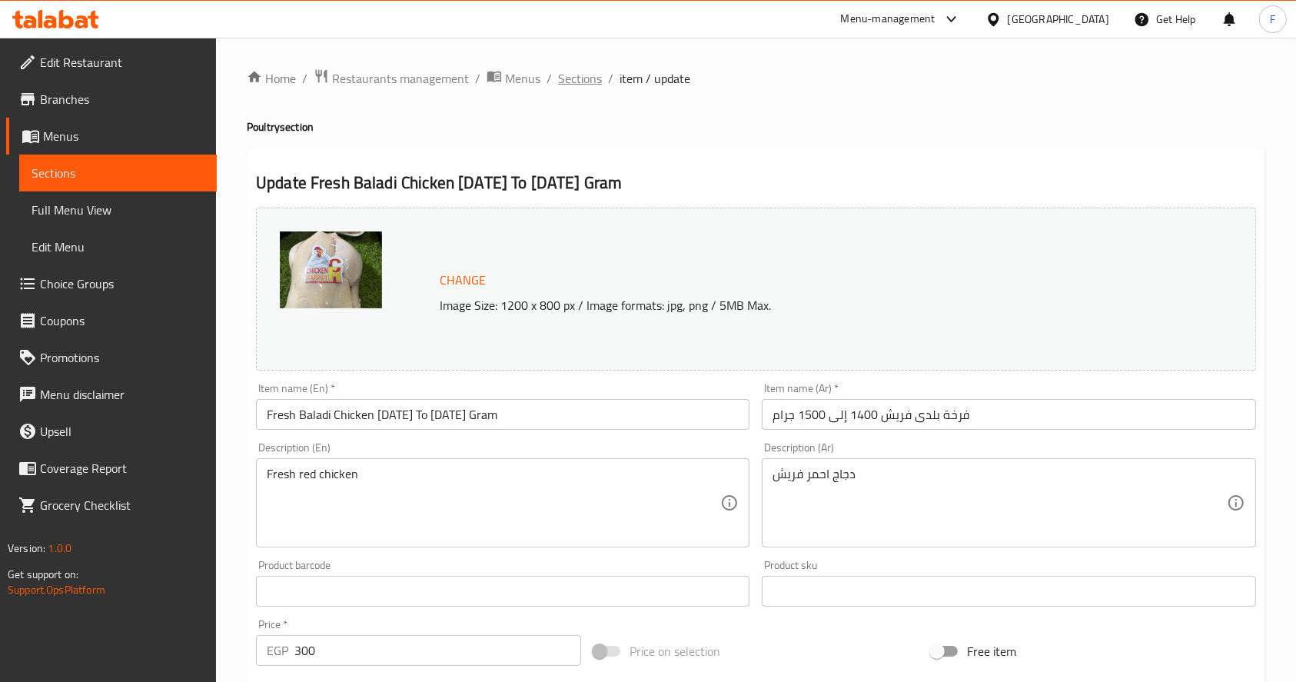
click at [586, 80] on span "Sections" at bounding box center [580, 78] width 44 height 18
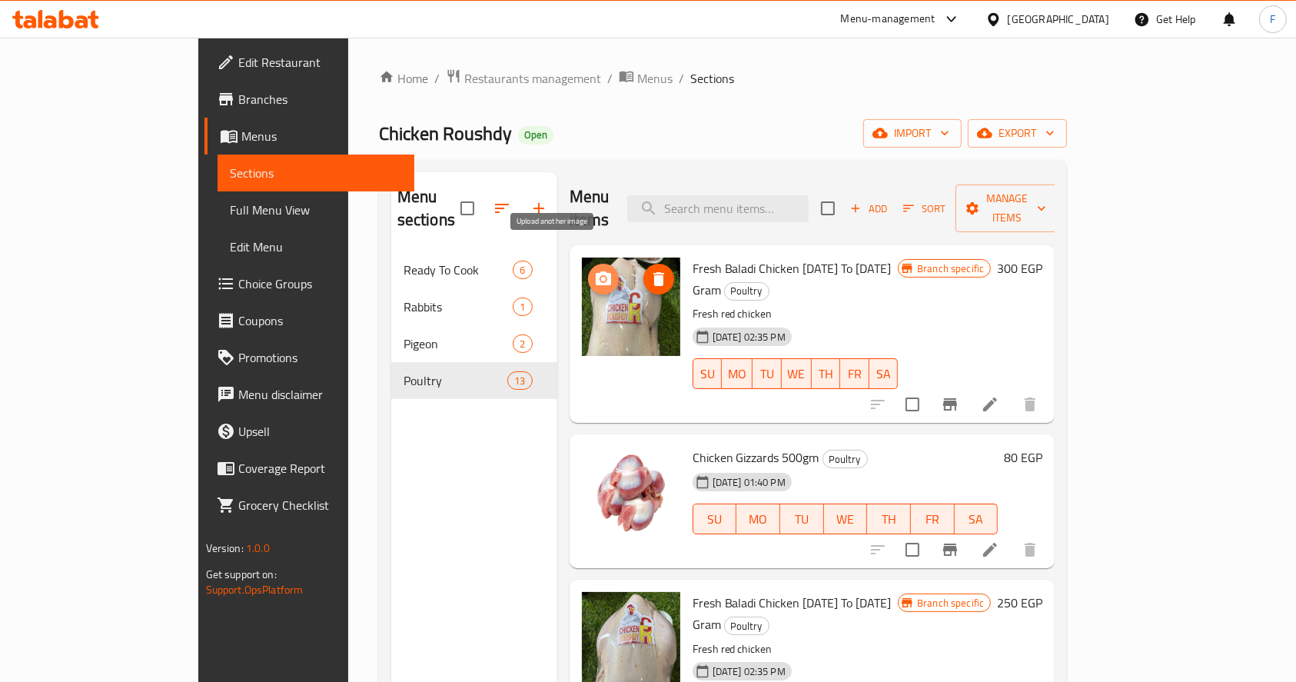
click at [596, 271] on icon "upload picture" at bounding box center [603, 278] width 15 height 14
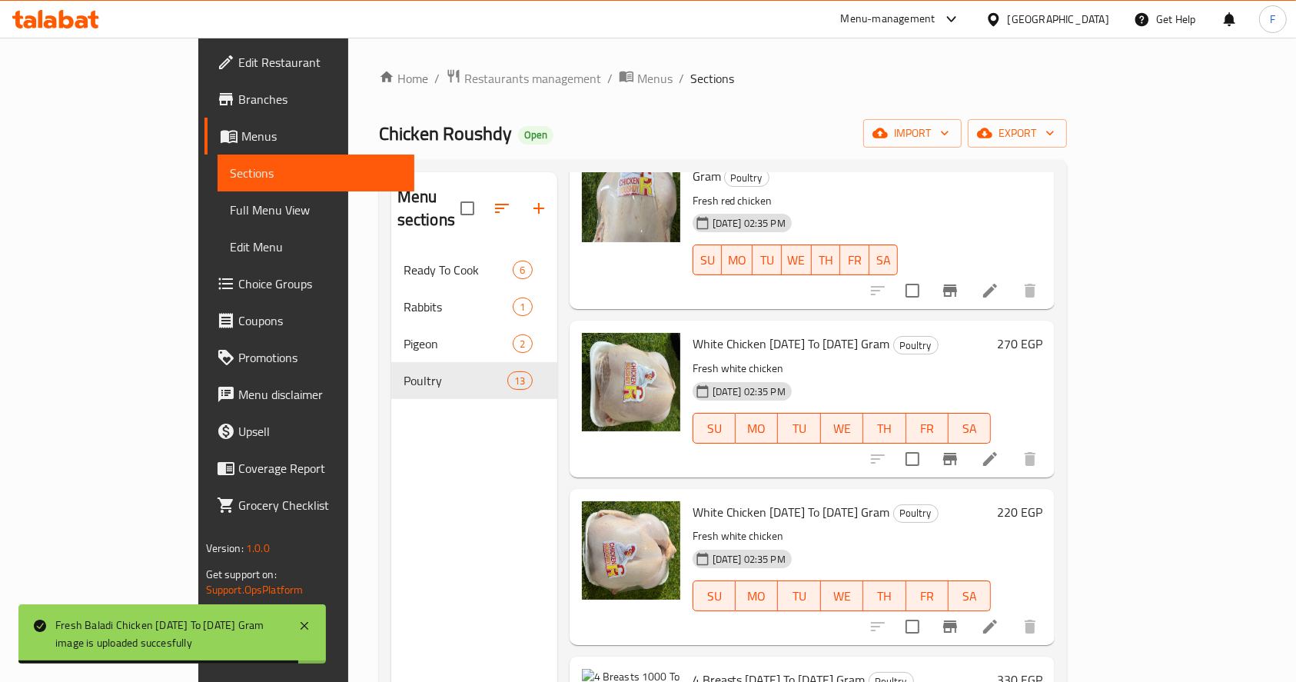
scroll to position [439, 0]
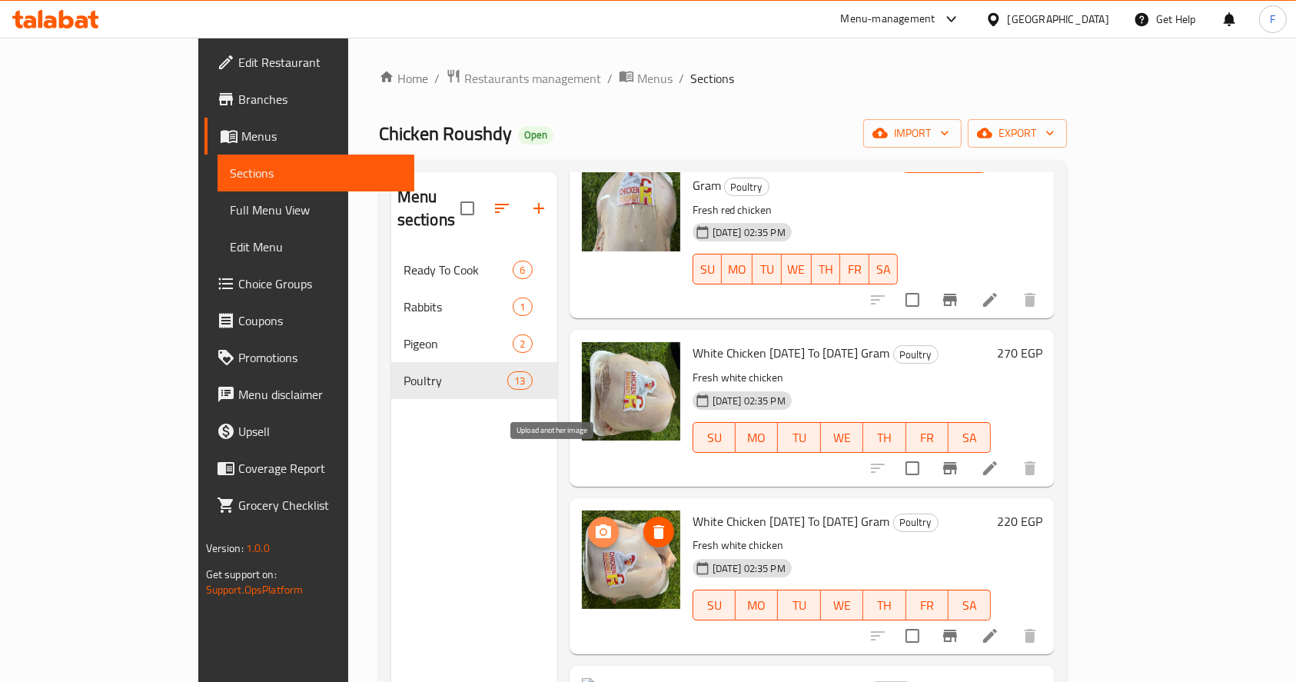
click at [600, 530] on circle "upload picture" at bounding box center [602, 532] width 5 height 5
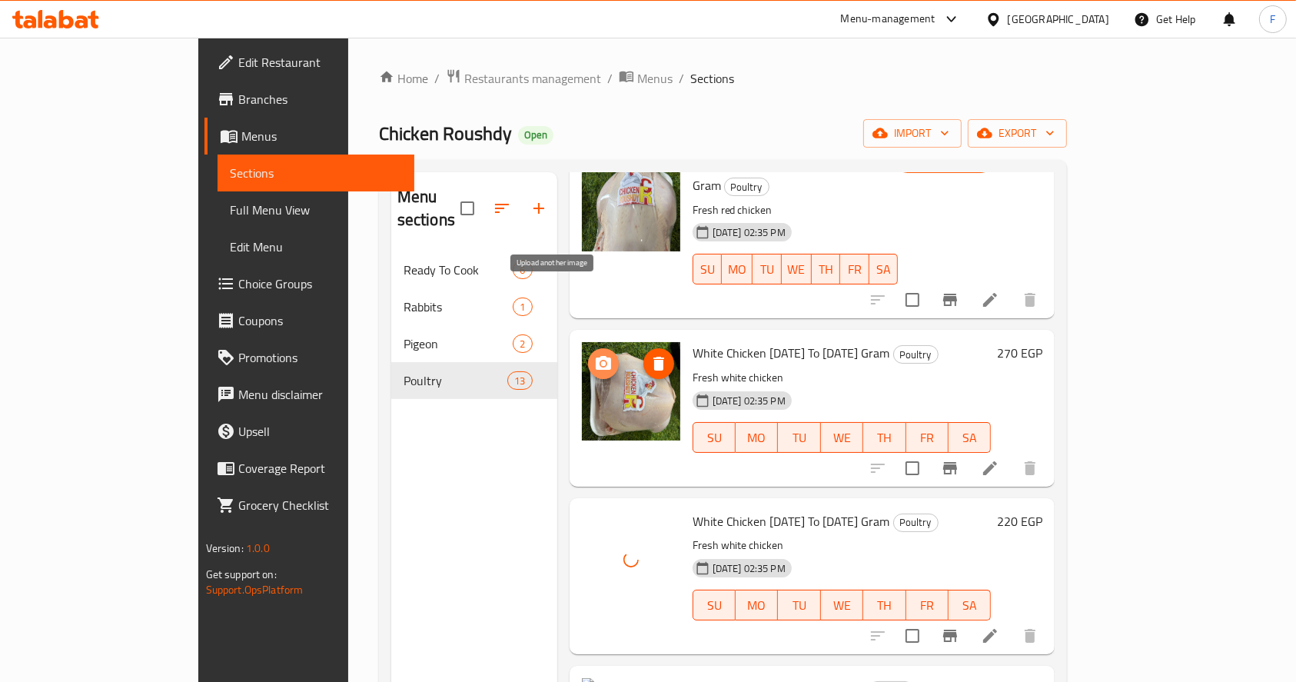
click at [596, 356] on icon "upload picture" at bounding box center [603, 363] width 15 height 14
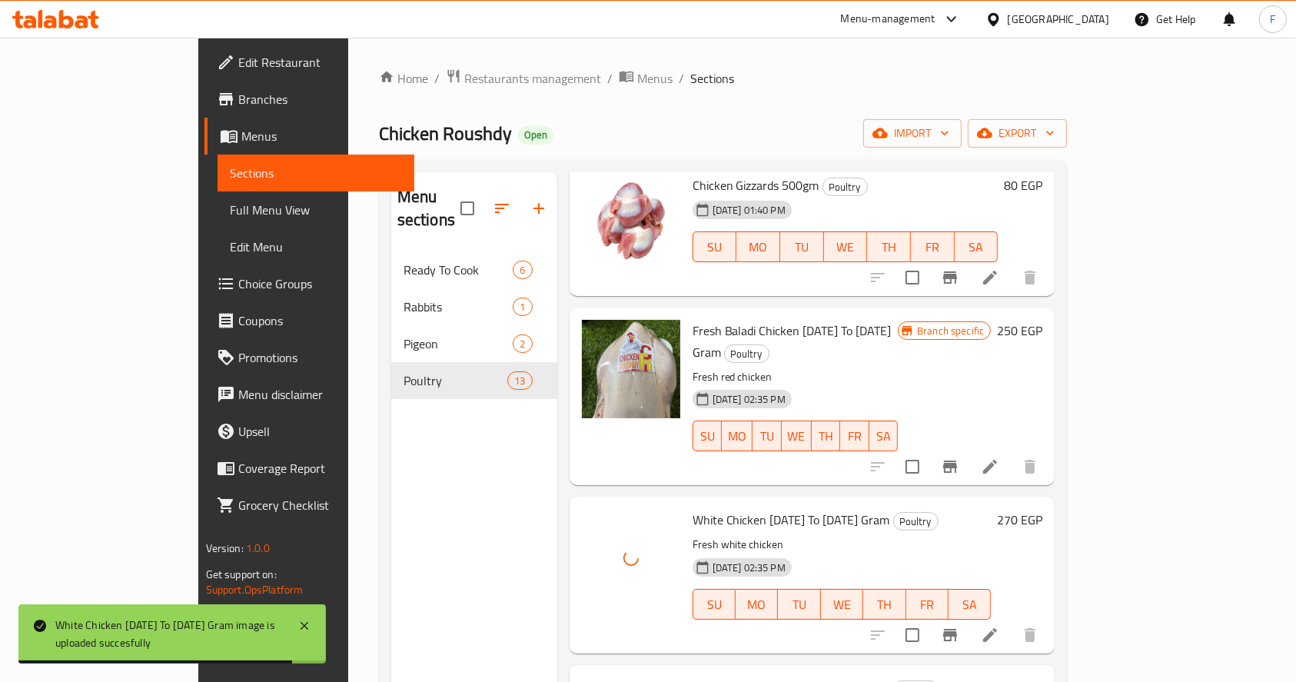
scroll to position [265, 0]
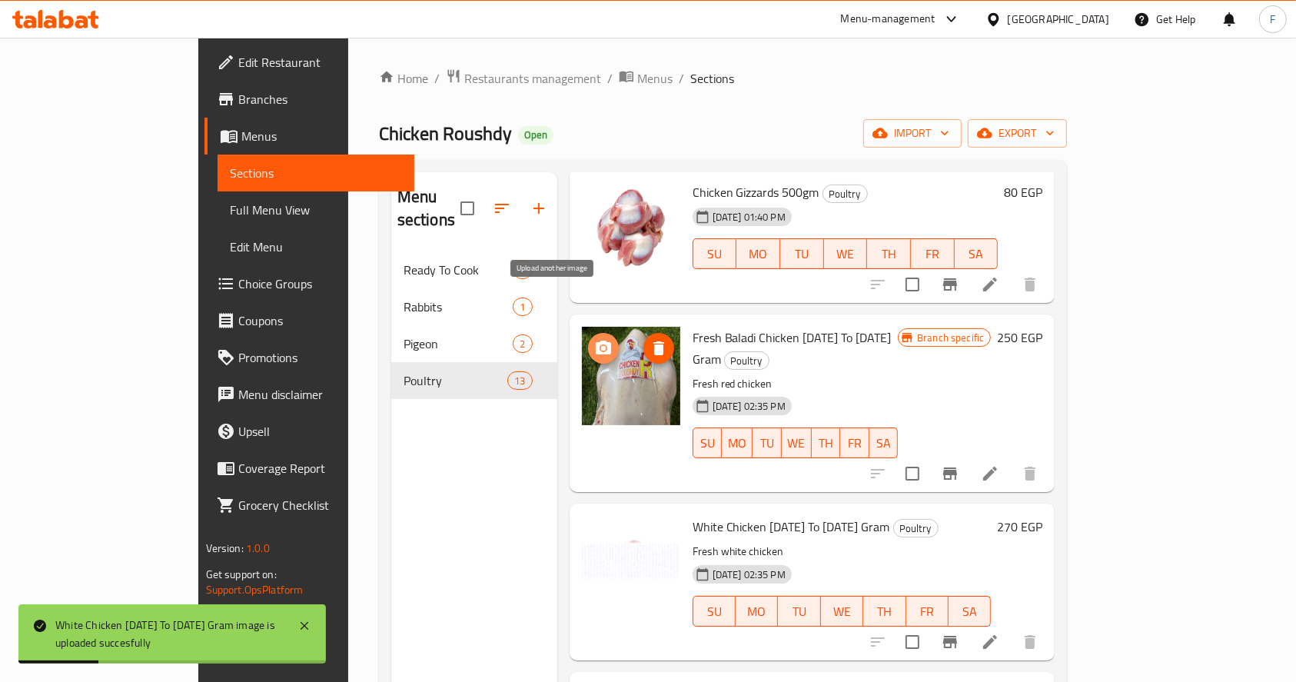
click at [596, 340] on icon "upload picture" at bounding box center [603, 347] width 15 height 14
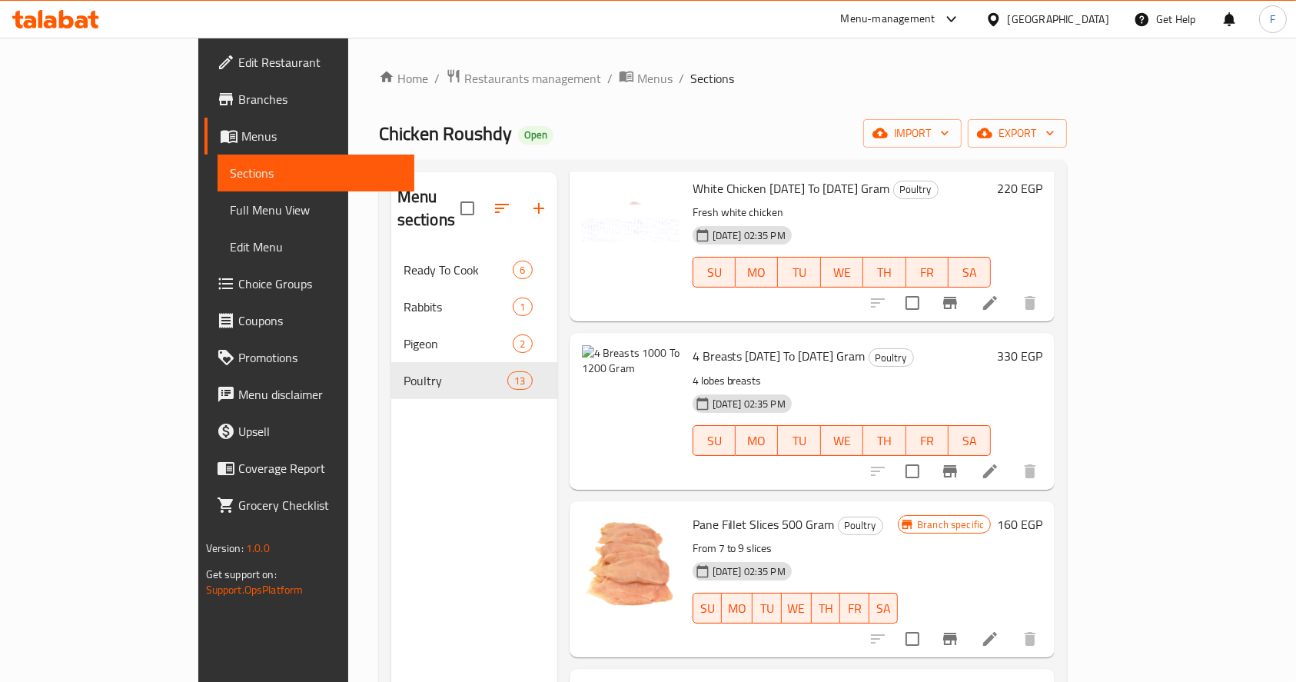
scroll to position [784, 0]
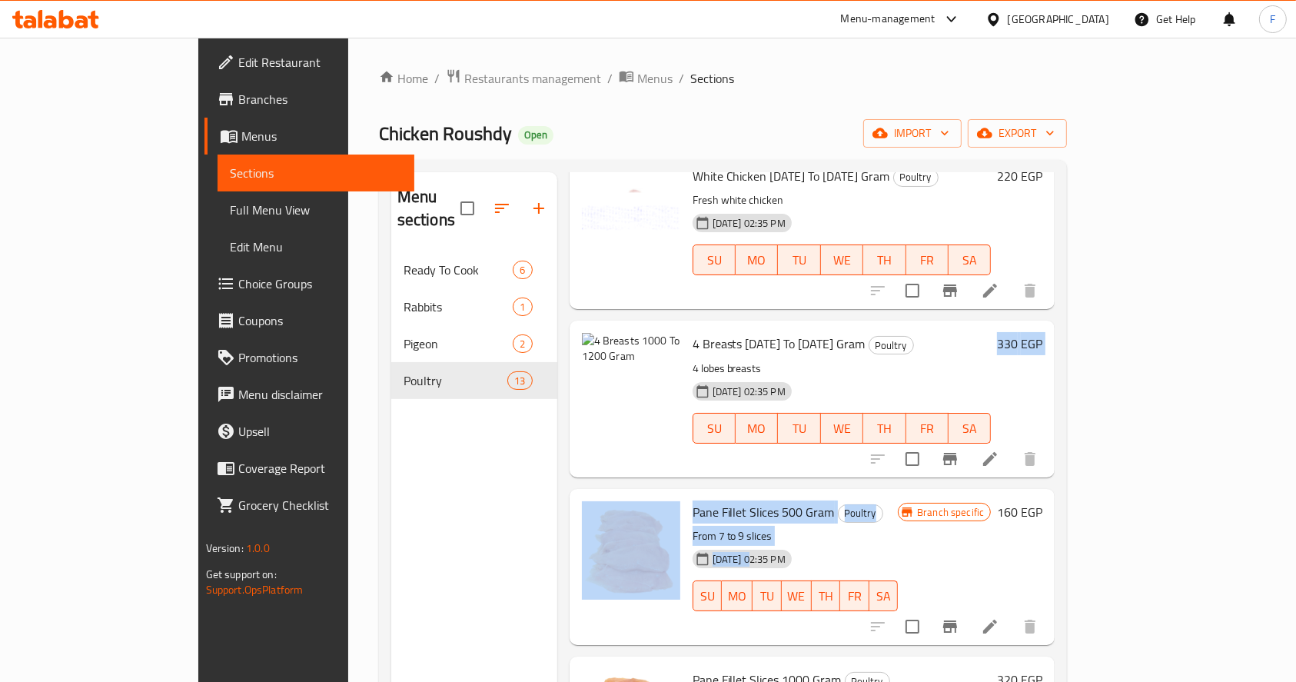
drag, startPoint x: 705, startPoint y: 496, endPoint x: 777, endPoint y: 352, distance: 160.9
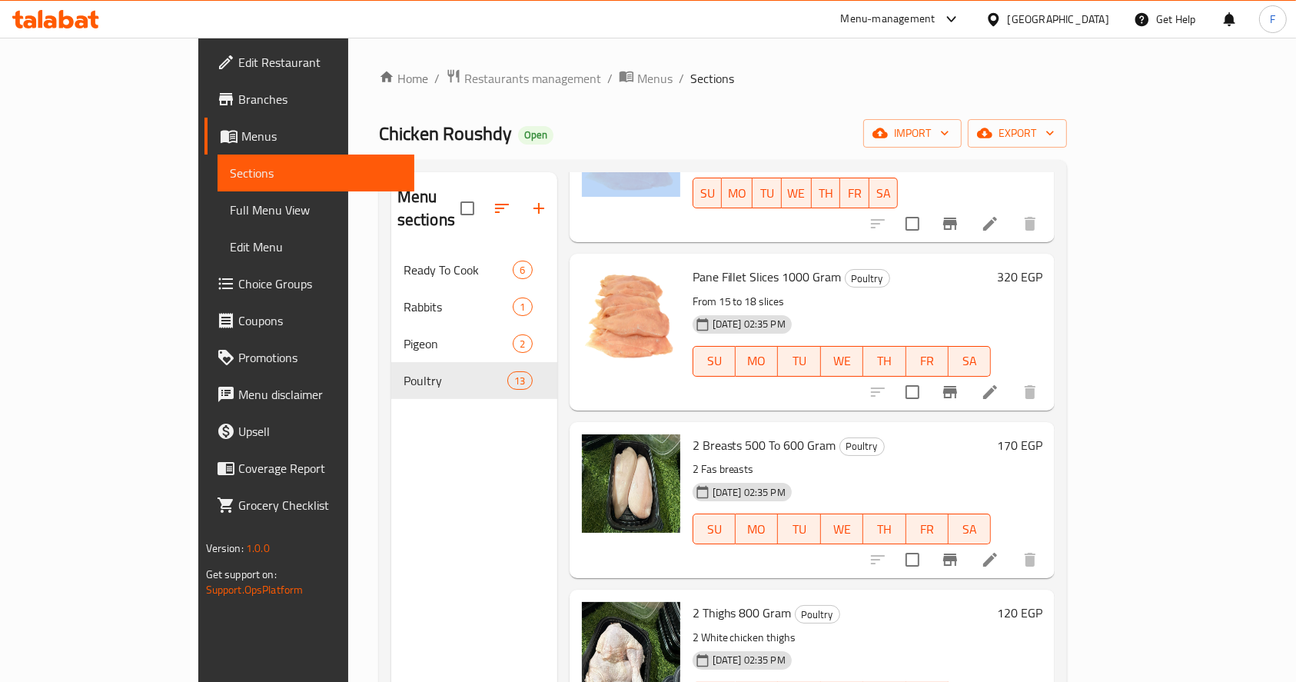
scroll to position [1191, 0]
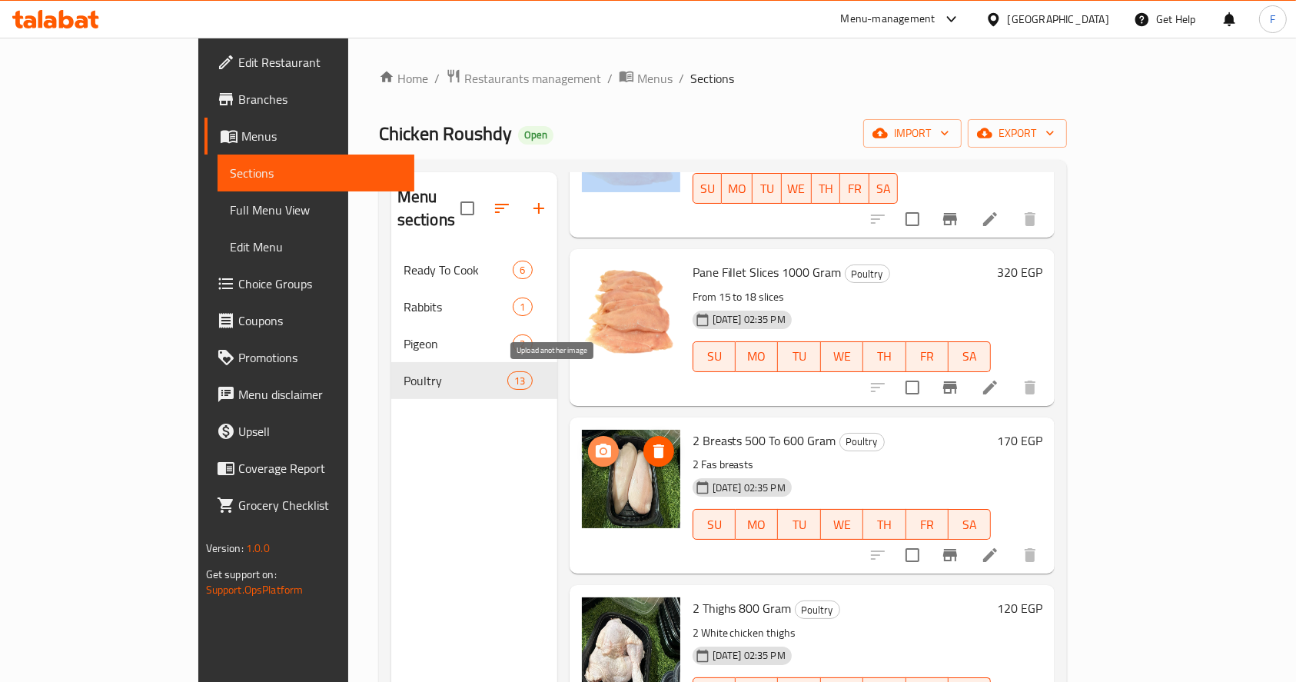
click at [600, 449] on circle "upload picture" at bounding box center [602, 451] width 5 height 5
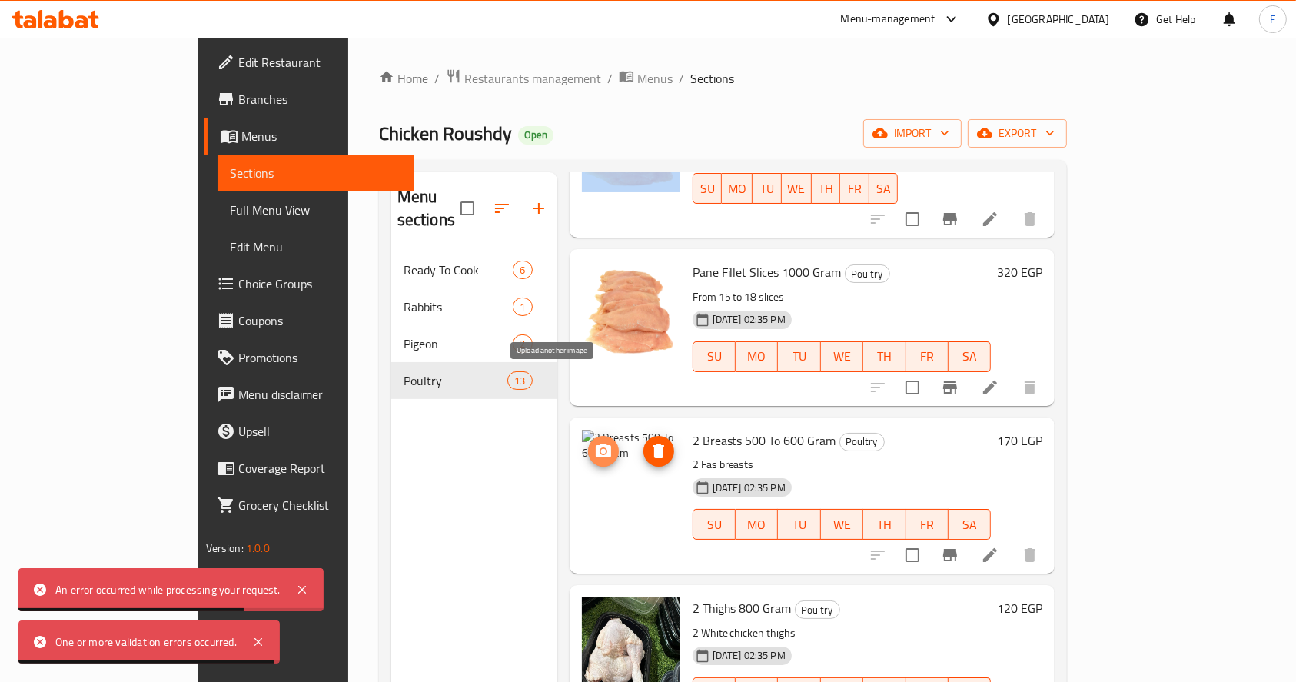
click at [594, 442] on icon "upload picture" at bounding box center [603, 451] width 18 height 18
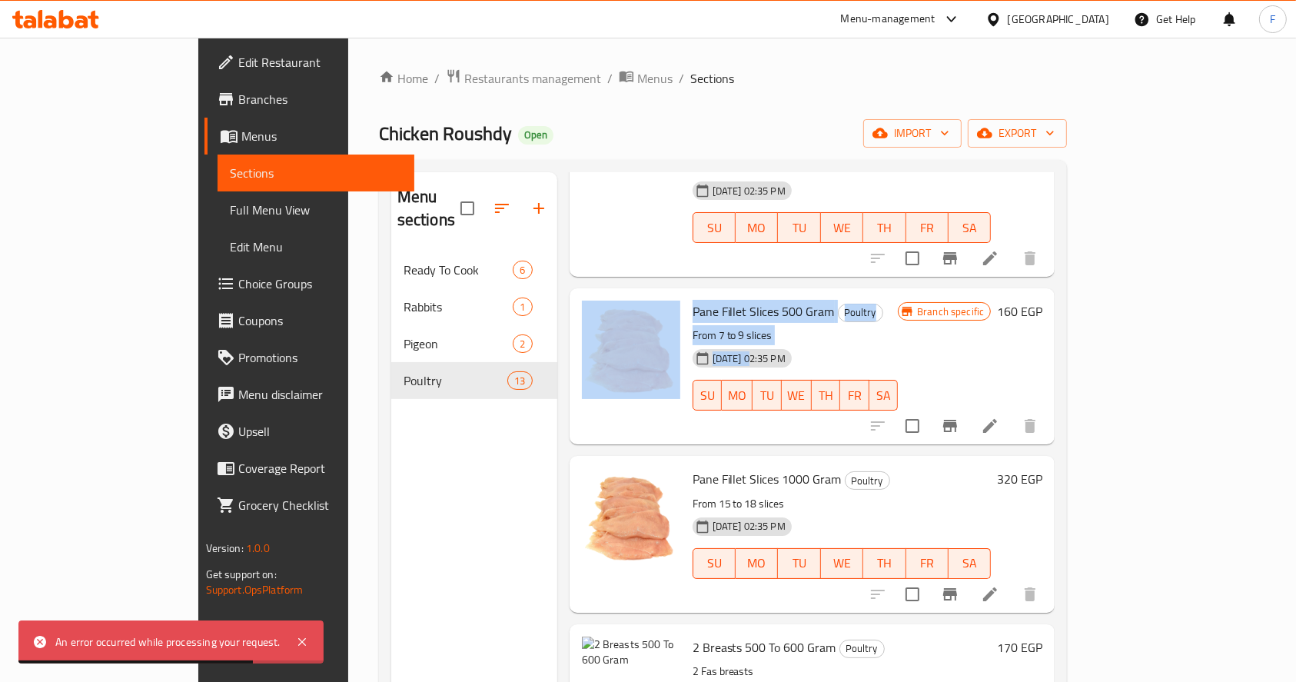
scroll to position [961, 0]
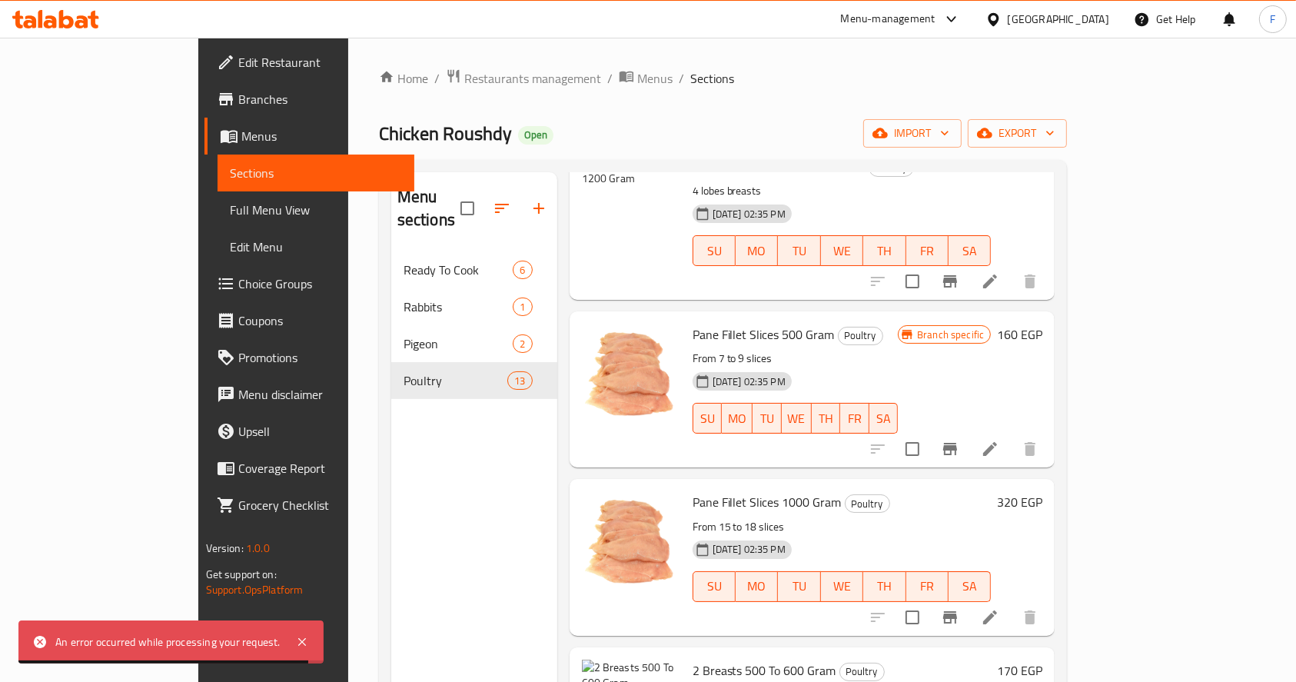
click at [449, 487] on div "Menu sections Ready To Cook 6 Rabbits 1 Pigeon 2 Poultry 13" at bounding box center [474, 513] width 166 height 682
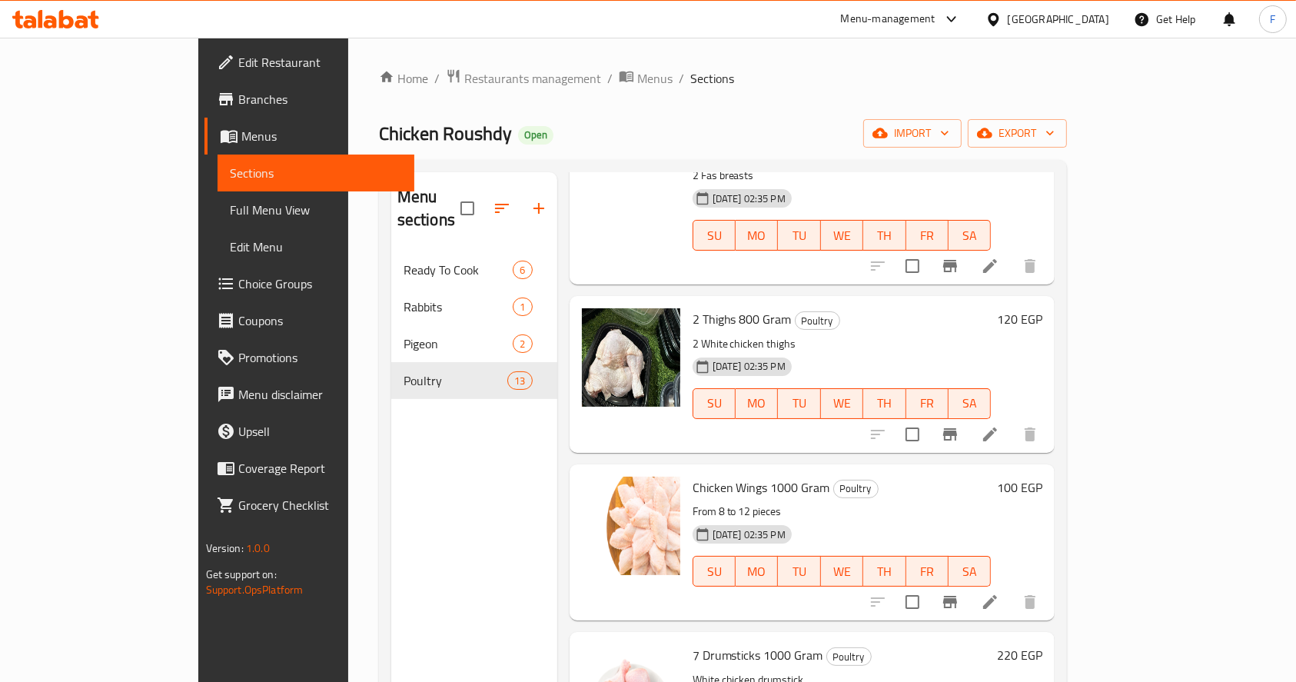
scroll to position [1516, 0]
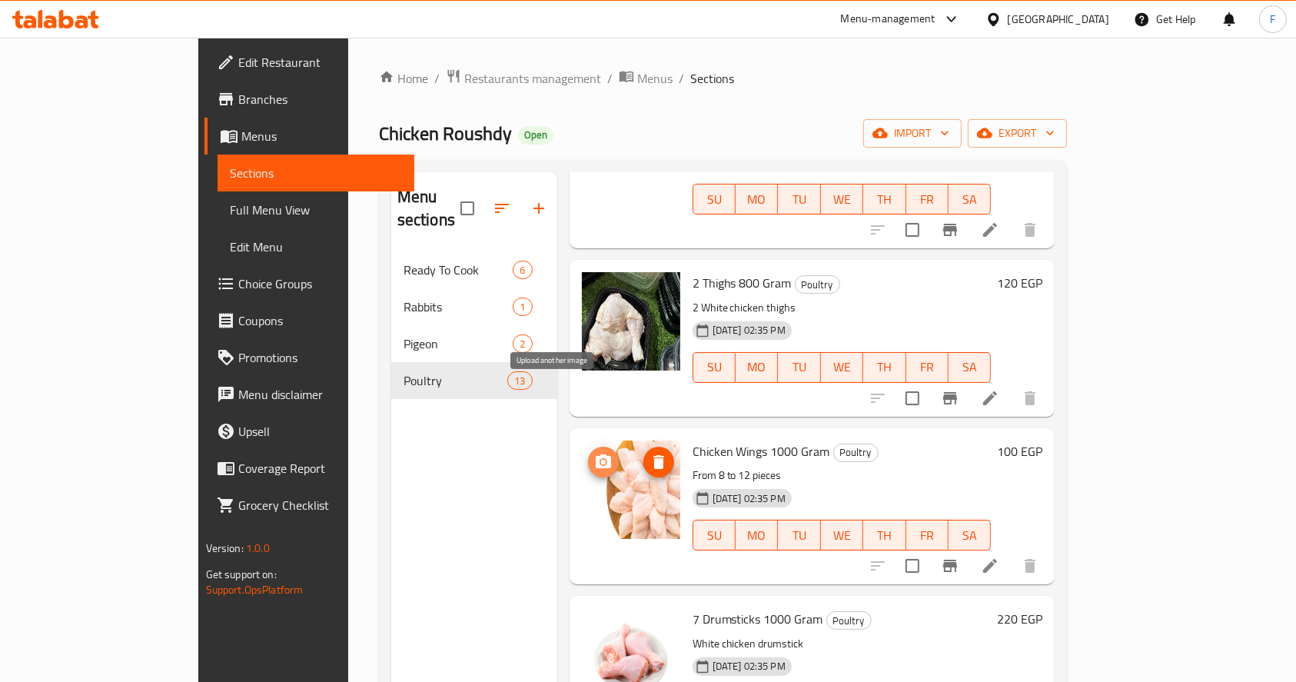
click at [594, 453] on icon "upload picture" at bounding box center [603, 462] width 18 height 18
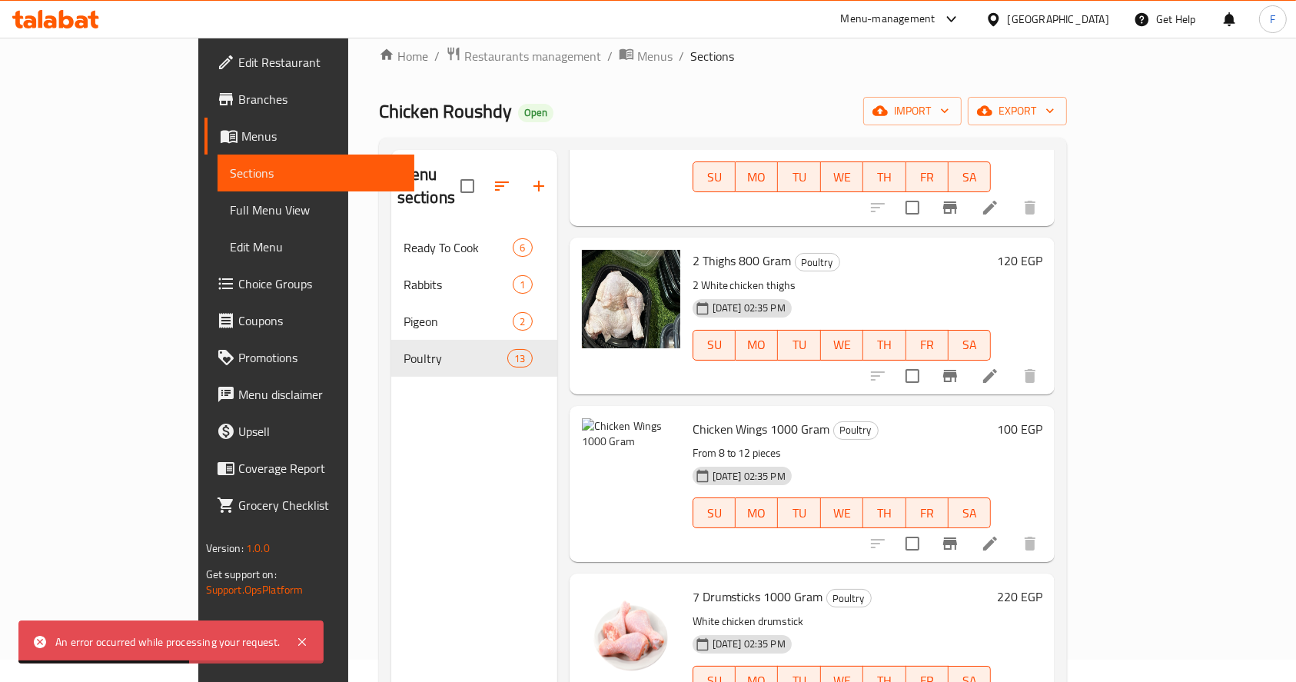
scroll to position [0, 0]
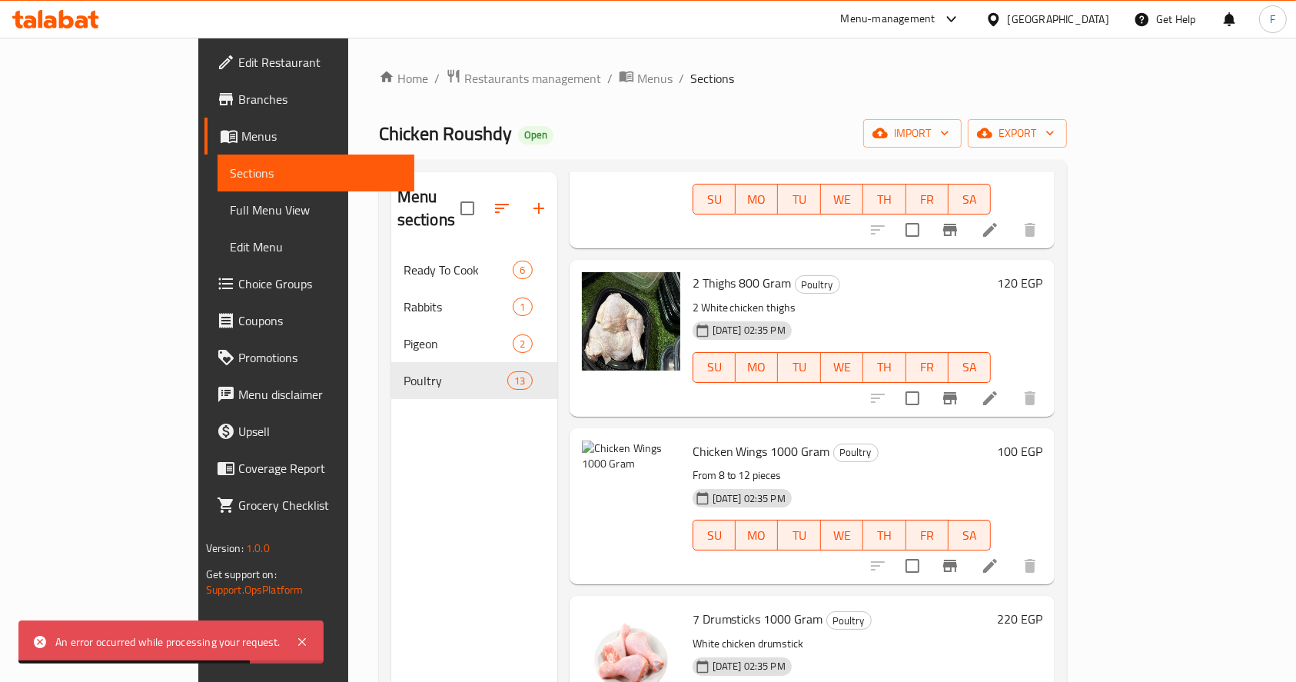
click at [690, 77] on span "Sections" at bounding box center [712, 78] width 44 height 18
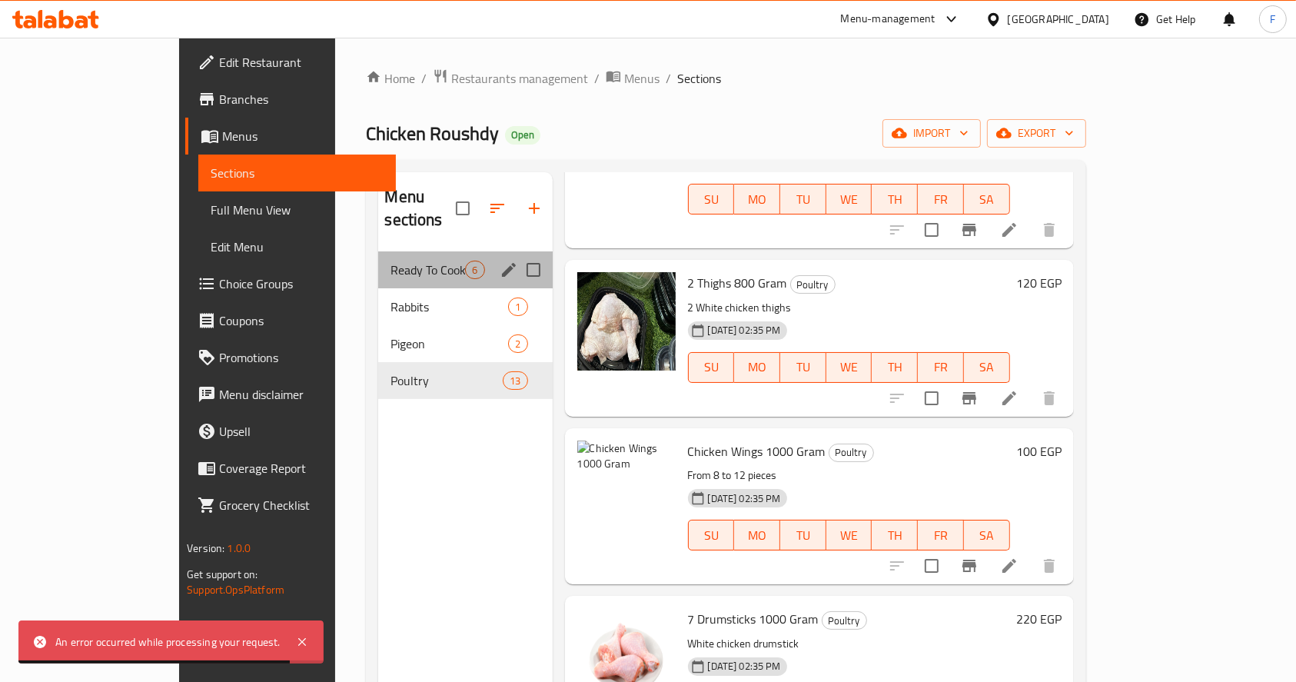
click at [378, 251] on div "Ready To Cook 6" at bounding box center [465, 269] width 174 height 37
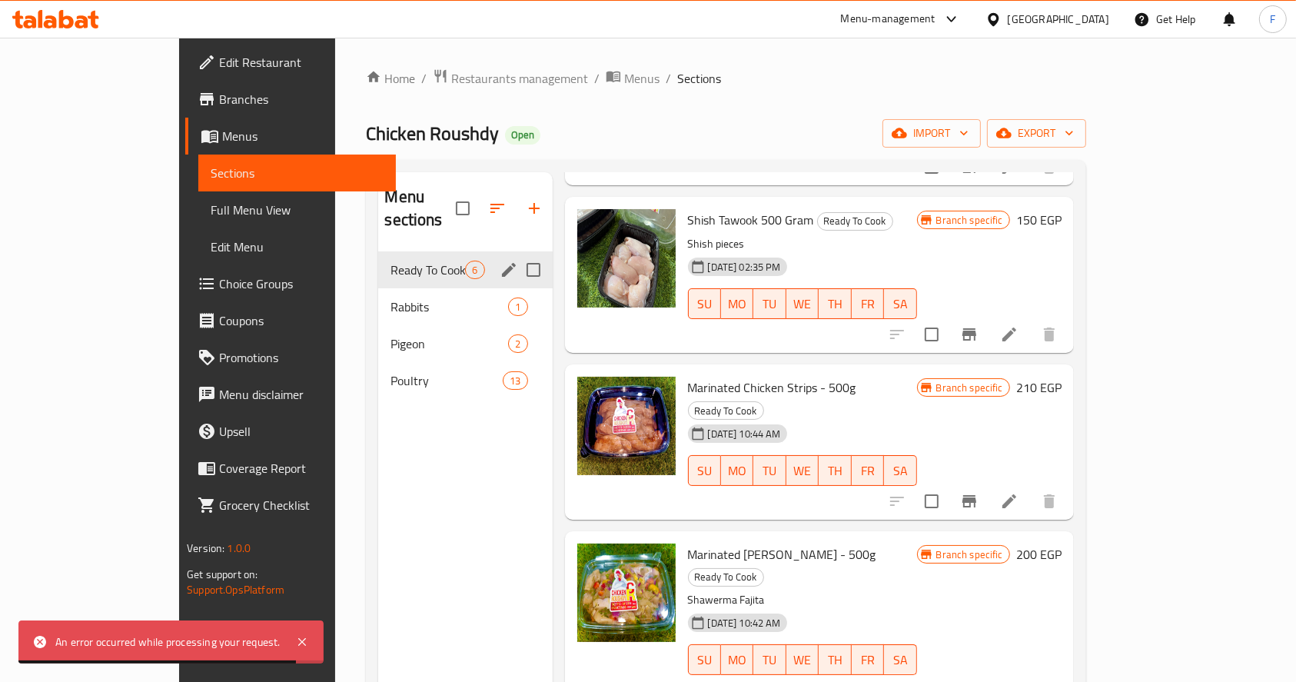
scroll to position [318, 0]
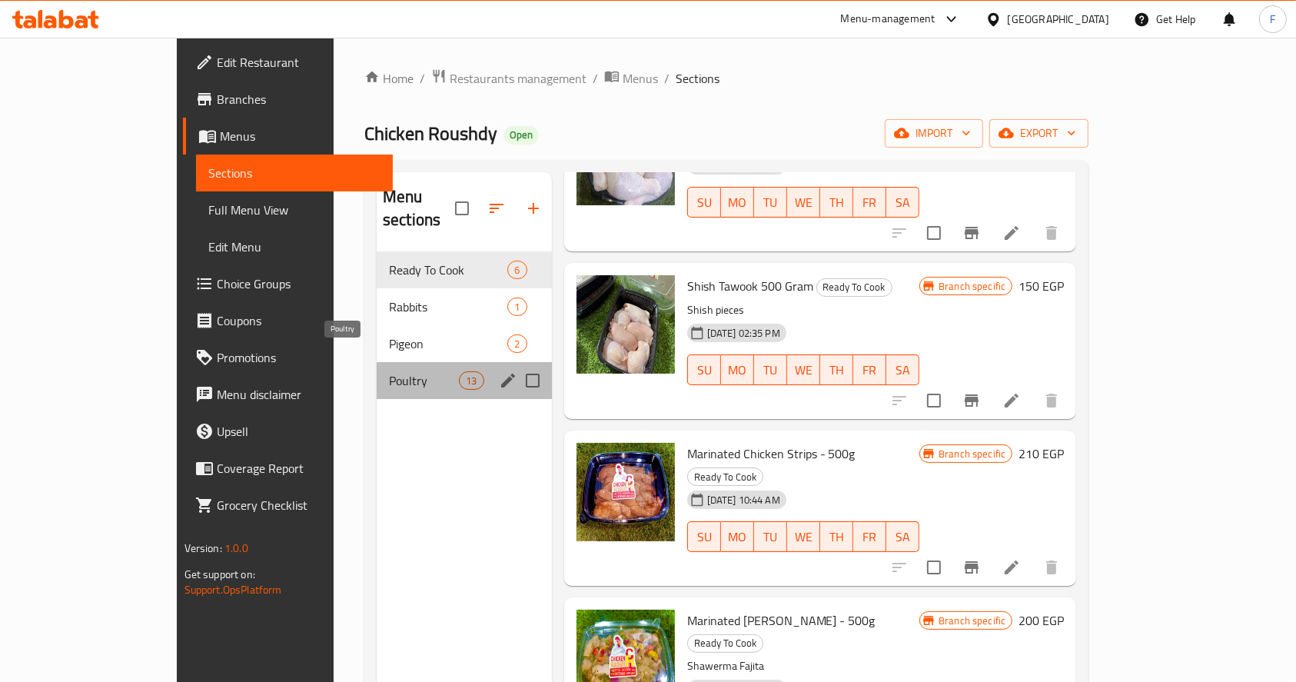
click at [389, 371] on span "Poultry" at bounding box center [424, 380] width 70 height 18
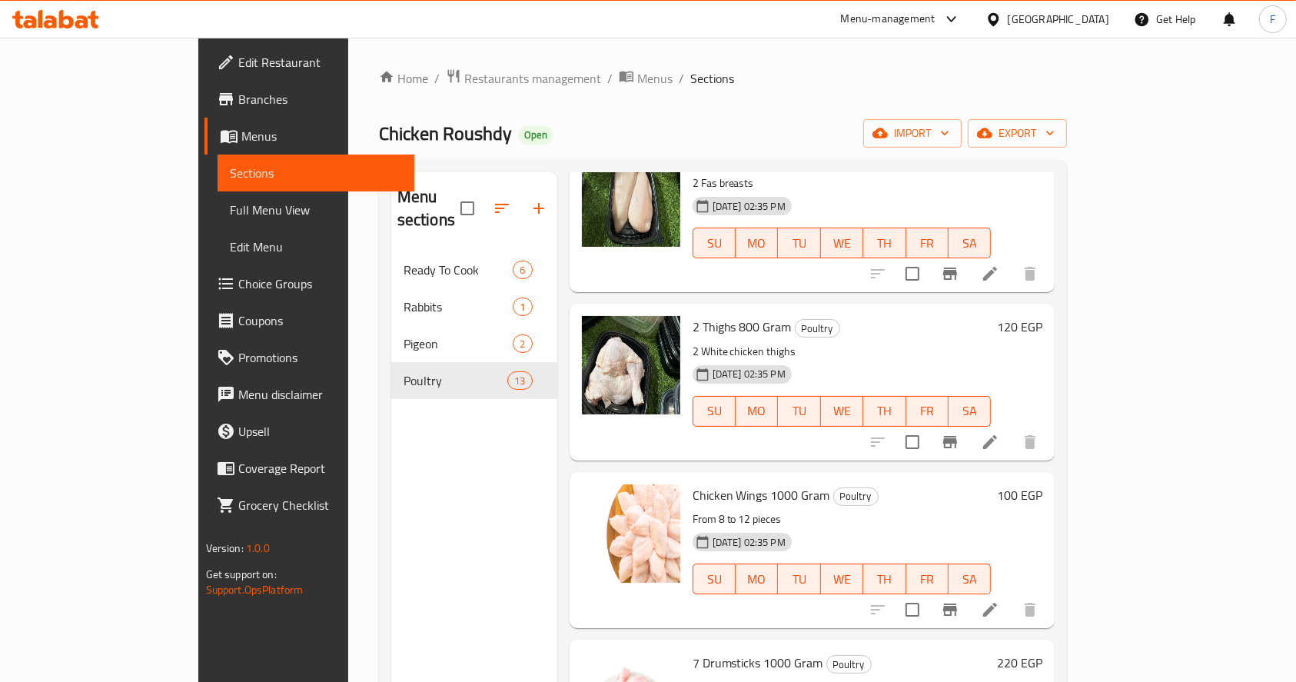
scroll to position [1516, 0]
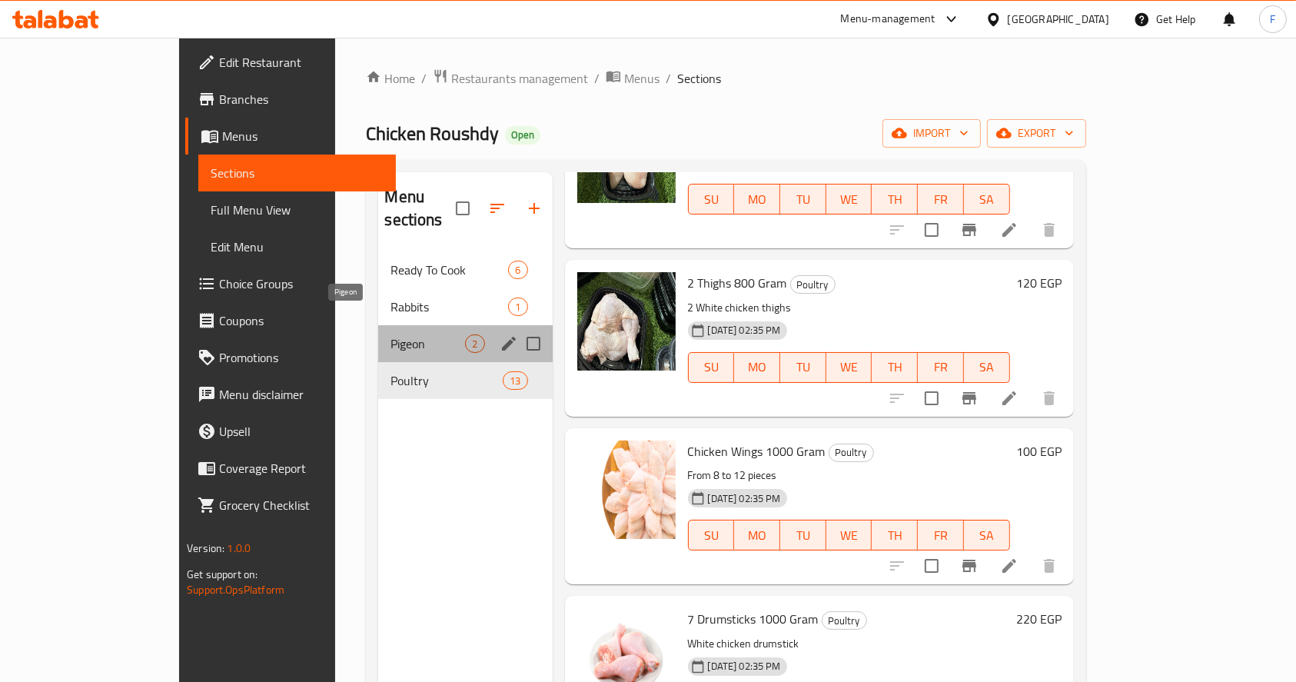
click at [390, 334] on span "Pigeon" at bounding box center [427, 343] width 75 height 18
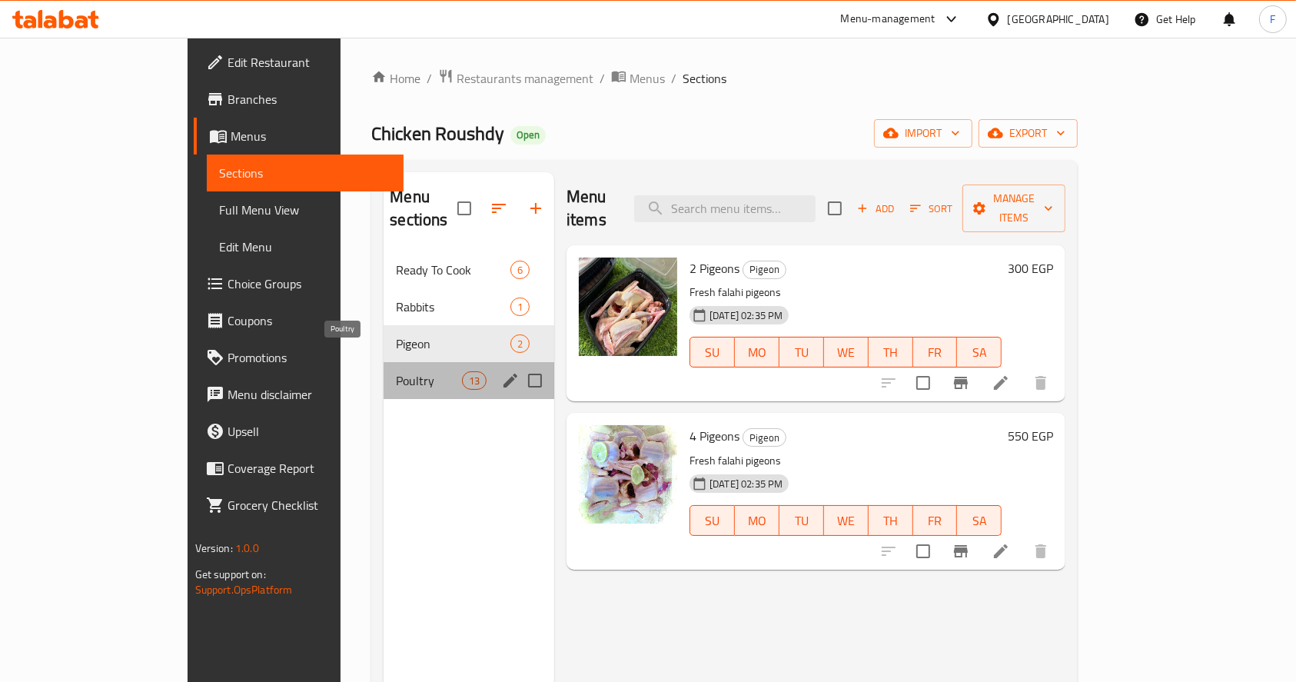
click at [396, 371] on span "Poultry" at bounding box center [428, 380] width 65 height 18
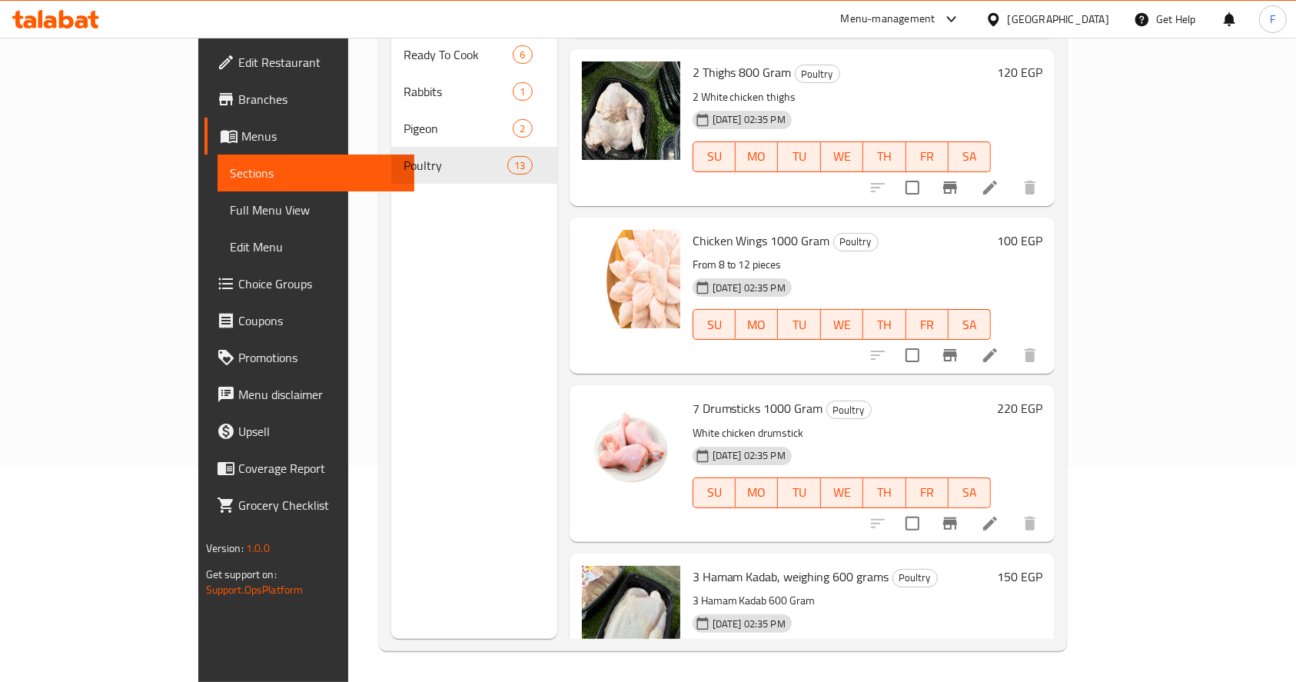
scroll to position [1516, 0]
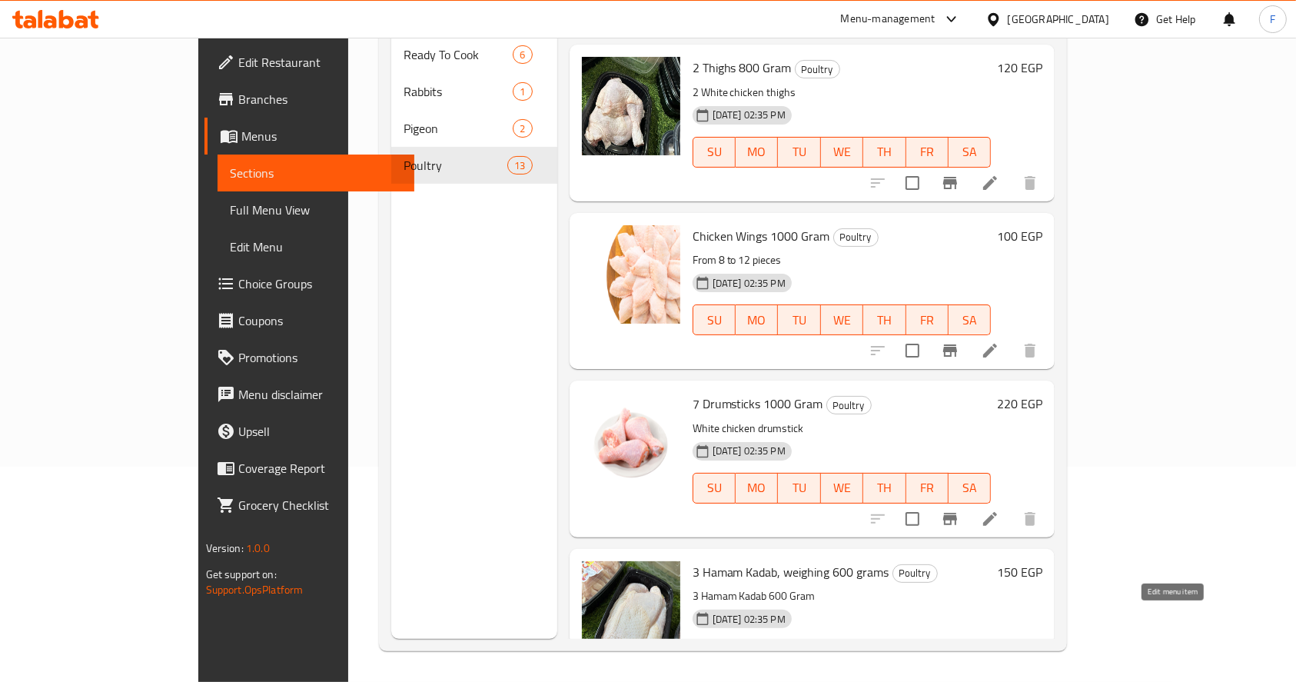
click at [997, 679] on icon at bounding box center [990, 686] width 14 height 14
